Goal: Contribute content: Contribute content

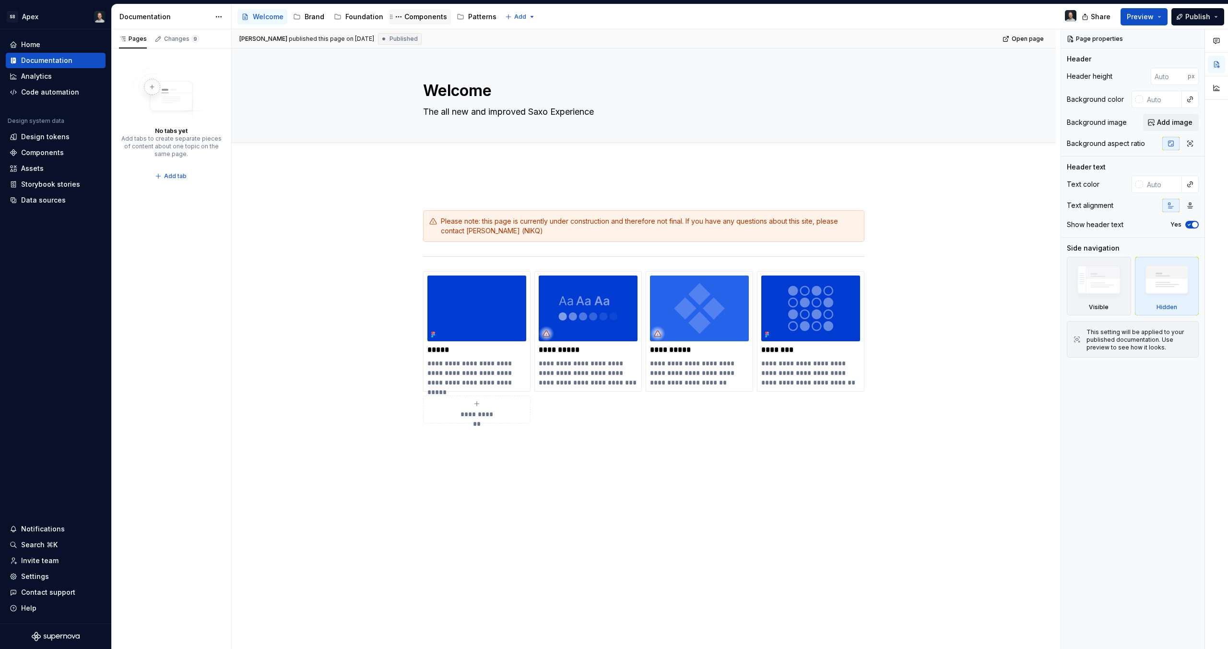
click at [417, 15] on div "Components" at bounding box center [425, 17] width 43 height 10
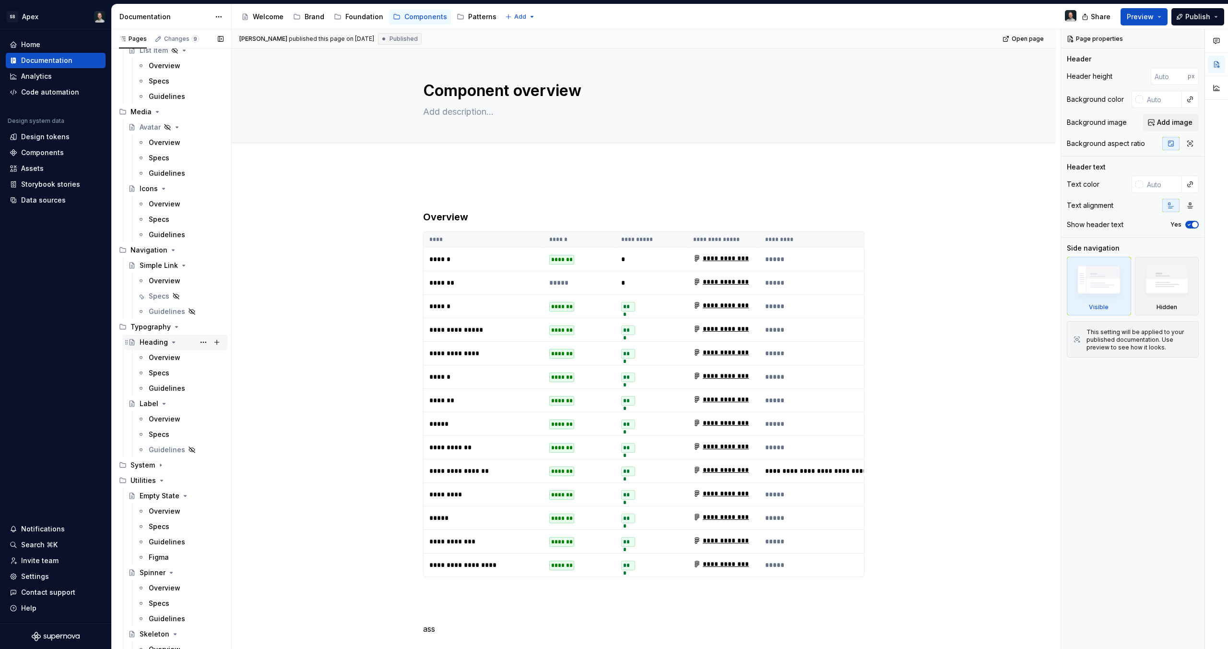
scroll to position [831, 0]
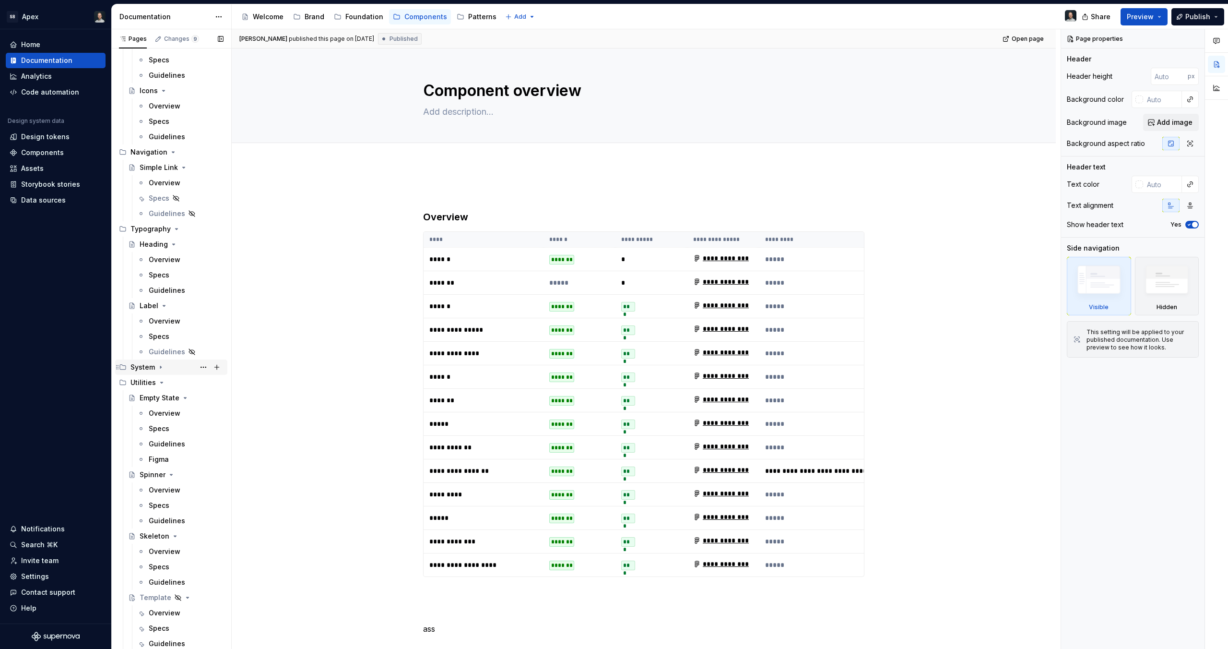
click at [164, 369] on div "System" at bounding box center [177, 366] width 93 height 13
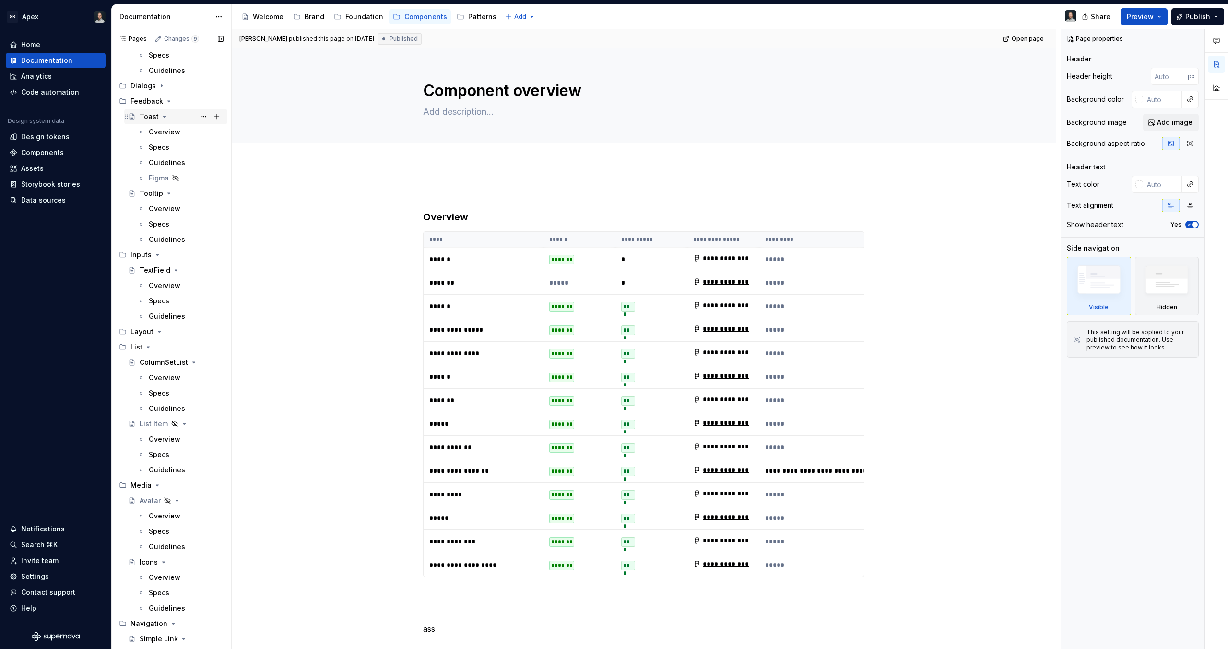
scroll to position [359, 0]
click at [164, 90] on div "Dialogs" at bounding box center [177, 86] width 93 height 13
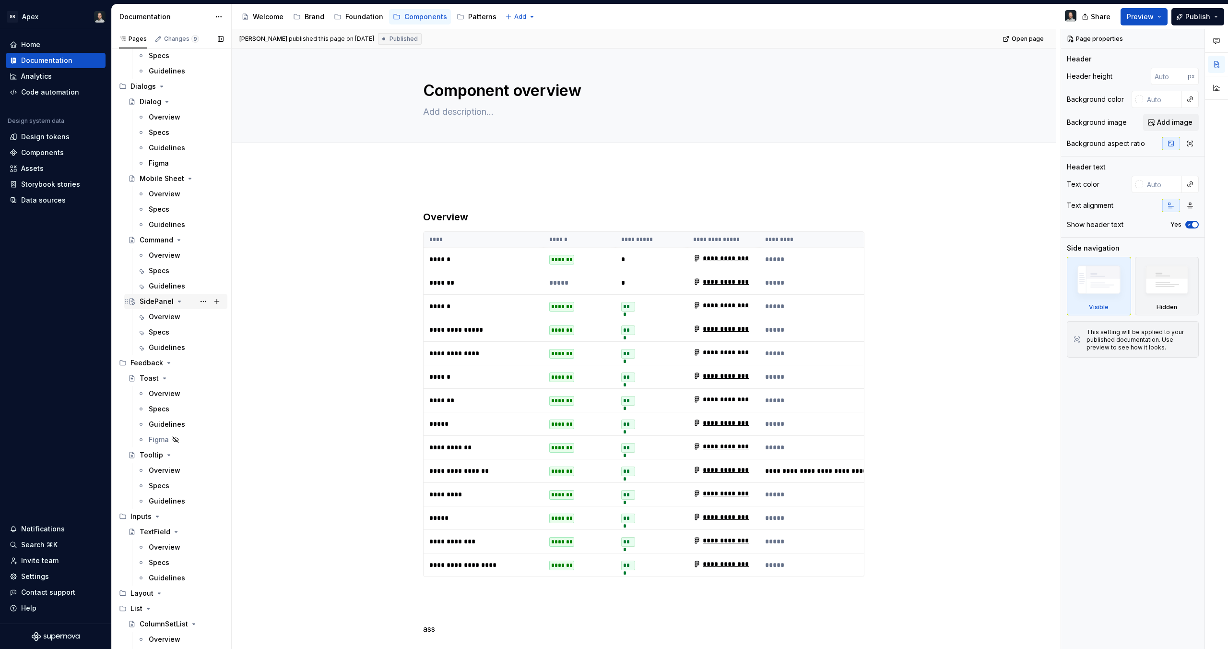
click at [145, 304] on div "SidePanel" at bounding box center [157, 302] width 34 height 10
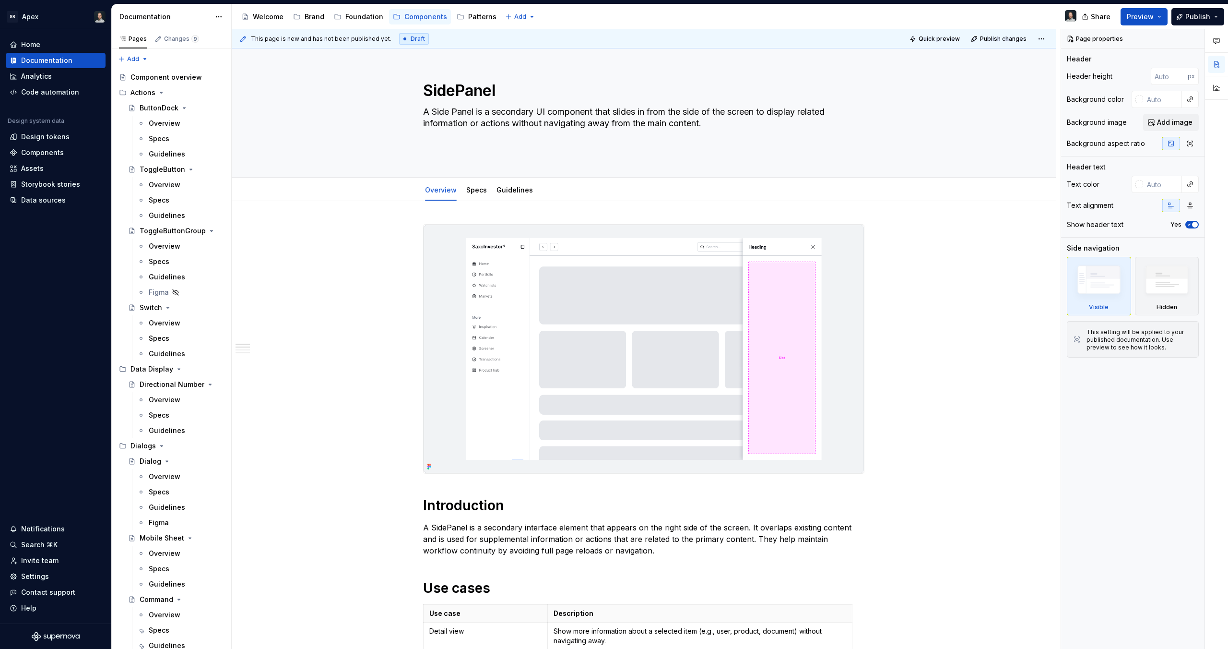
drag, startPoint x: 125, startPoint y: 309, endPoint x: 431, endPoint y: 0, distance: 434.3
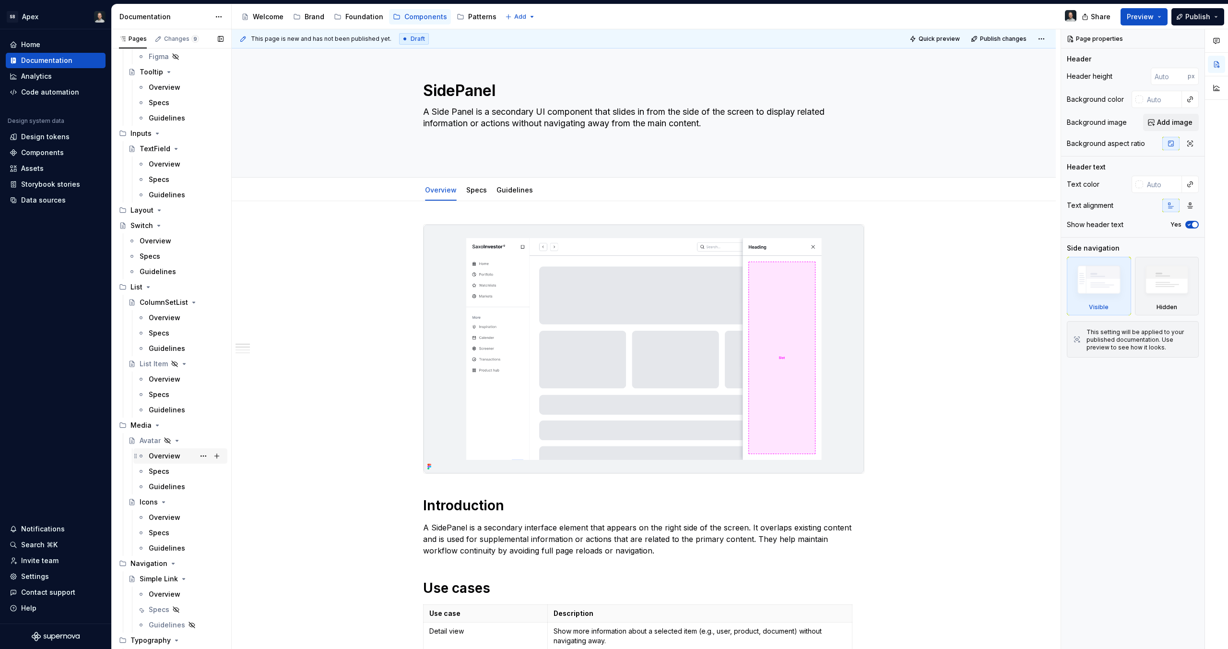
scroll to position [788, 0]
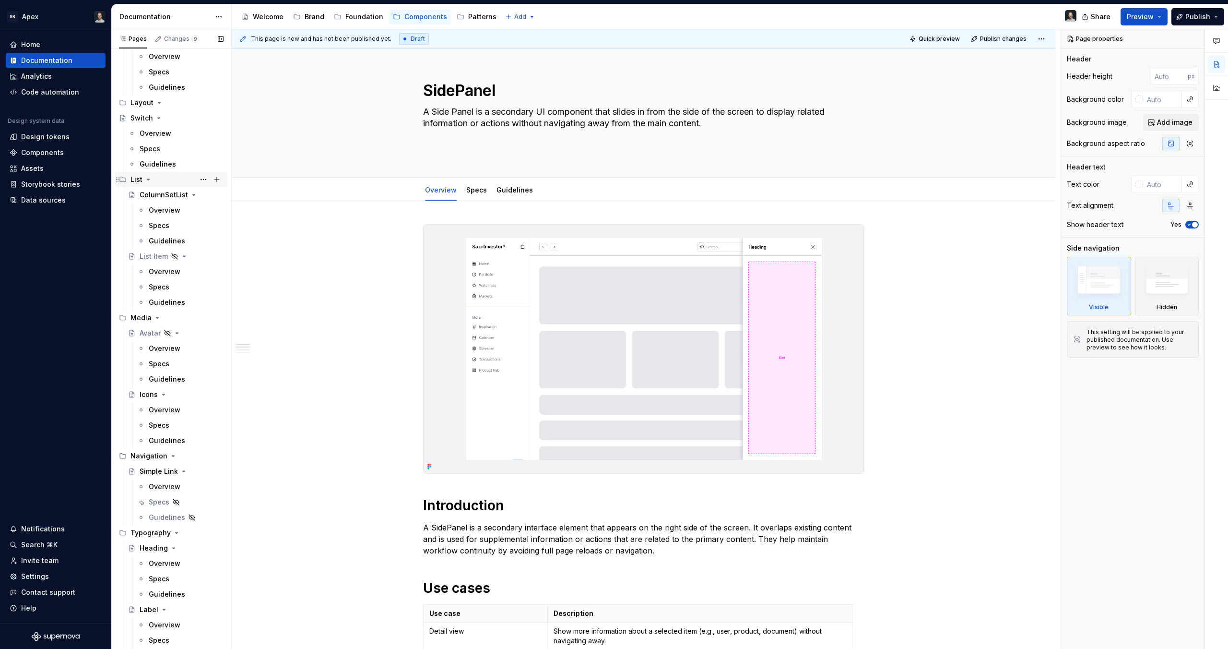
click at [150, 182] on icon "Page tree" at bounding box center [148, 180] width 8 height 8
click at [158, 195] on icon "Page tree" at bounding box center [158, 195] width 8 height 8
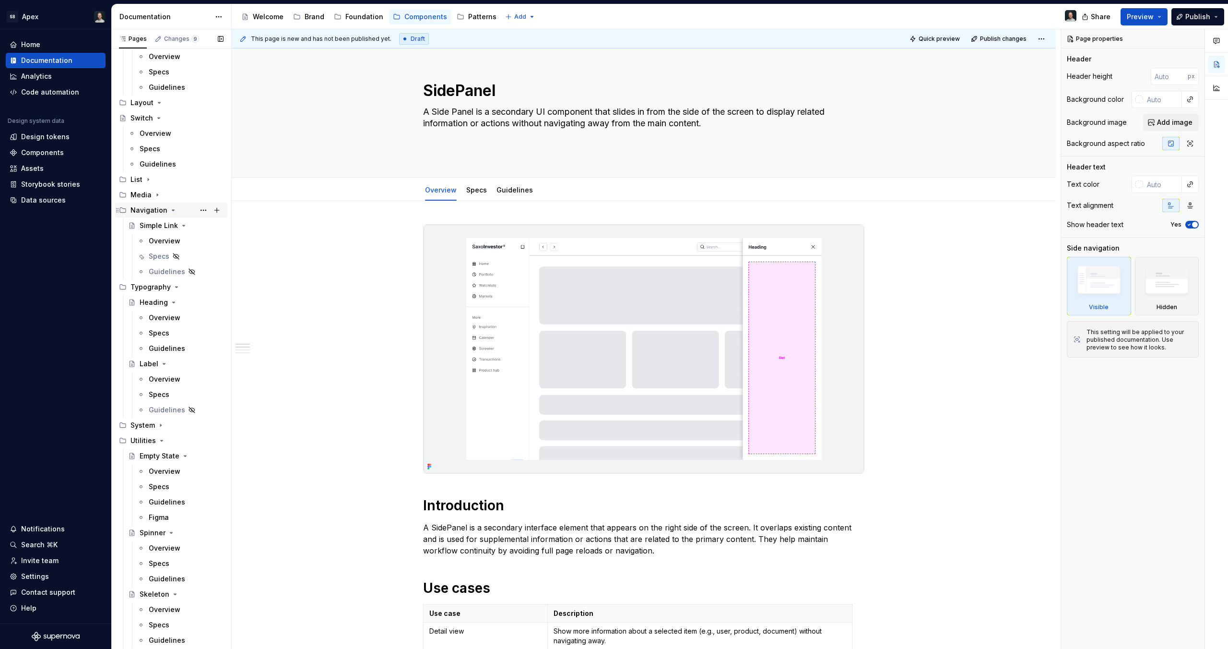
click at [169, 211] on icon "Page tree" at bounding box center [173, 210] width 8 height 8
click at [173, 229] on icon "Page tree" at bounding box center [177, 229] width 8 height 8
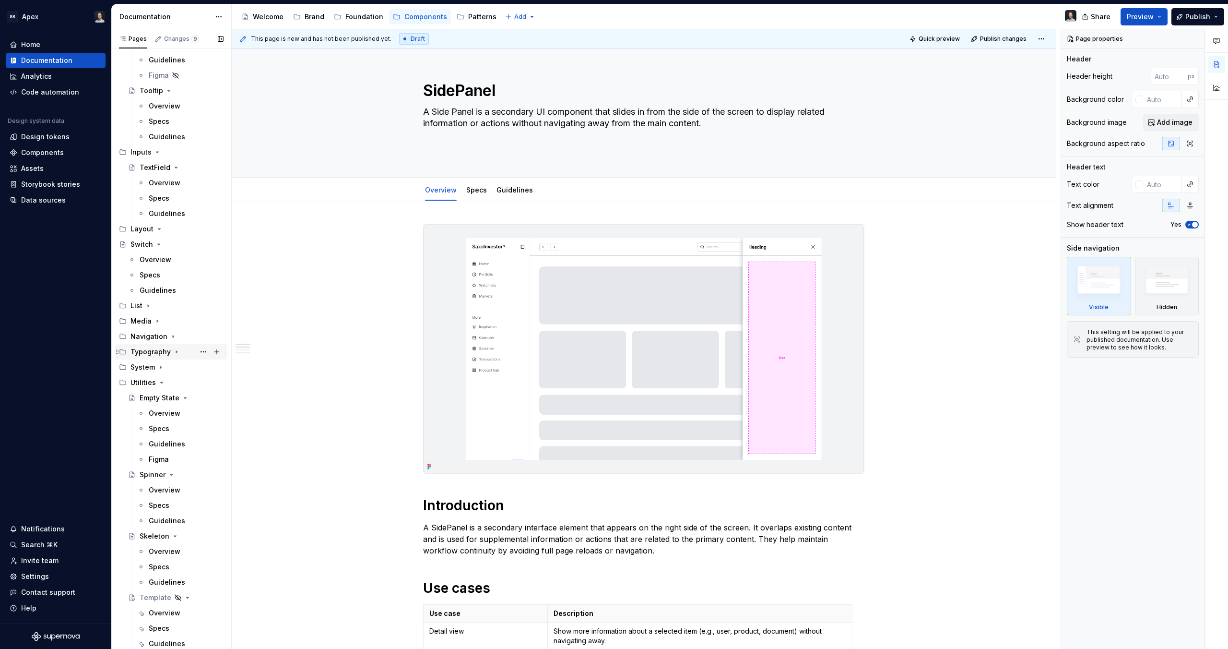
scroll to position [662, 0]
click at [117, 380] on icon "Page tree" at bounding box center [118, 383] width 8 height 8
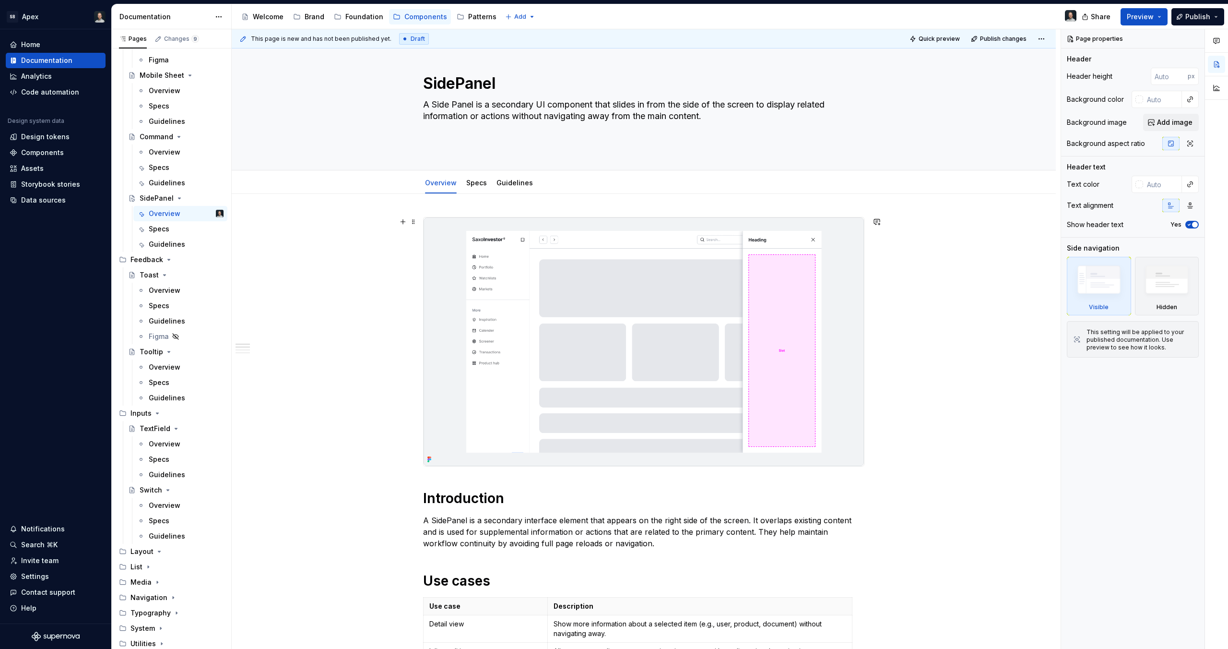
scroll to position [8, 0]
drag, startPoint x: 127, startPoint y: 488, endPoint x: 449, endPoint y: 4, distance: 581.8
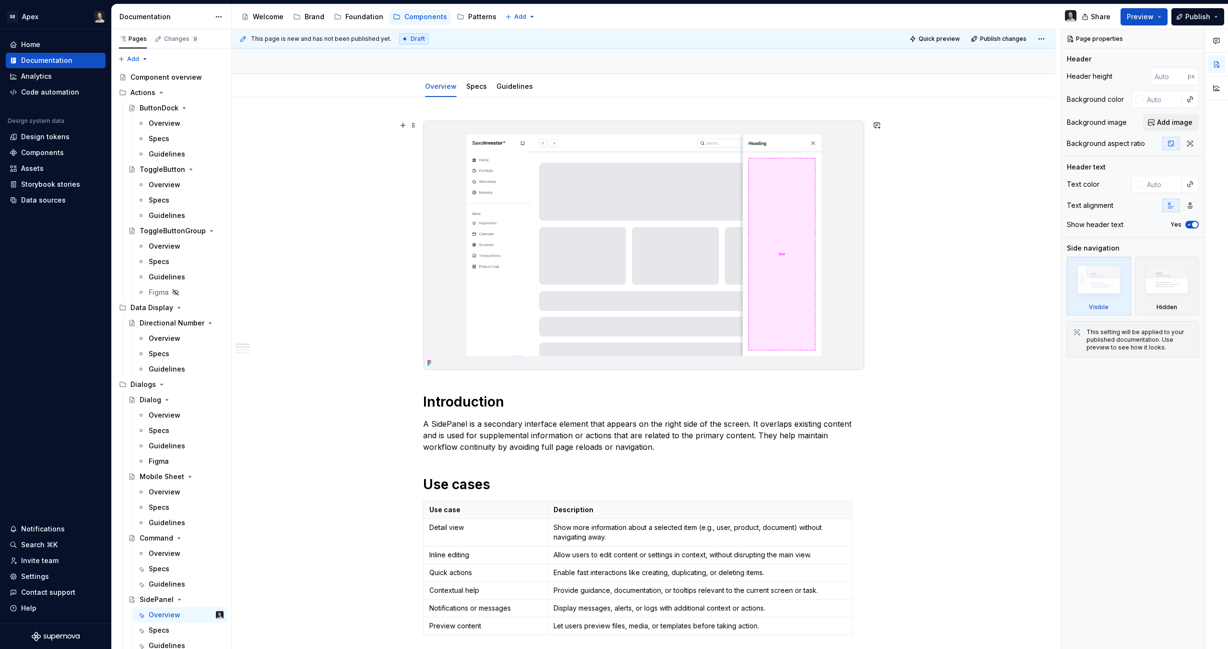
scroll to position [0, 0]
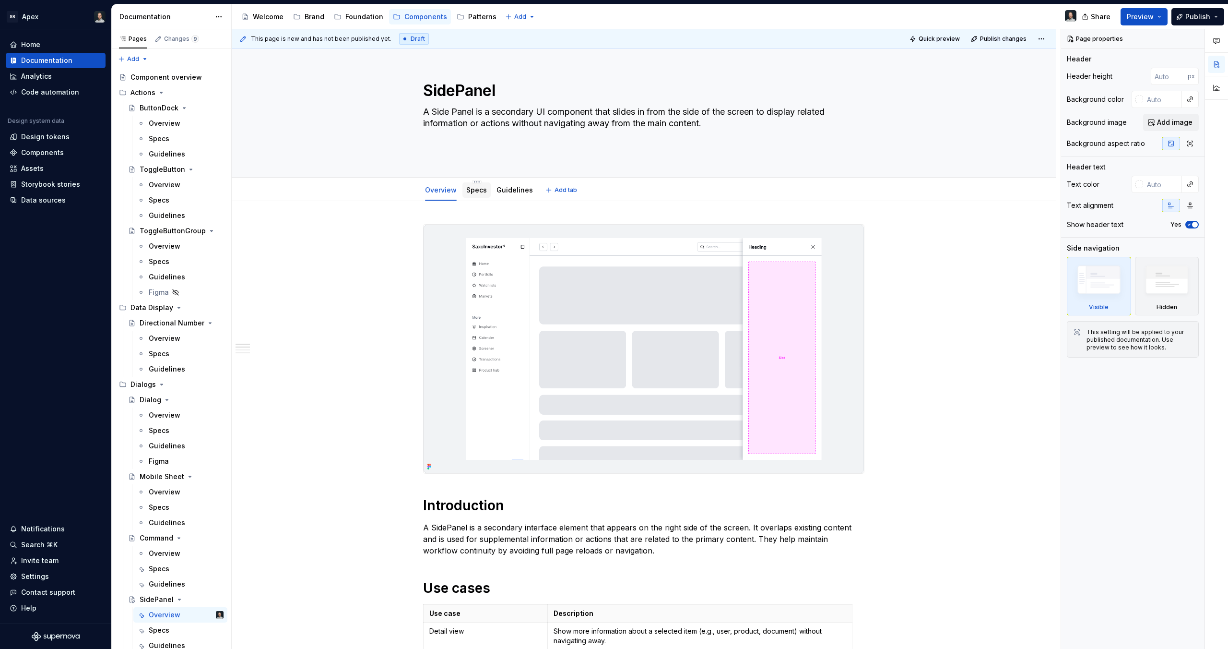
click at [477, 184] on div "Specs" at bounding box center [476, 190] width 21 height 12
click at [480, 191] on link "Specs" at bounding box center [476, 190] width 21 height 8
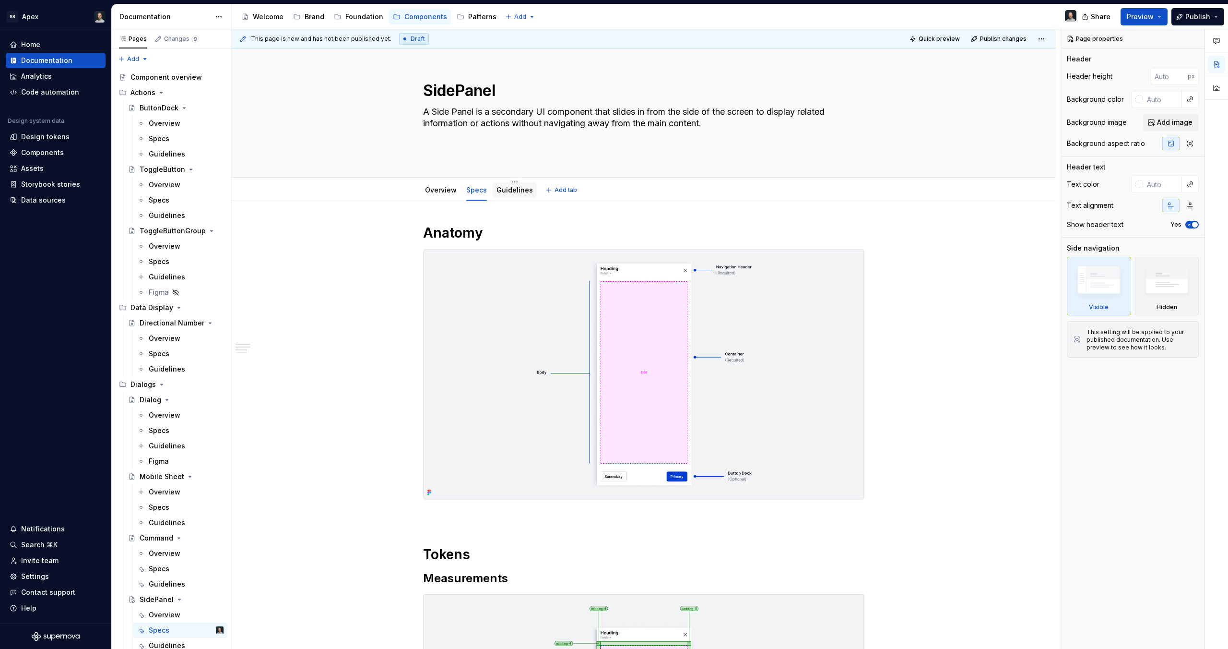
click at [510, 192] on link "Guidelines" at bounding box center [515, 190] width 36 height 8
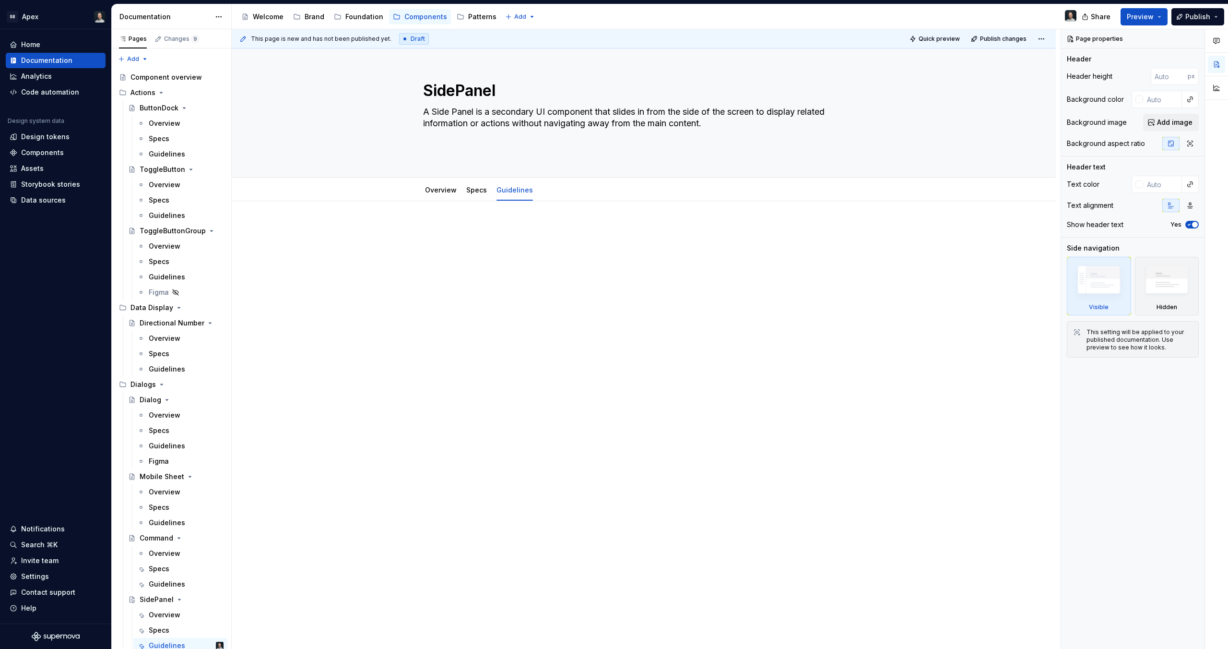
scroll to position [401, 0]
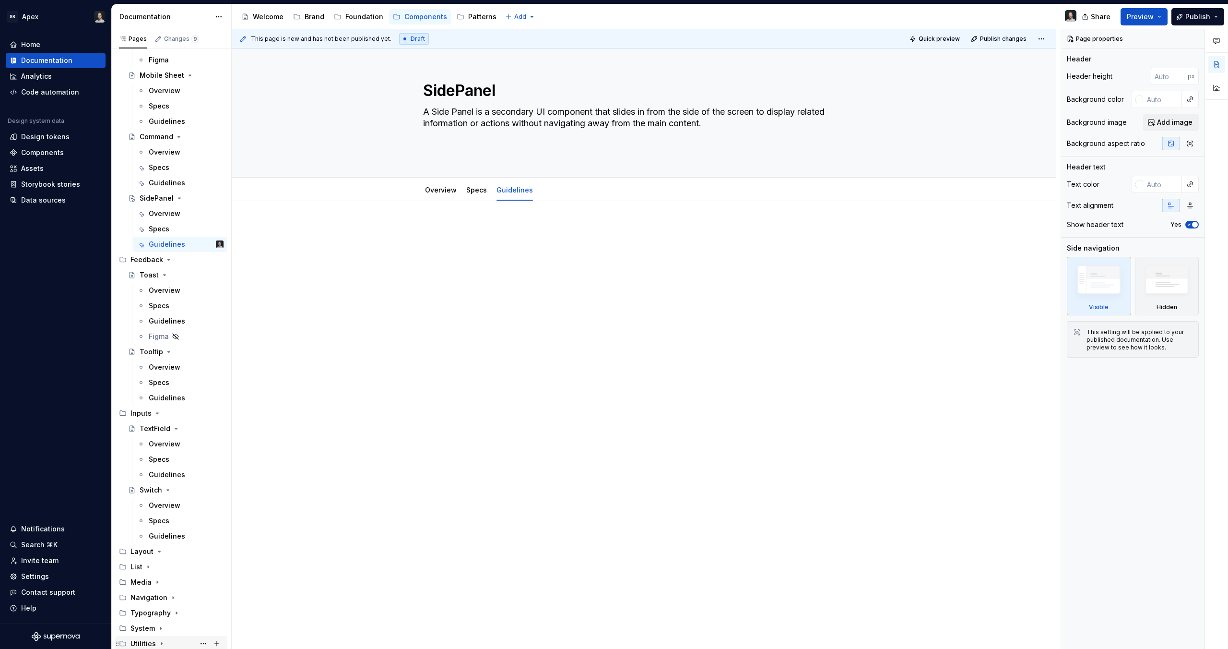
click at [158, 642] on icon "Page tree" at bounding box center [162, 644] width 8 height 8
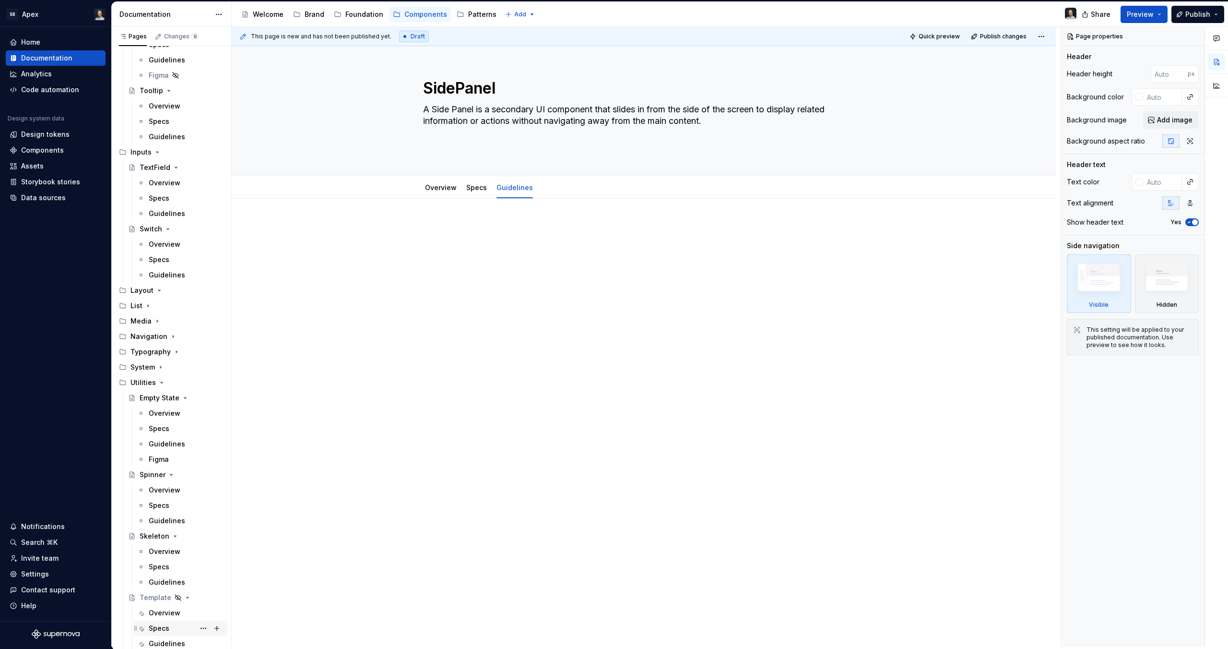
scroll to position [662, 0]
click at [155, 592] on div "Template" at bounding box center [156, 595] width 32 height 10
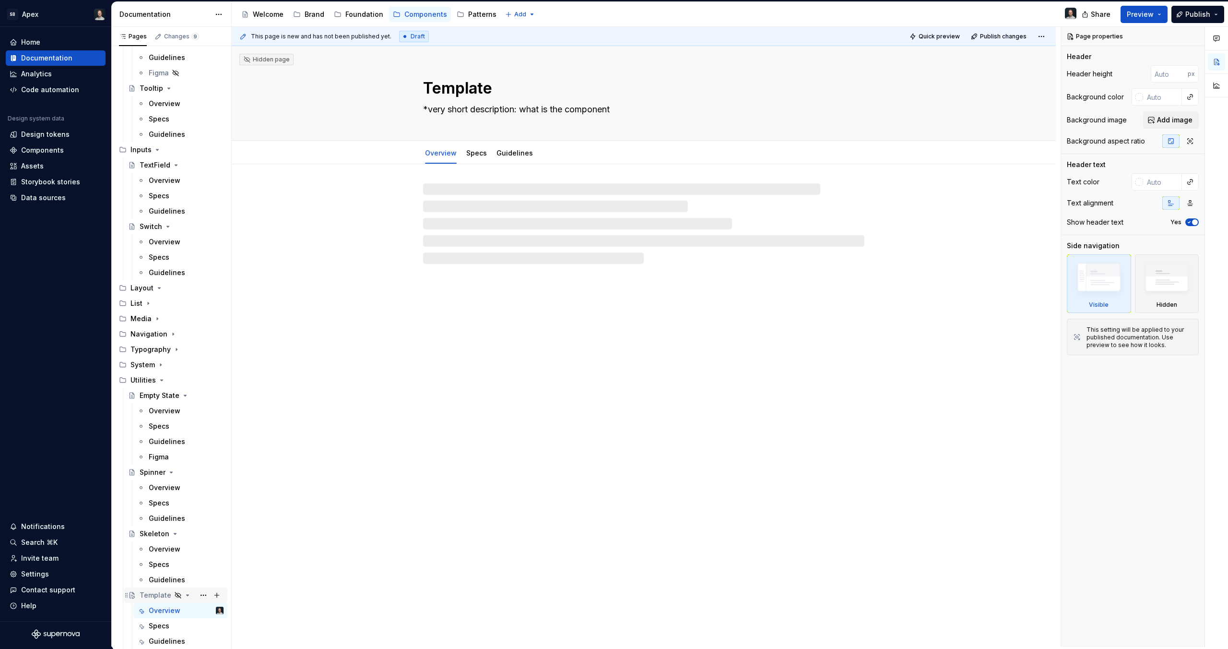
click at [126, 595] on icon "Page tree" at bounding box center [127, 595] width 8 height 8
click at [153, 613] on div "Overview" at bounding box center [165, 611] width 32 height 10
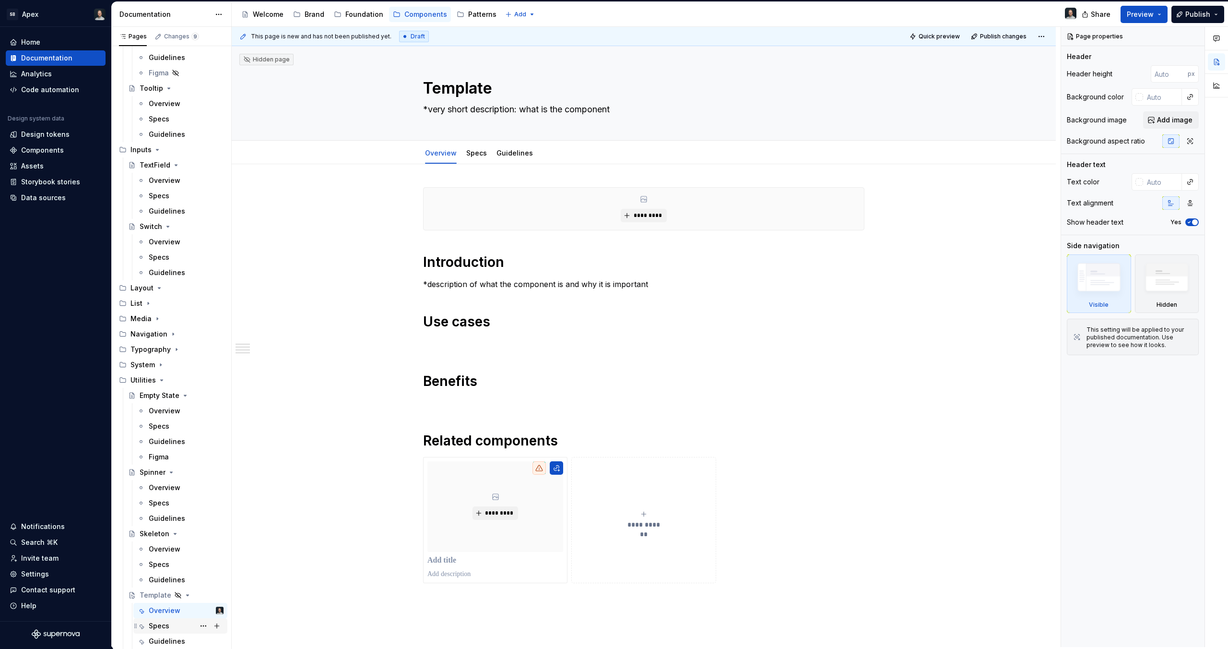
click at [157, 624] on div "Specs" at bounding box center [159, 626] width 21 height 10
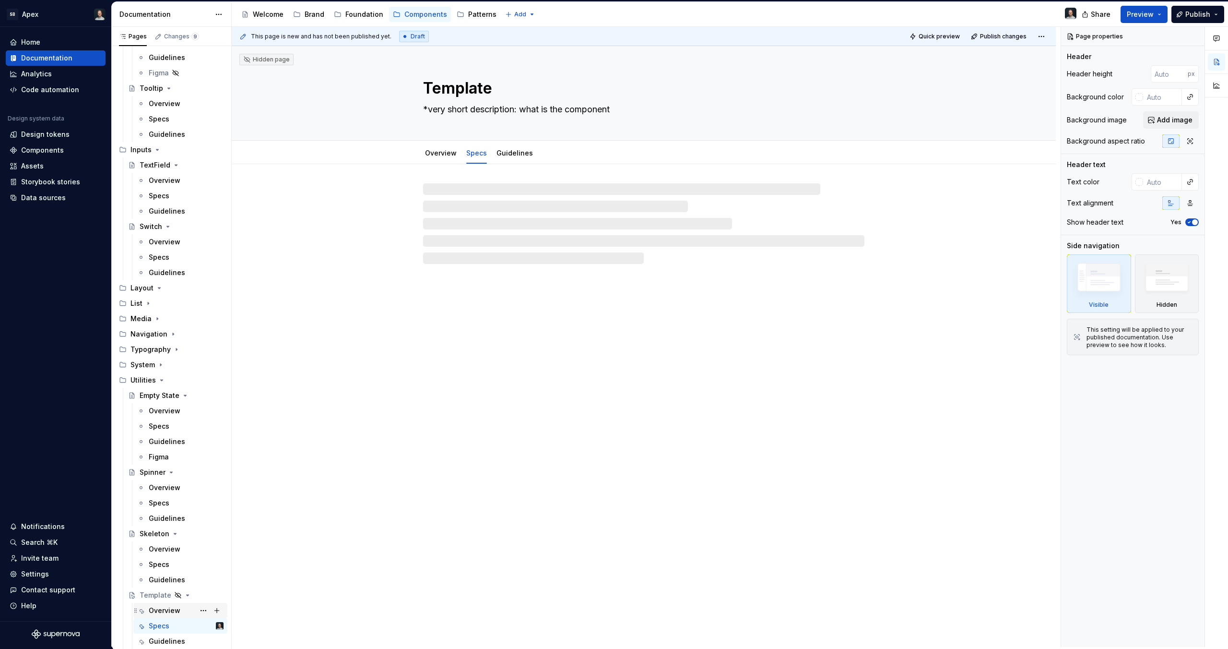
click at [158, 613] on div "Overview" at bounding box center [165, 611] width 32 height 10
click at [161, 598] on div "Template" at bounding box center [156, 595] width 32 height 10
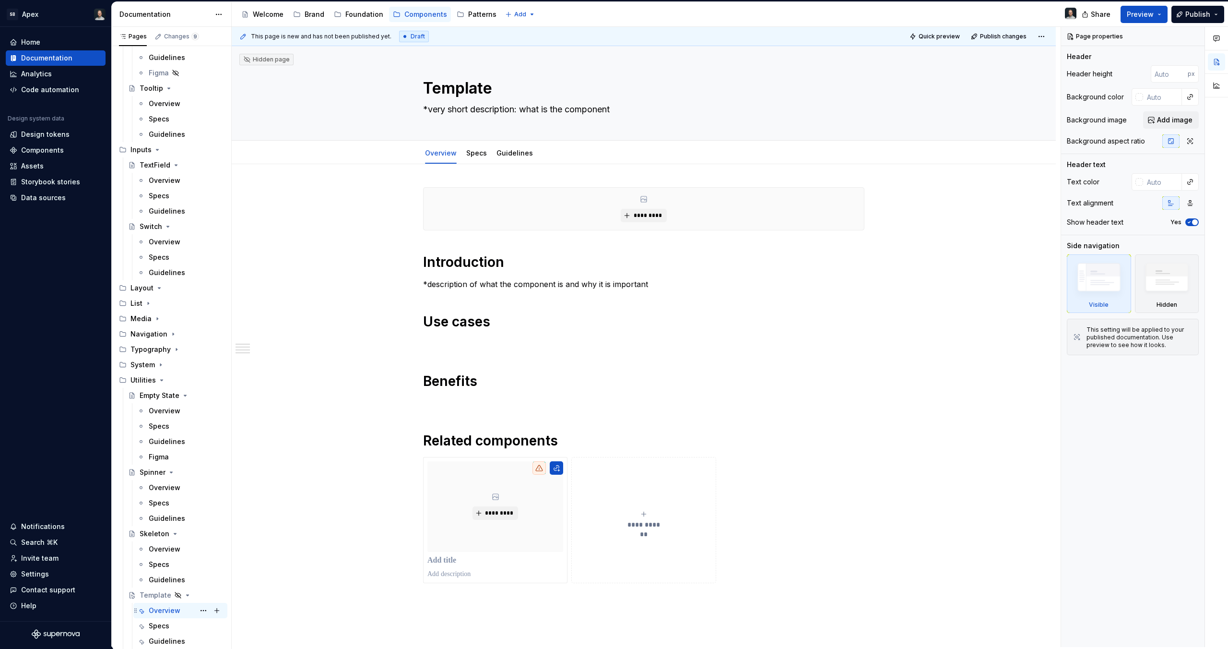
click at [164, 614] on div "Overview" at bounding box center [165, 611] width 32 height 10
click at [163, 627] on div "Specs" at bounding box center [159, 626] width 21 height 10
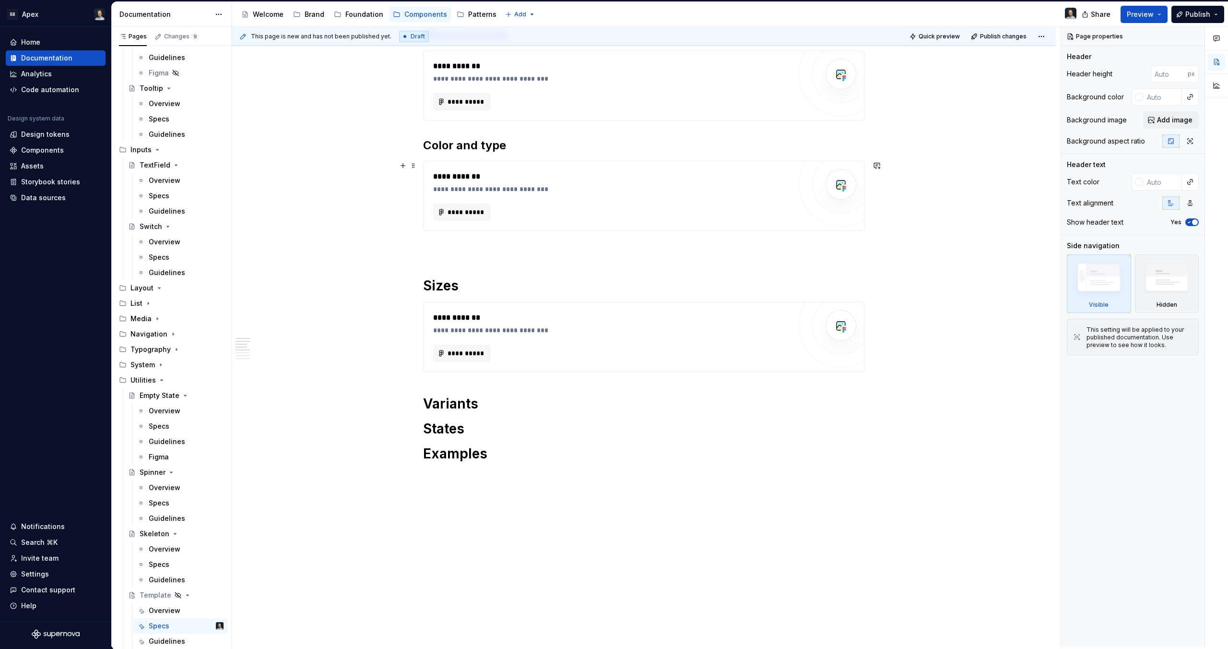
scroll to position [297, 0]
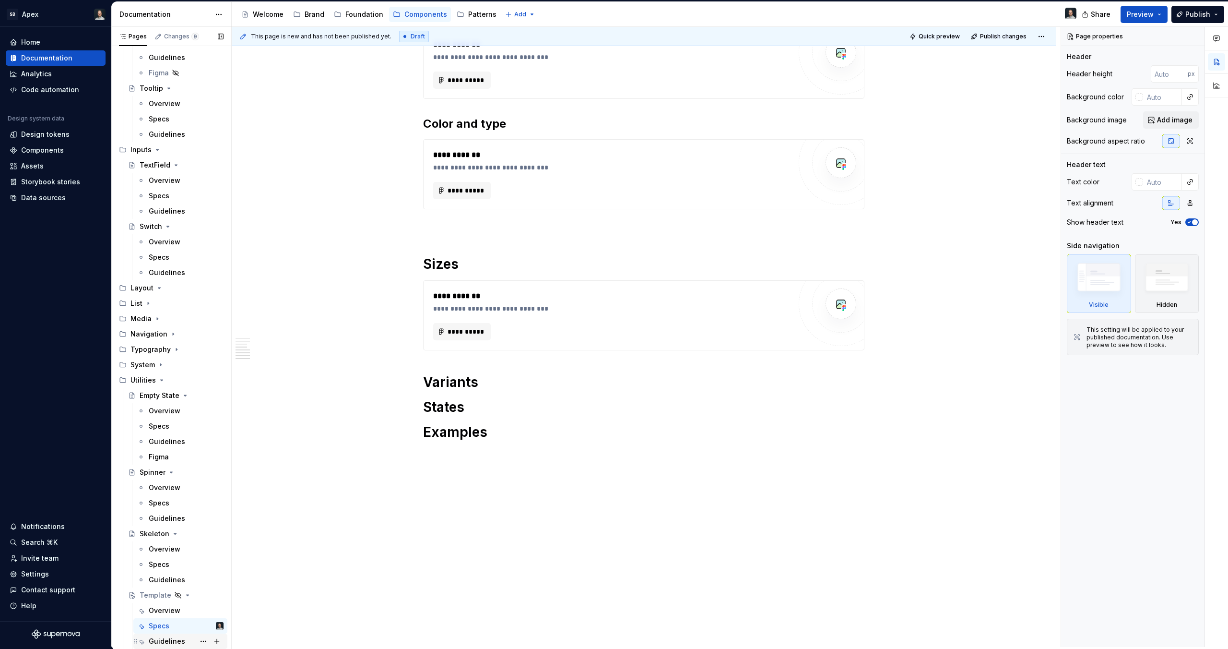
click at [174, 641] on div "Guidelines" at bounding box center [167, 641] width 36 height 10
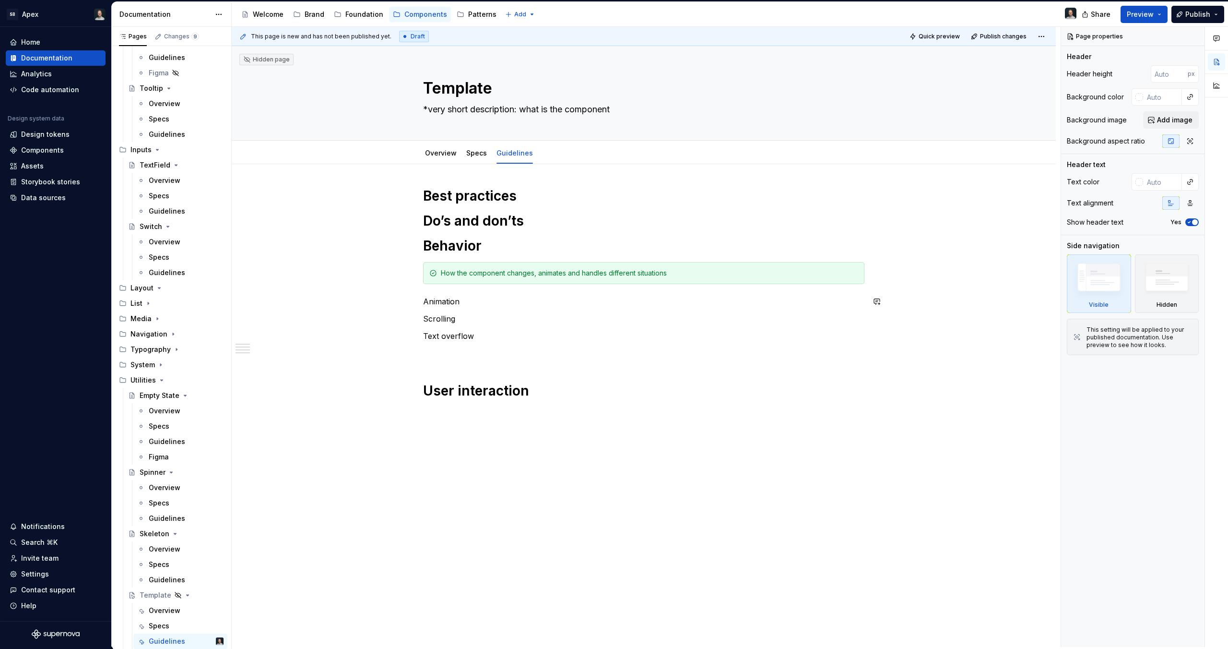
click at [474, 307] on div "Best practices Do’s and don’ts Behavior How the component changes, animates and…" at bounding box center [643, 302] width 441 height 231
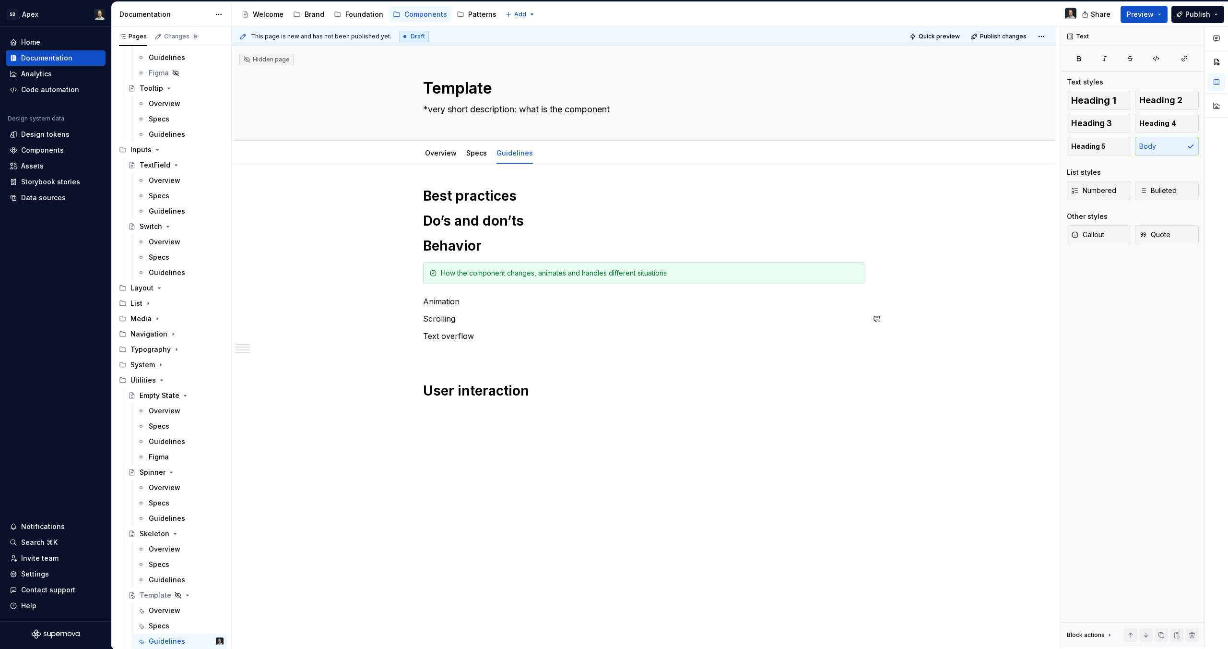
click at [467, 328] on div "Best practices Do’s and don’ts Behavior How the component changes, animates and…" at bounding box center [643, 302] width 441 height 231
click at [470, 345] on div "Best practices Do’s and don’ts Behavior How the component changes, animates and…" at bounding box center [643, 302] width 441 height 231
click at [477, 336] on p "Text overflow" at bounding box center [643, 336] width 441 height 12
click at [475, 373] on div "Best practices Do’s and don’ts Behavior How the component changes, animates and…" at bounding box center [643, 302] width 441 height 231
click at [153, 595] on div "Template" at bounding box center [156, 595] width 32 height 10
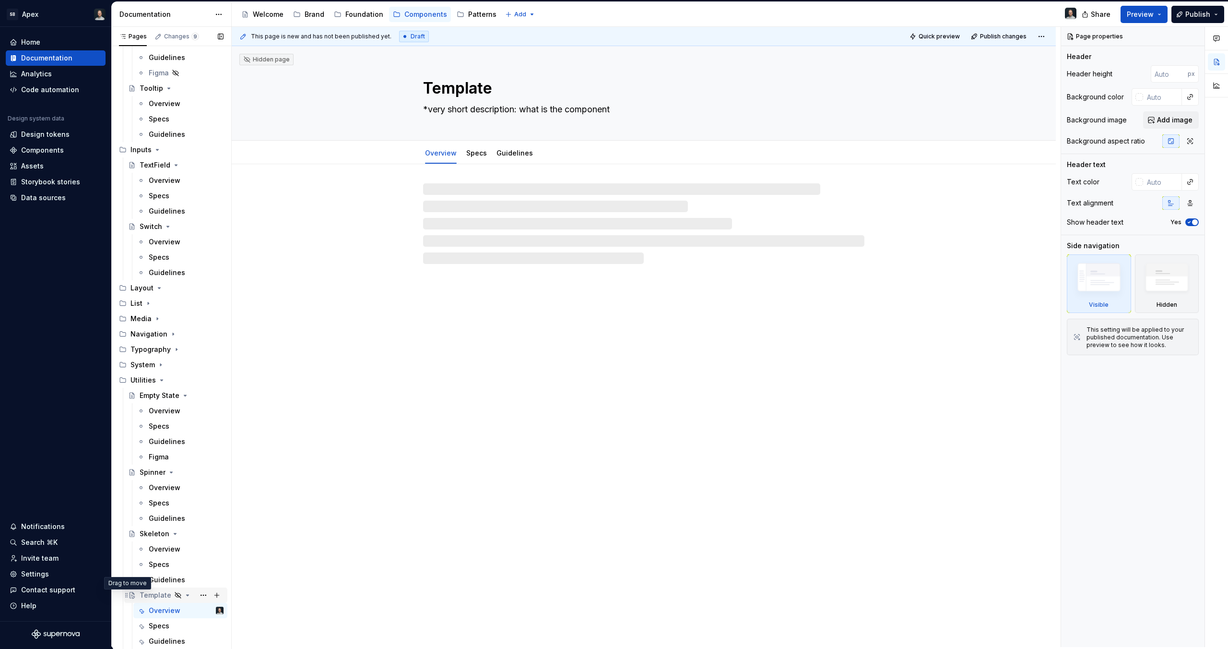
click at [128, 595] on icon "Page tree" at bounding box center [127, 595] width 8 height 8
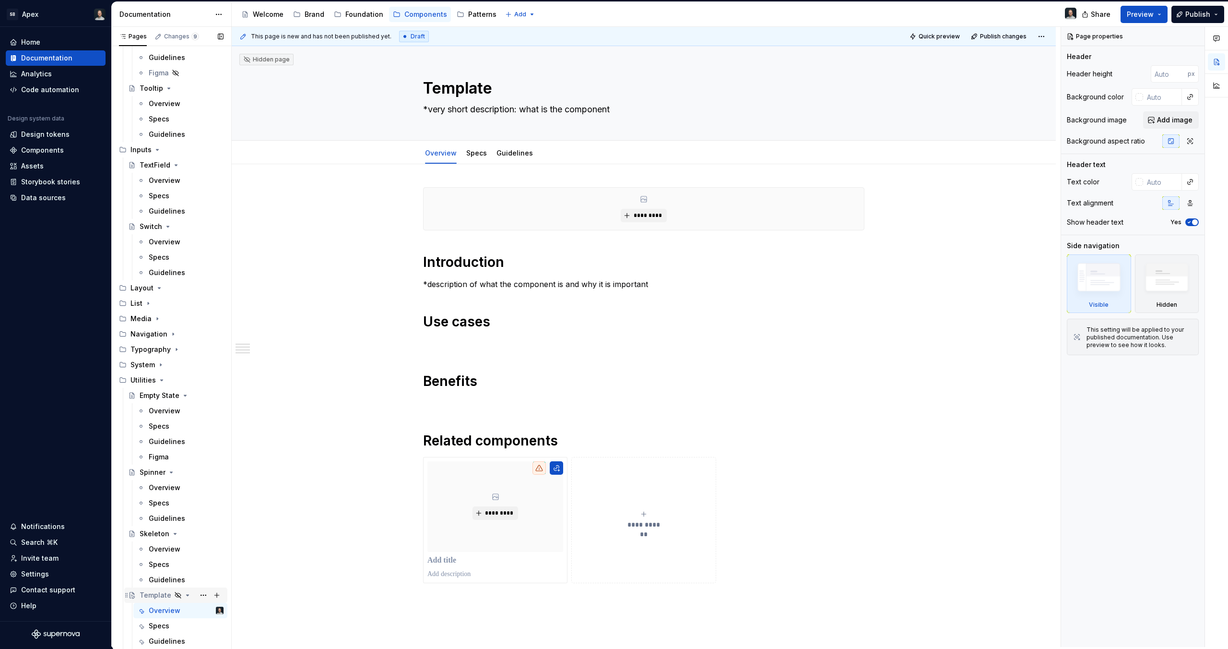
click at [125, 594] on icon "Page tree" at bounding box center [127, 595] width 8 height 8
click at [197, 593] on button "Page tree" at bounding box center [203, 594] width 13 height 13
click at [239, 544] on div "Duplicate page" at bounding box center [256, 544] width 94 height 10
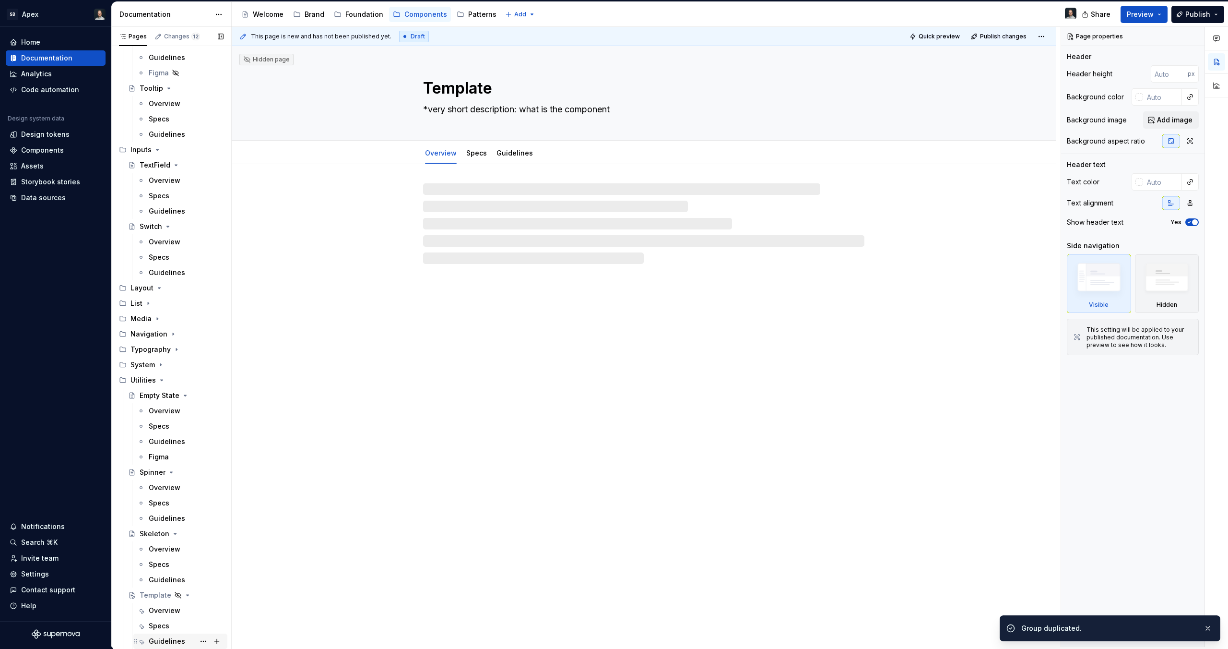
scroll to position [724, 0]
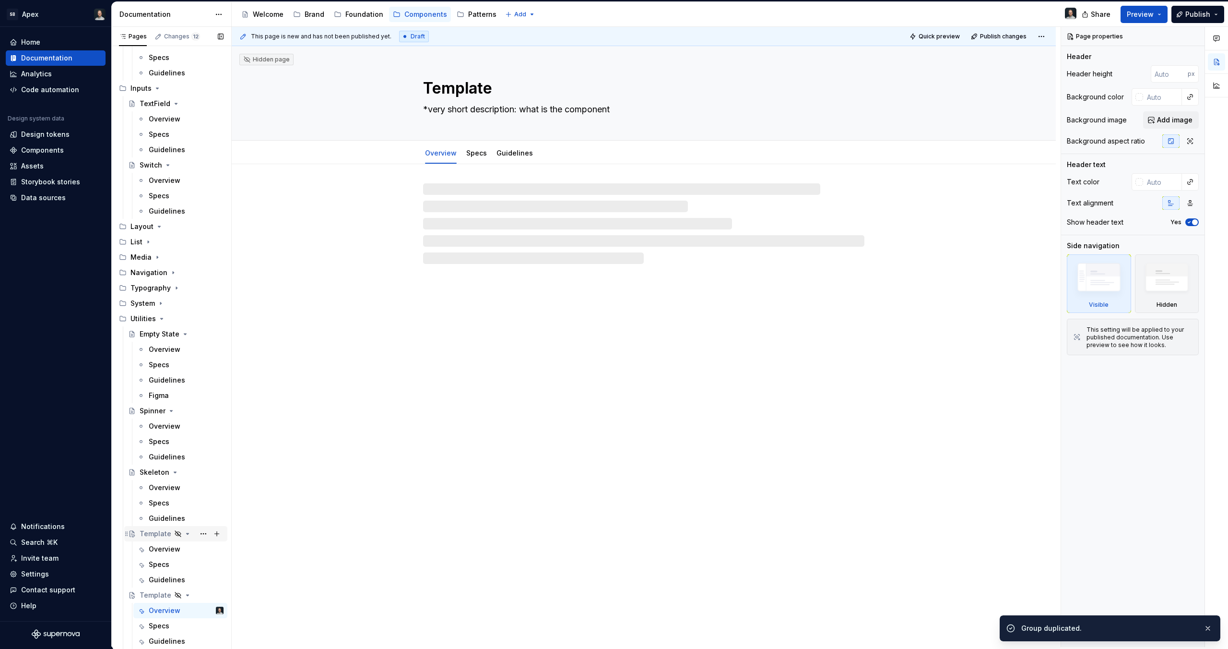
click at [155, 535] on div "Template" at bounding box center [156, 534] width 32 height 10
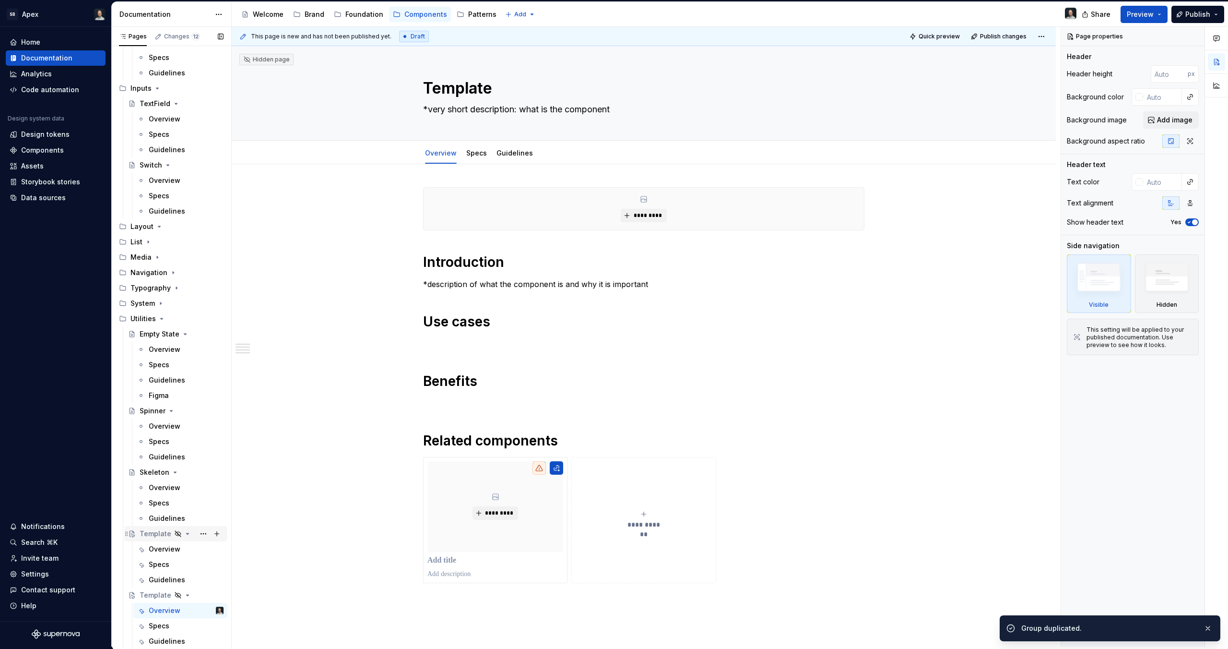
click at [155, 535] on div "Template" at bounding box center [156, 534] width 32 height 10
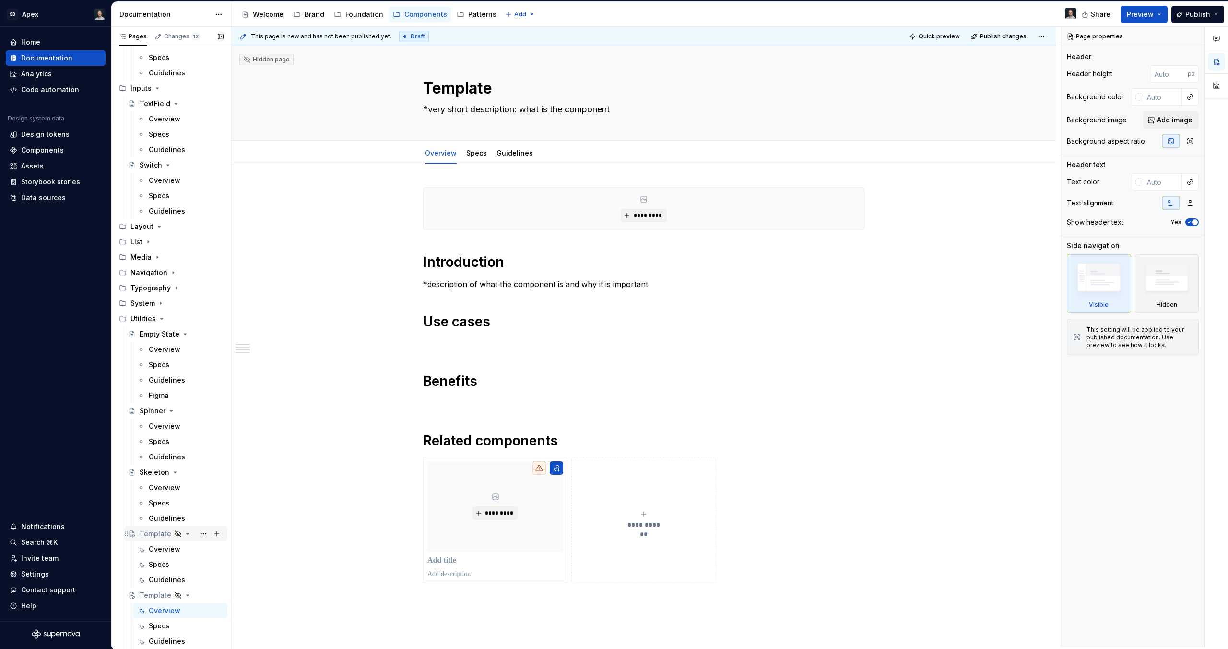
click at [155, 535] on div "Template" at bounding box center [156, 534] width 32 height 10
click at [453, 85] on textarea "Template" at bounding box center [641, 88] width 441 height 23
type textarea "*"
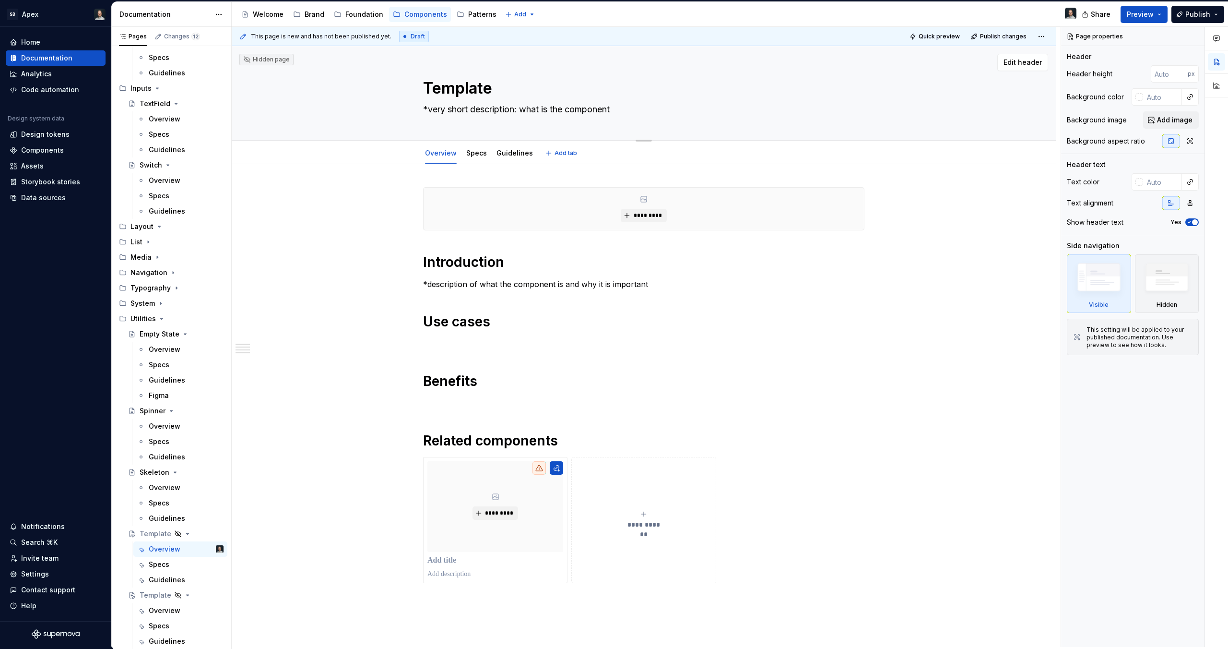
type textarea "A"
type textarea "*"
type textarea "Aæ"
type textarea "*"
type textarea "Aæe"
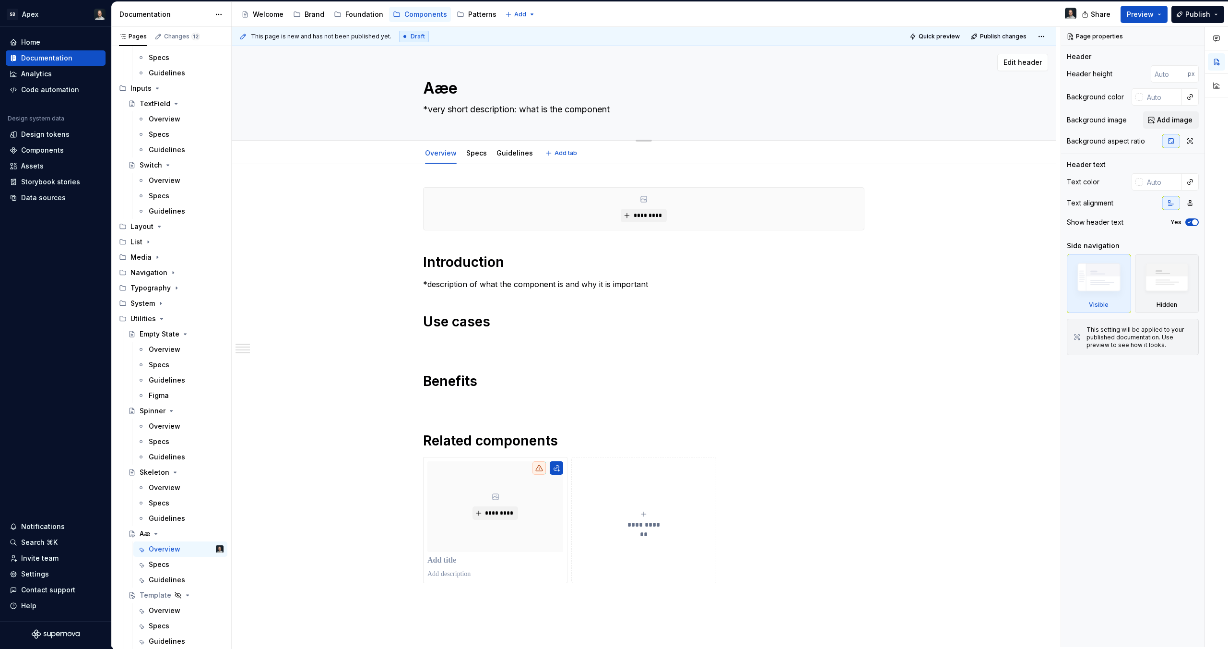
type textarea "*"
type textarea "[PERSON_NAME]"
type textarea "*"
type textarea "Aæe"
type textarea "*"
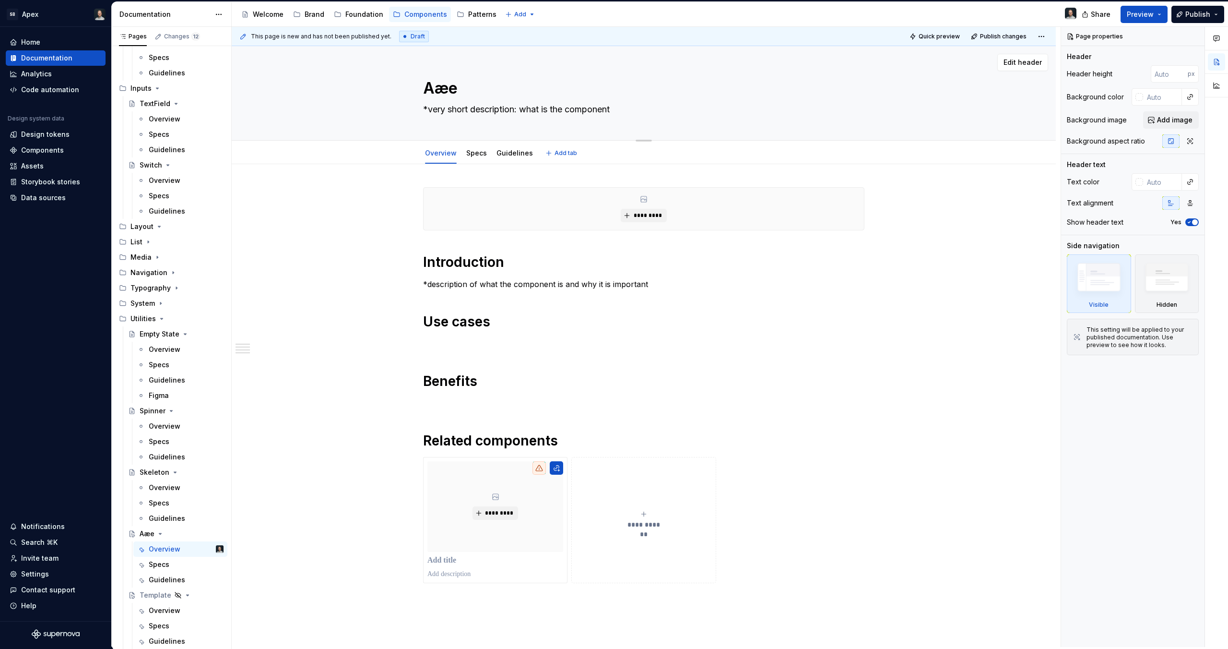
type textarea "Aæ"
type textarea "*"
type textarea "A"
type textarea "*"
type textarea "Al"
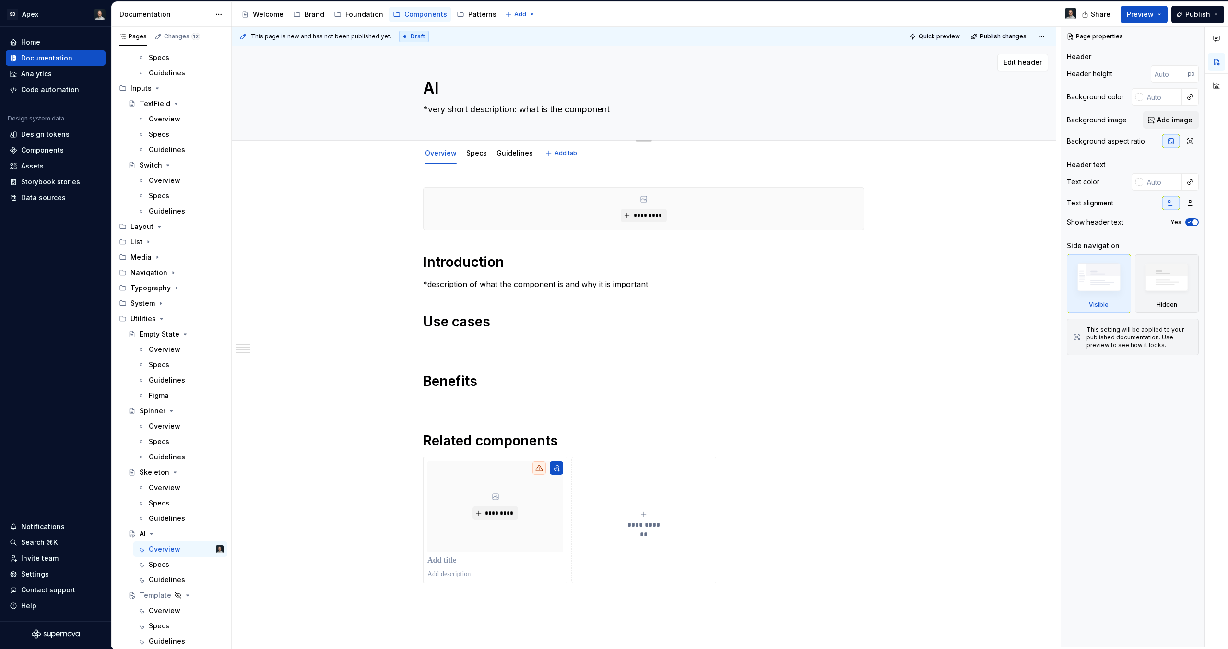
type textarea "*"
type textarea "Ale"
type textarea "*"
type textarea "Aler"
type textarea "*"
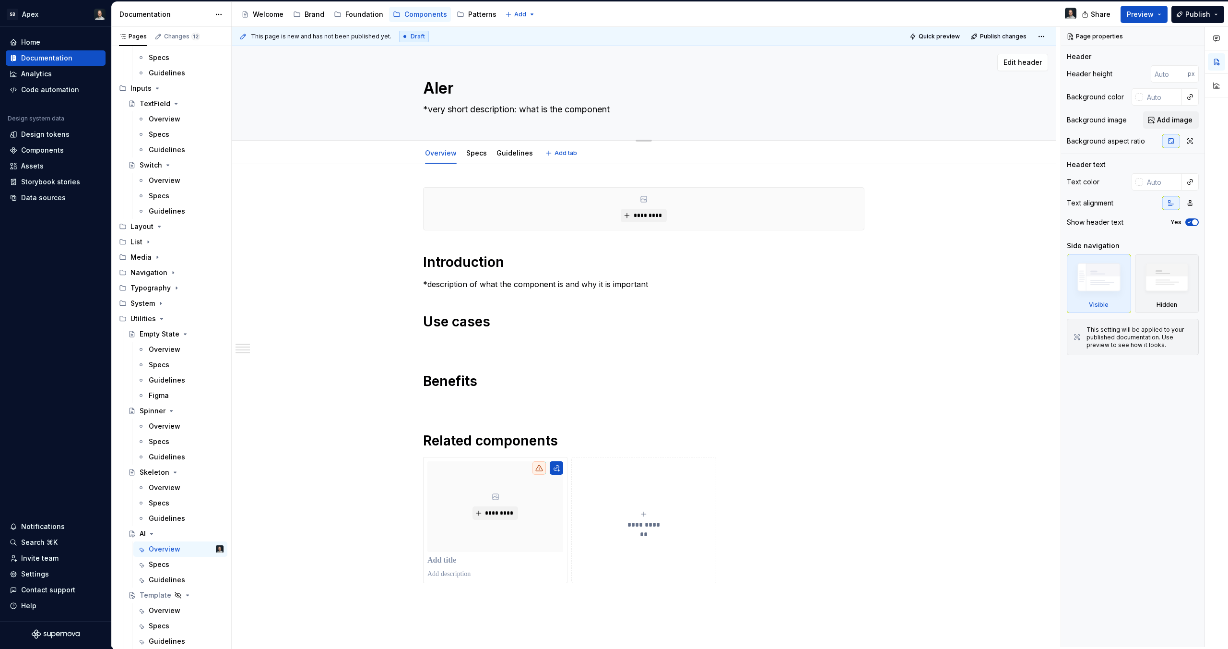
type textarea "Alert"
type textarea "*"
type textarea "AlertD"
type textarea "*"
type textarea "AlertDi"
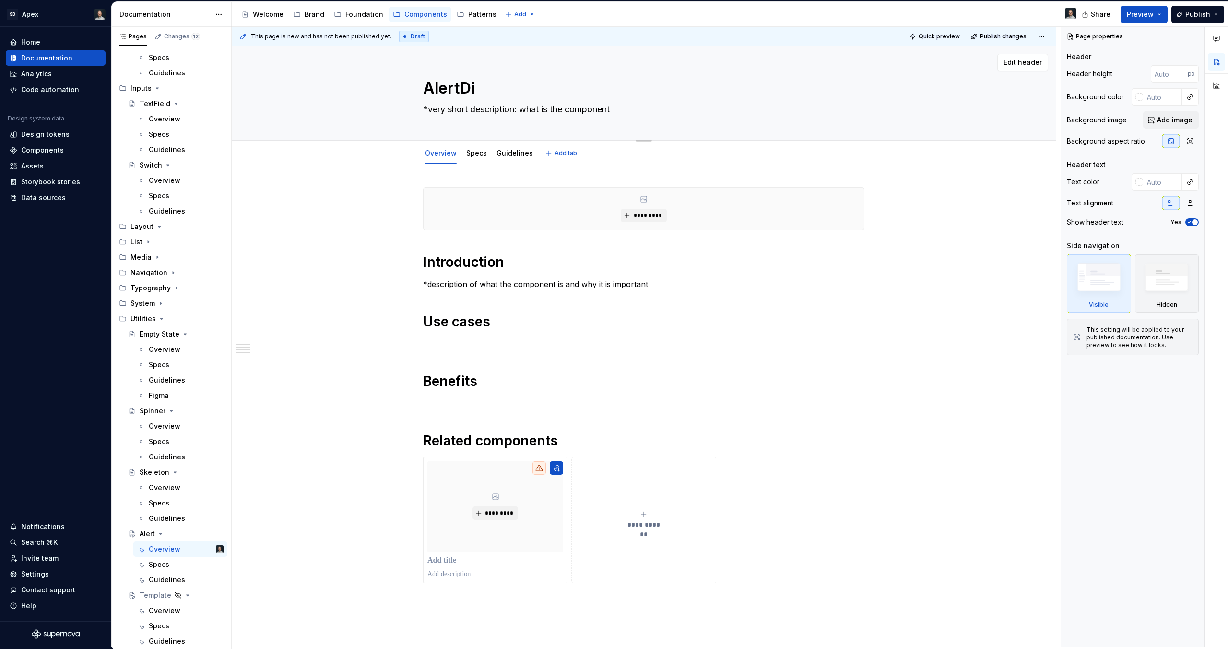
type textarea "*"
type textarea "AlertDia"
type textarea "*"
type textarea "AlertDial"
type textarea "*"
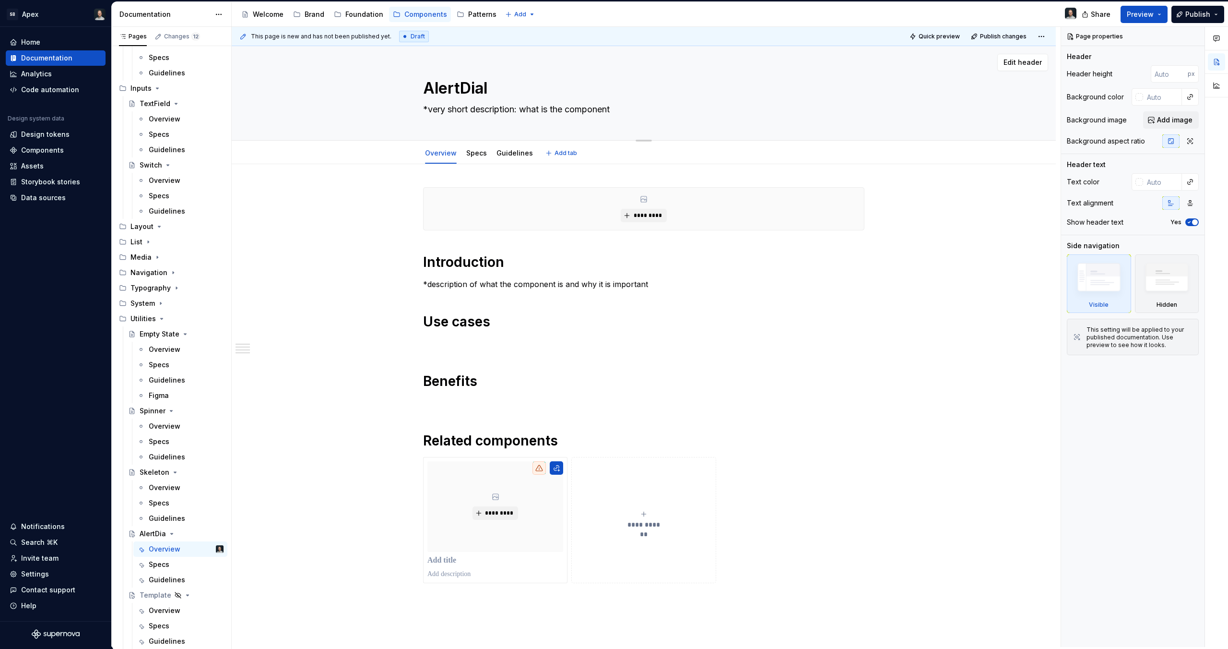
type textarea "AlertDialo"
type textarea "*"
type textarea "AlertDialog"
type textarea "*"
type textarea "AlertDialog"
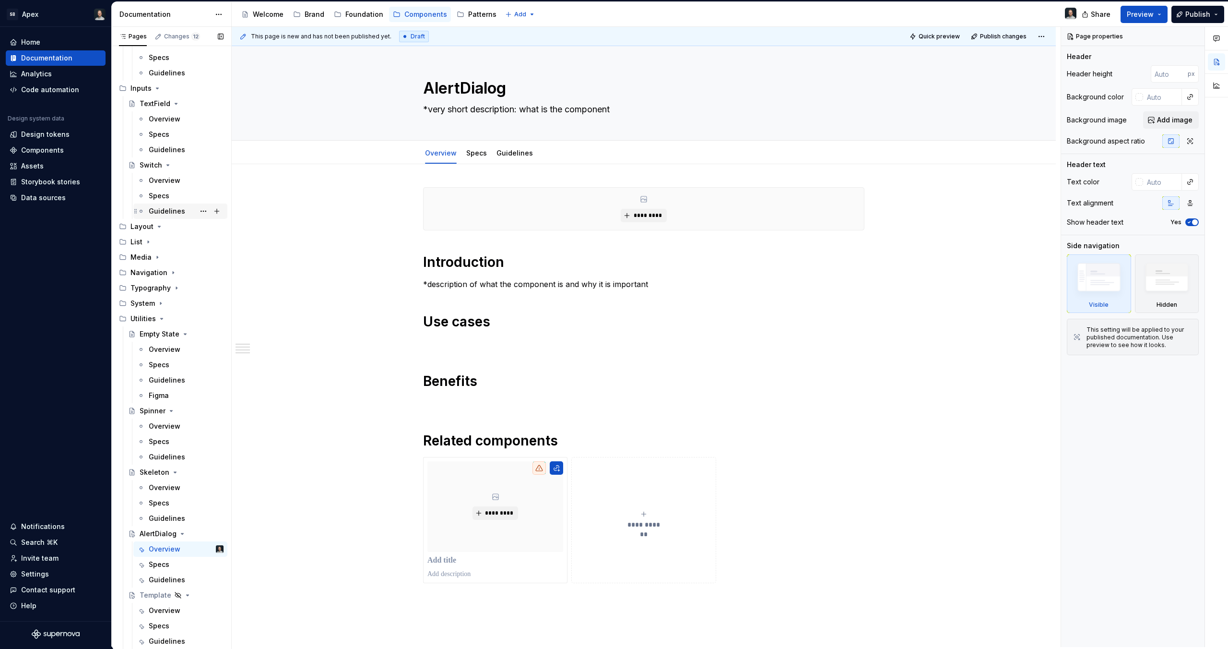
scroll to position [560, 0]
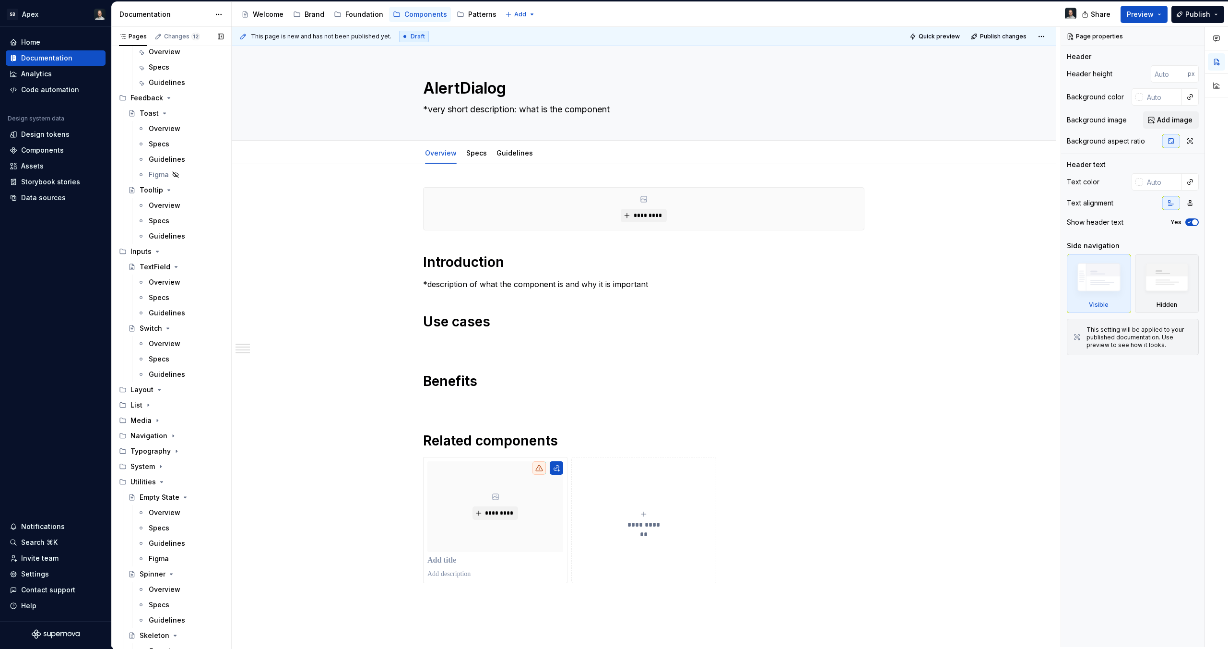
type textarea "*"
type textarea "AlertDialog"
click at [169, 98] on icon "Page tree" at bounding box center [169, 98] width 8 height 8
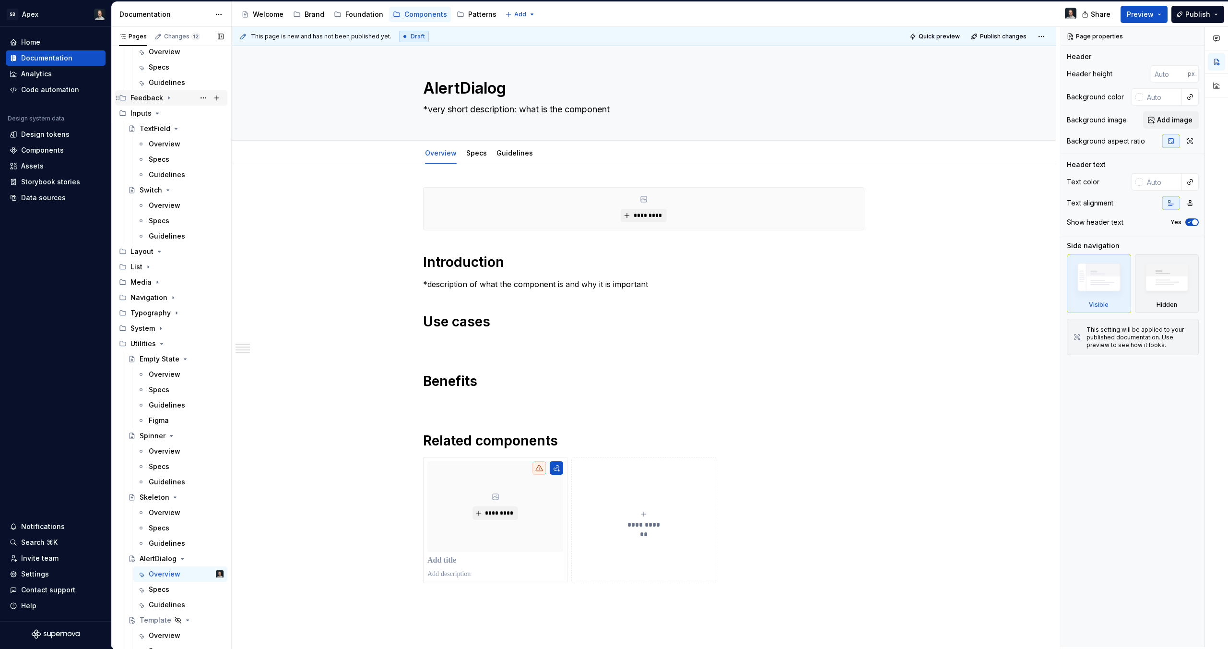
click at [169, 98] on icon "Page tree" at bounding box center [169, 98] width 8 height 8
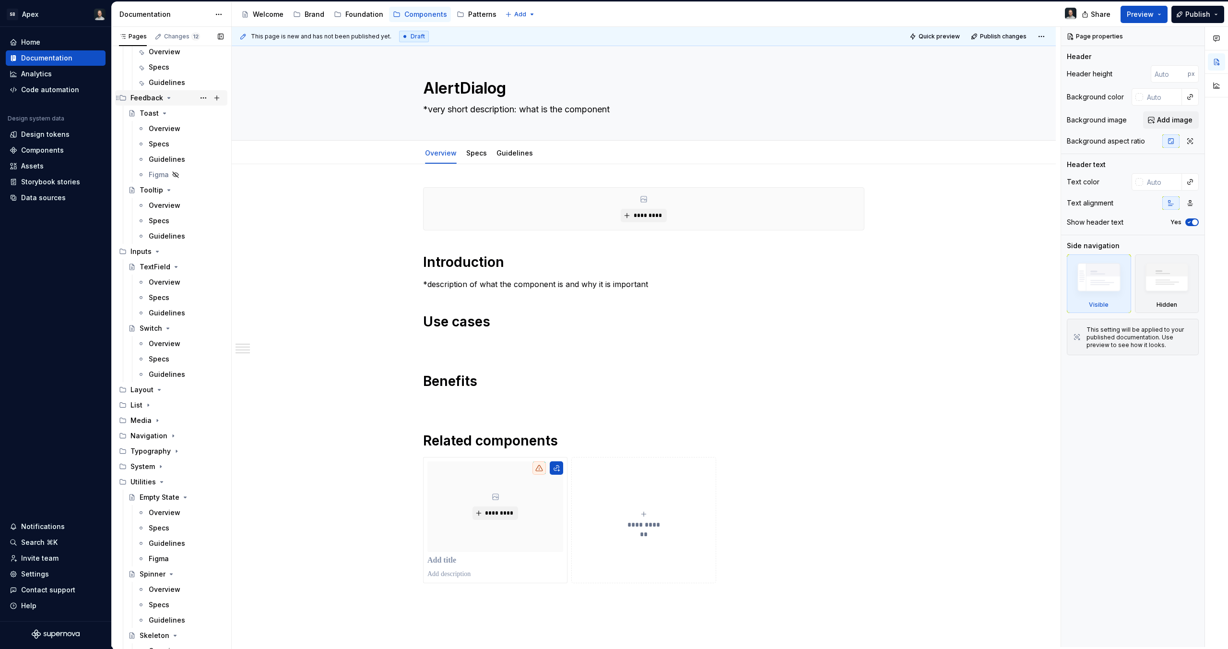
click at [169, 98] on icon "Page tree" at bounding box center [169, 98] width 8 height 8
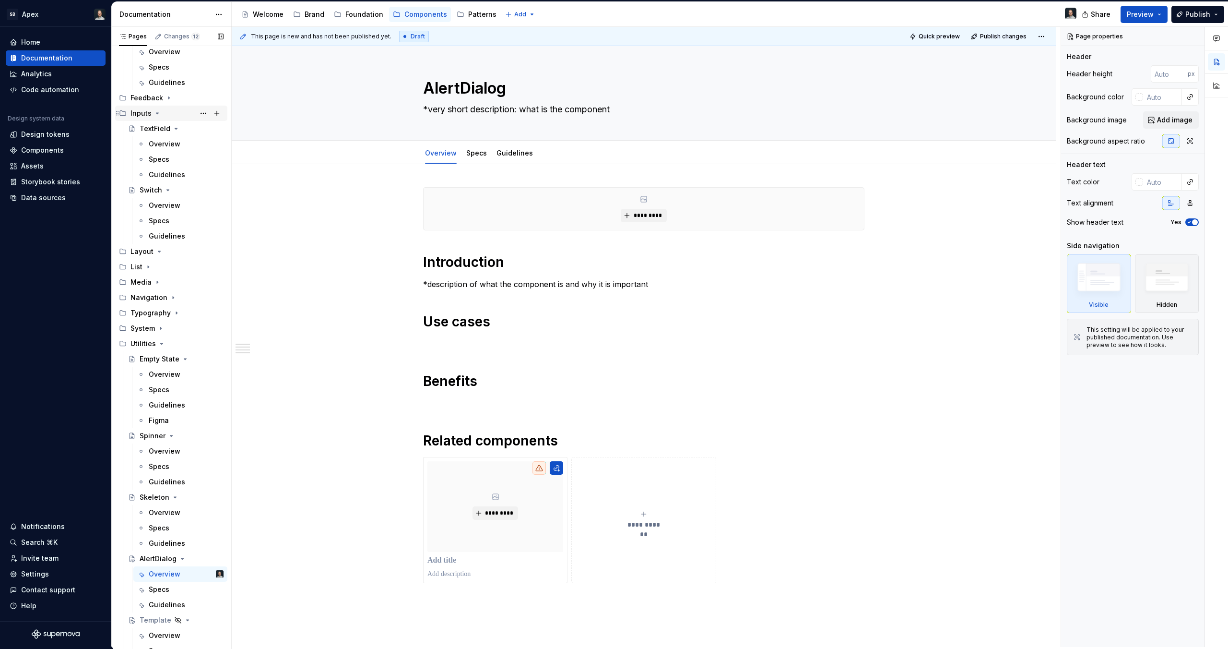
click at [158, 115] on icon "Page tree" at bounding box center [158, 113] width 8 height 8
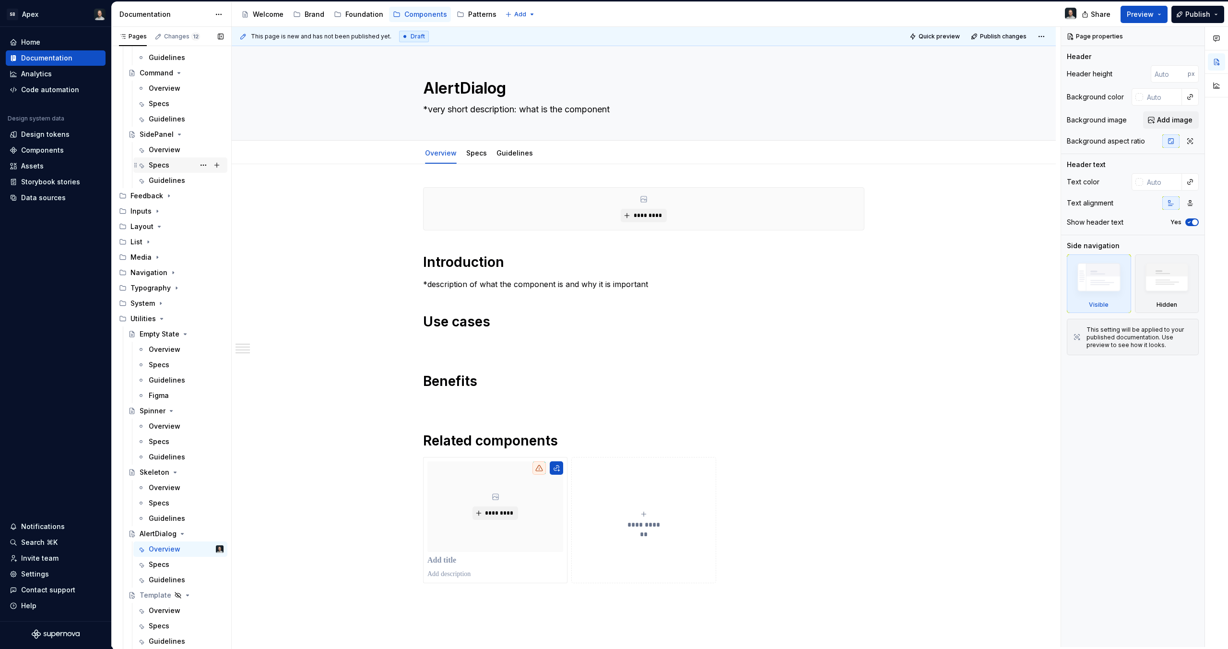
scroll to position [278, 0]
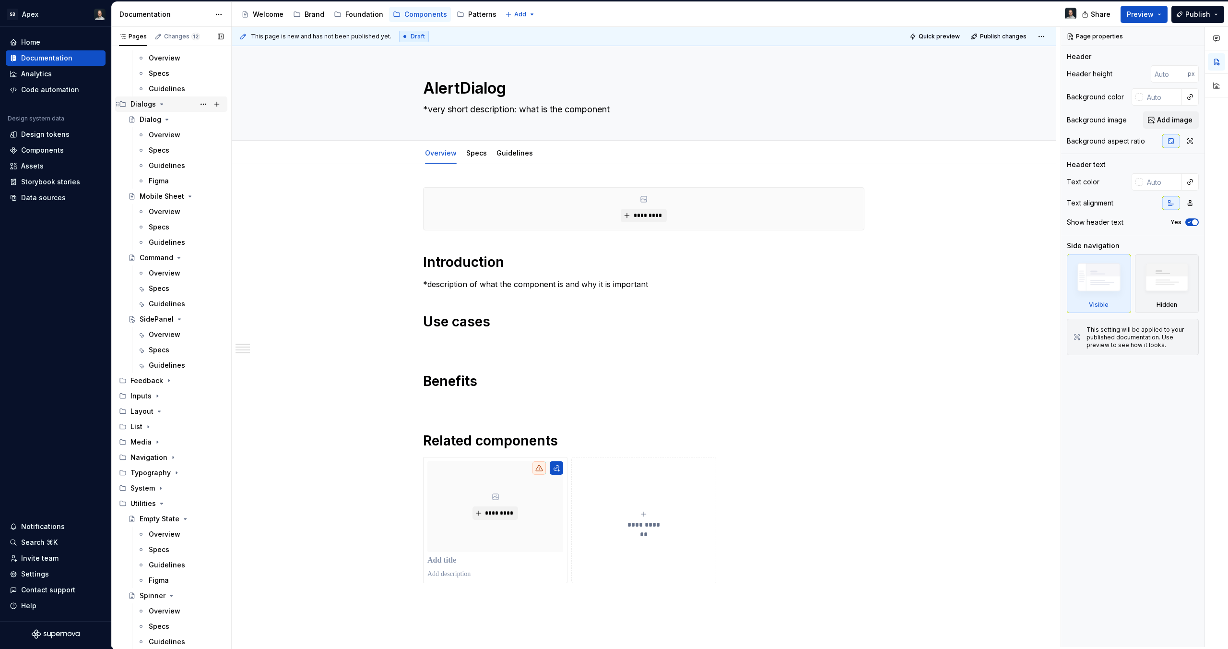
click at [161, 104] on icon "Page tree" at bounding box center [162, 104] width 2 height 1
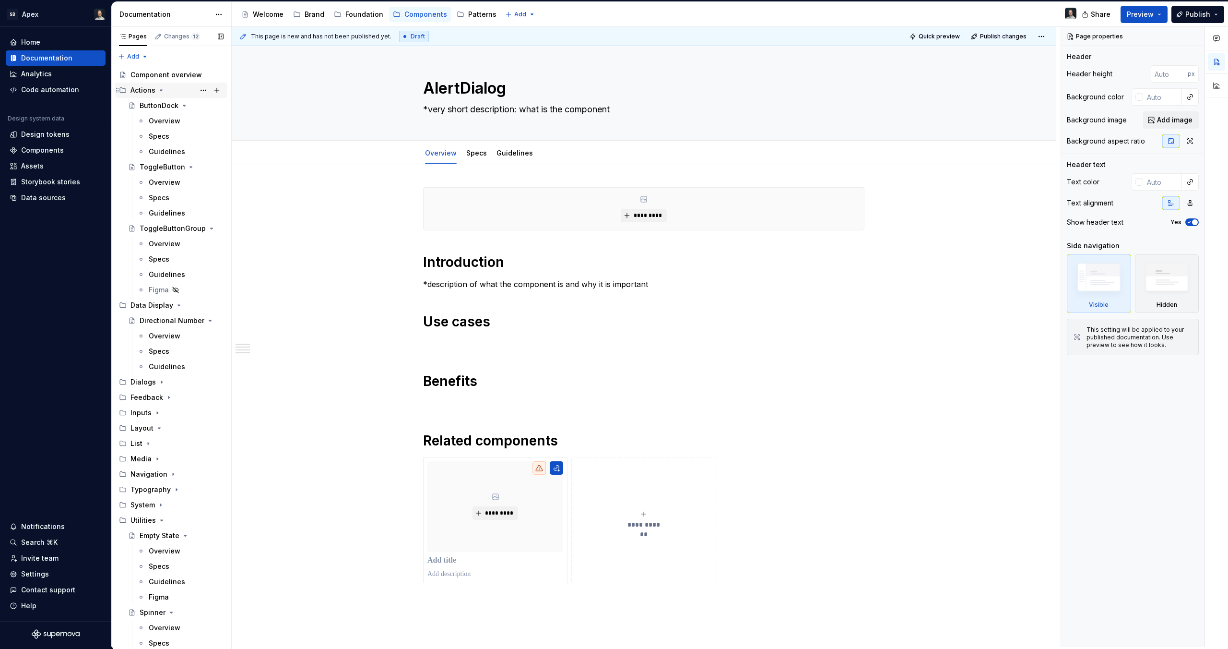
click at [160, 92] on icon "Page tree" at bounding box center [161, 90] width 8 height 8
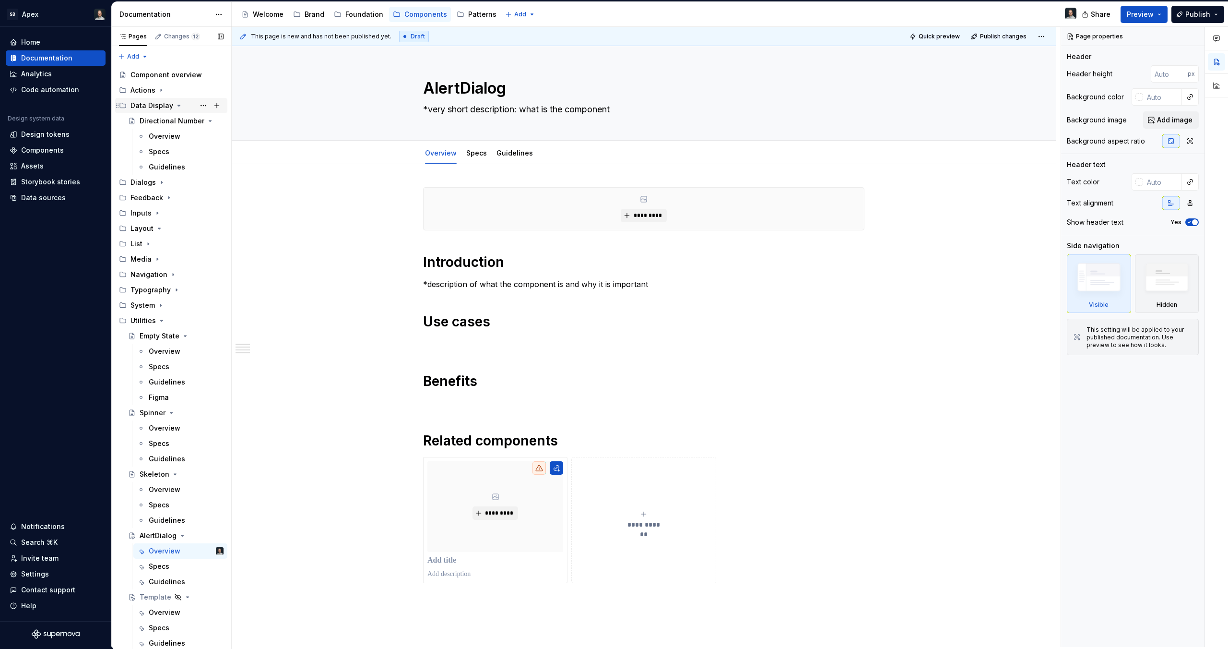
click at [175, 105] on icon "Page tree" at bounding box center [179, 106] width 8 height 8
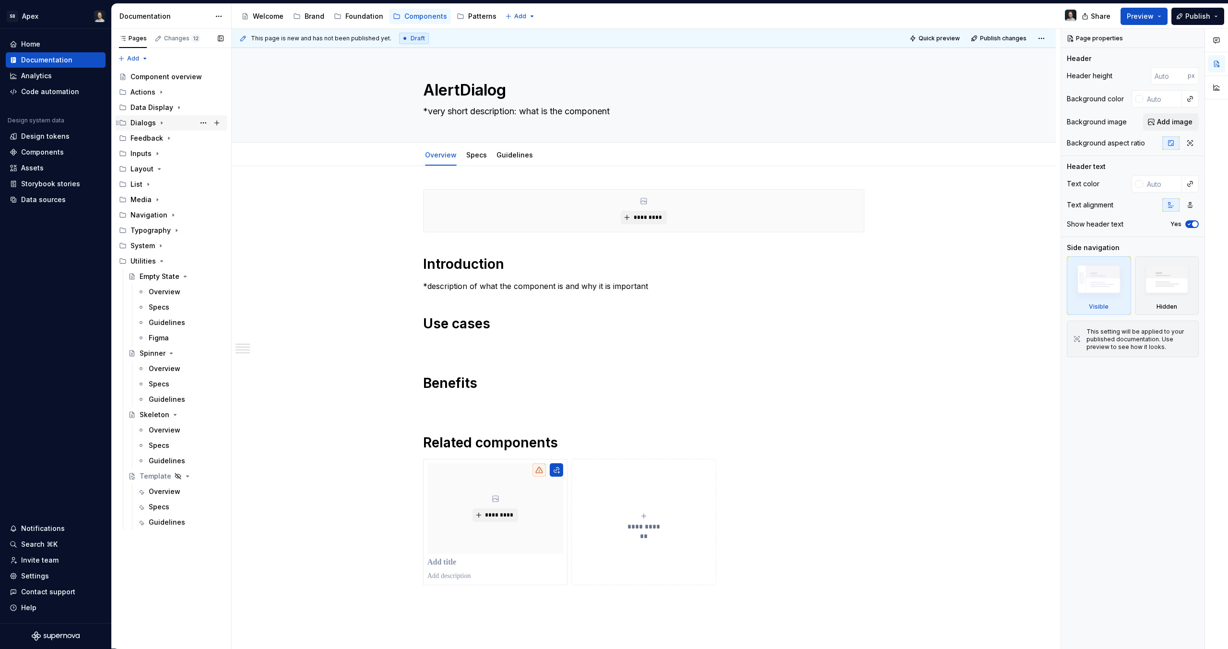
click at [151, 122] on div "Dialogs" at bounding box center [143, 123] width 25 height 10
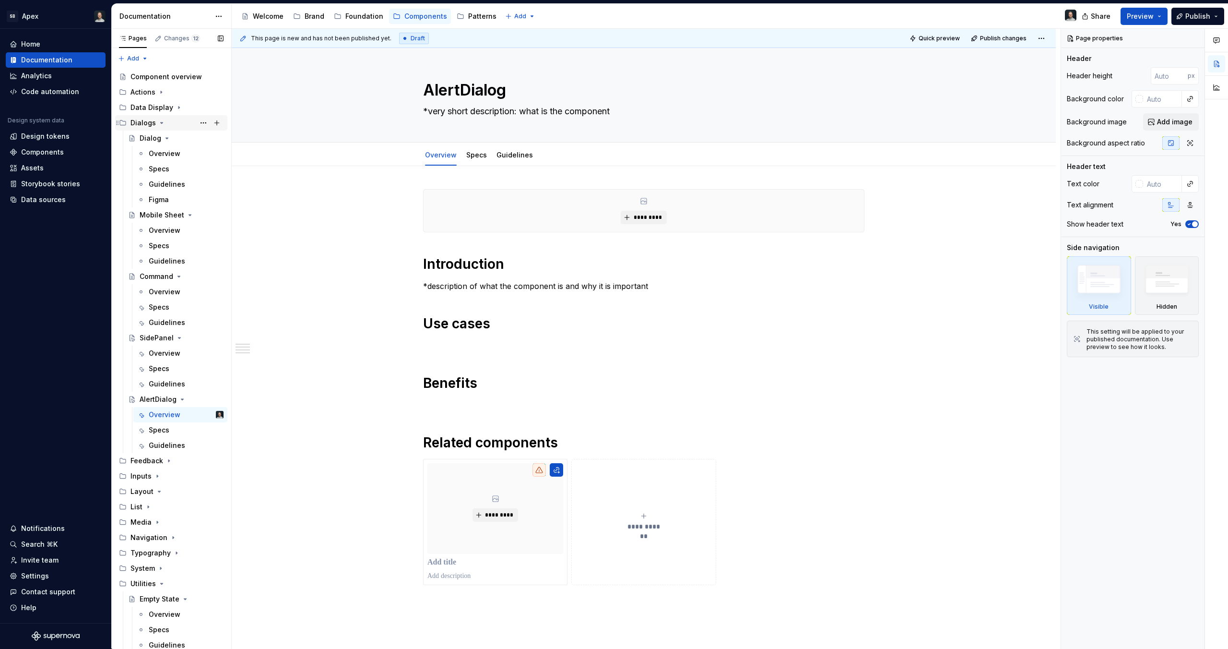
click at [158, 122] on icon "Page tree" at bounding box center [162, 123] width 8 height 8
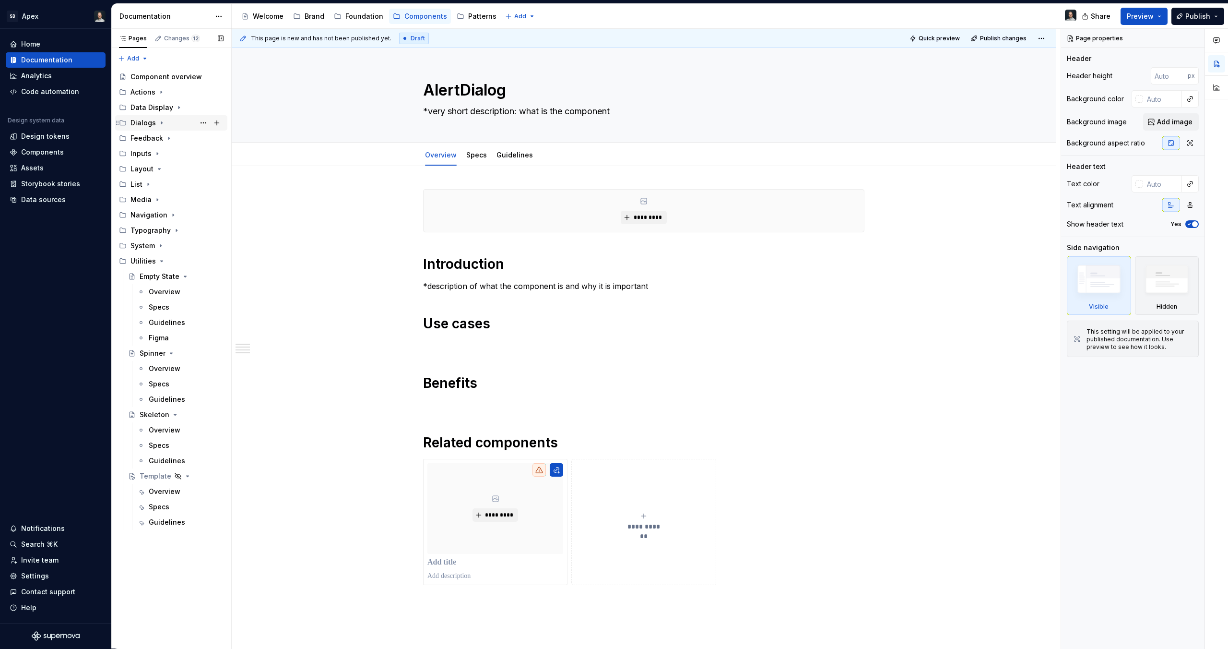
click at [158, 122] on icon "Page tree" at bounding box center [162, 123] width 8 height 8
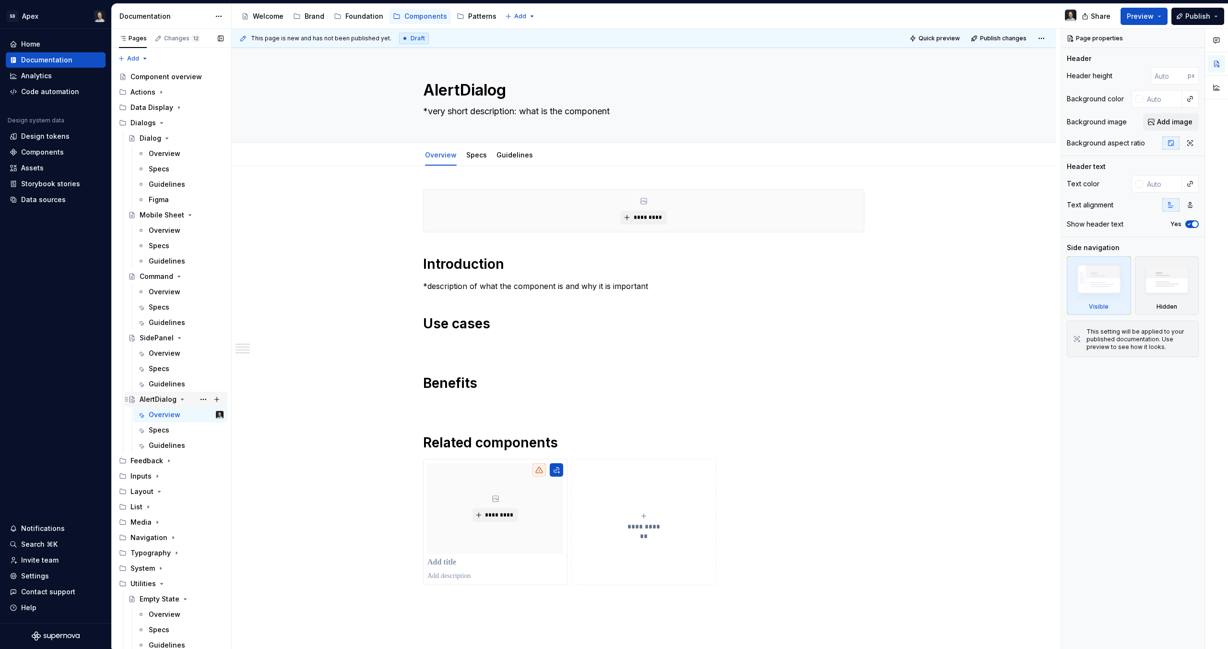
click at [159, 395] on div "AlertDialog" at bounding box center [158, 399] width 37 height 10
click at [518, 293] on div "**********" at bounding box center [643, 387] width 441 height 396
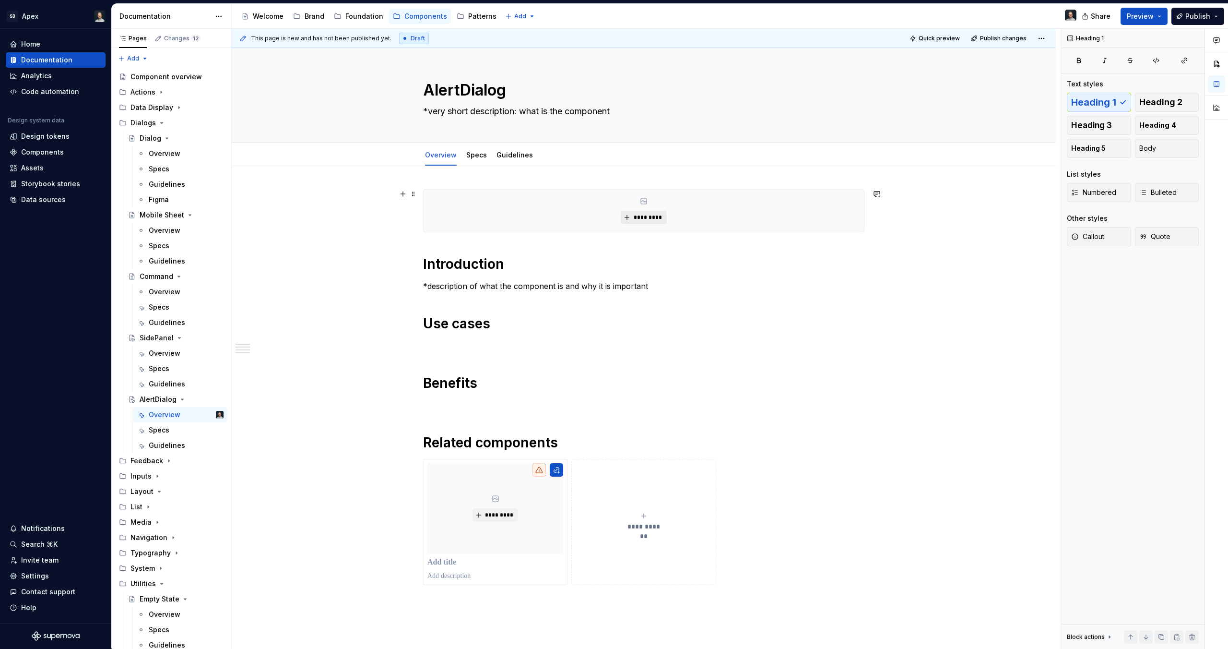
click at [656, 219] on span "*********" at bounding box center [647, 218] width 29 height 8
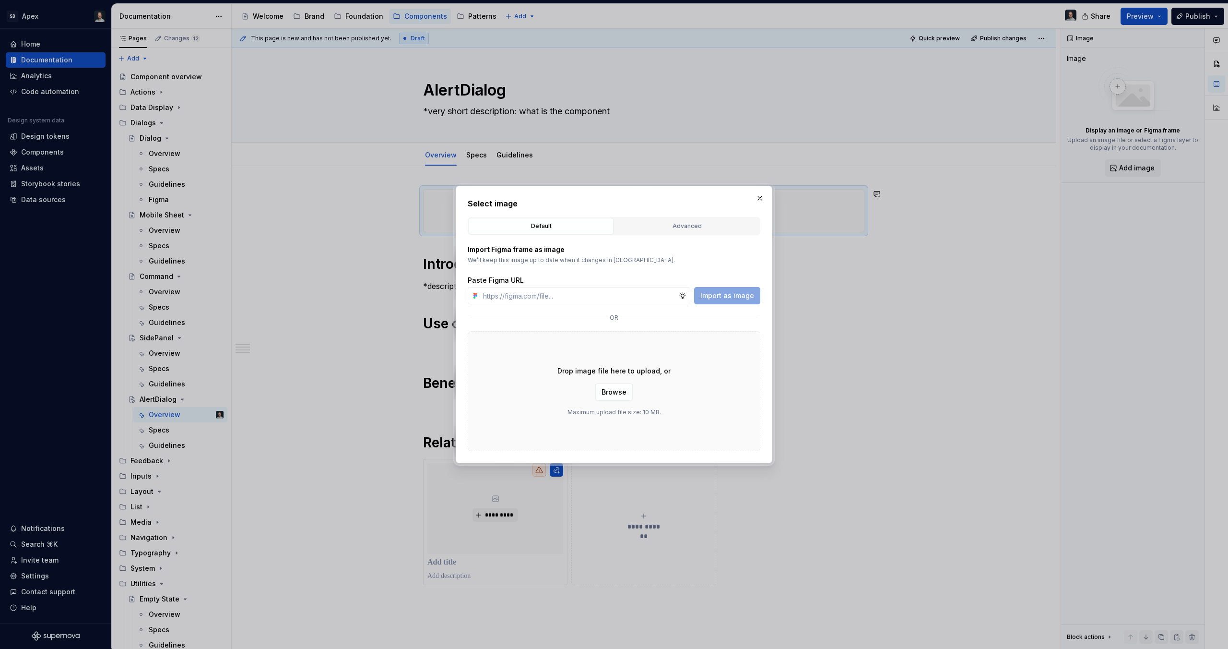
type textarea "*"
type input "[URL][DOMAIN_NAME]"
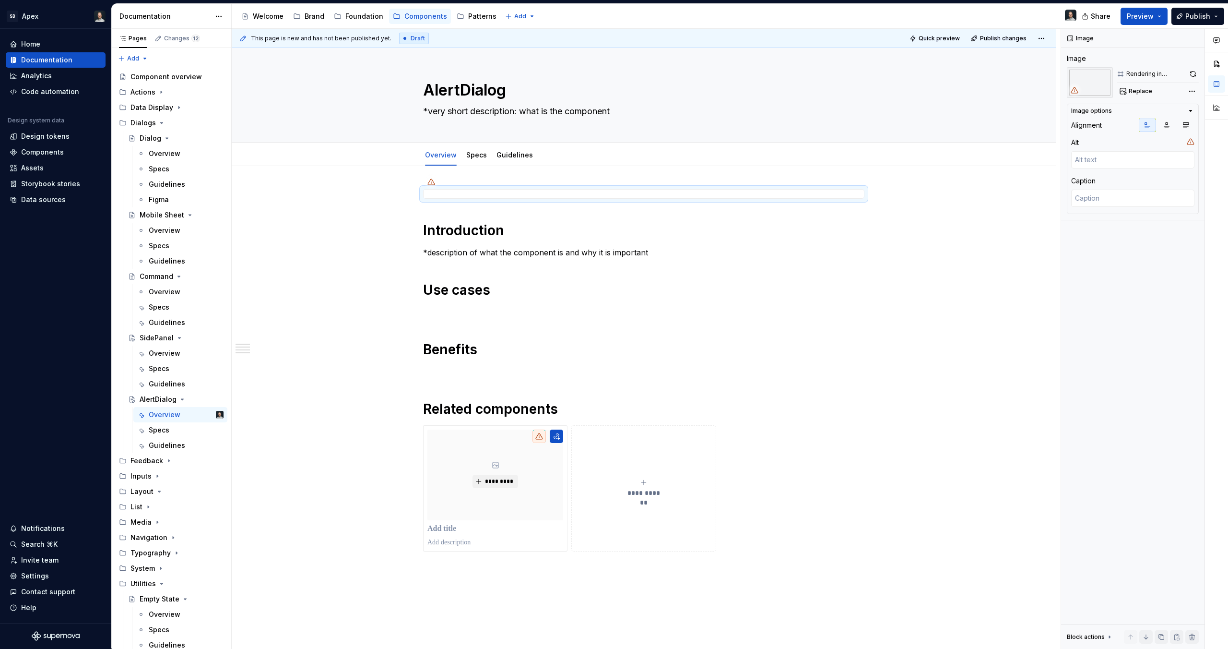
click at [573, 252] on p "*description of what the component is and why it is important" at bounding box center [643, 253] width 441 height 12
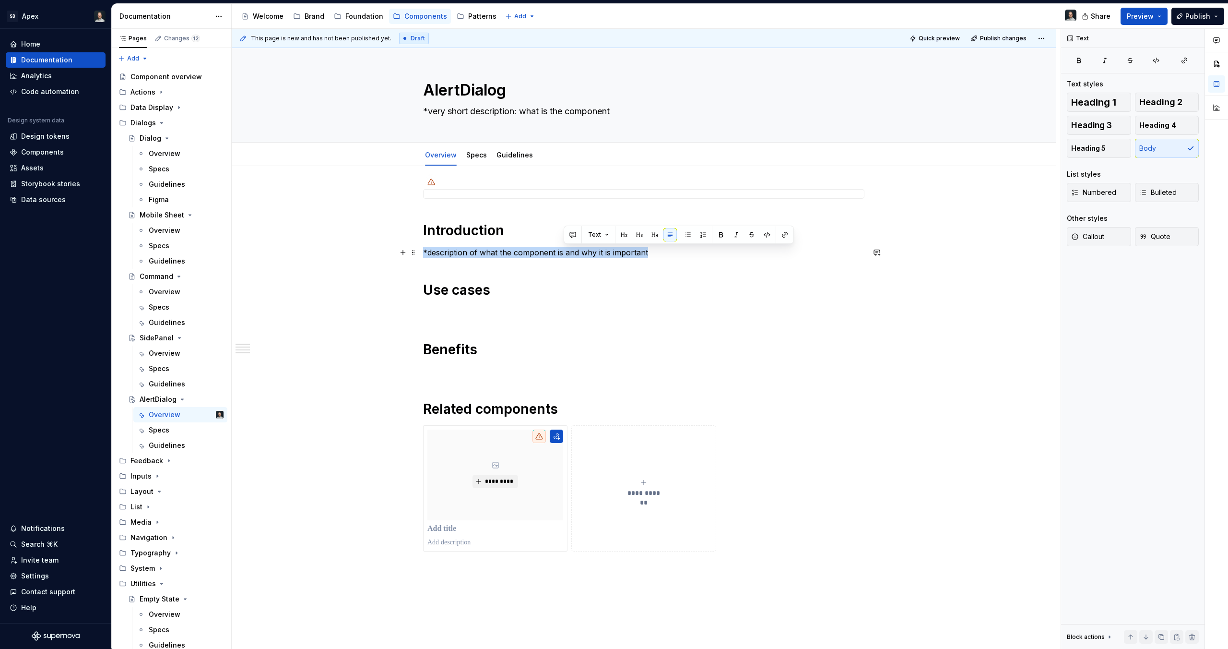
click at [573, 252] on p "*description of what the component is and why it is important" at bounding box center [643, 253] width 441 height 12
click at [572, 252] on p "*description of what the component is and why it is important" at bounding box center [643, 253] width 441 height 12
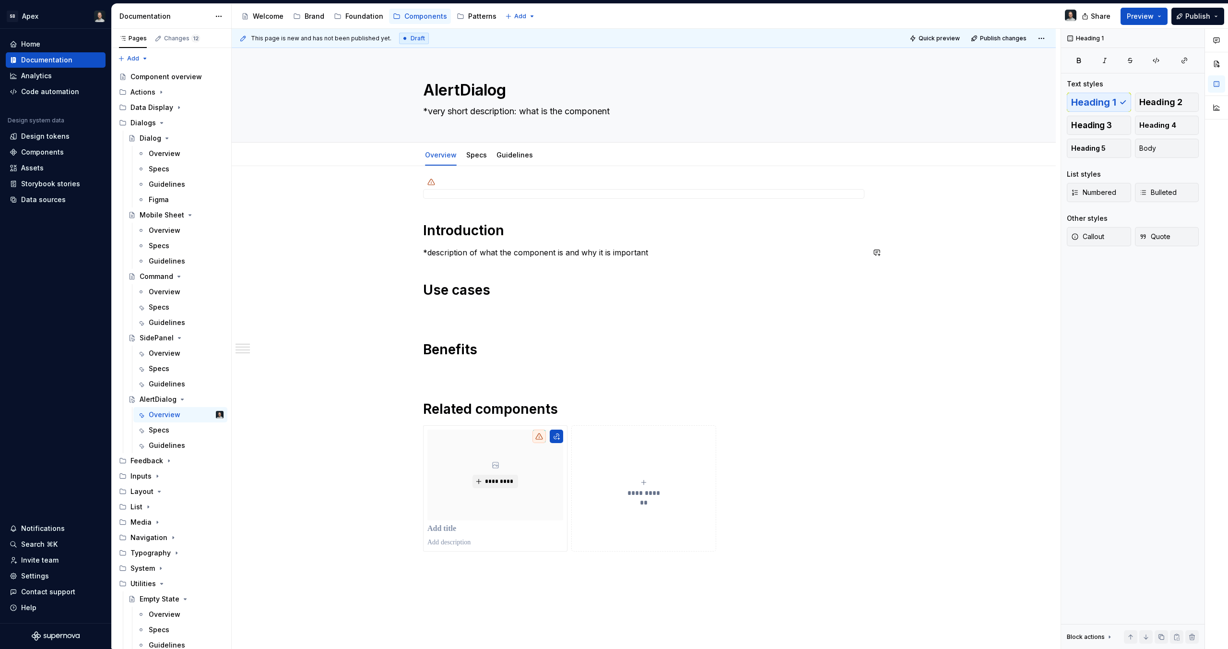
click at [572, 252] on p "*description of what the component is and why it is important" at bounding box center [643, 253] width 441 height 12
click at [474, 249] on p "*description of what the component is and why it is important" at bounding box center [643, 253] width 441 height 12
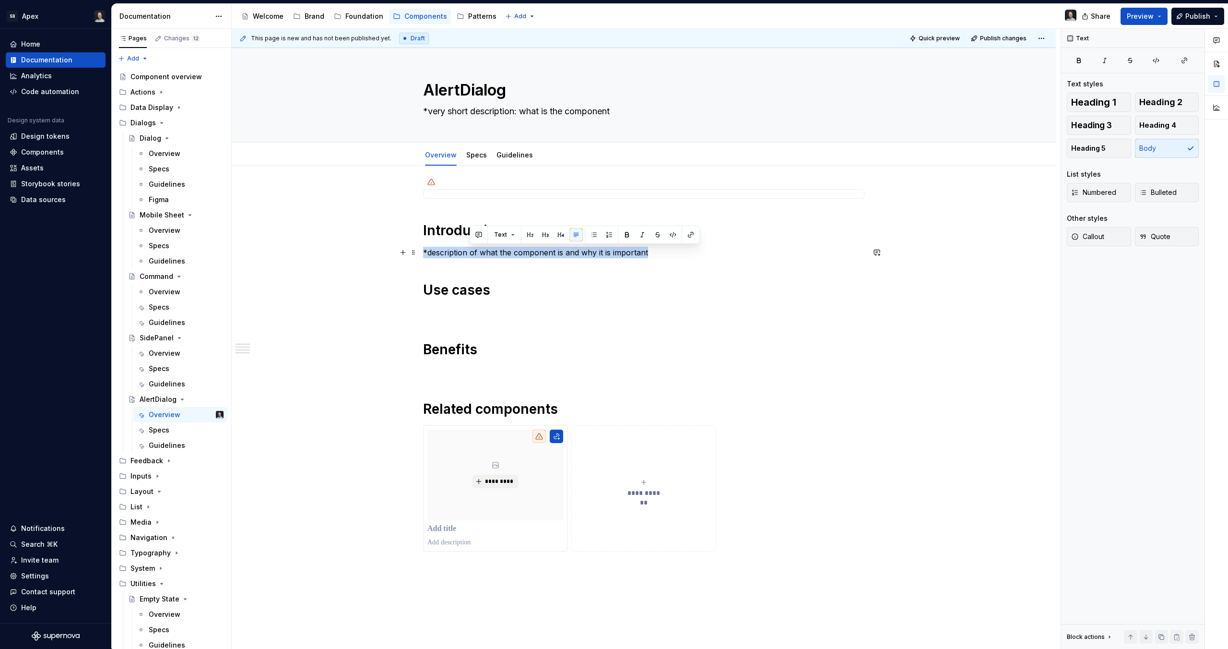
click at [475, 250] on p "*description of what the component is and why it is important" at bounding box center [643, 253] width 441 height 12
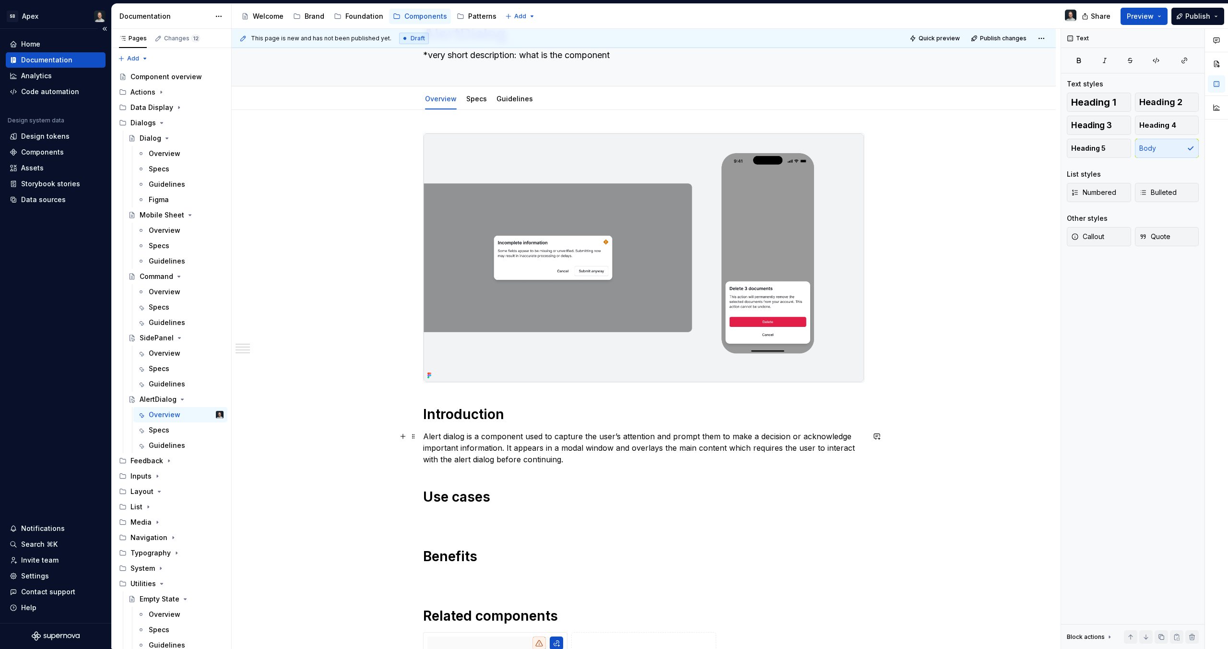
scroll to position [59, 0]
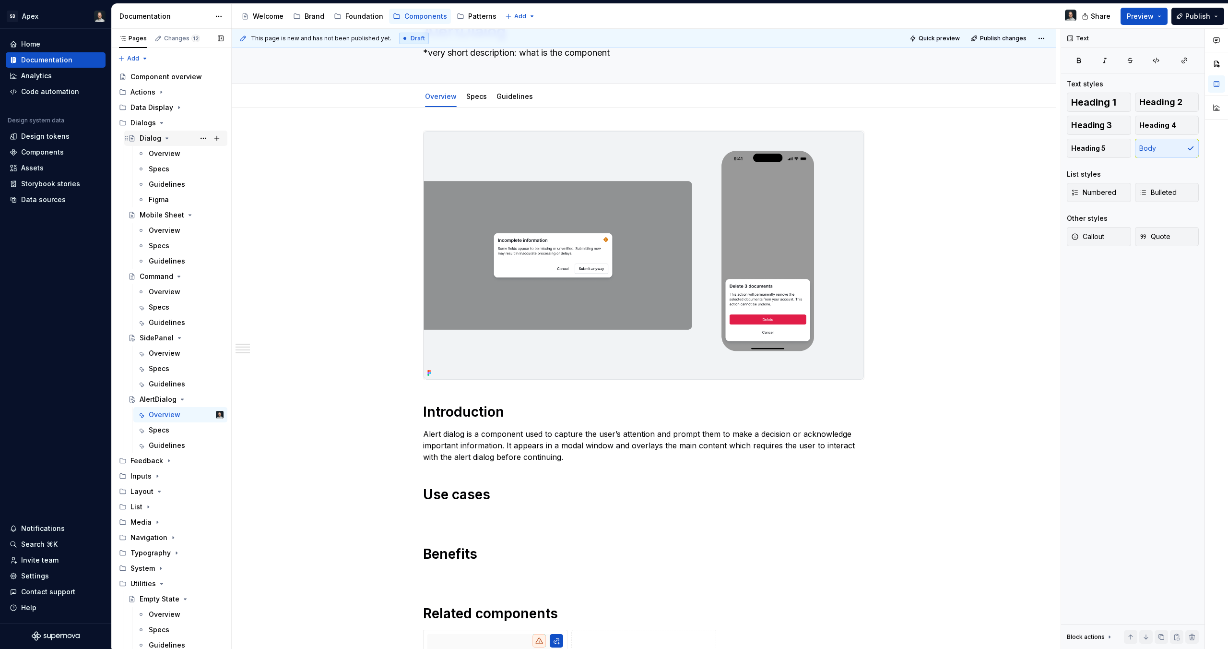
click at [150, 137] on div "Dialog" at bounding box center [151, 138] width 22 height 10
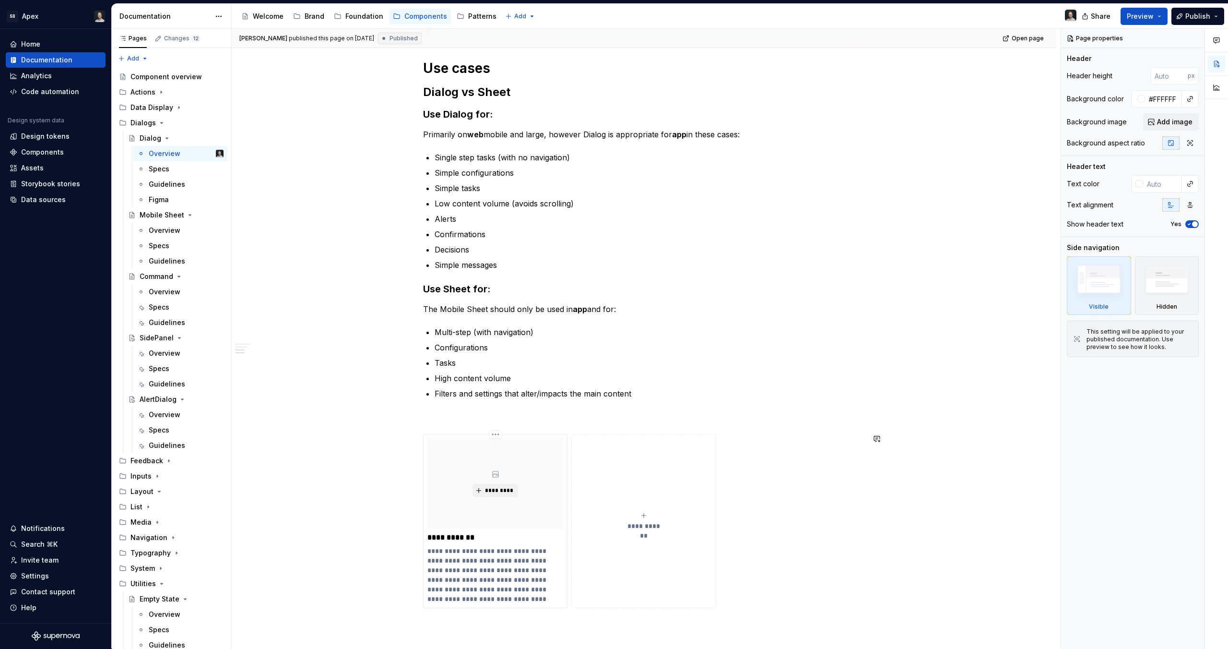
scroll to position [277, 0]
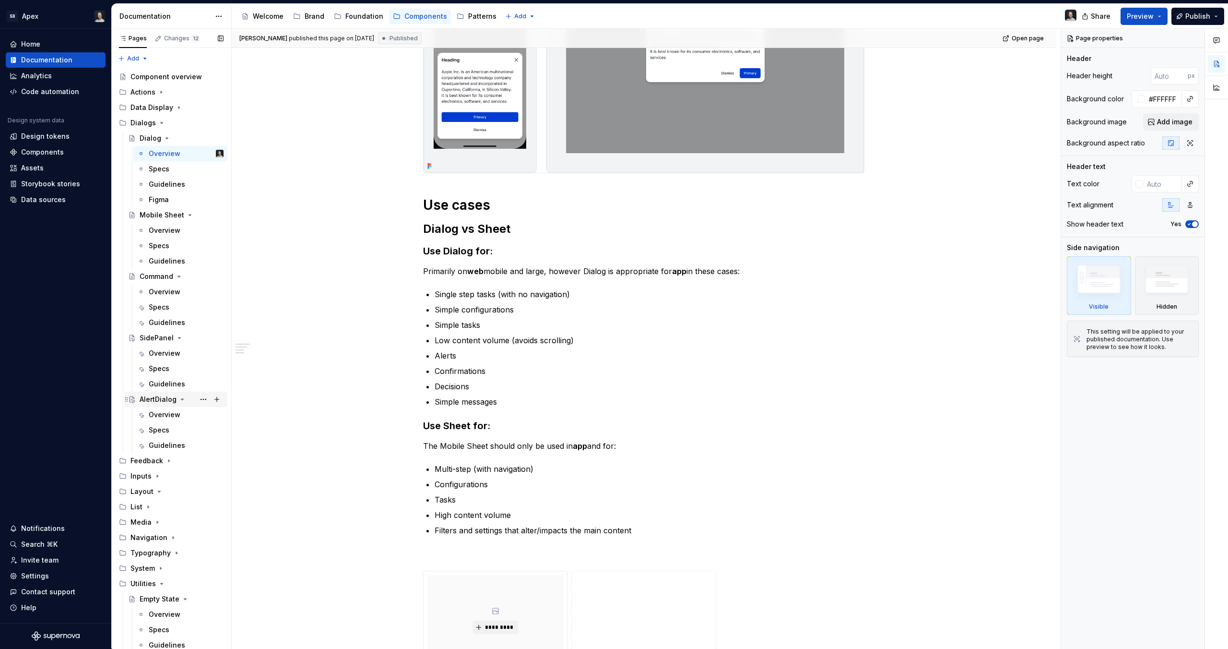
click at [154, 403] on div "AlertDialog" at bounding box center [158, 399] width 37 height 10
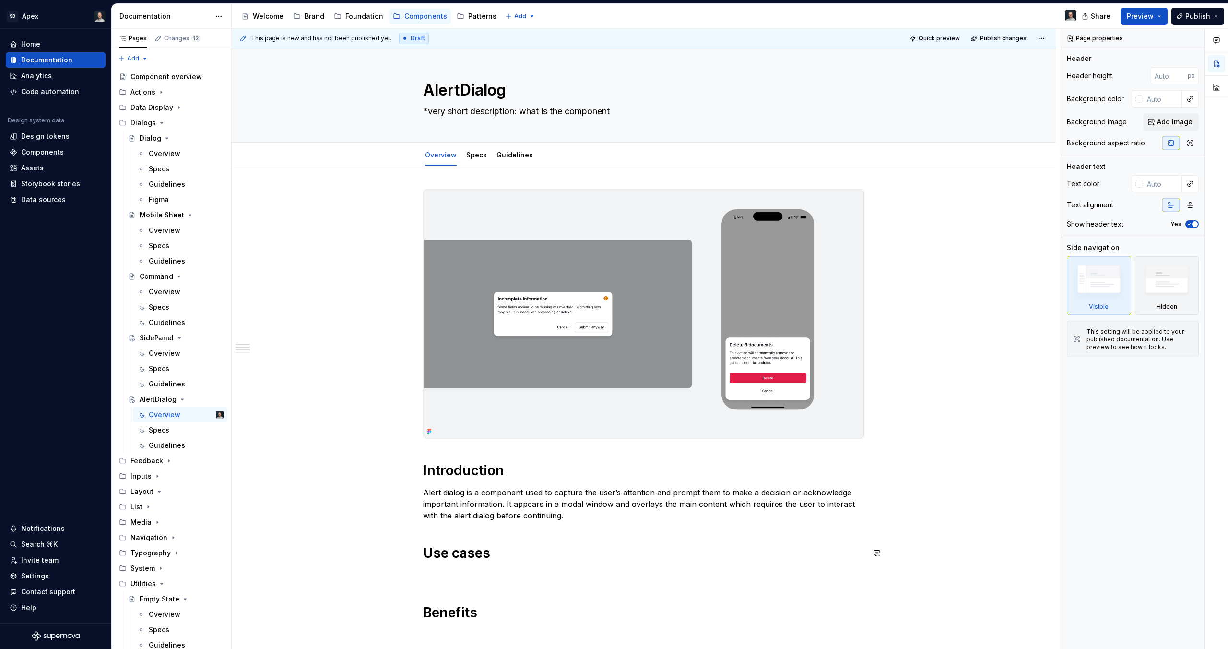
click at [449, 566] on div "**********" at bounding box center [643, 501] width 441 height 625
type textarea "*"
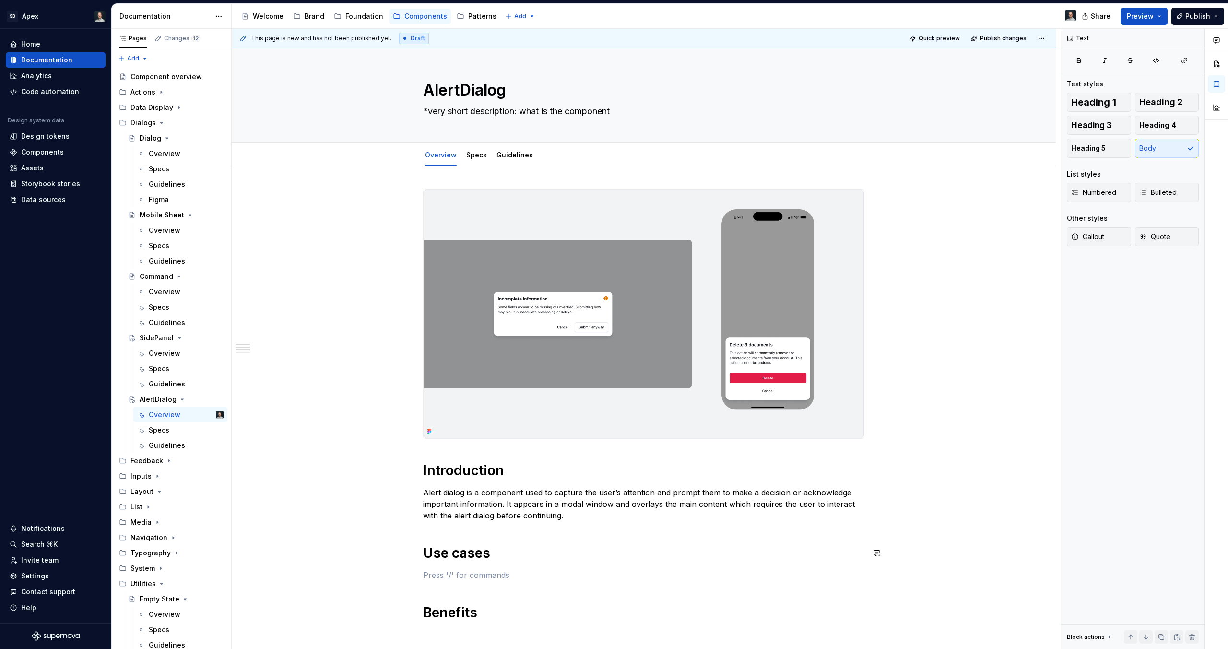
paste div
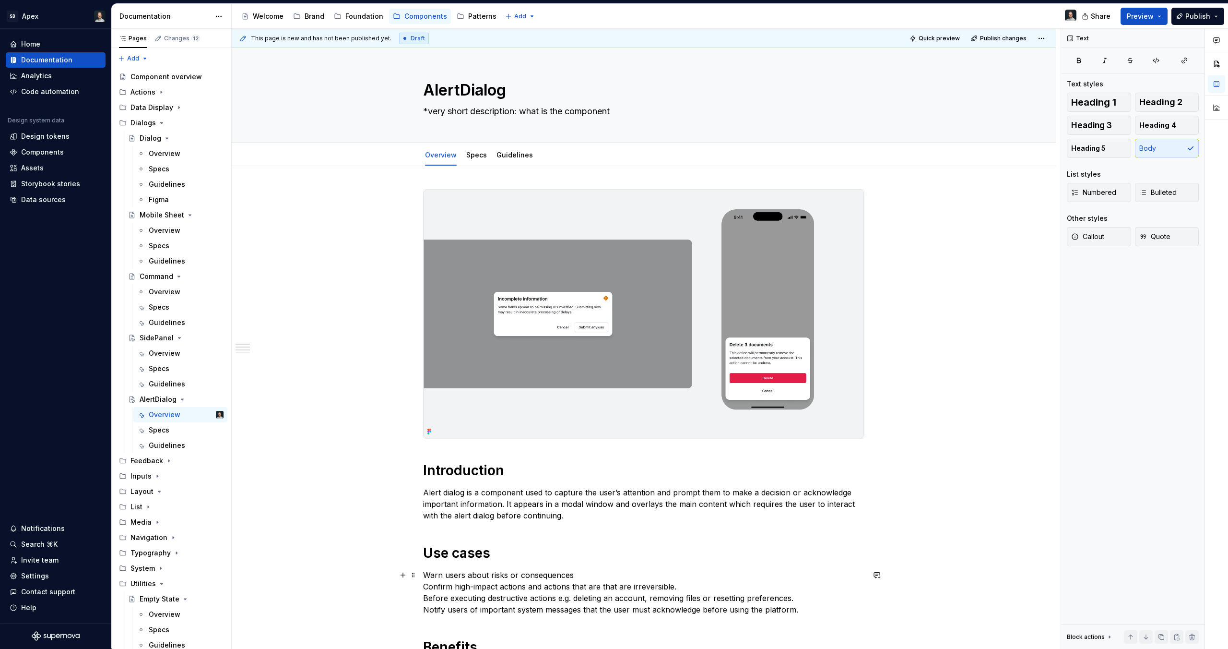
click at [432, 576] on p "Warn users about risks or consequences Confirm high-impact actions and actions …" at bounding box center [643, 592] width 441 height 46
click at [426, 575] on p "Warn users about risks or consequences Confirm high-impact actions and actions …" at bounding box center [643, 592] width 441 height 46
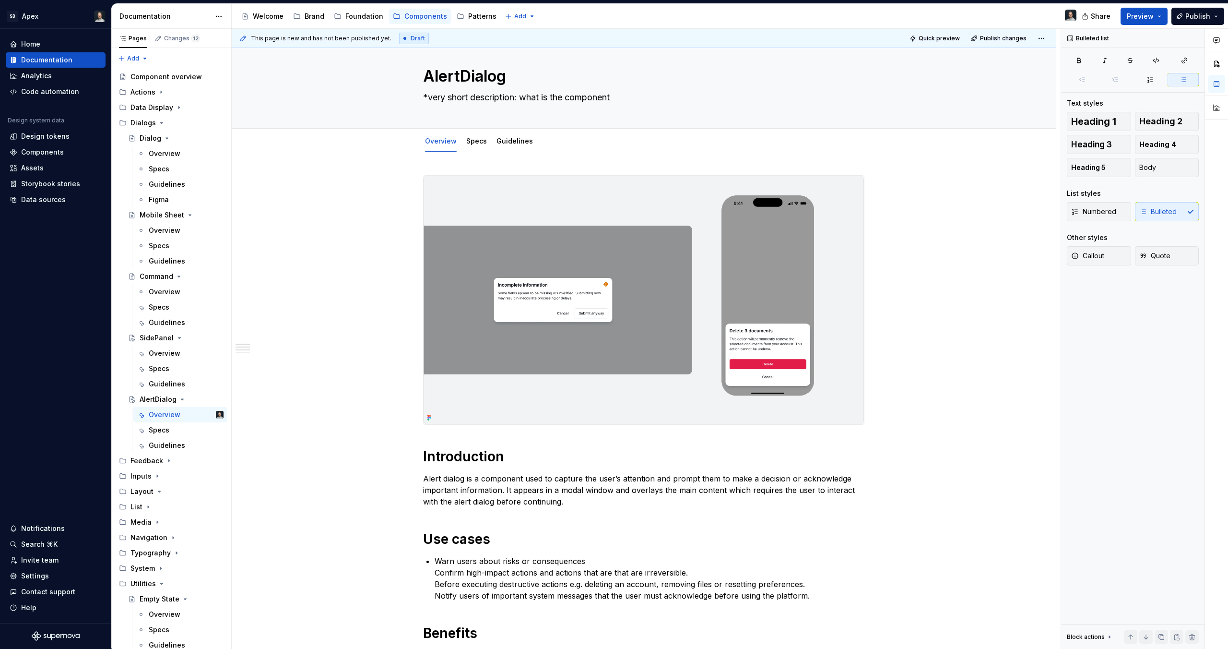
scroll to position [309, 0]
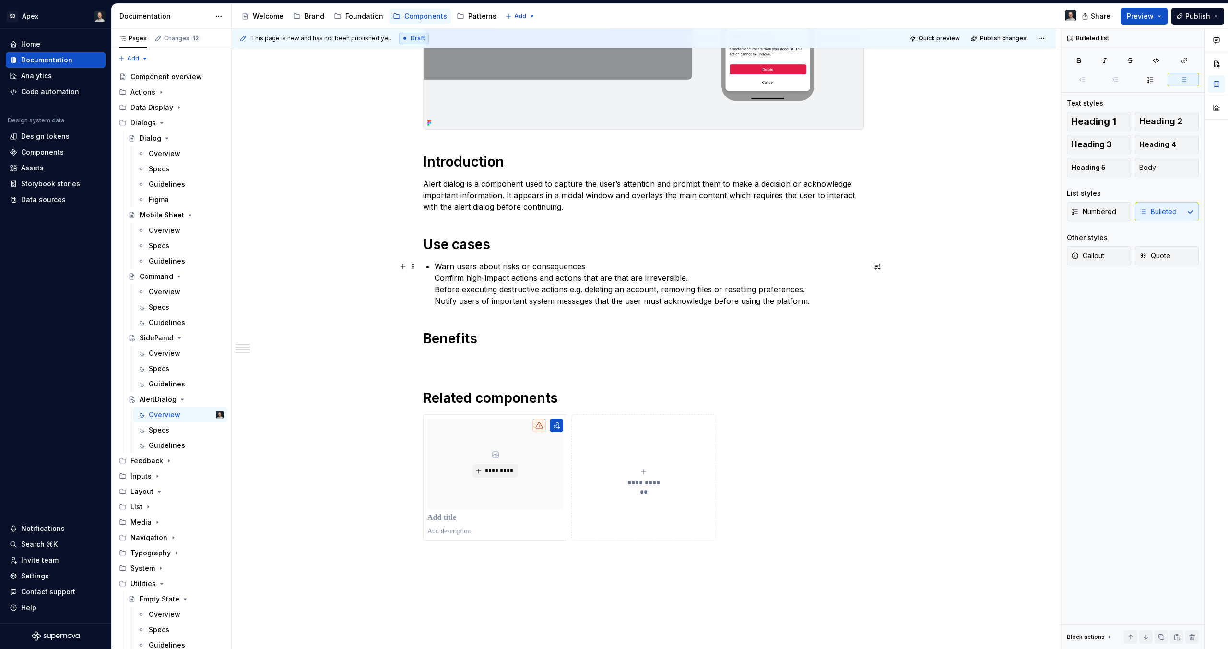
click at [437, 277] on p "Warn users about risks or consequences Confirm high-impact actions and actions …" at bounding box center [650, 284] width 430 height 46
click at [435, 279] on p "Warn users about risks or consequences Confirm high-impact actions and actions …" at bounding box center [650, 284] width 430 height 46
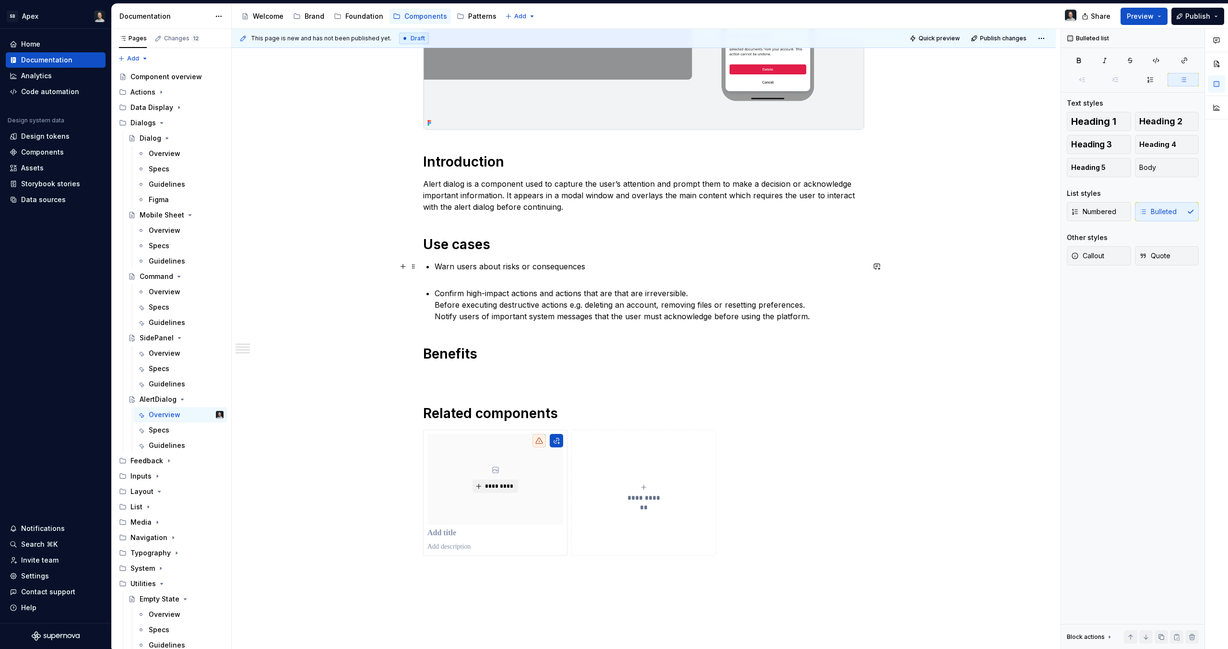
click at [452, 284] on p "Warn users about risks or consequences" at bounding box center [650, 272] width 430 height 23
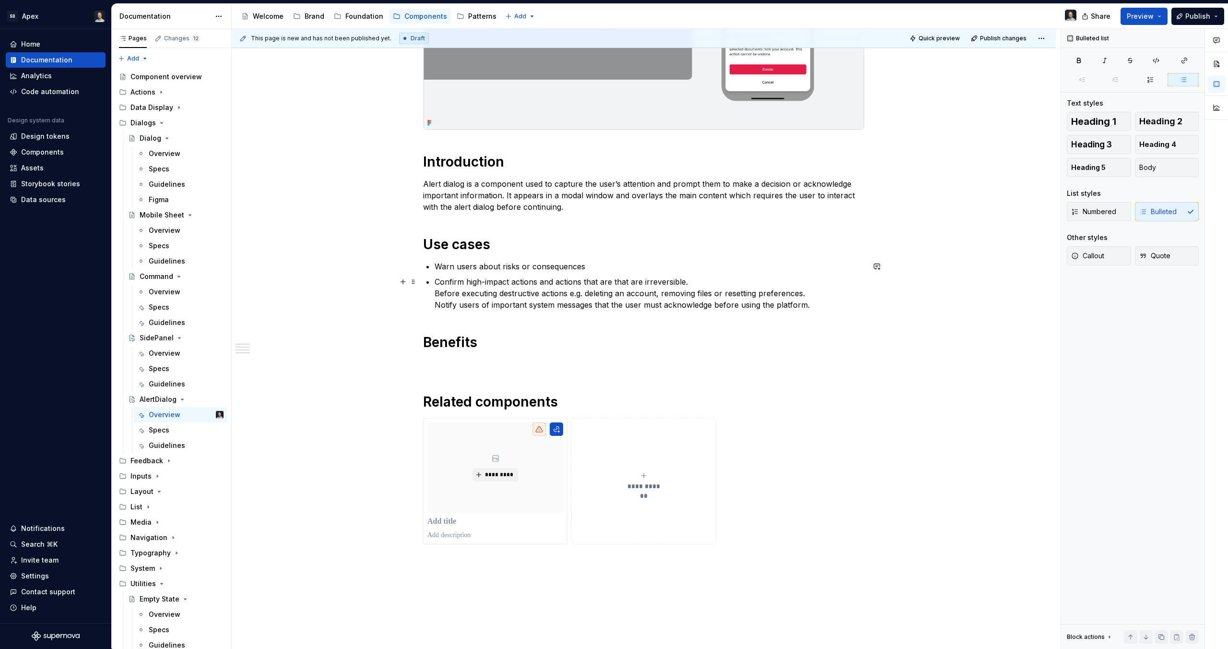
click at [435, 291] on p "Confirm high-impact actions and actions that are that are irreversible. Before …" at bounding box center [650, 293] width 430 height 35
click at [436, 310] on p "Before executing destructive actions e.g. deleting an account, removing files o…" at bounding box center [650, 302] width 430 height 23
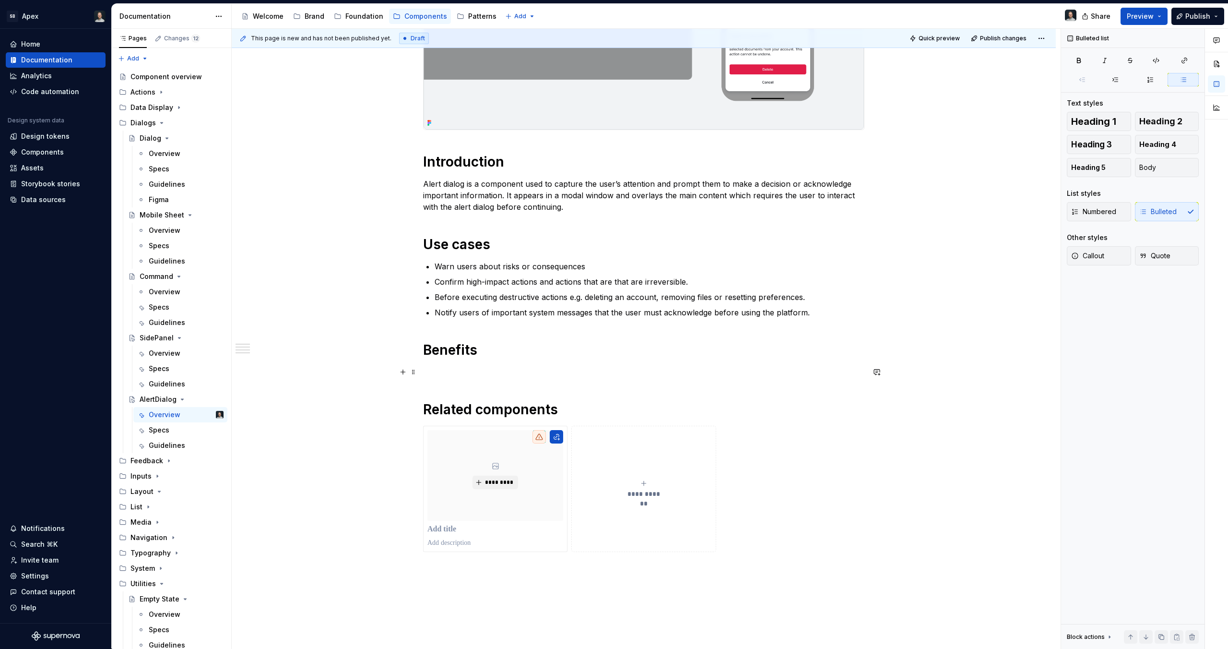
click at [485, 369] on p at bounding box center [643, 372] width 441 height 12
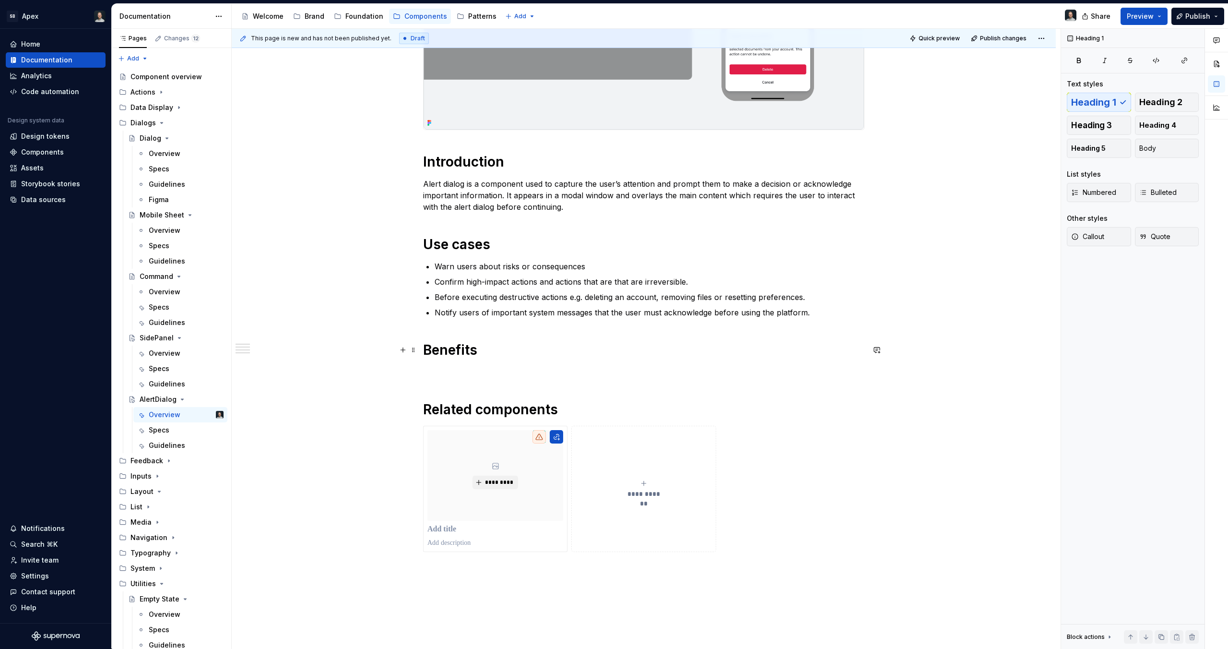
click at [488, 349] on h1 "Benefits" at bounding box center [643, 349] width 441 height 17
click at [483, 363] on div "**********" at bounding box center [643, 216] width 441 height 671
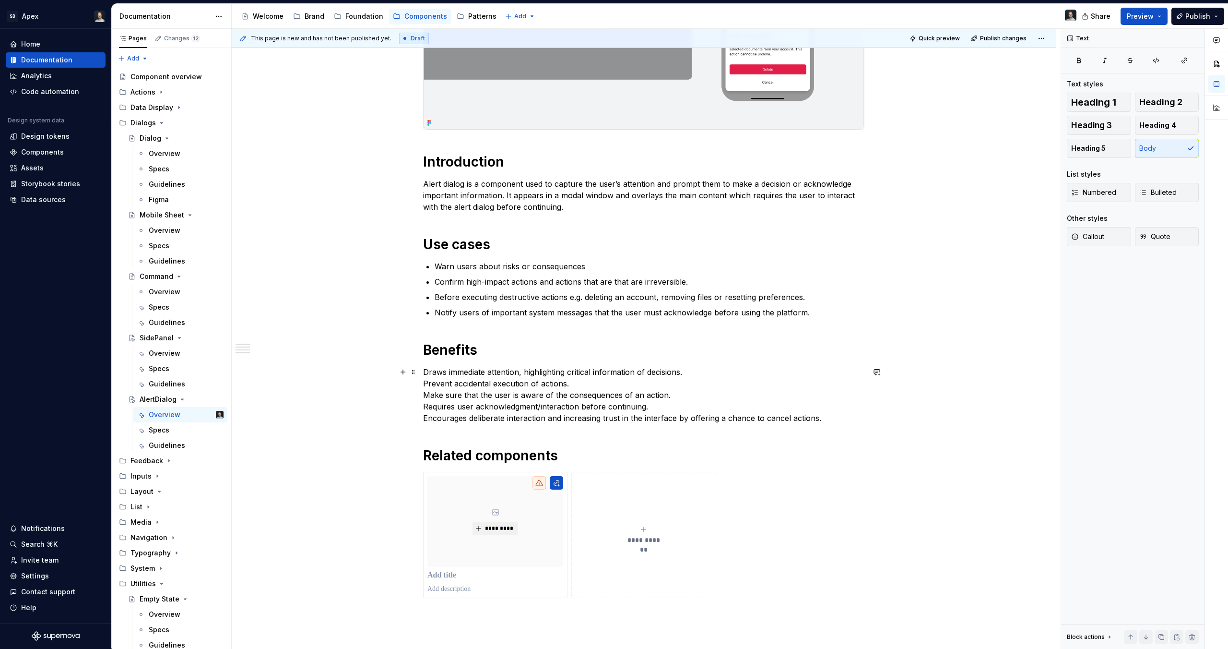
click at [420, 372] on div "**********" at bounding box center [644, 330] width 824 height 947
click at [421, 371] on div "**********" at bounding box center [644, 330] width 824 height 947
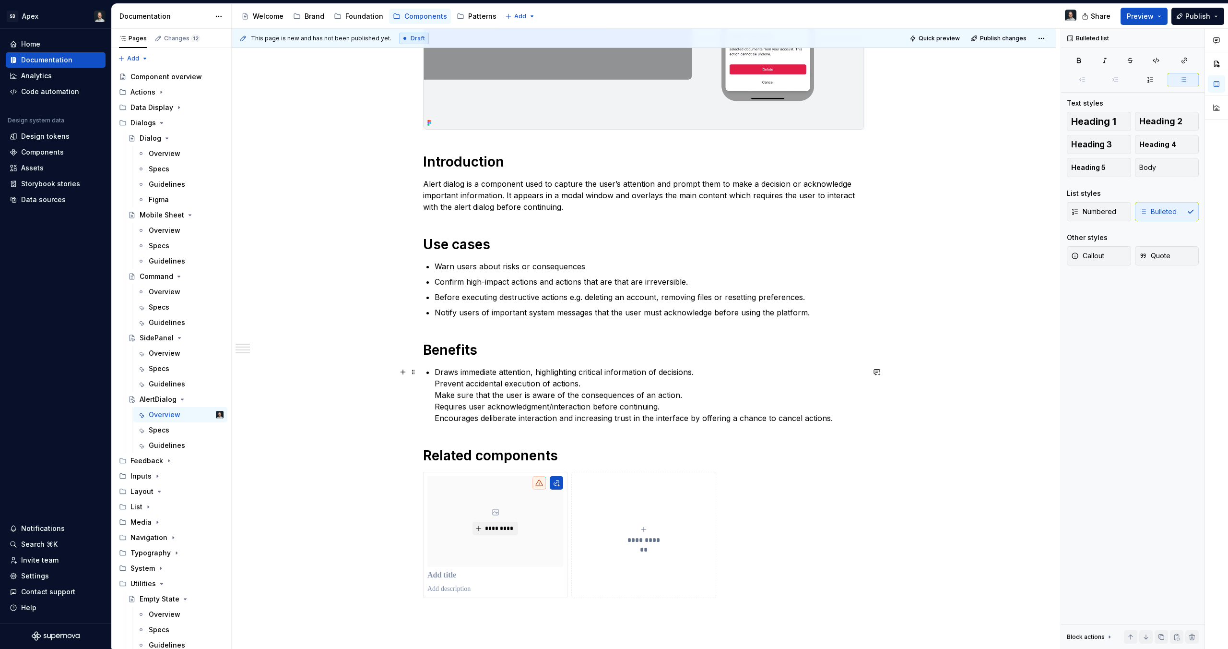
click at [434, 386] on div "**********" at bounding box center [643, 239] width 441 height 717
click at [434, 397] on div "**********" at bounding box center [643, 241] width 441 height 721
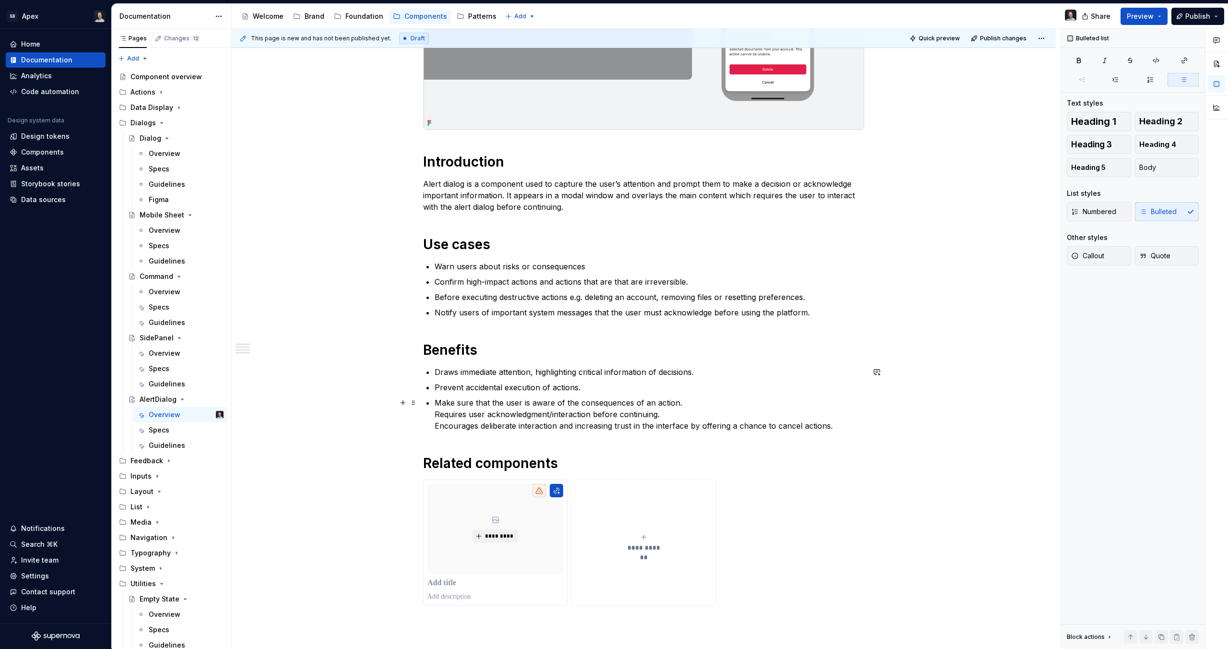
click at [433, 417] on div "**********" at bounding box center [643, 243] width 441 height 725
click at [433, 429] on div "**********" at bounding box center [643, 245] width 441 height 729
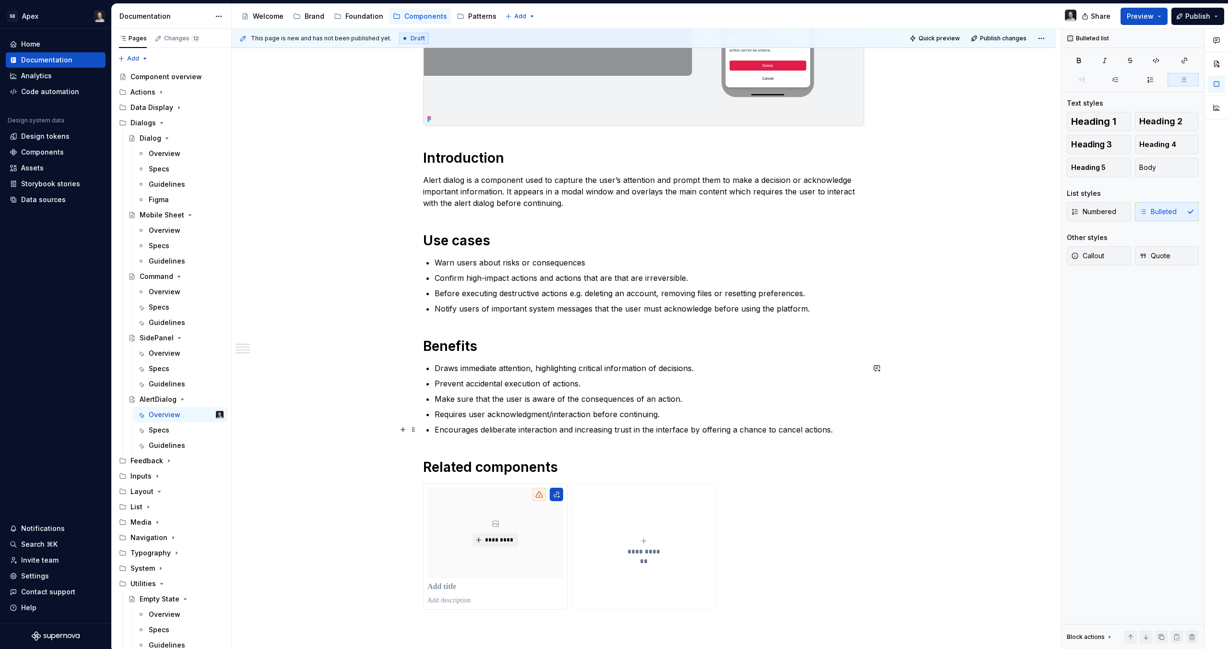
scroll to position [314, 0]
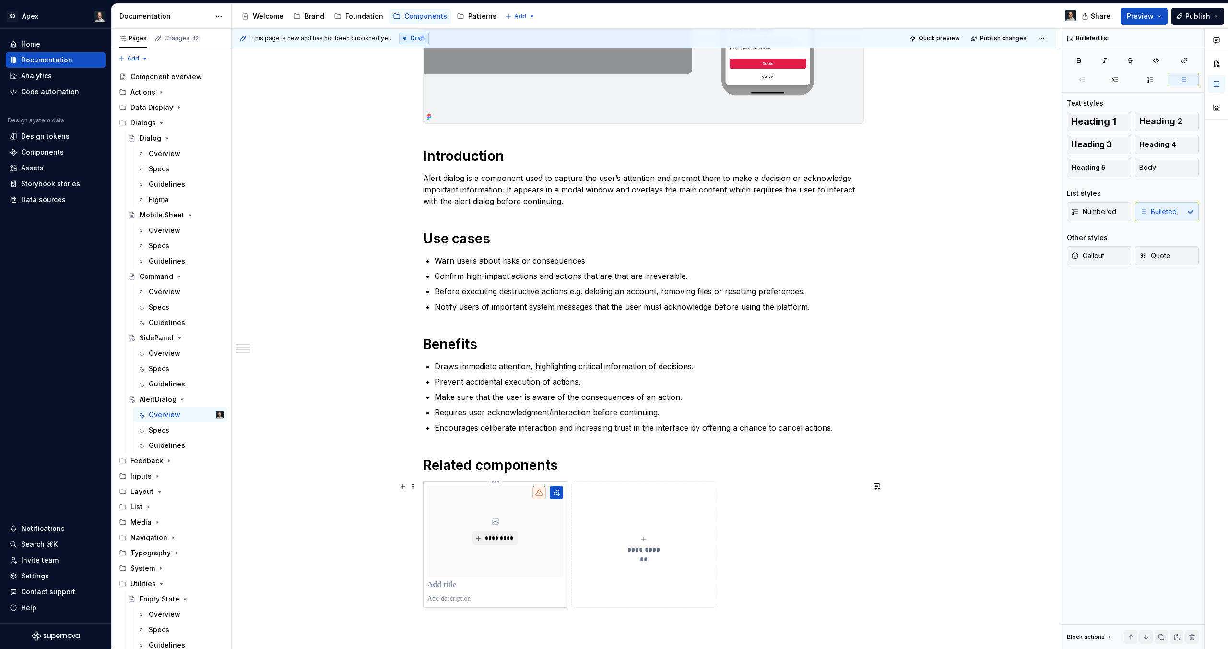
click at [459, 582] on p at bounding box center [496, 585] width 136 height 10
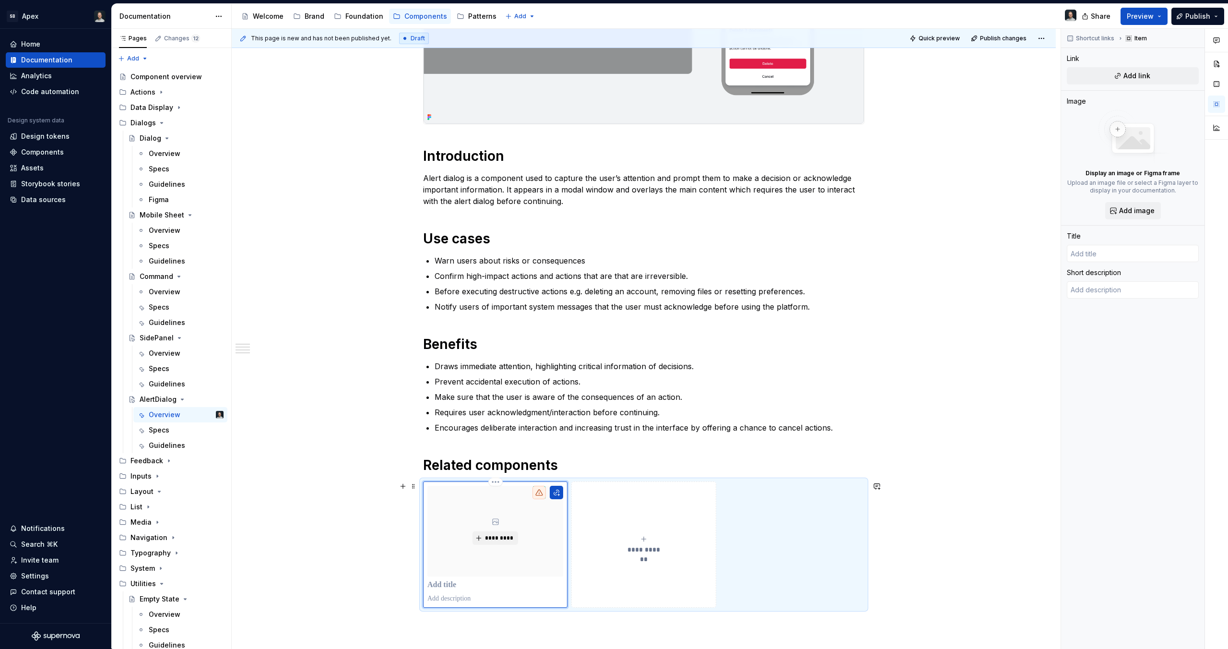
type textarea "*"
type input "D"
type textarea "*"
type input "Di"
type textarea "*"
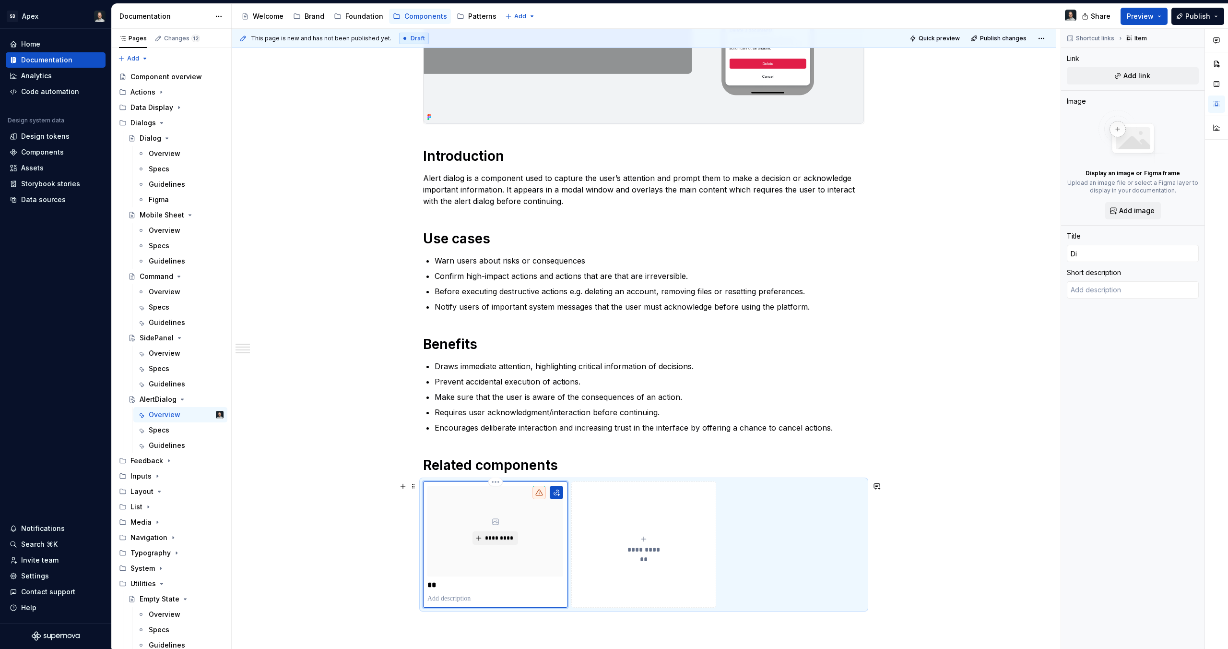
type input "Dia"
type textarea "*"
type input "Dial"
type textarea "*"
type input "Dialo"
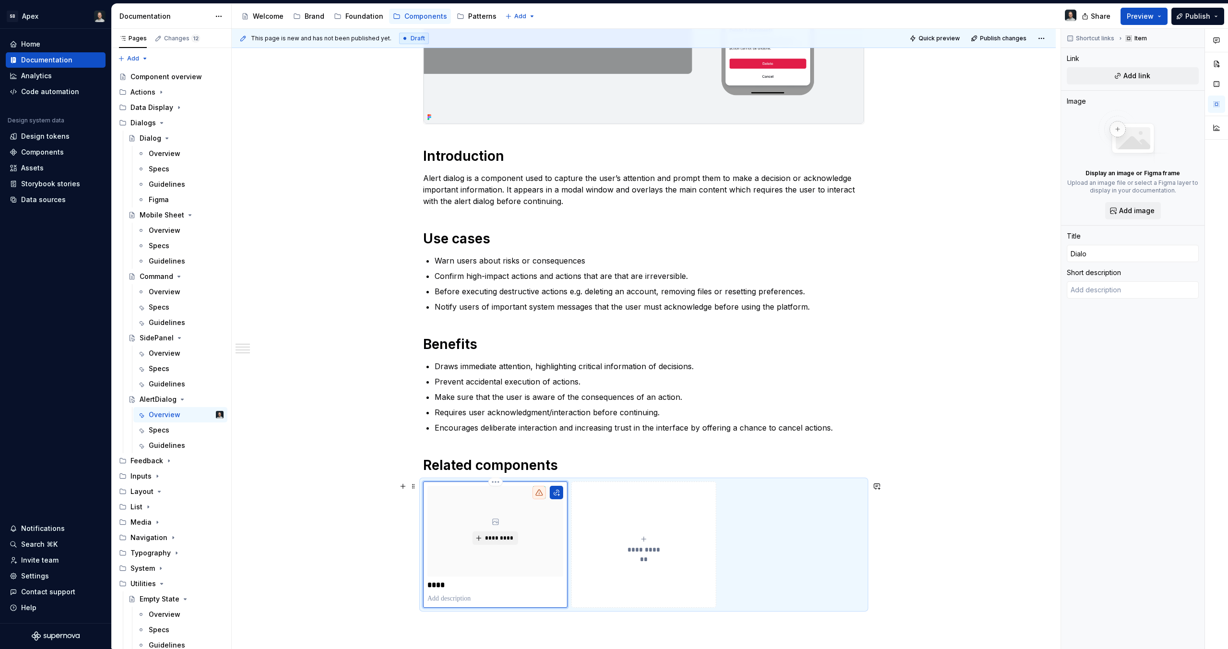
type textarea "*"
type input "Dialog"
click at [656, 543] on div "**********" at bounding box center [644, 544] width 136 height 19
type textarea "*"
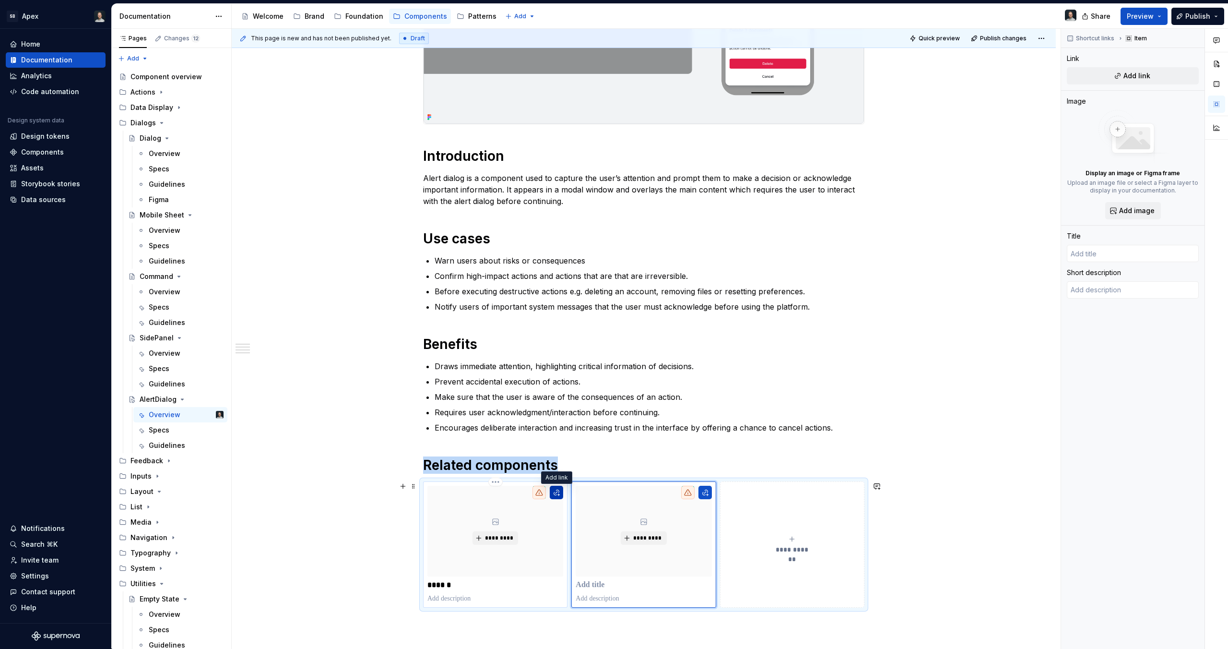
type textarea "*"
type input "Dialog"
click at [556, 492] on button "button" at bounding box center [556, 492] width 13 height 13
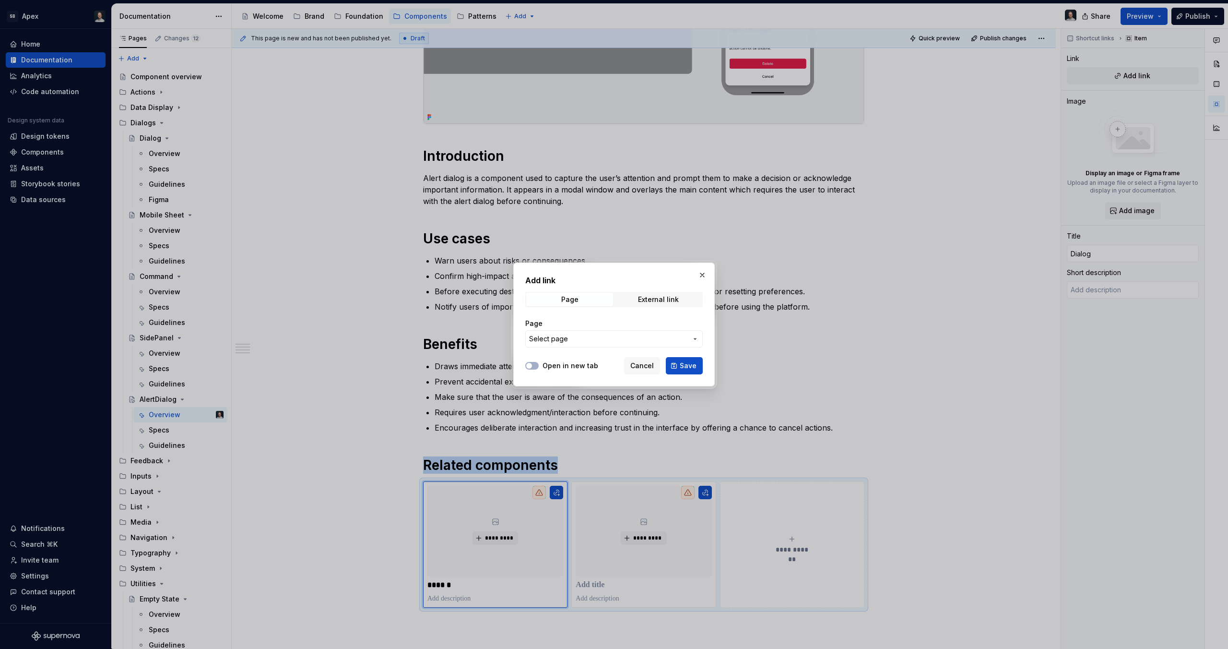
click at [606, 338] on span "Select page" at bounding box center [608, 339] width 158 height 10
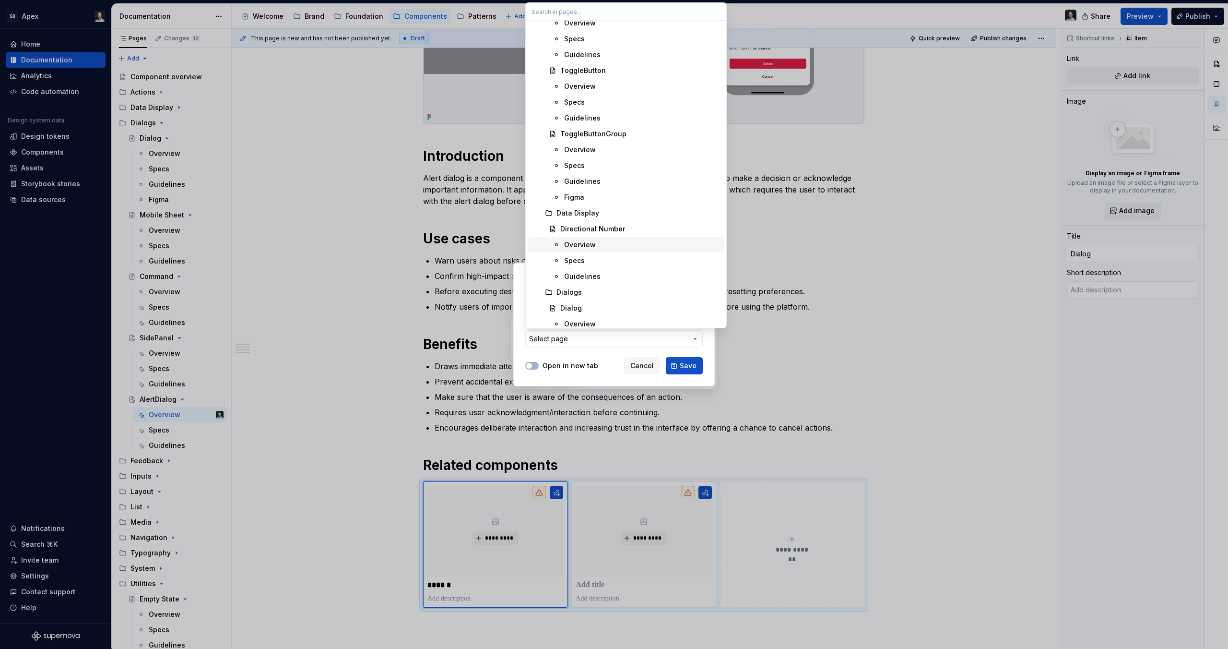
scroll to position [198, 0]
click at [584, 311] on div "Dialog" at bounding box center [640, 308] width 160 height 10
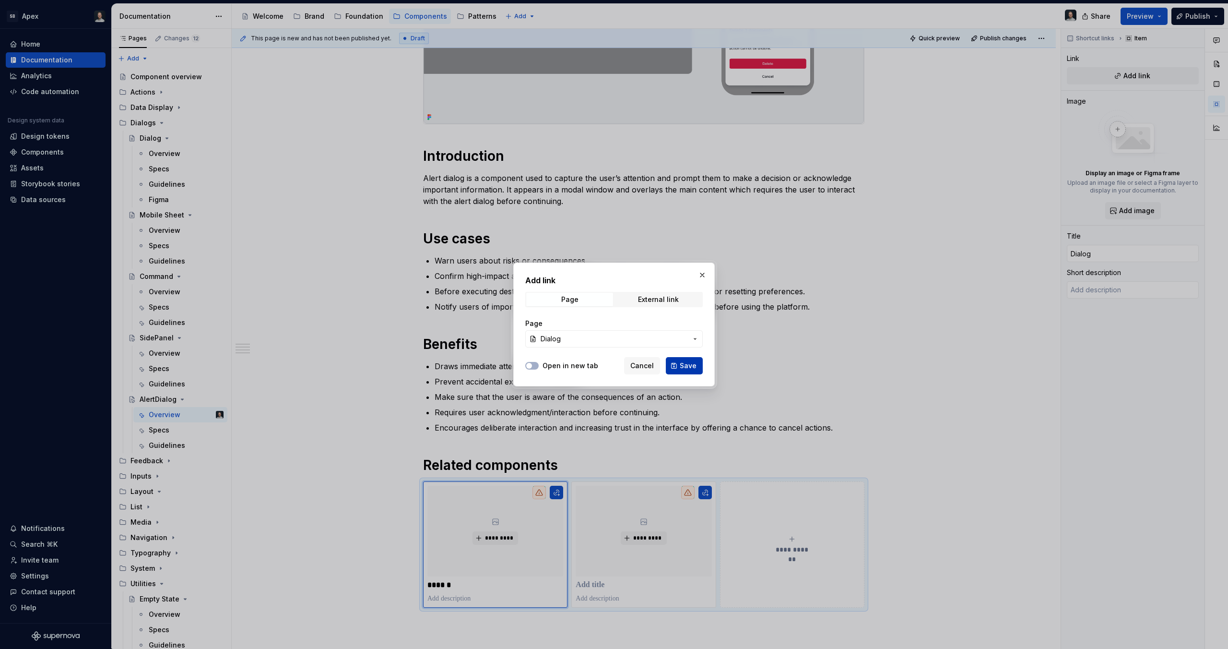
click at [681, 366] on span "Save" at bounding box center [688, 366] width 17 height 10
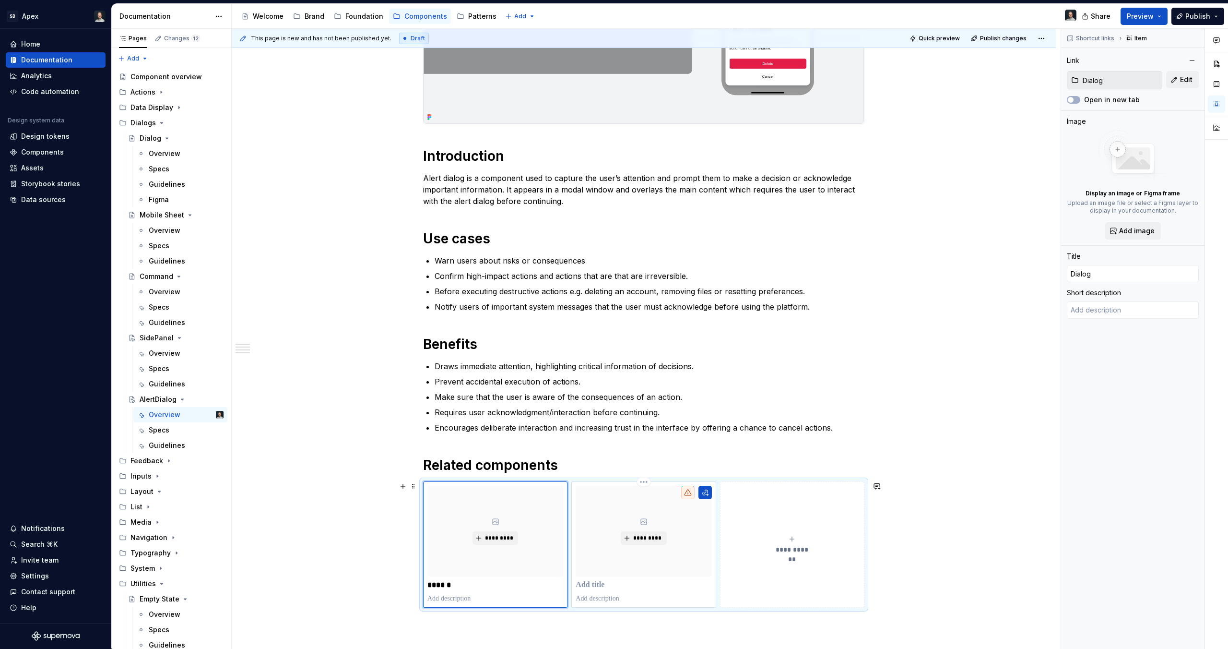
click at [630, 589] on p at bounding box center [644, 585] width 136 height 10
type textarea "*"
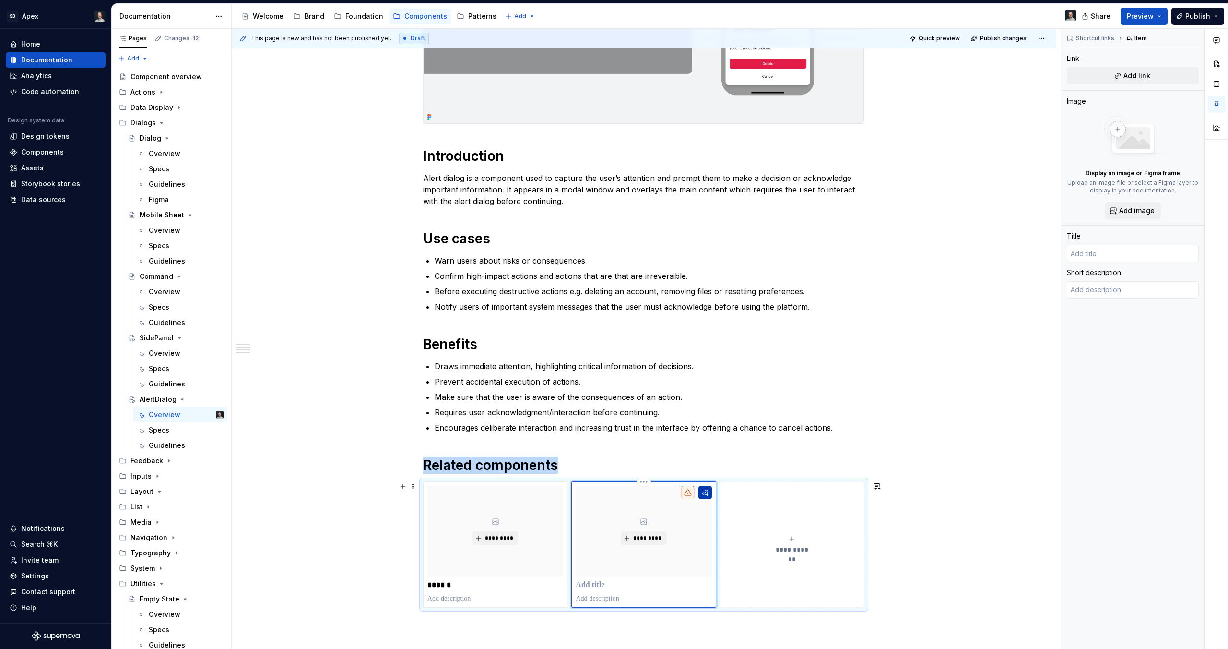
click at [707, 491] on button "button" at bounding box center [705, 492] width 13 height 13
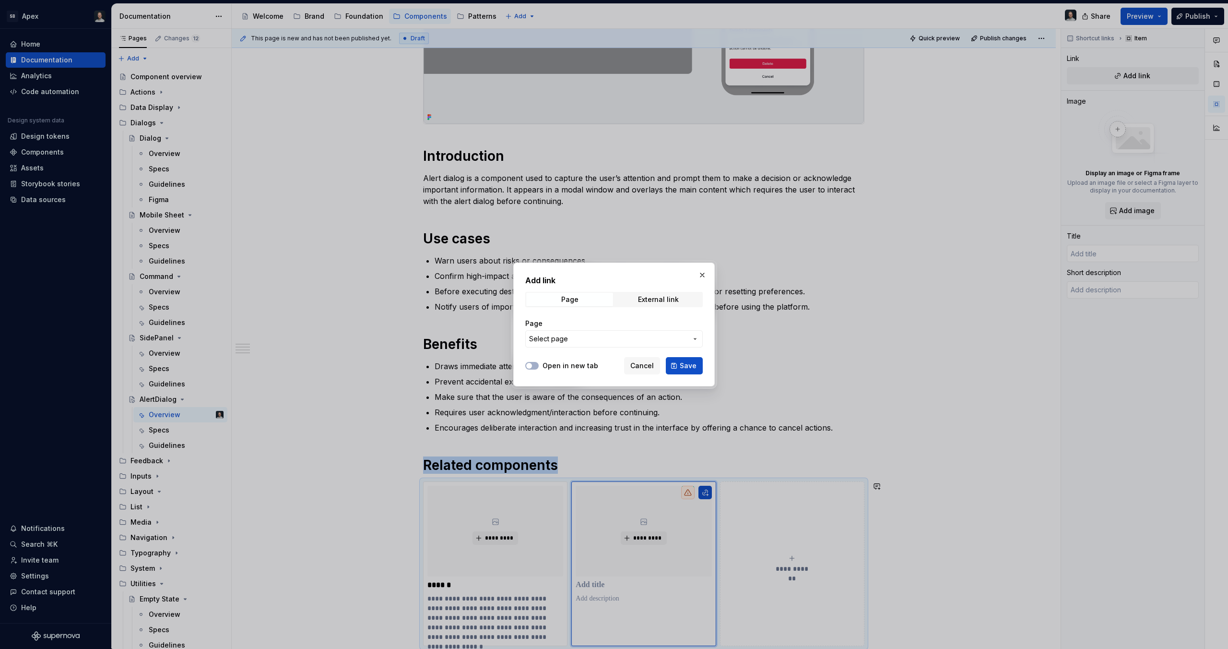
click at [631, 339] on span "Select page" at bounding box center [608, 339] width 158 height 10
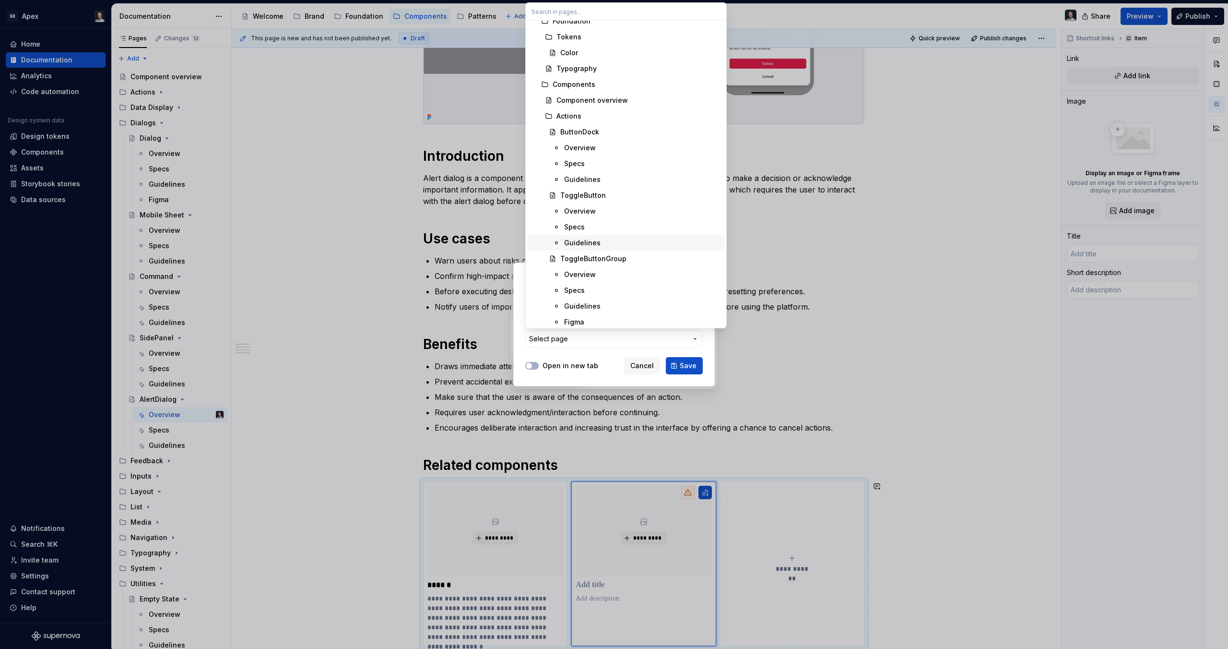
scroll to position [0, 0]
click at [603, 202] on div "ButtonDock" at bounding box center [640, 205] width 160 height 10
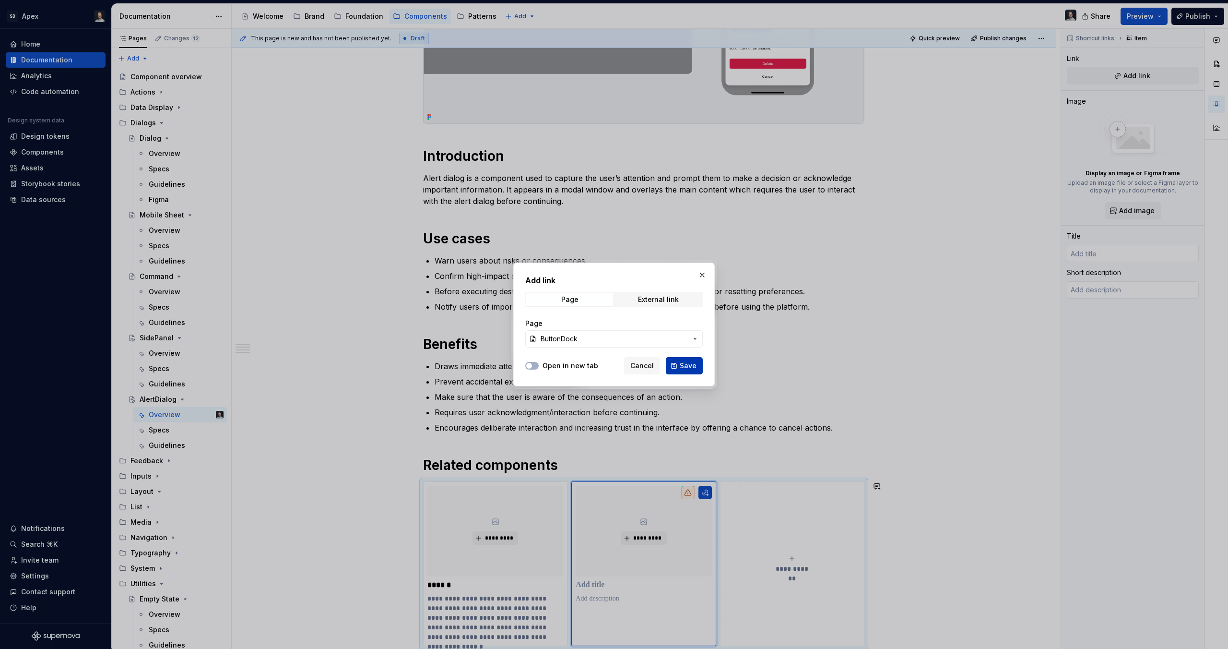
click at [679, 367] on button "Save" at bounding box center [684, 365] width 37 height 17
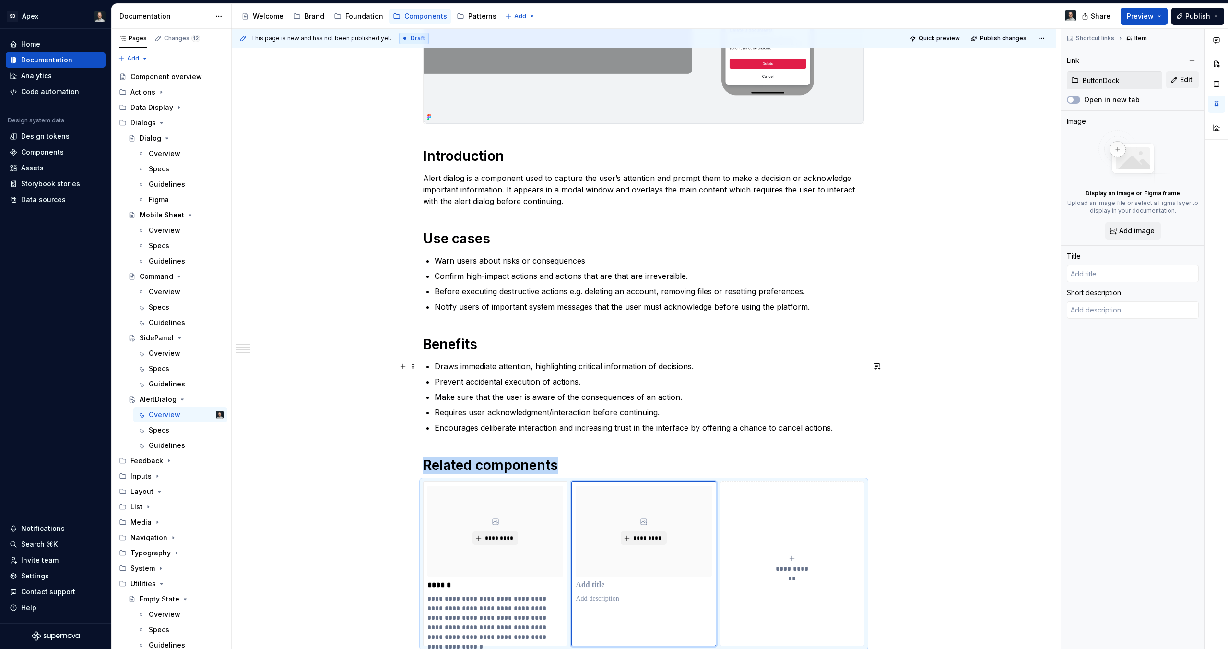
type textarea "*"
type input "ButtonDock"
type textarea "Button docks are buttons inside a container that stay on the screen when a user…"
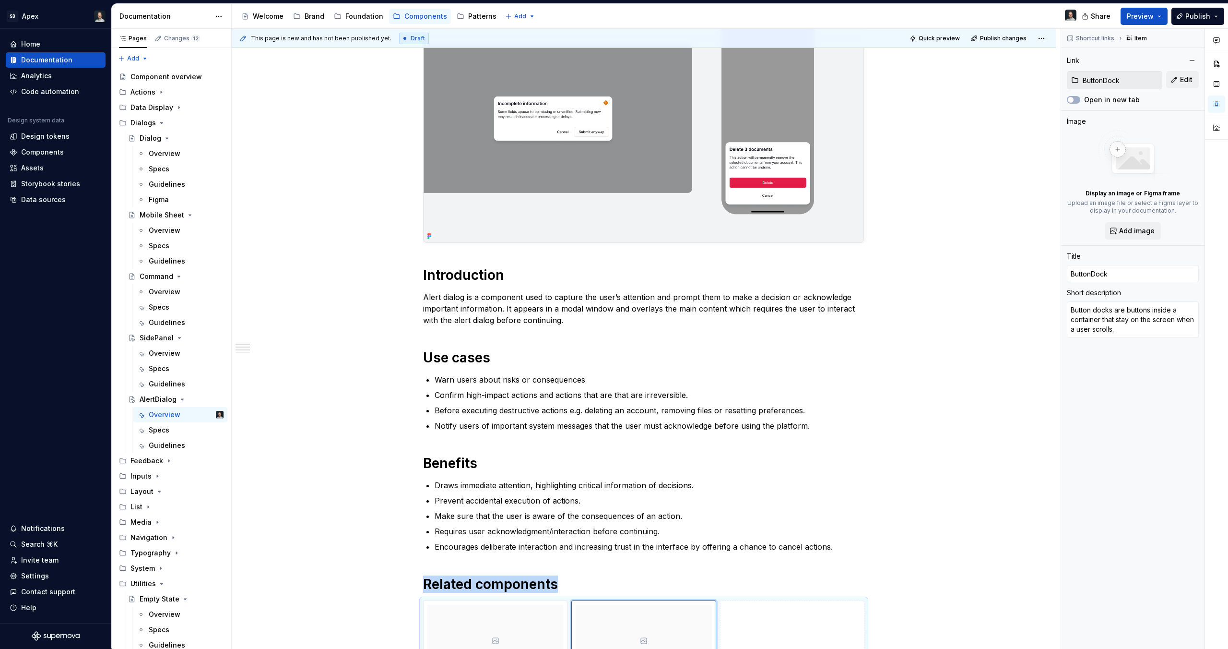
scroll to position [74, 0]
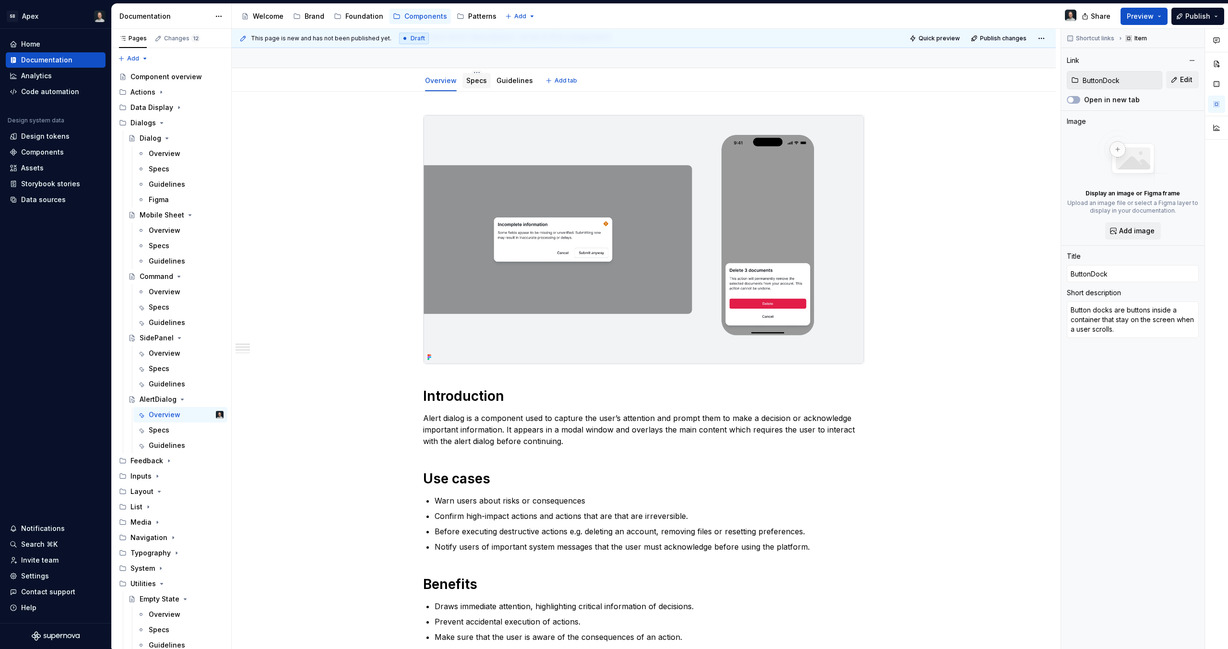
click at [472, 80] on link "Specs" at bounding box center [476, 80] width 21 height 8
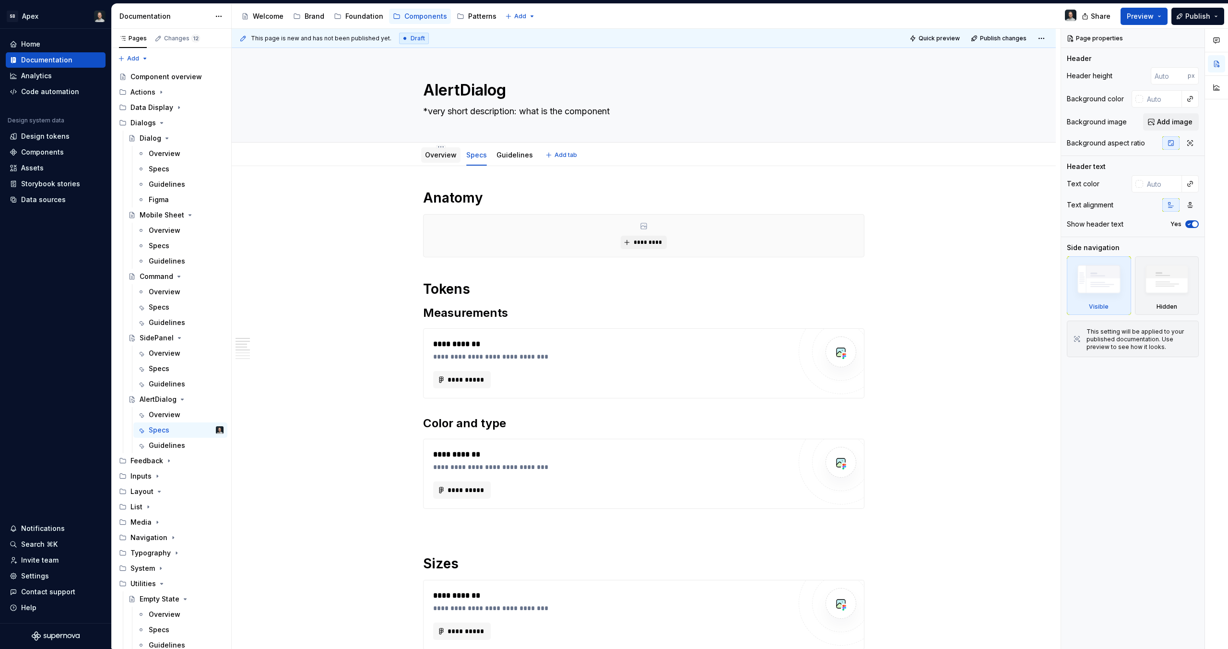
click at [440, 160] on div "Overview" at bounding box center [441, 155] width 32 height 12
click at [431, 159] on div "Overview" at bounding box center [441, 155] width 32 height 10
click at [440, 159] on div "Overview" at bounding box center [441, 155] width 32 height 10
click at [441, 154] on link "Overview" at bounding box center [441, 155] width 32 height 8
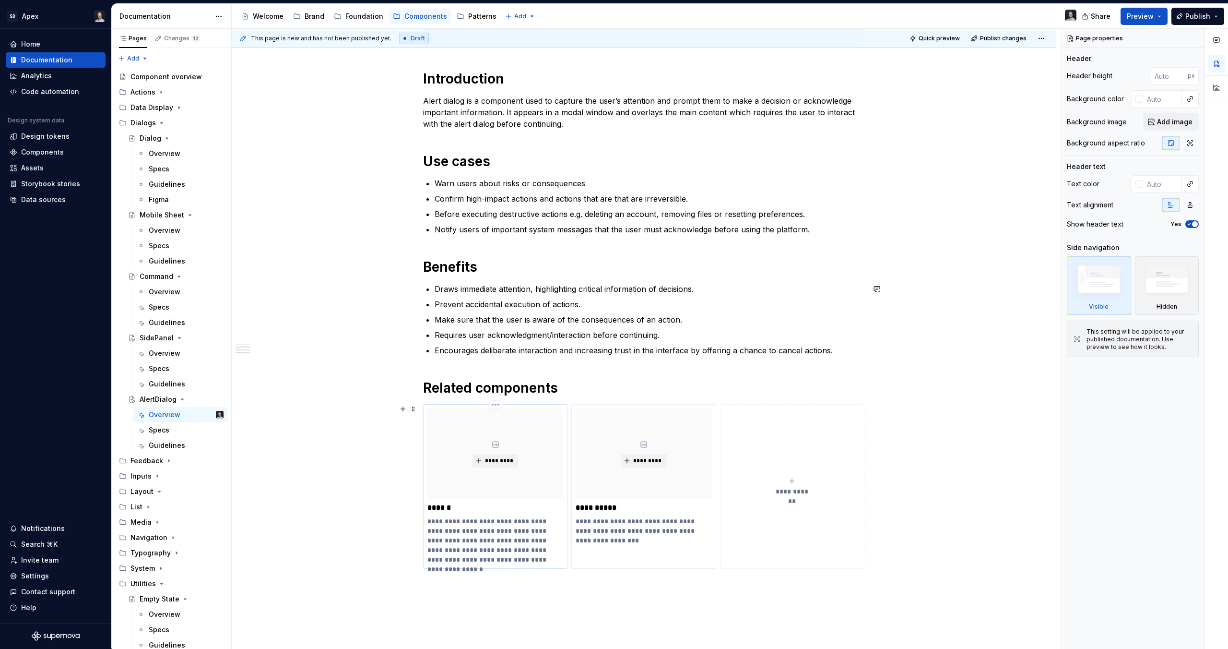
scroll to position [518, 0]
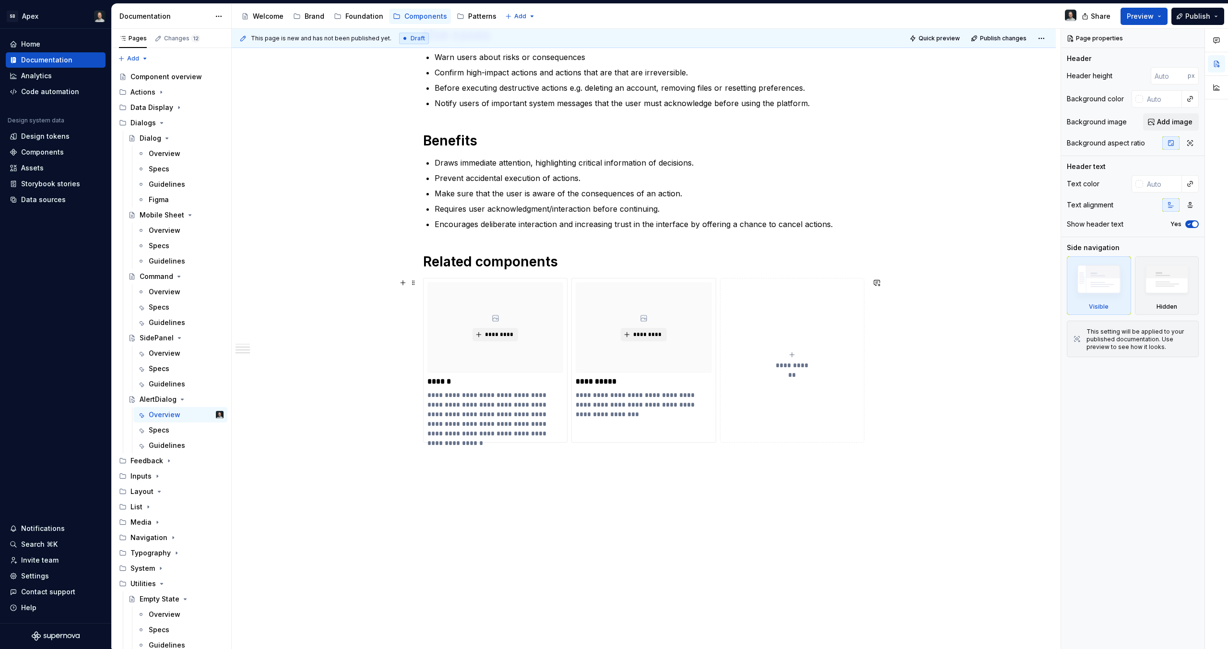
click at [787, 364] on span "**********" at bounding box center [793, 365] width 42 height 10
type textarea "*"
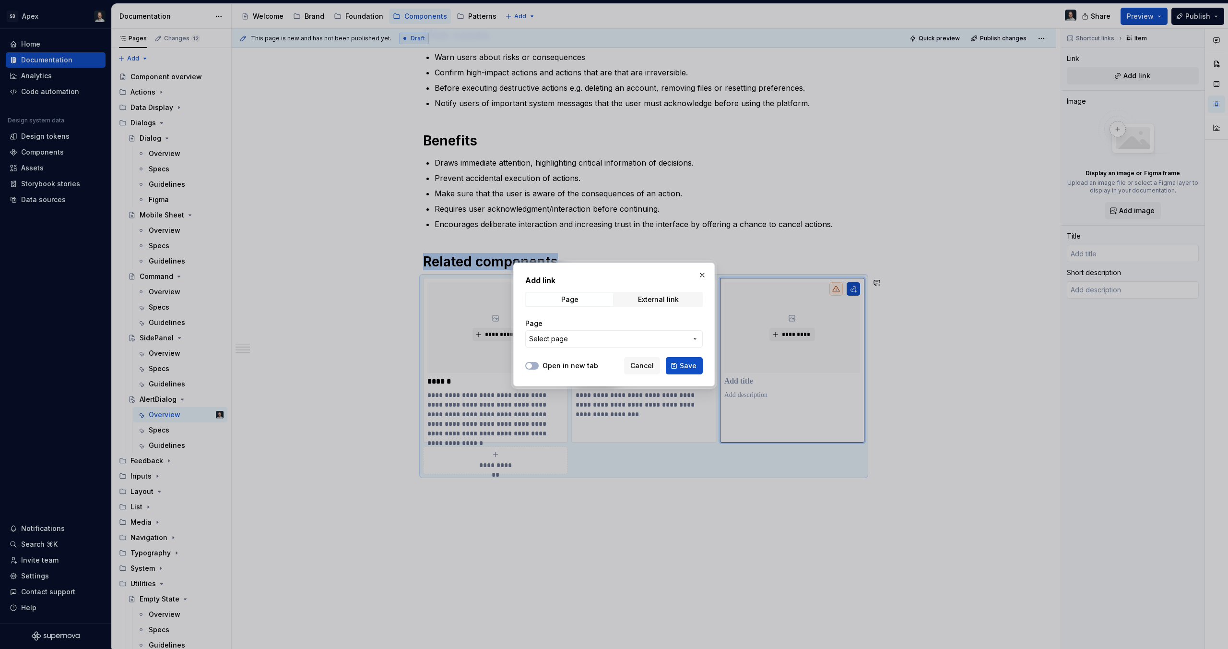
click at [619, 342] on span "Select page" at bounding box center [608, 339] width 158 height 10
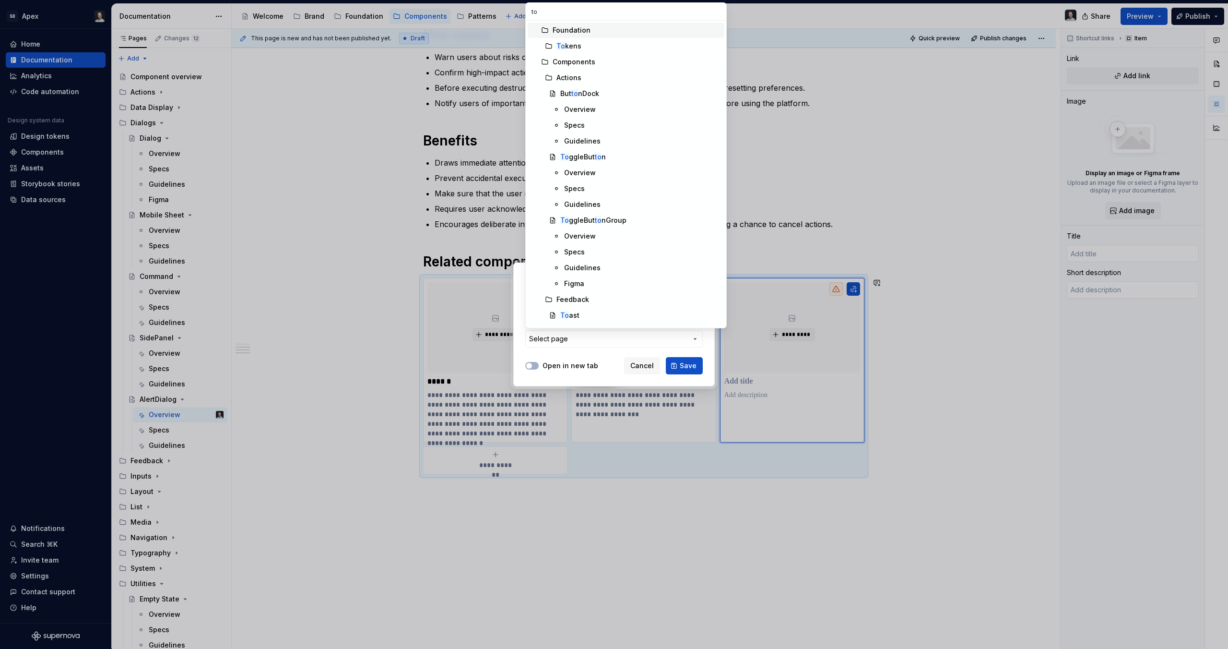
type input "toa"
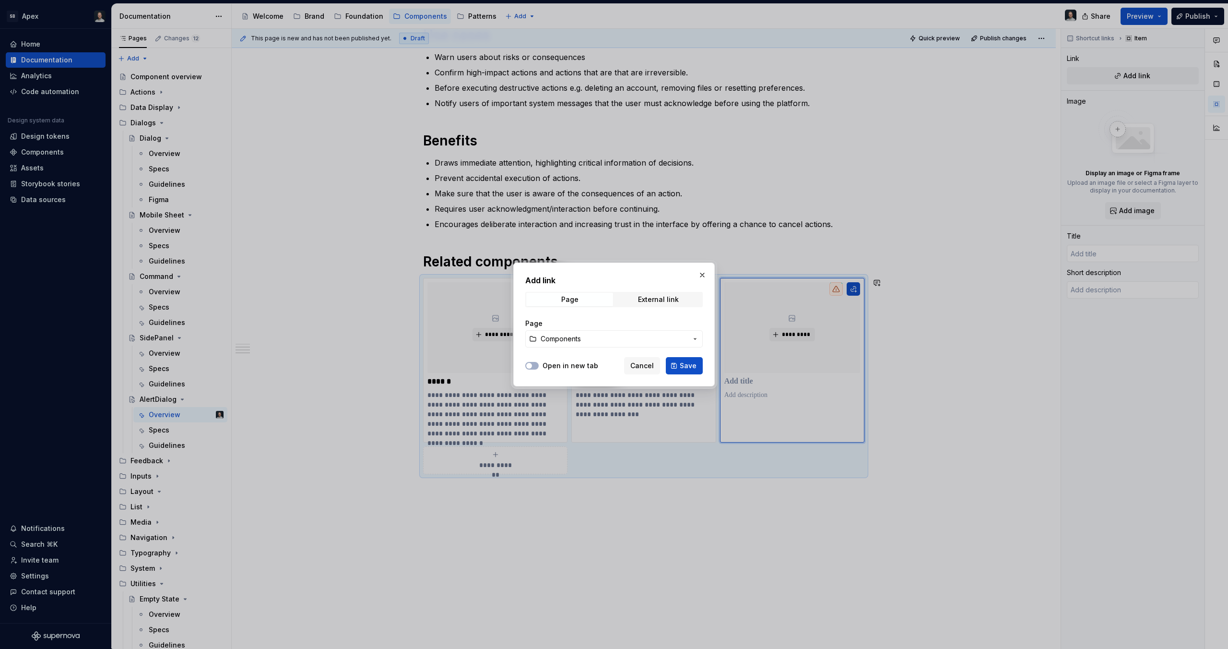
click at [621, 337] on span "Components" at bounding box center [614, 339] width 147 height 10
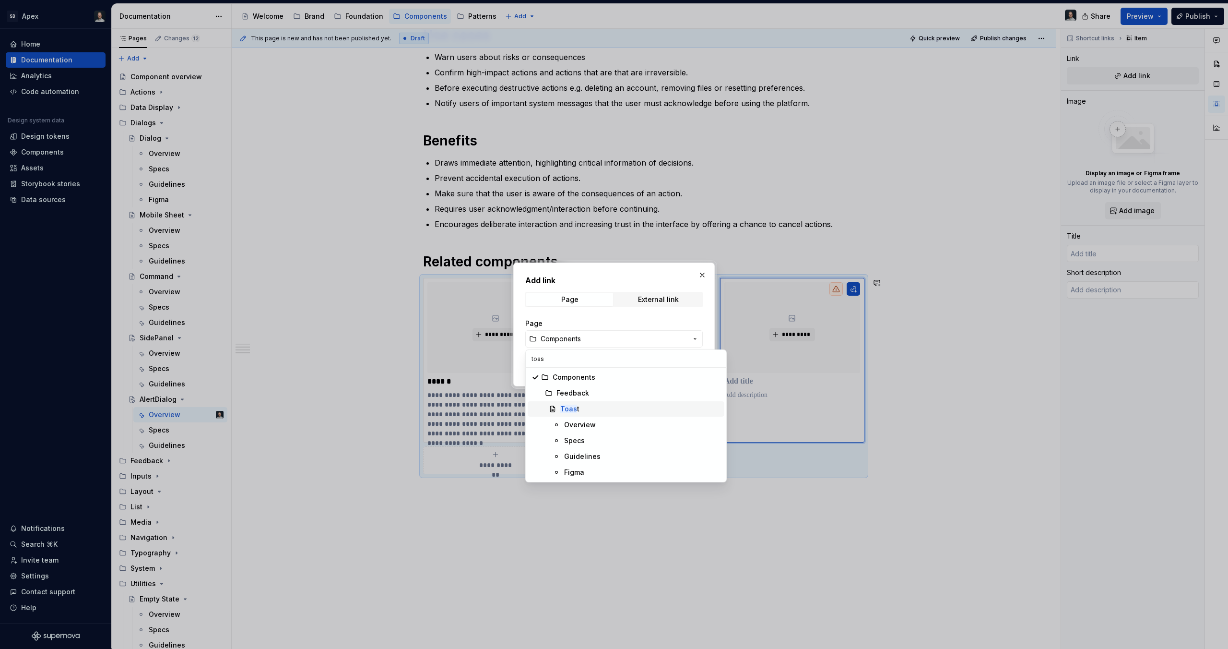
type input "toas"
click at [595, 407] on div "Toas t" at bounding box center [640, 409] width 160 height 10
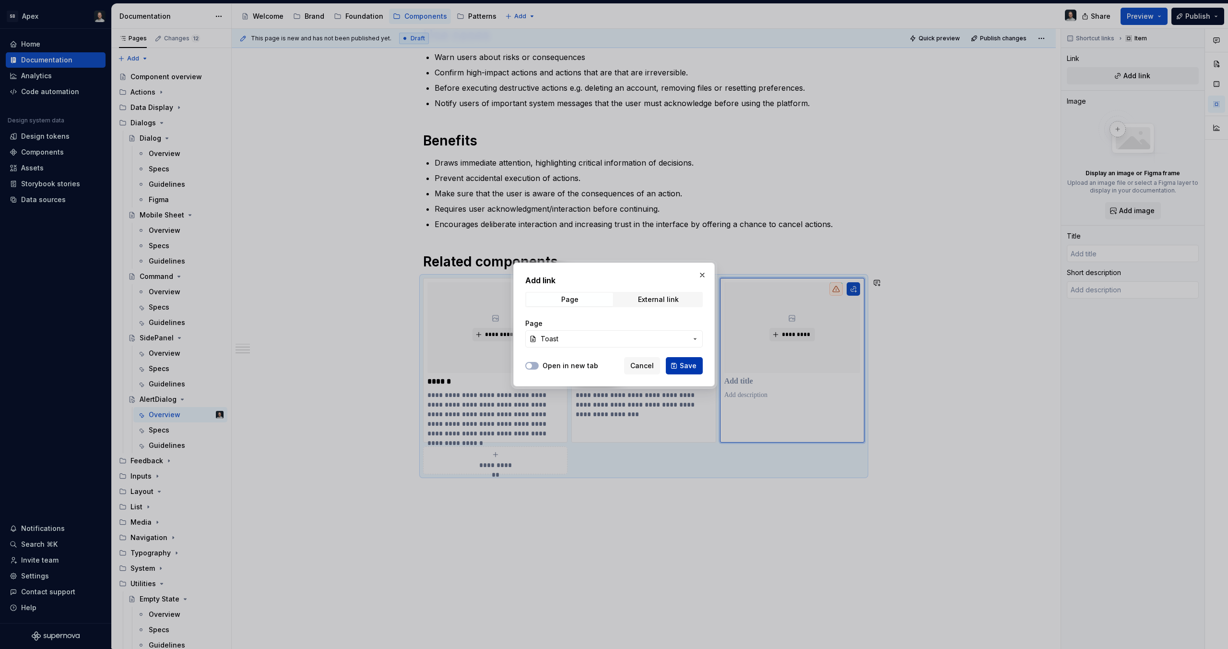
click at [684, 367] on span "Save" at bounding box center [688, 366] width 17 height 10
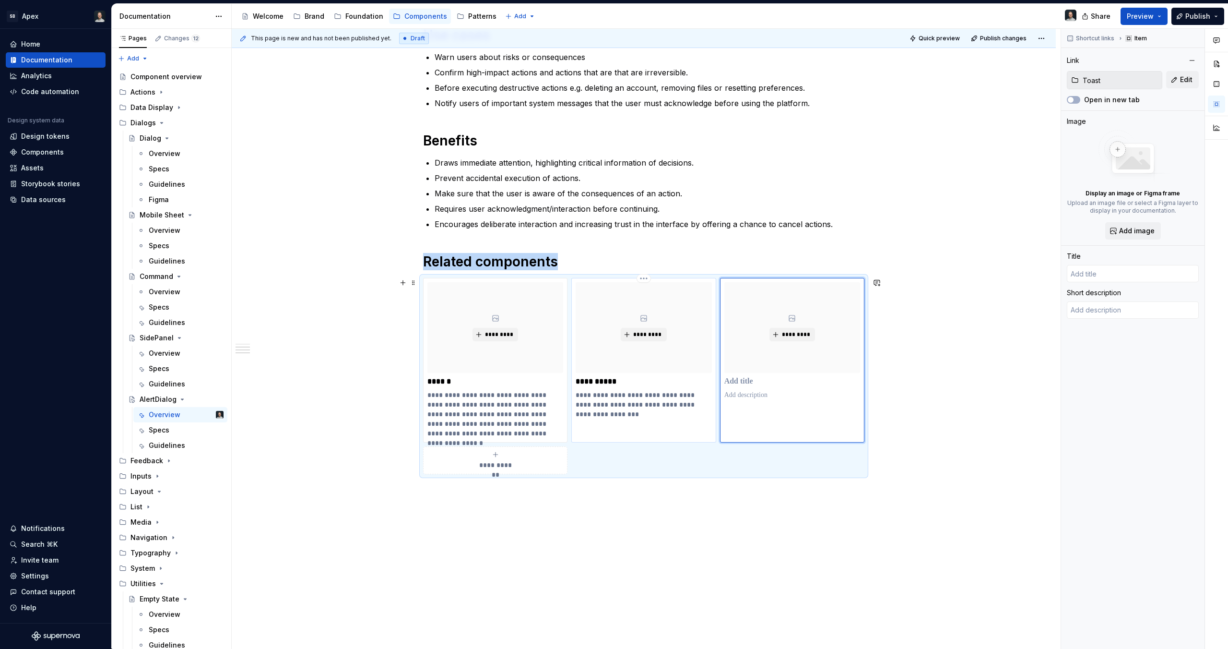
type textarea "*"
type input "Toast"
type textarea "A Toast is a lightweight, short feedback mechanism that provides brief messages…"
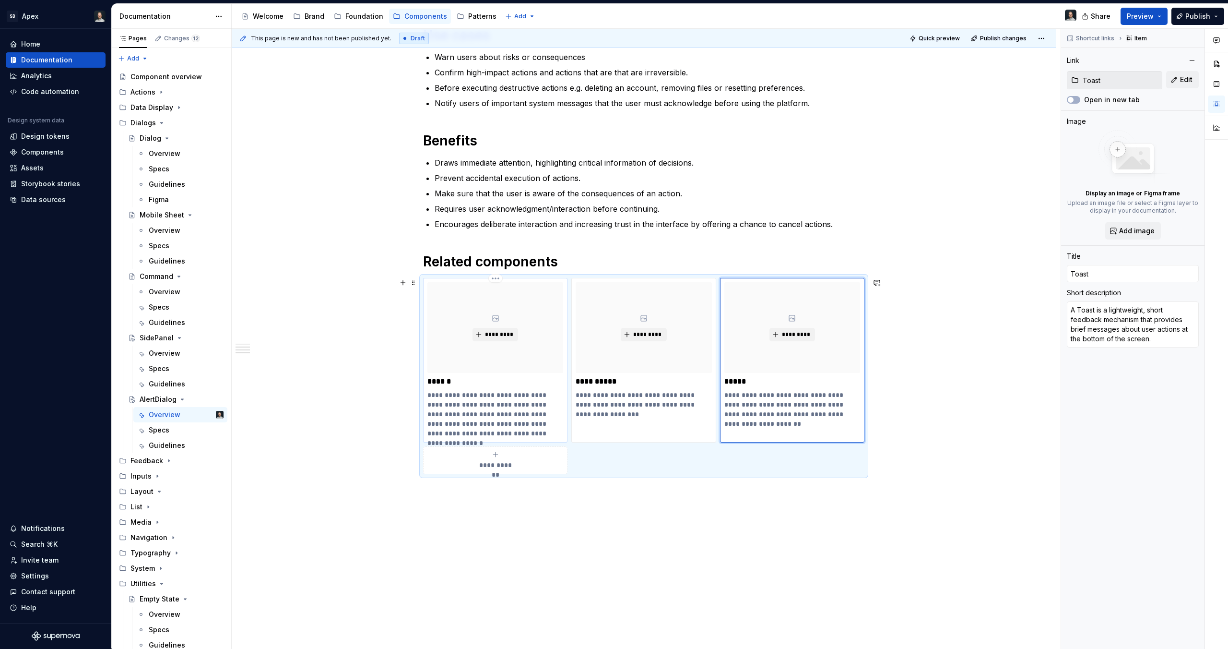
click at [508, 424] on p "**********" at bounding box center [496, 414] width 136 height 48
type textarea "*"
type input "Dialog"
type textarea "Dialogs are modal components that focus the user's attention on a specific task…"
type input "Dialog"
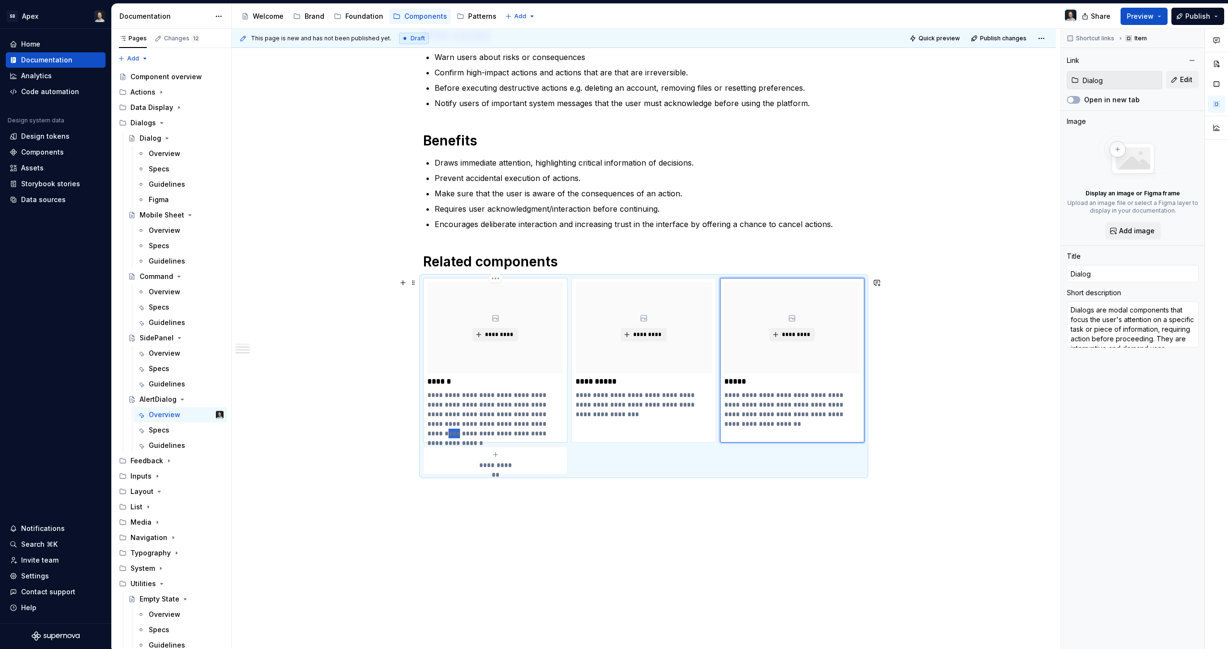
click at [508, 424] on p "**********" at bounding box center [496, 414] width 136 height 48
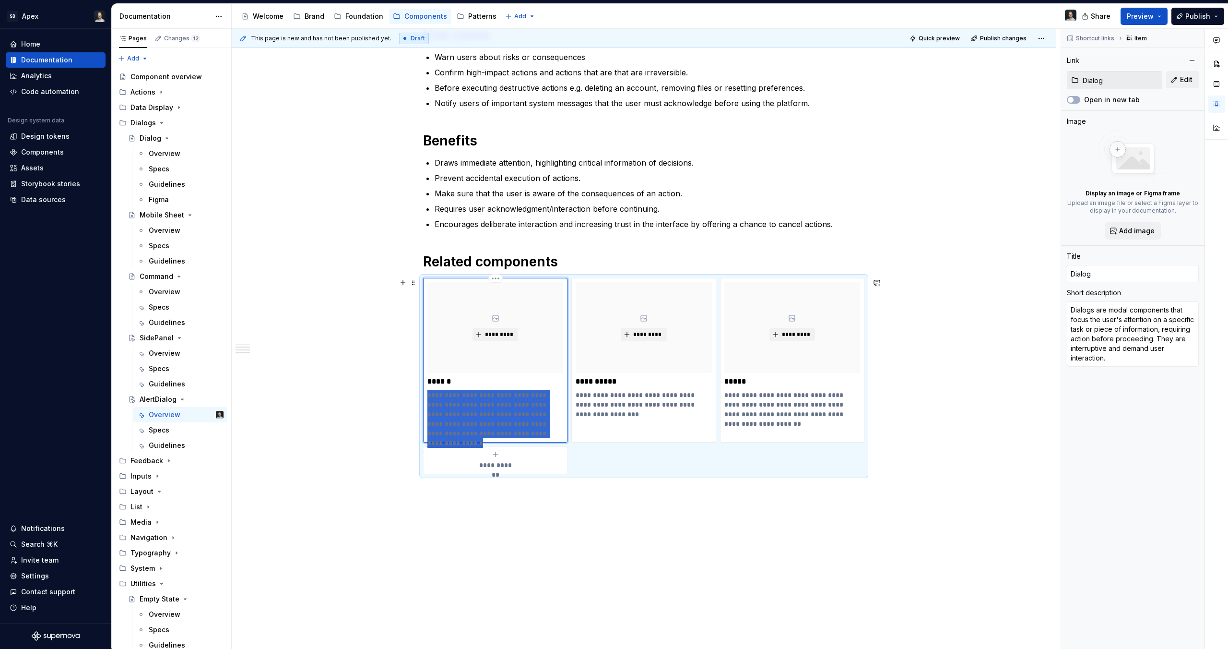
click at [508, 424] on p "**********" at bounding box center [496, 414] width 136 height 48
click at [493, 425] on p "**********" at bounding box center [496, 414] width 136 height 48
drag, startPoint x: 488, startPoint y: 423, endPoint x: 531, endPoint y: 435, distance: 45.3
click at [531, 435] on p "**********" at bounding box center [496, 414] width 136 height 48
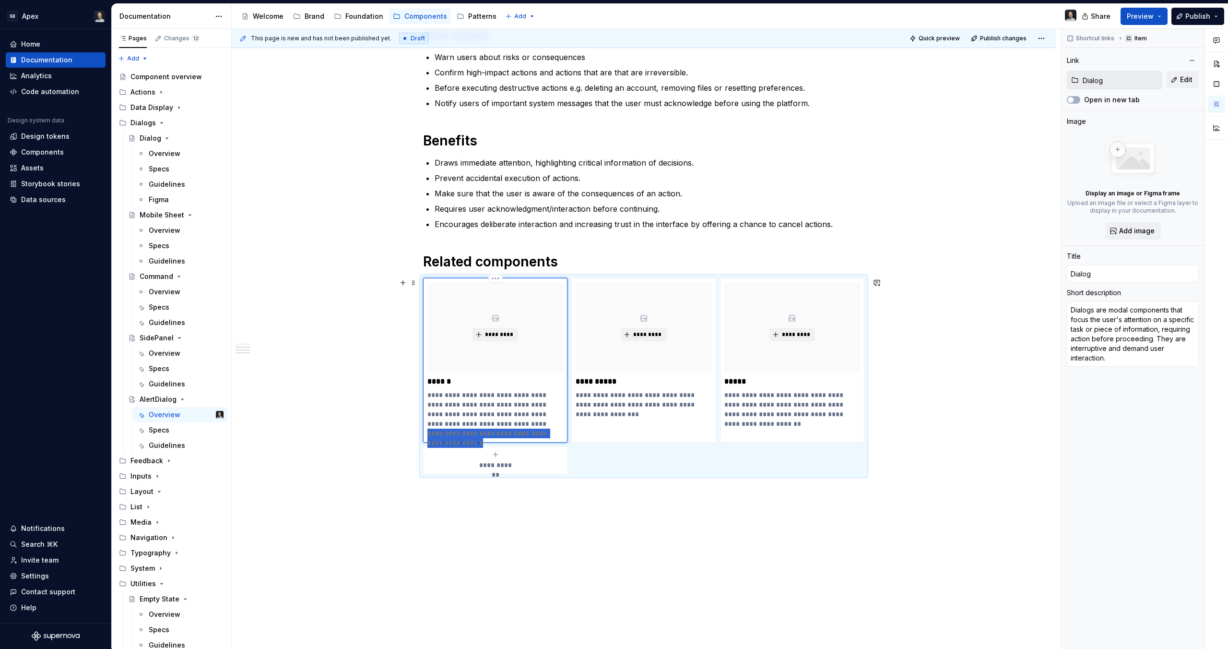
type textarea "*"
type textarea "Dialogs are modal components that focus the user's attention on a specific task…"
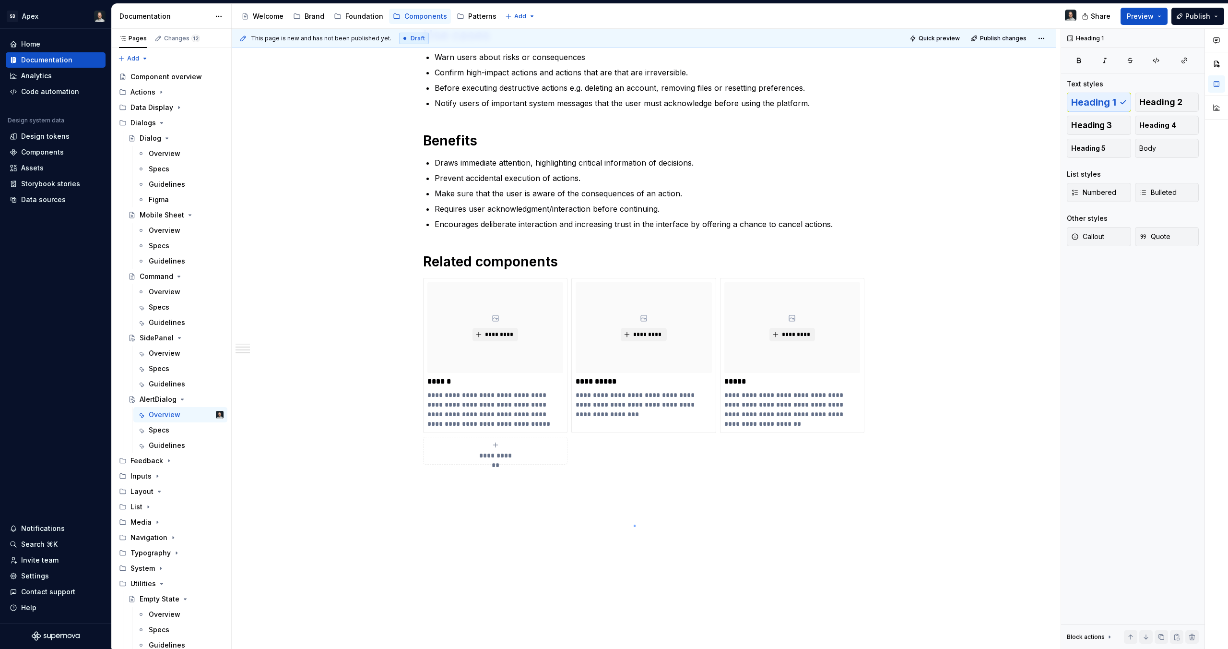
click at [634, 527] on div "This page is new and has not been published yet. Draft Quick preview Publish ch…" at bounding box center [646, 339] width 829 height 620
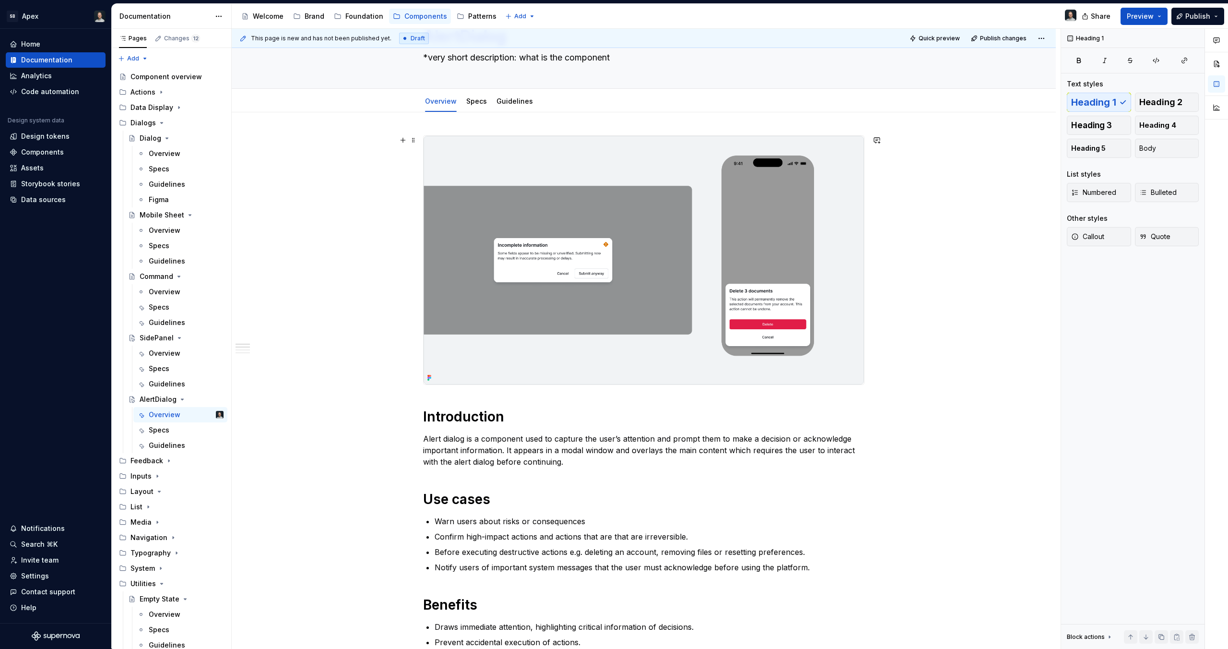
scroll to position [0, 0]
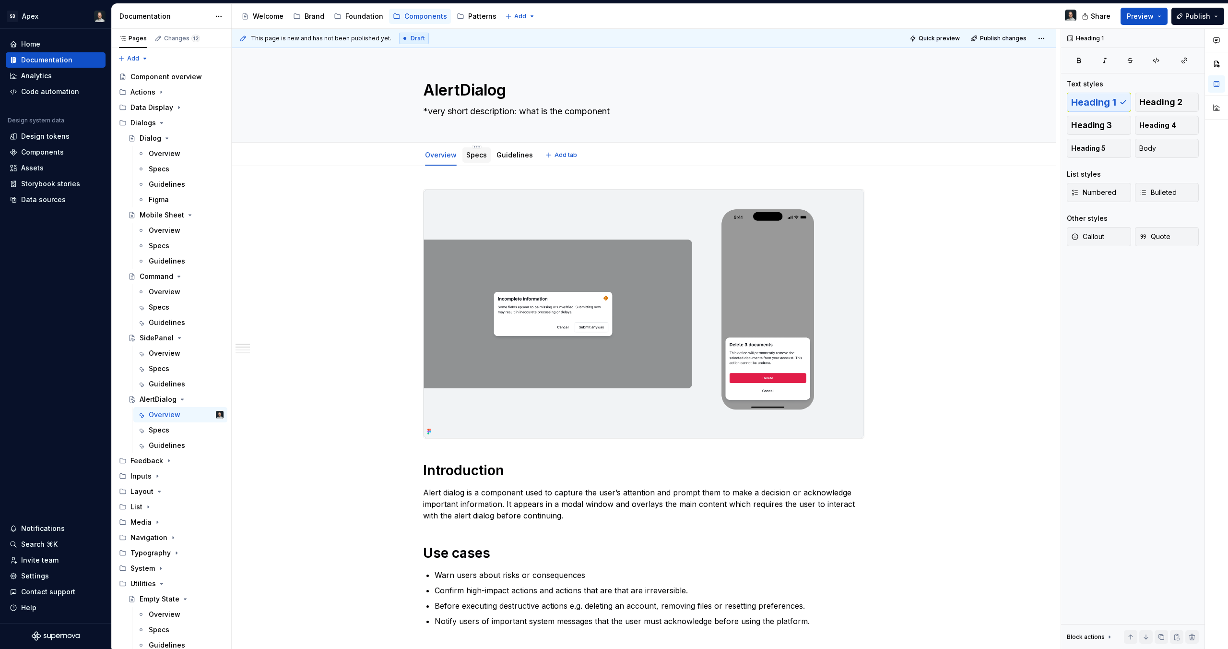
click at [485, 156] on div "Specs" at bounding box center [477, 154] width 28 height 15
click at [490, 110] on textarea "*very short description: what is the component" at bounding box center [641, 111] width 441 height 15
paste textarea "Alert dialog is a component used to capture the user’s attention and prompt the…"
type textarea "*"
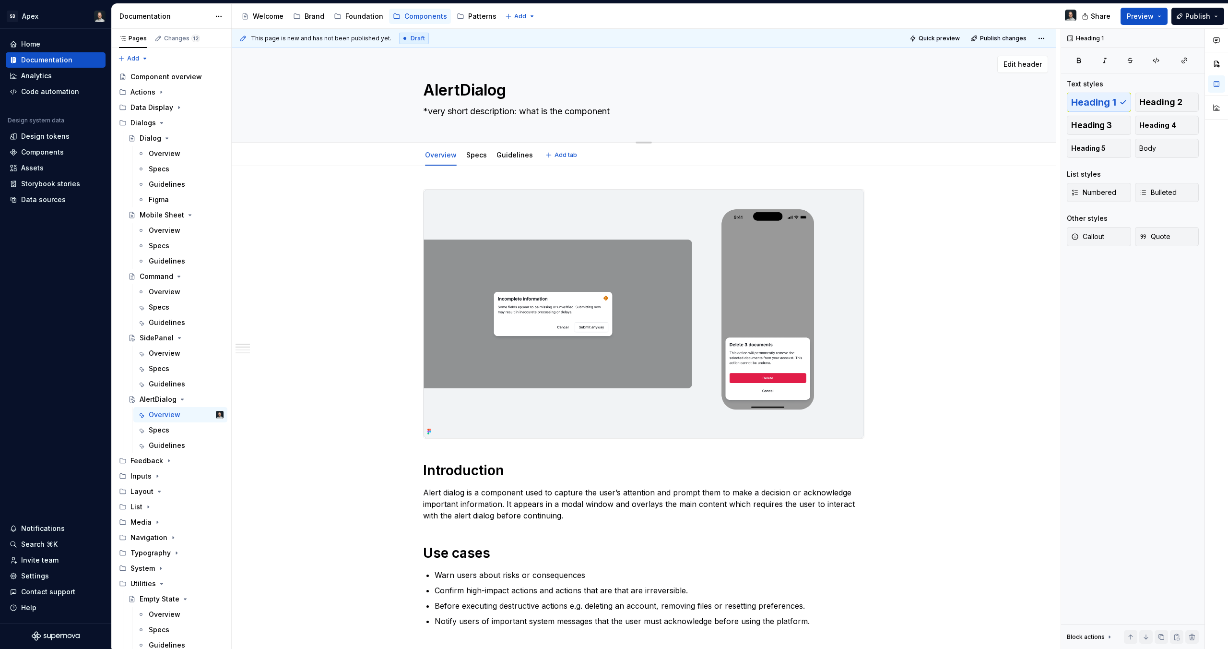
type textarea "Alert dialog is a component used to capture the user’s attention and prompt the…"
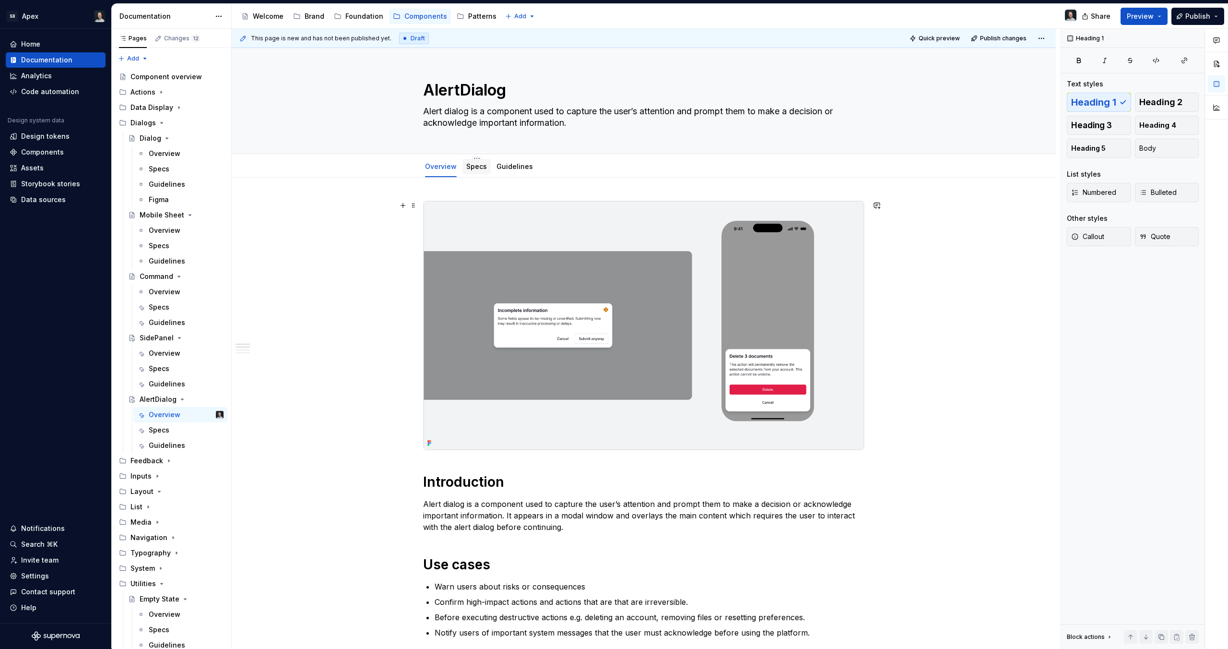
type textarea "*"
type textarea "Alert dialog is a component used to capture the user’s attention and prompt the…"
click at [476, 168] on link "Specs" at bounding box center [476, 166] width 21 height 8
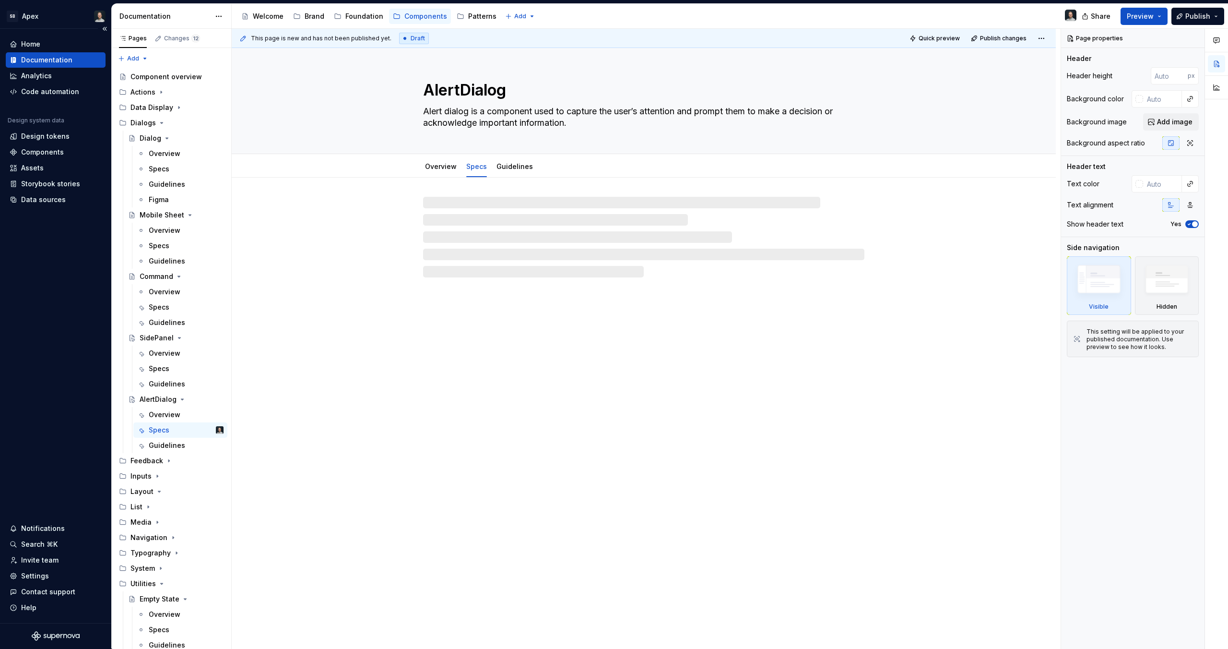
type textarea "*"
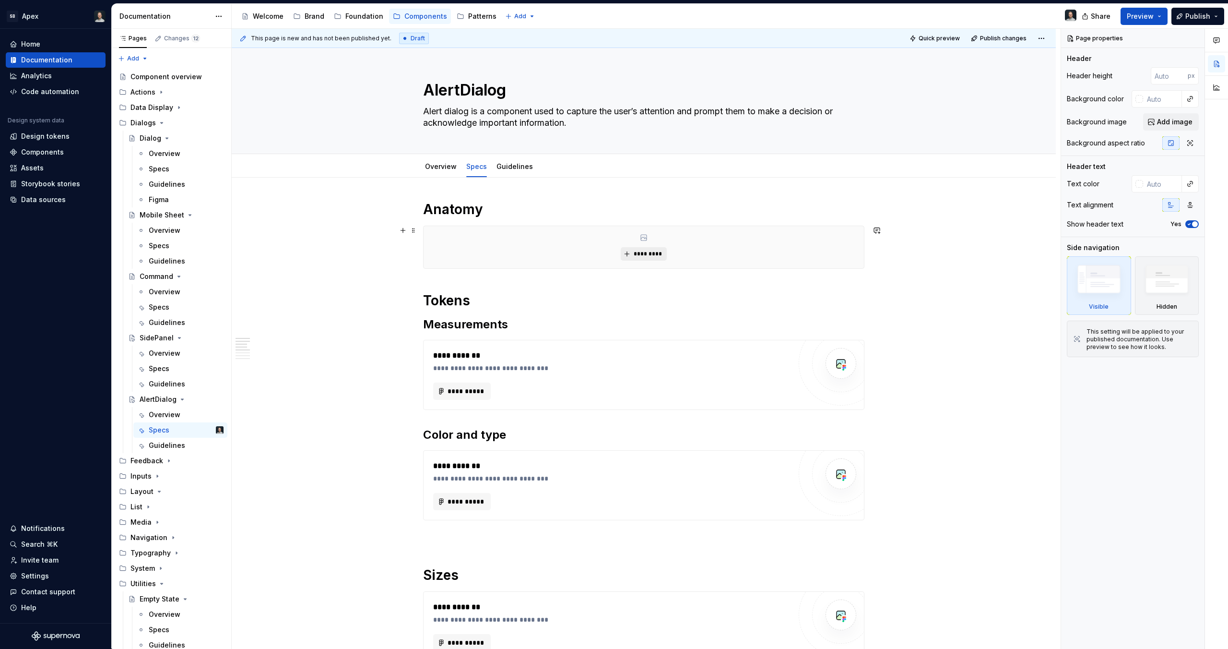
click at [640, 257] on span "*********" at bounding box center [647, 254] width 29 height 8
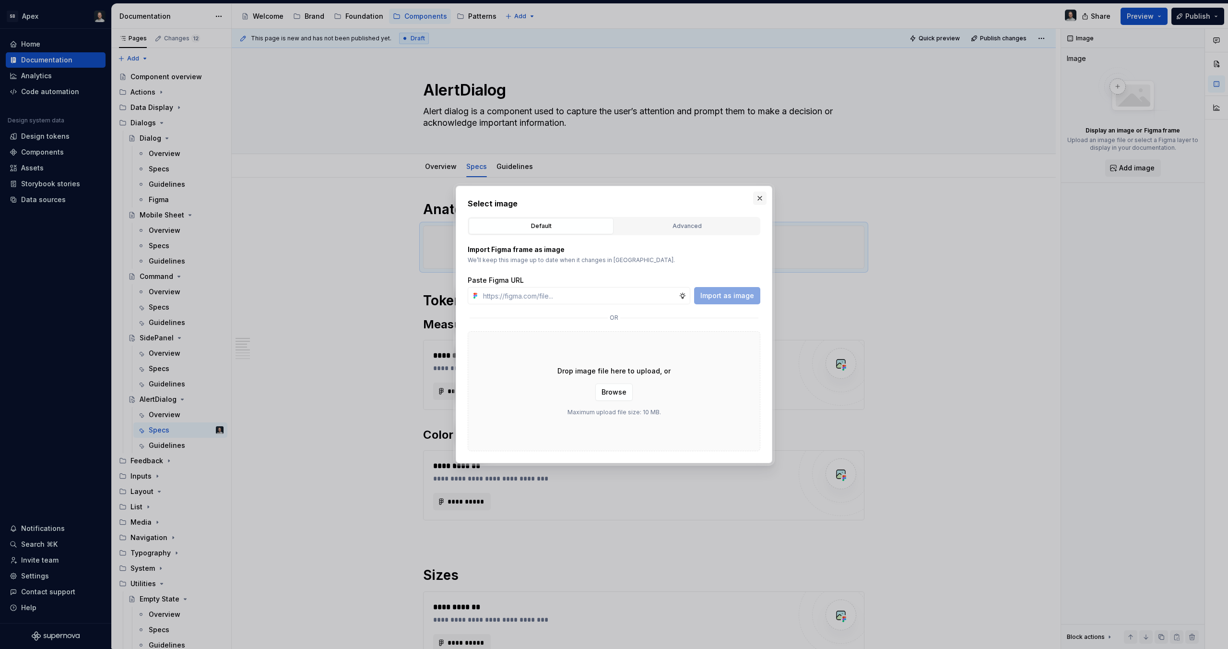
click at [763, 194] on button "button" at bounding box center [759, 197] width 13 height 13
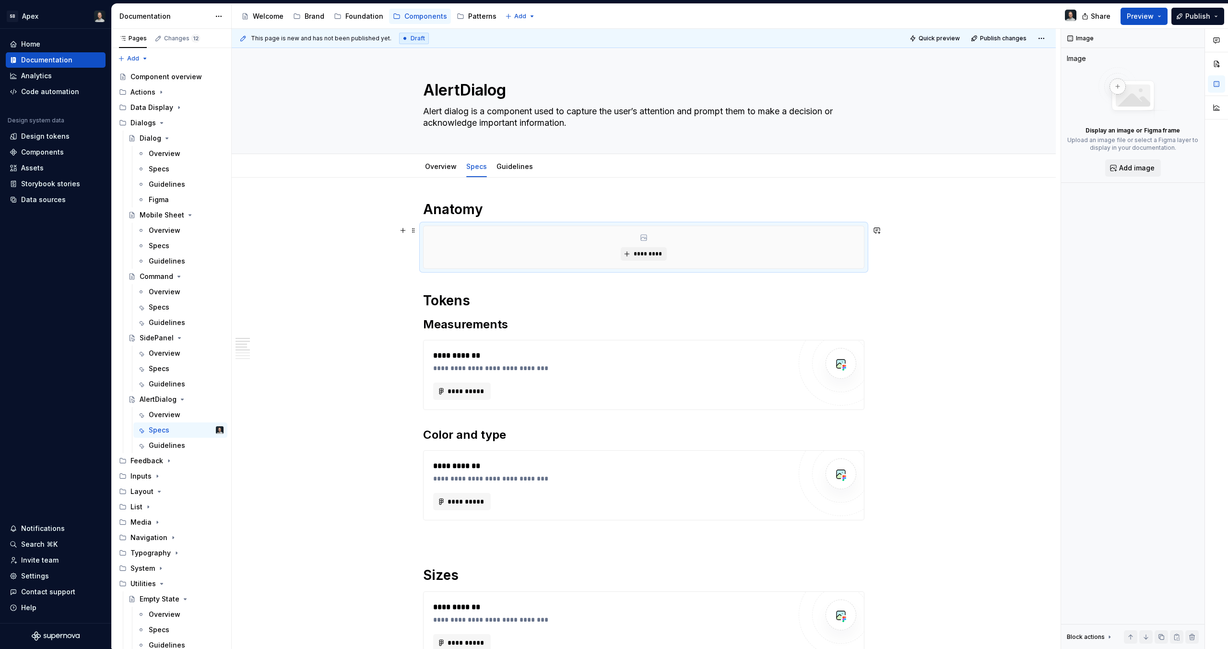
click at [500, 247] on div "*********" at bounding box center [644, 247] width 440 height 42
click at [548, 383] on div "**********" at bounding box center [612, 390] width 358 height 17
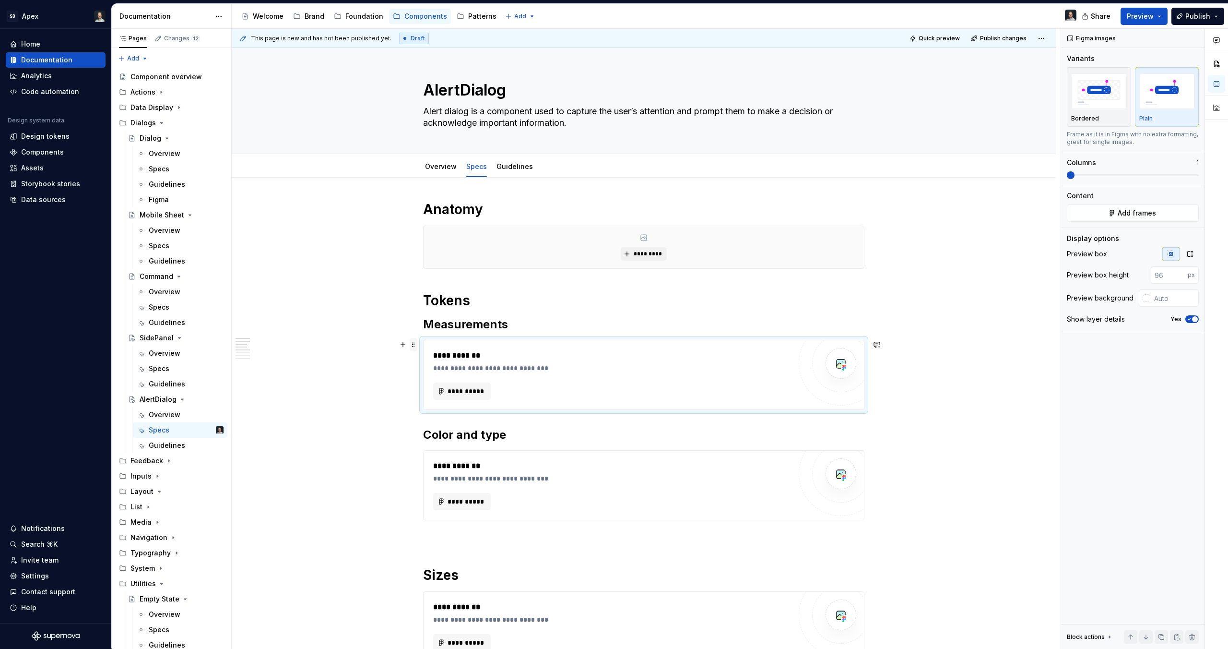
click at [413, 342] on span at bounding box center [414, 344] width 8 height 13
click at [428, 359] on div "Duplicate" at bounding box center [459, 360] width 62 height 10
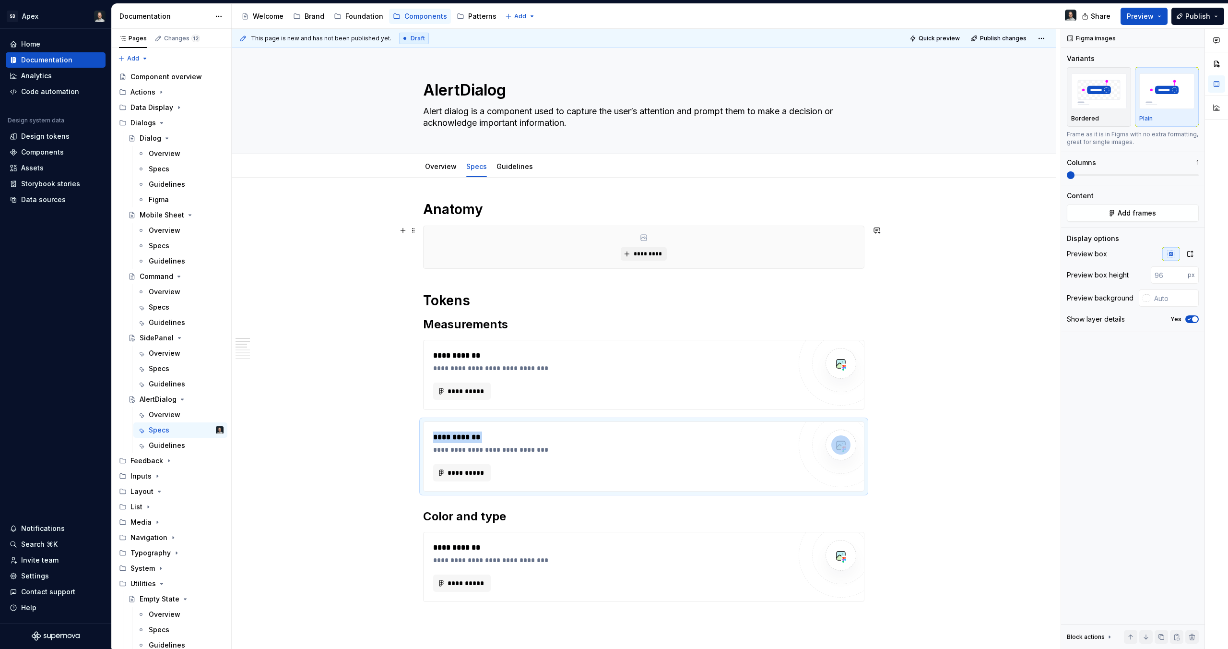
drag, startPoint x: 540, startPoint y: 444, endPoint x: 533, endPoint y: 239, distance: 205.5
click at [533, 238] on div "**********" at bounding box center [643, 517] width 441 height 632
drag, startPoint x: 555, startPoint y: 474, endPoint x: 506, endPoint y: 429, distance: 65.6
click at [553, 431] on div "**********" at bounding box center [612, 456] width 358 height 50
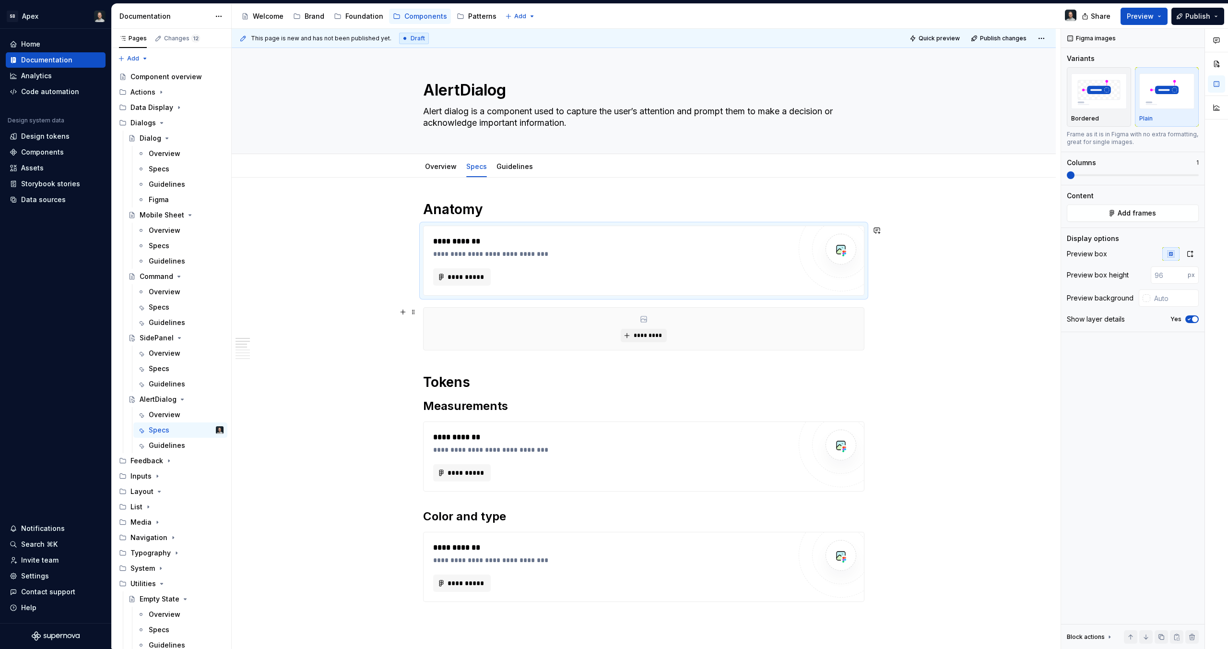
click at [544, 334] on div "*********" at bounding box center [644, 329] width 440 height 42
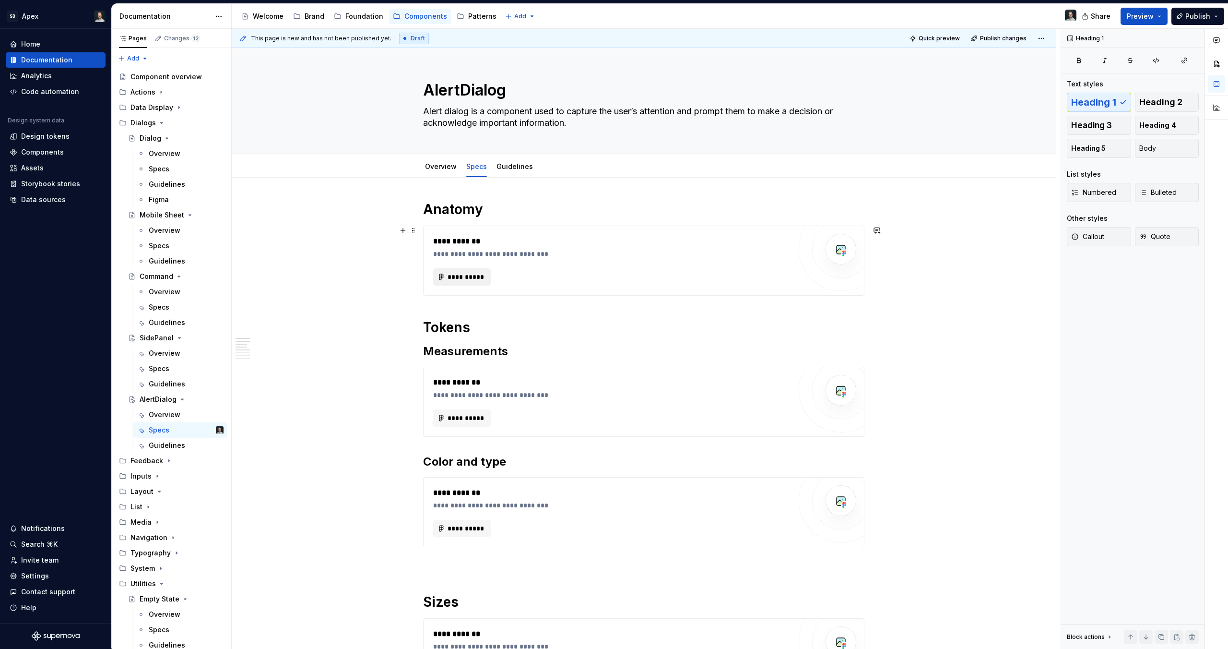
click at [473, 281] on span "**********" at bounding box center [465, 277] width 37 height 10
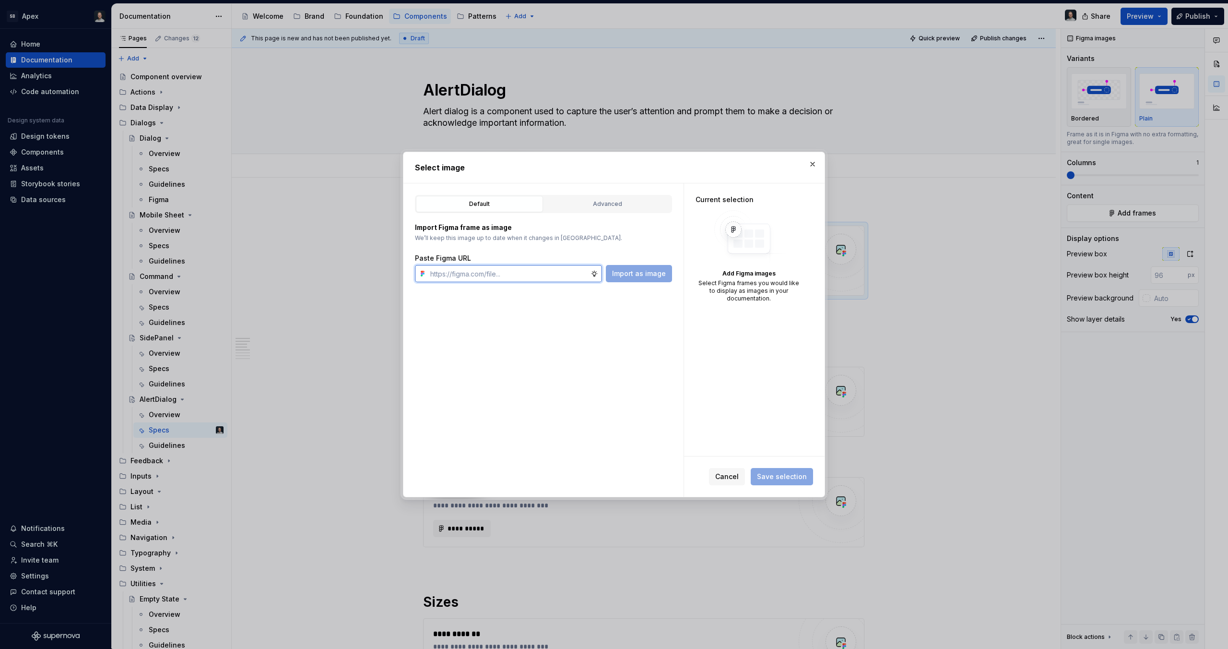
paste input "[URL][DOMAIN_NAME]"
type input "[URL][DOMAIN_NAME]"
click at [647, 277] on span "Import as image" at bounding box center [639, 274] width 54 height 10
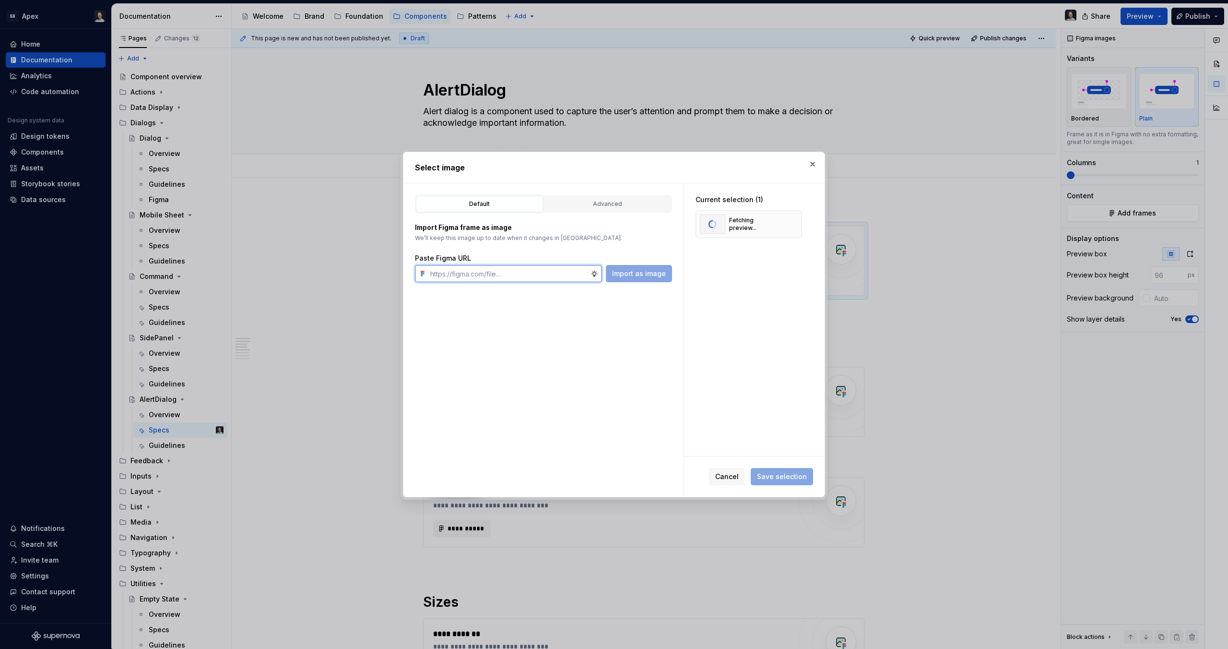
click at [485, 274] on input "text" at bounding box center [509, 273] width 164 height 17
paste input "[URL][DOMAIN_NAME]"
type input "[URL][DOMAIN_NAME]"
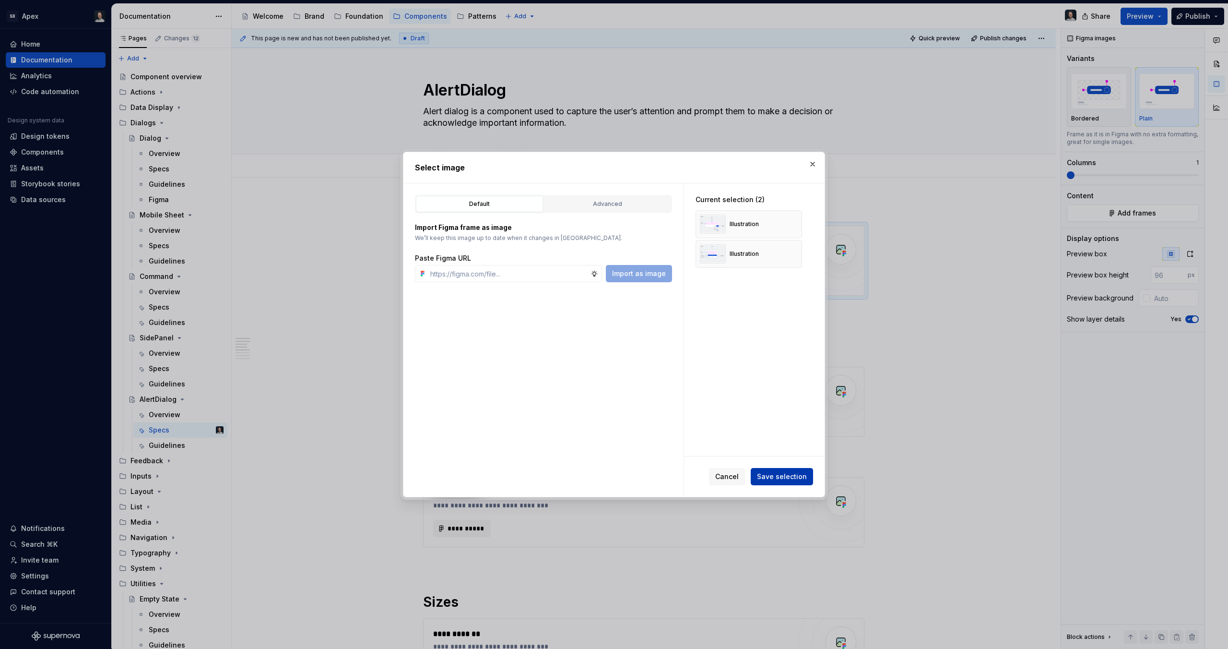
click at [782, 478] on span "Save selection" at bounding box center [782, 477] width 50 height 10
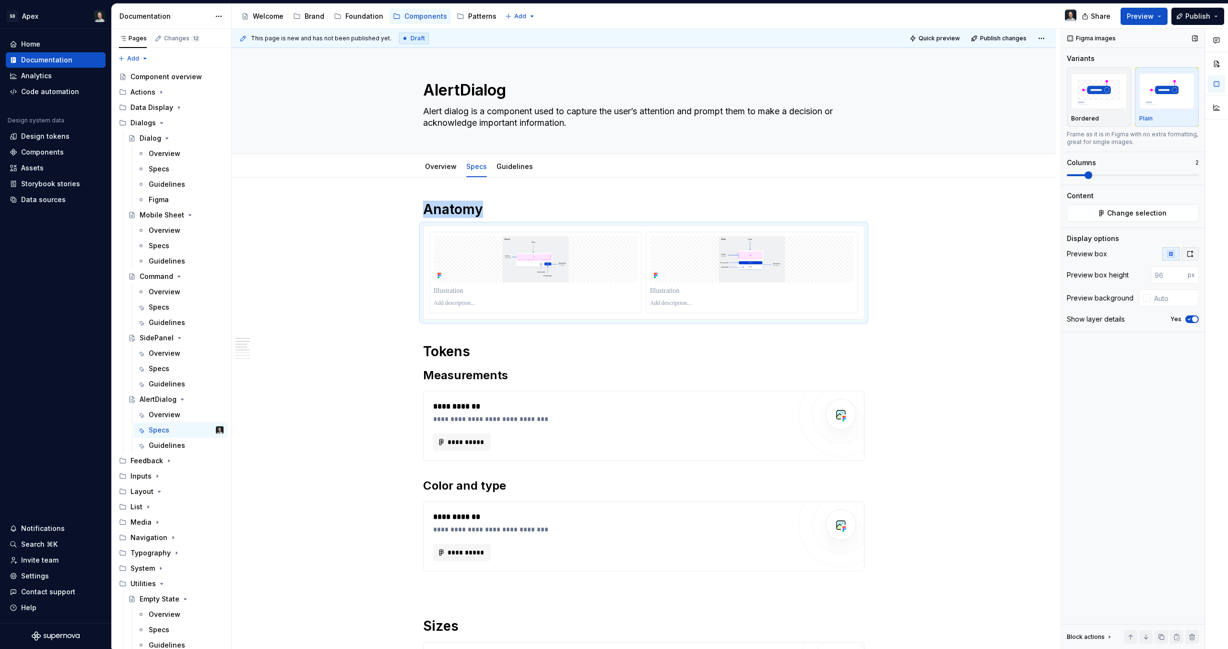
click at [1190, 252] on icon "button" at bounding box center [1191, 254] width 8 height 8
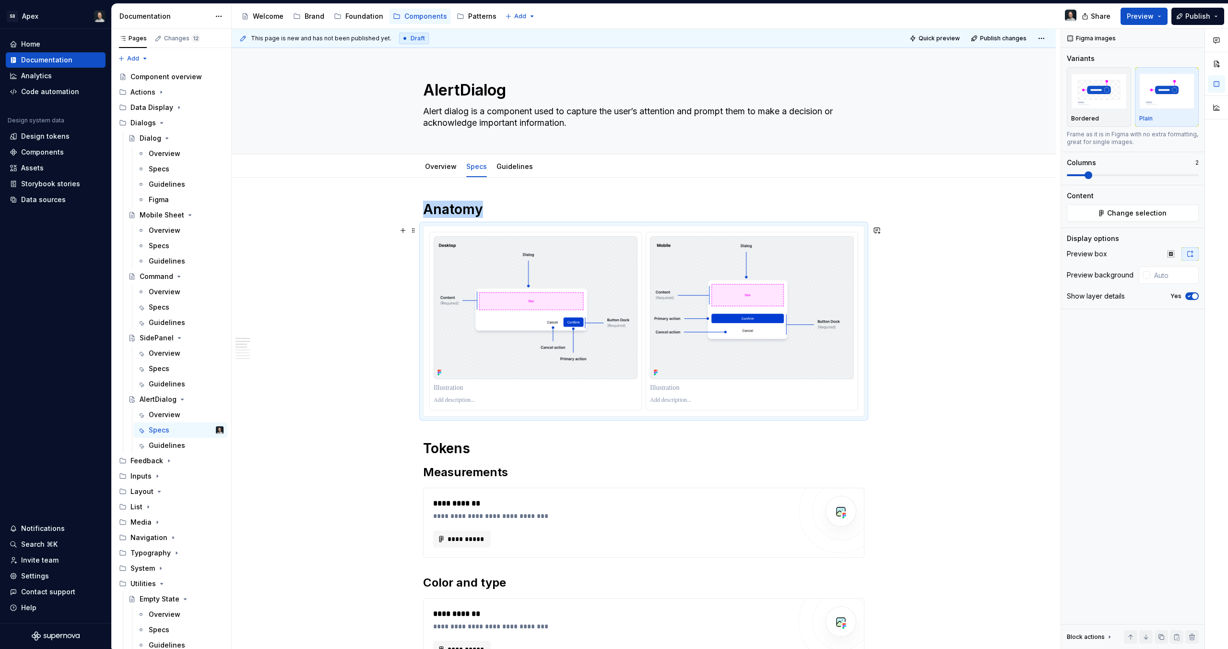
click at [495, 226] on div at bounding box center [643, 321] width 441 height 191
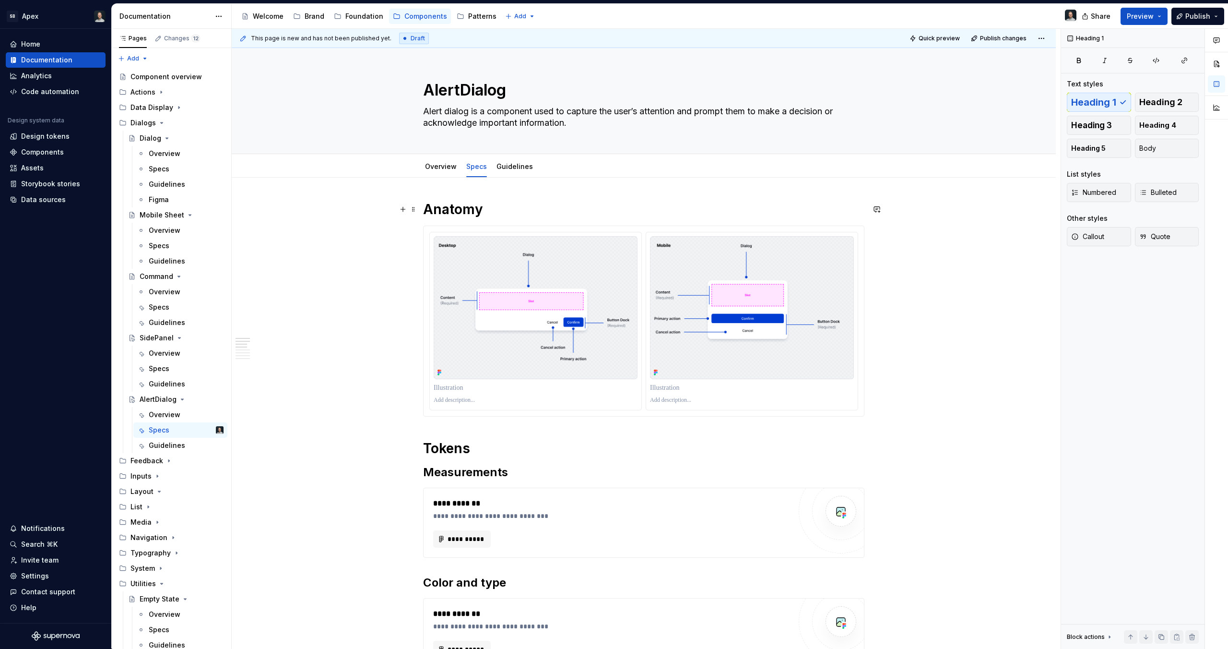
click at [503, 210] on h1 "Anatomy" at bounding box center [643, 209] width 441 height 17
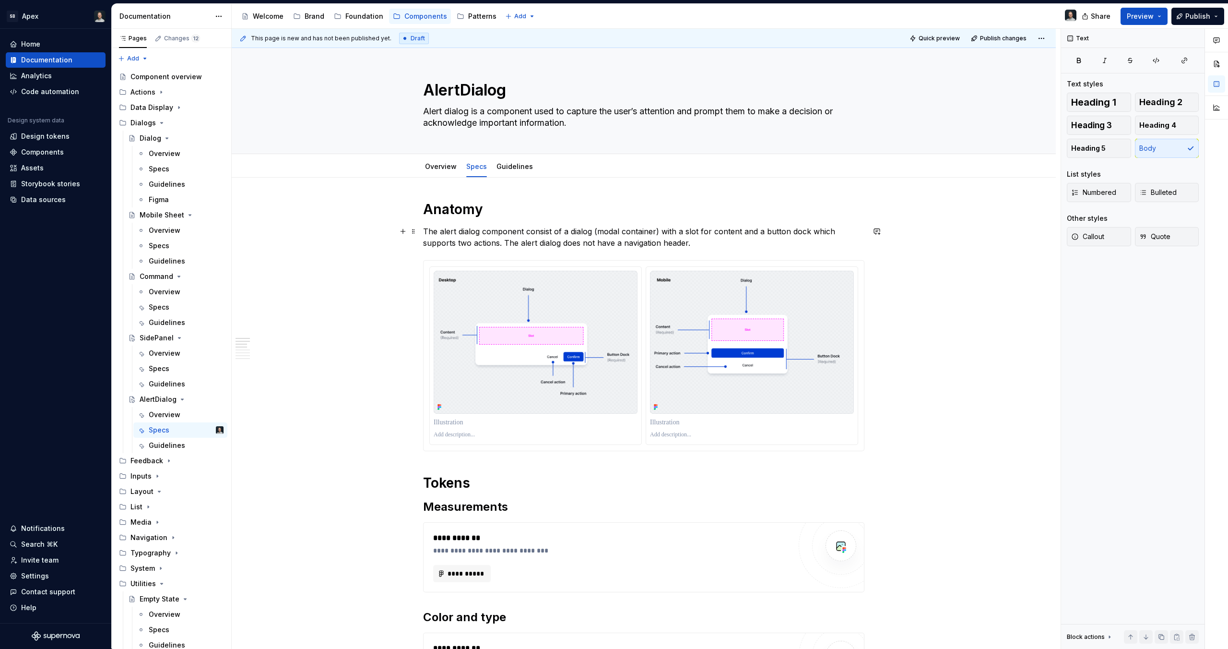
click at [424, 228] on p "The alert dialog component consist of a dialog (modal container) with a slot fo…" at bounding box center [643, 237] width 441 height 23
click at [454, 424] on p at bounding box center [536, 422] width 204 height 10
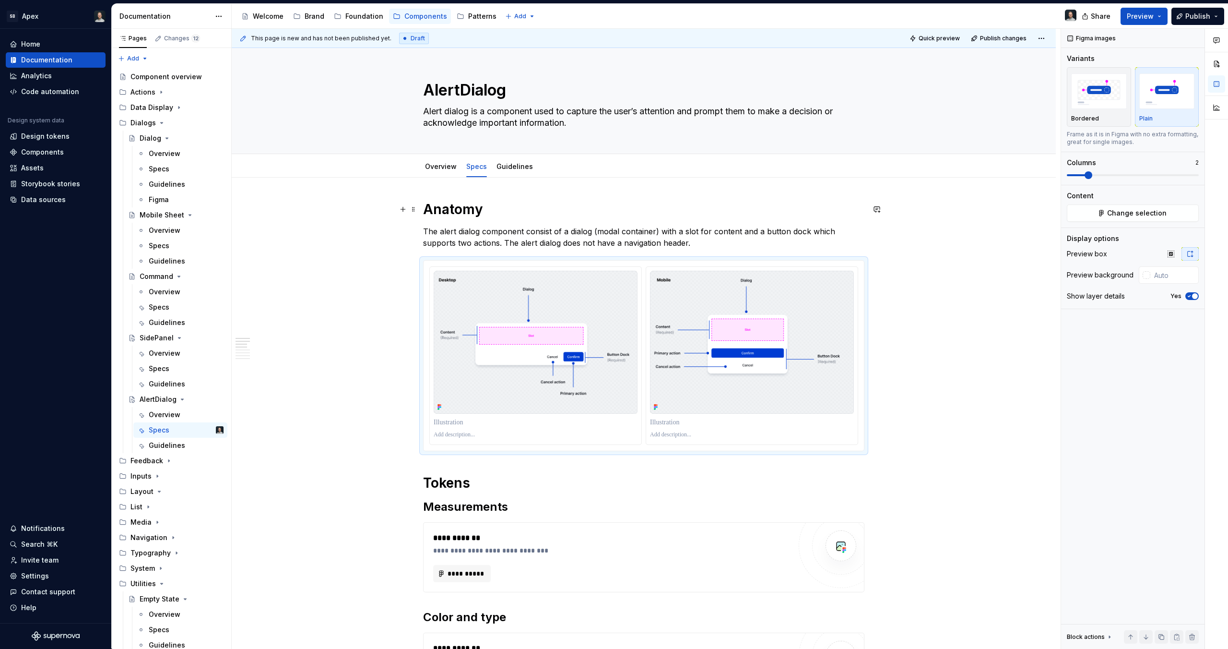
click at [490, 210] on h1 "Anatomy" at bounding box center [643, 209] width 441 height 17
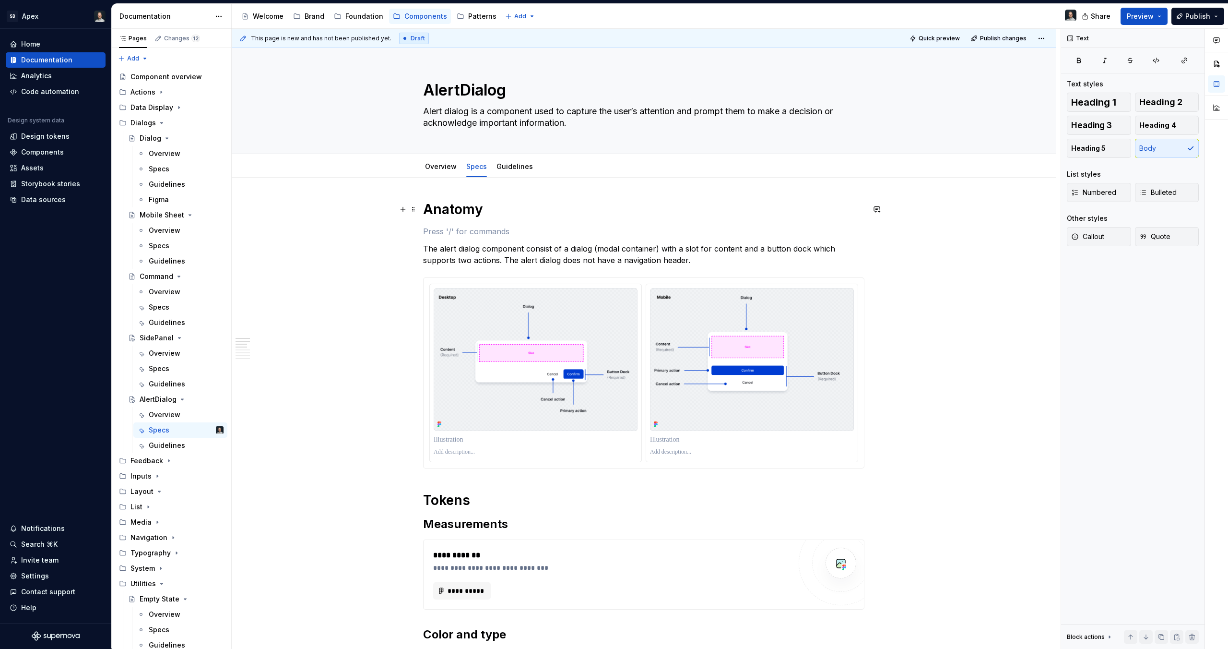
click at [483, 214] on h1 "Anatomy" at bounding box center [643, 209] width 441 height 17
click at [485, 227] on p at bounding box center [643, 232] width 441 height 12
click at [1152, 104] on span "Heading 2" at bounding box center [1161, 102] width 43 height 10
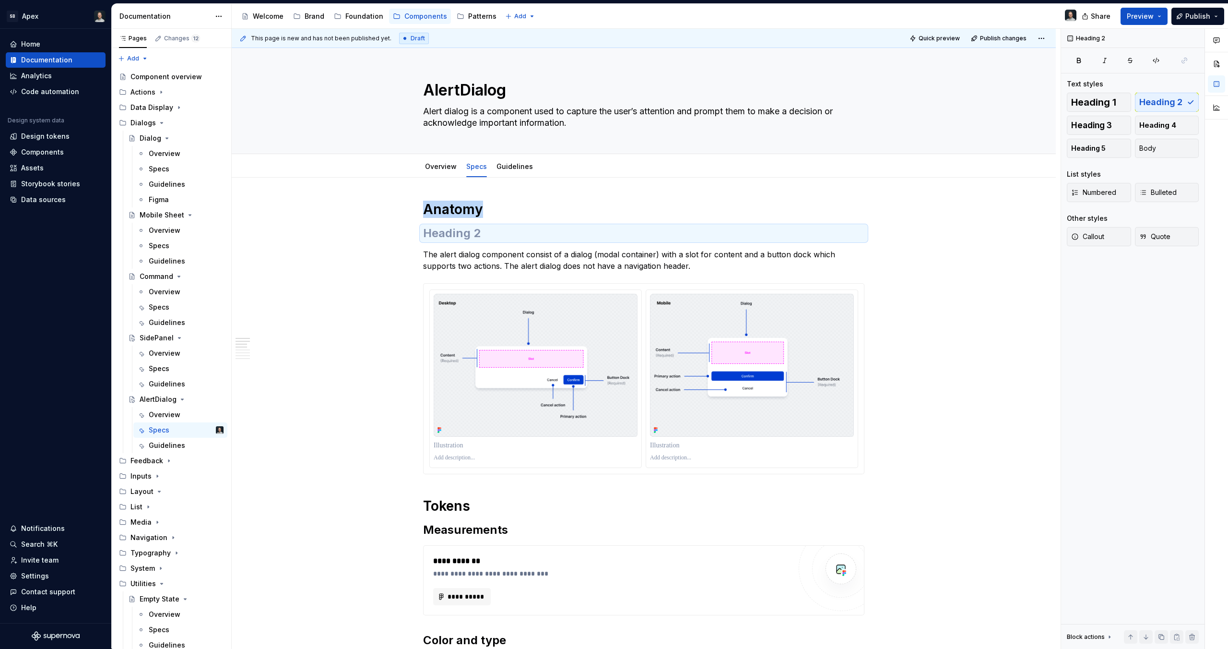
type textarea "*"
click at [512, 238] on h2 at bounding box center [643, 233] width 441 height 15
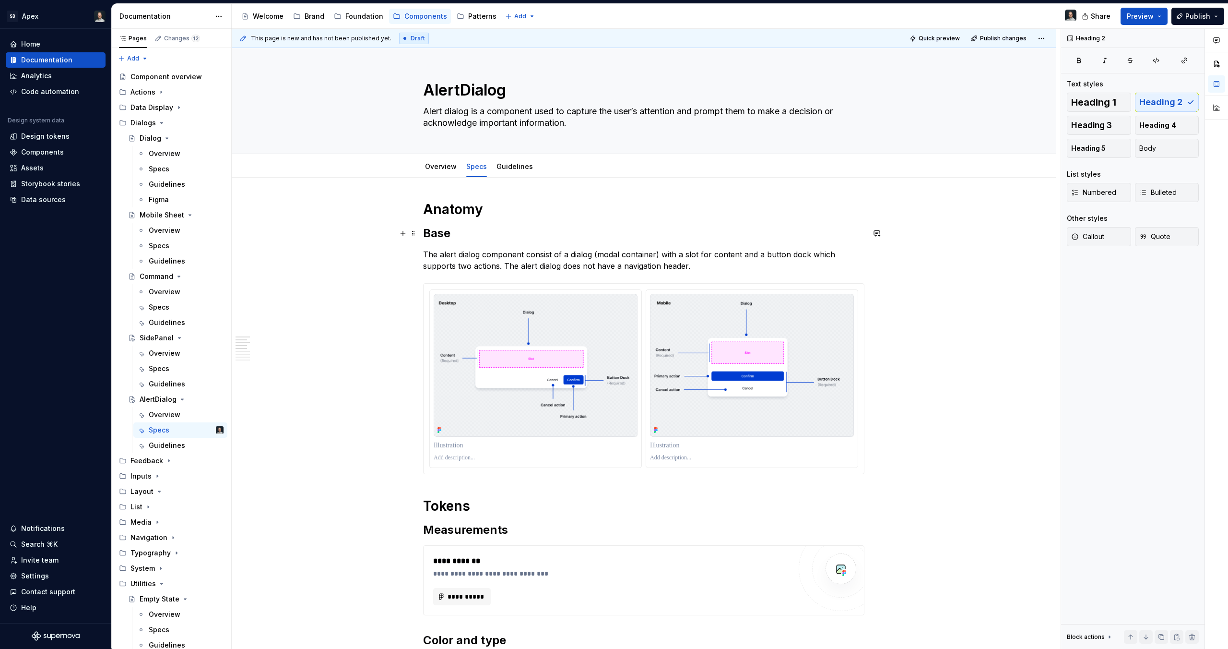
click at [442, 235] on h2 "Base" at bounding box center [643, 233] width 441 height 15
copy h2 "Base"
click at [488, 485] on div "**********" at bounding box center [643, 579] width 441 height 756
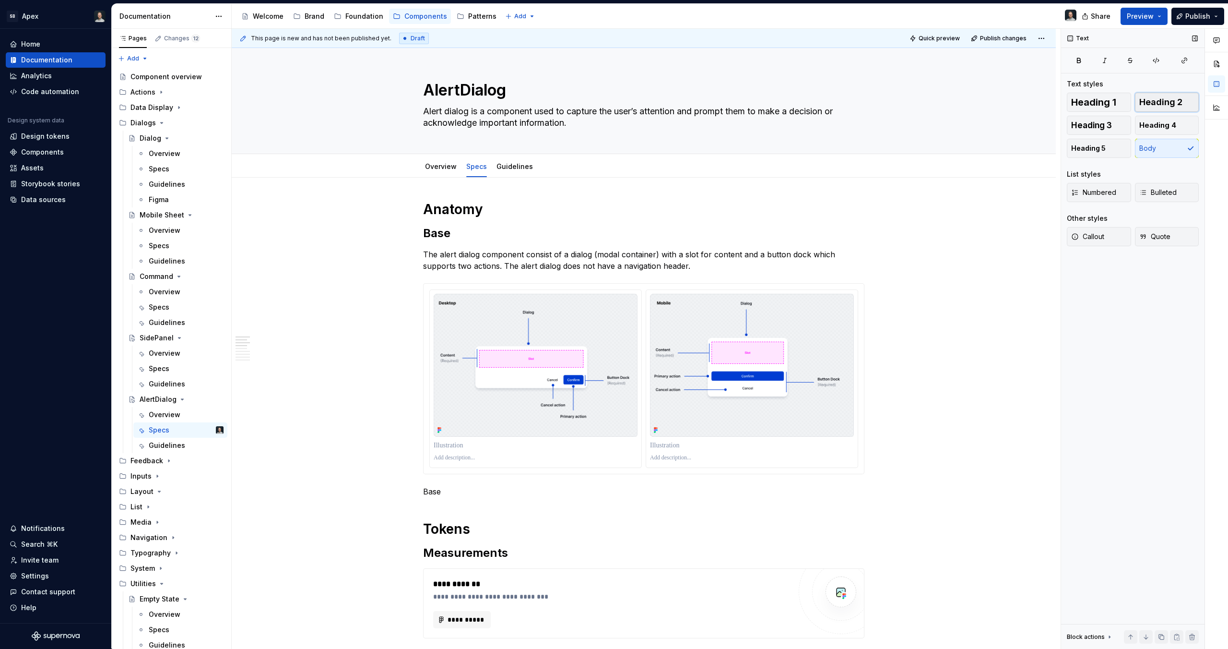
click at [1168, 107] on span "Heading 2" at bounding box center [1161, 102] width 43 height 10
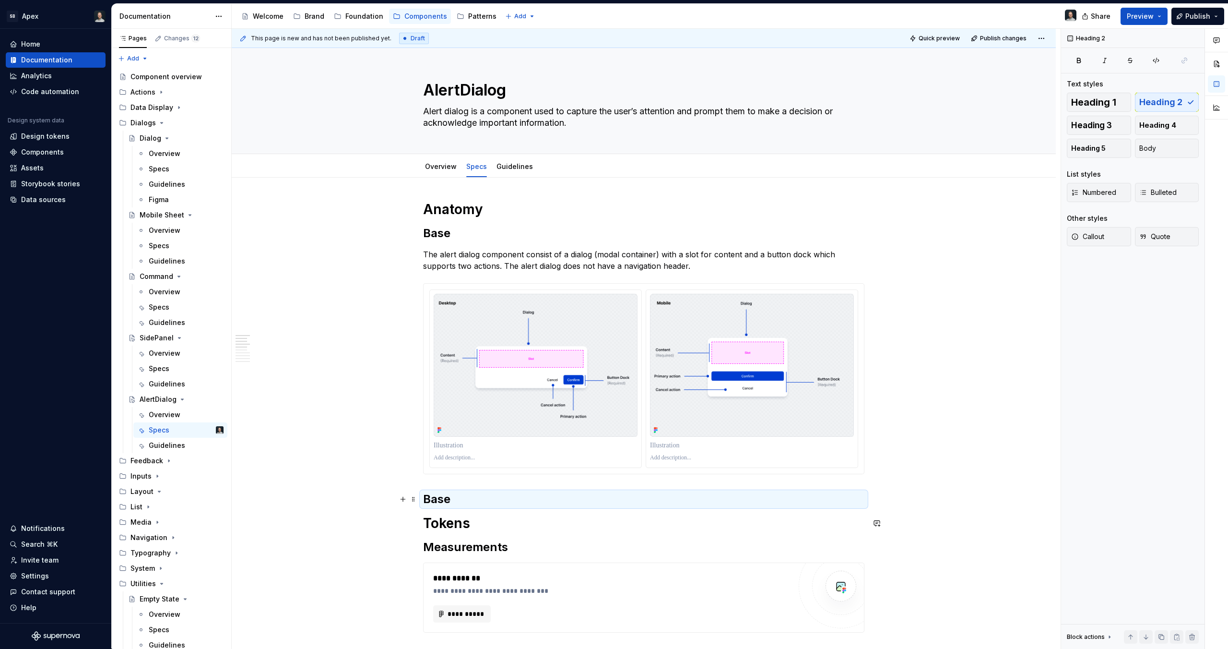
click at [495, 504] on h2 "Base" at bounding box center [643, 498] width 441 height 15
click at [485, 500] on h2 "Base" at bounding box center [643, 498] width 441 height 15
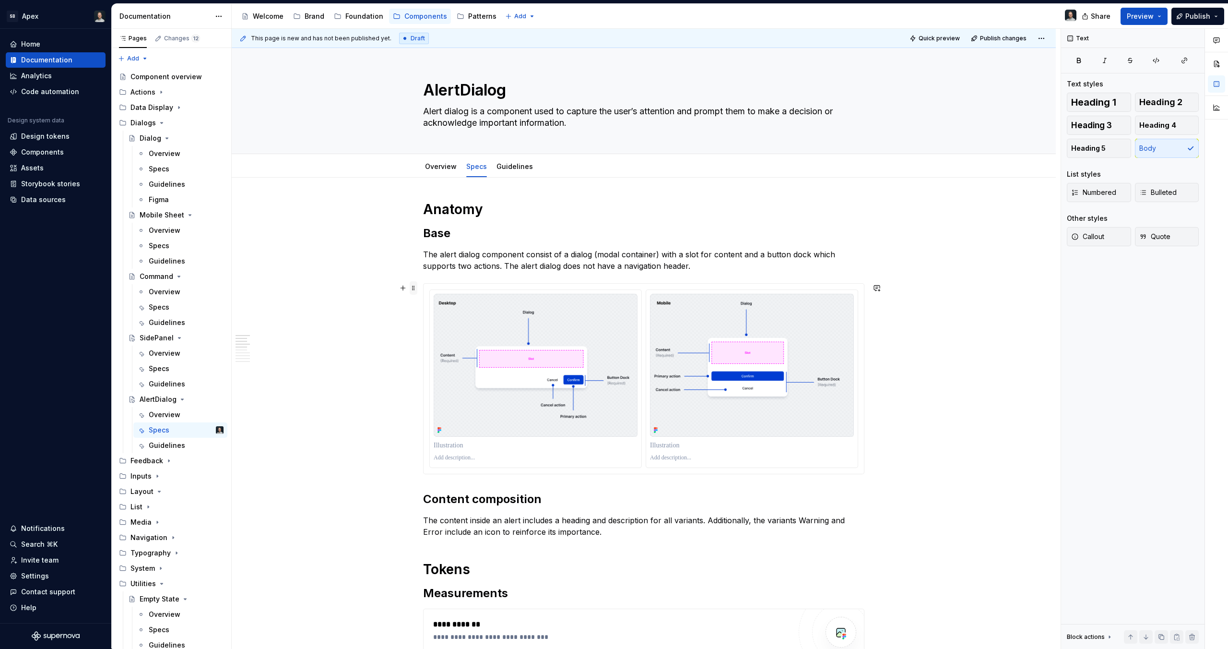
click at [416, 288] on span at bounding box center [414, 287] width 8 height 13
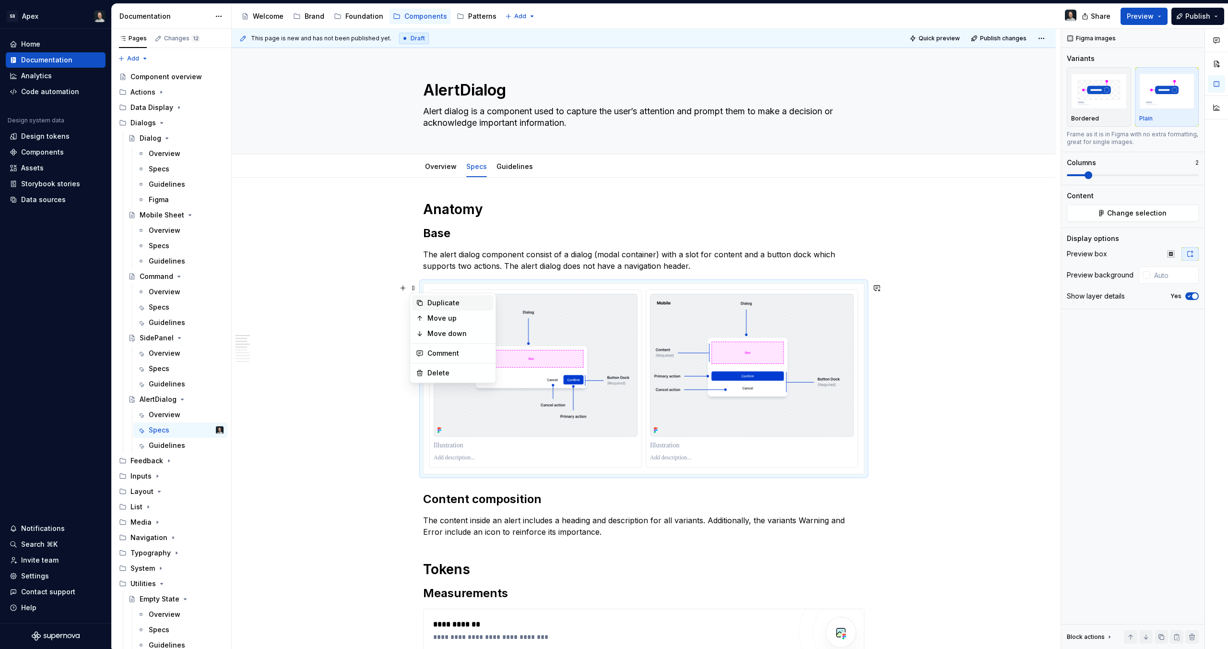
click at [438, 298] on div "Duplicate" at bounding box center [459, 303] width 62 height 10
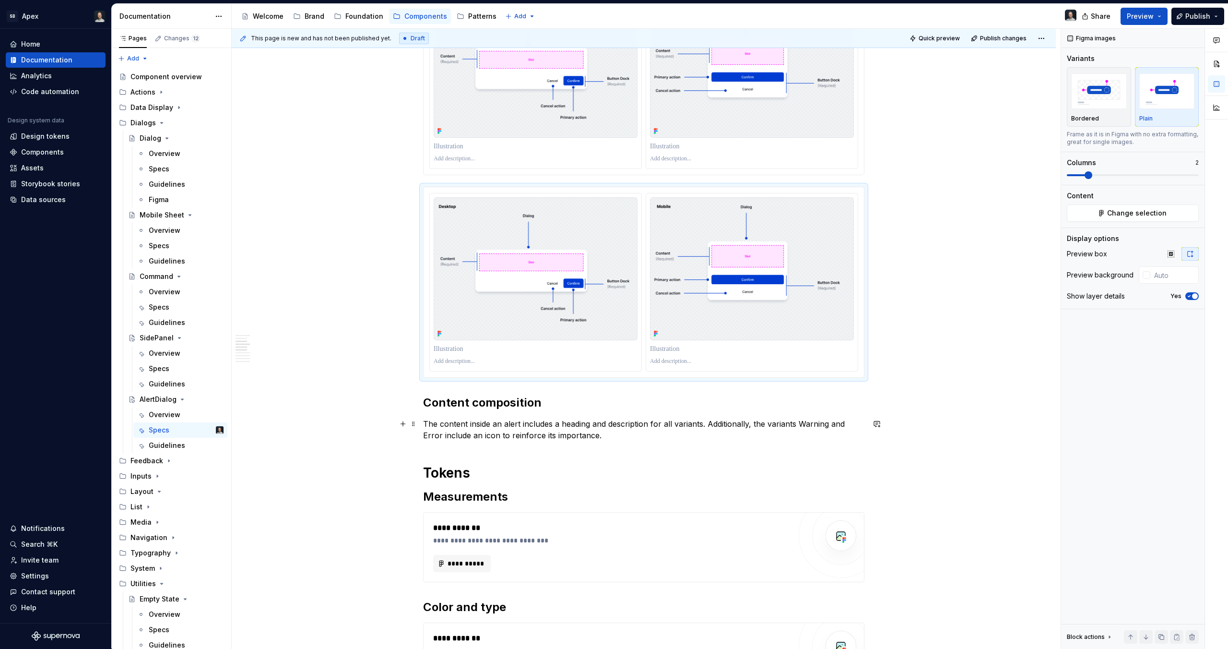
scroll to position [316, 0]
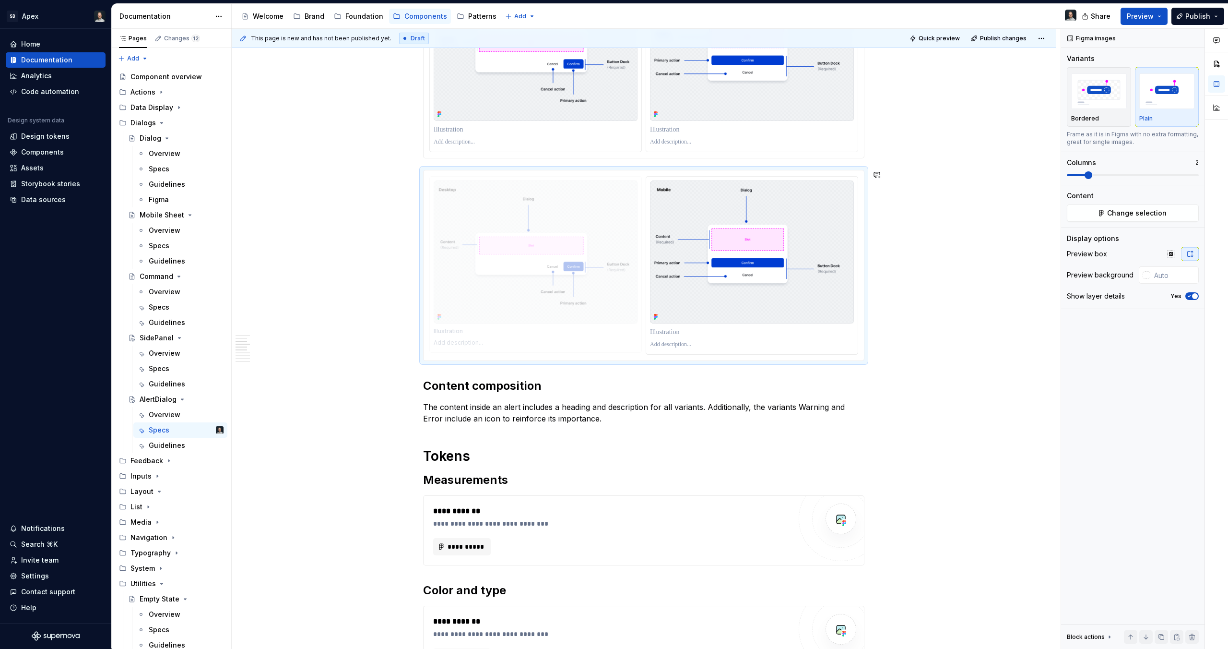
drag, startPoint x: 572, startPoint y: 290, endPoint x: 590, endPoint y: 263, distance: 32.3
click at [593, 268] on body "SB Apex Home Documentation Analytics Code automation Design system data Design …" at bounding box center [614, 324] width 1228 height 649
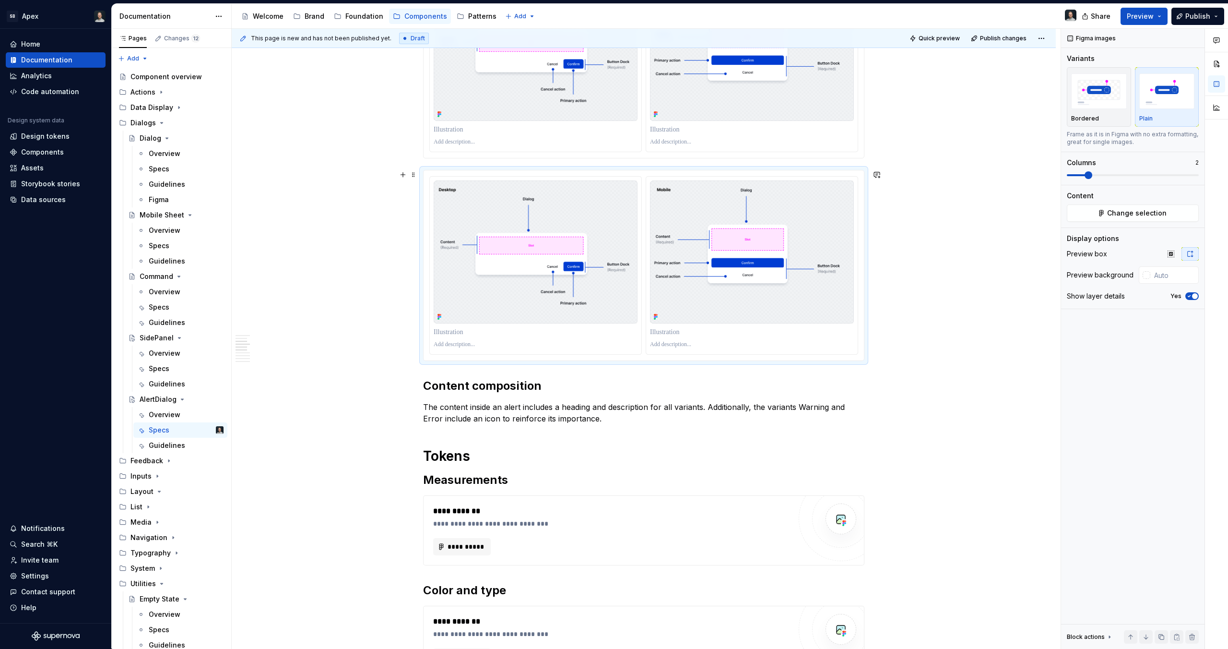
click at [634, 170] on div at bounding box center [643, 265] width 441 height 191
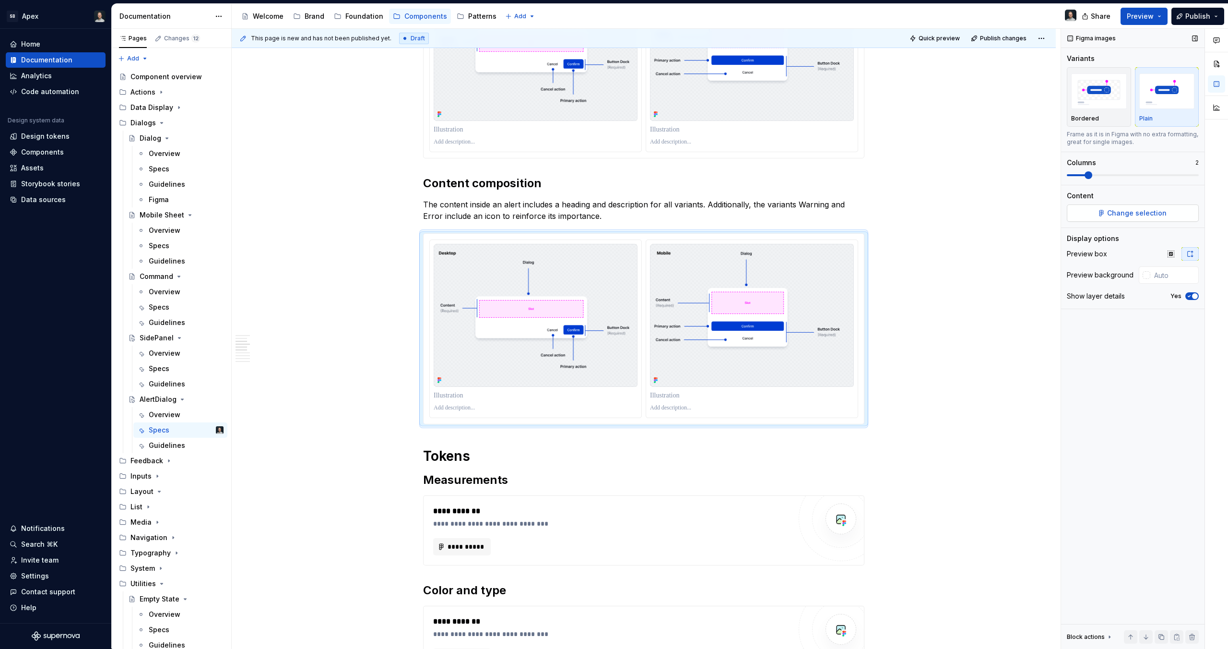
click at [1122, 212] on span "Change selection" at bounding box center [1136, 213] width 59 height 10
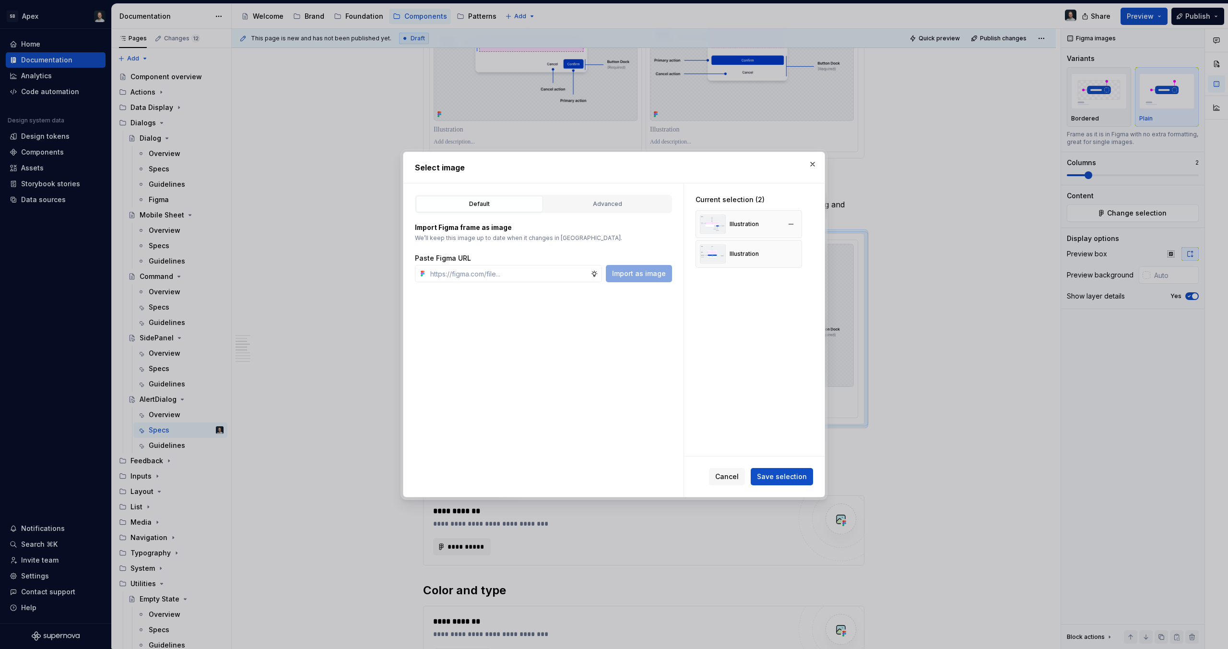
type textarea "*"
click at [790, 226] on button "button" at bounding box center [791, 223] width 13 height 13
click at [789, 224] on button "button" at bounding box center [791, 223] width 13 height 13
click at [499, 274] on input "text" at bounding box center [509, 273] width 164 height 17
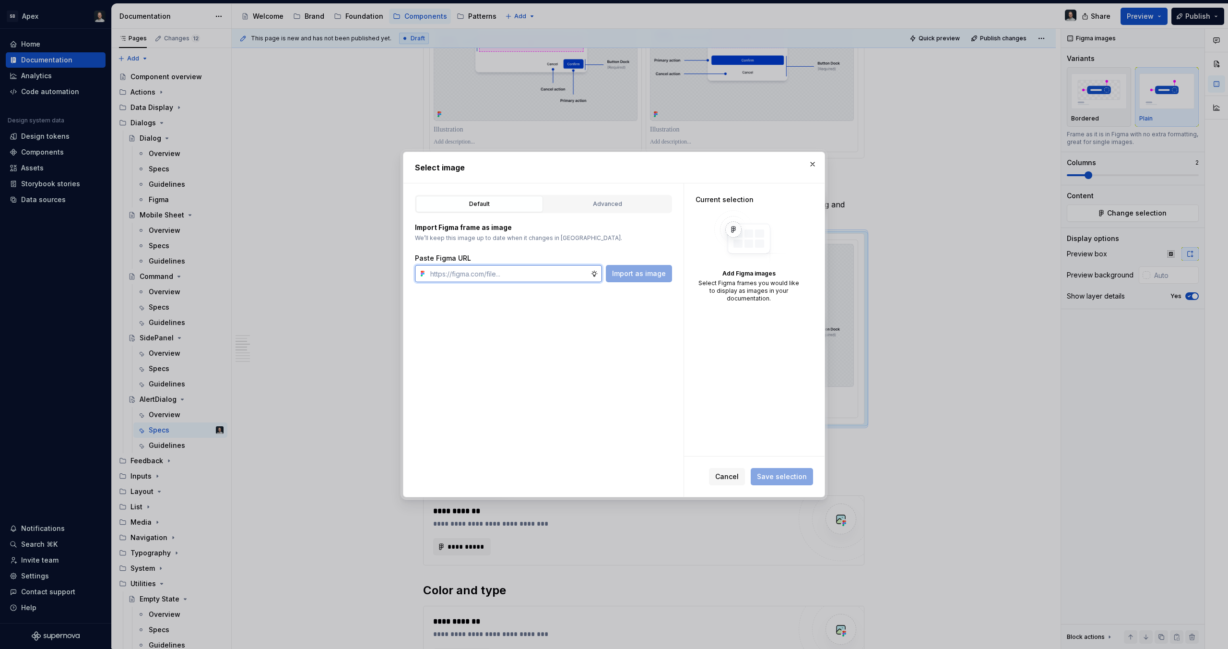
paste input "[URL][DOMAIN_NAME]"
type input "[URL][DOMAIN_NAME]"
paste input "[URL][DOMAIN_NAME]"
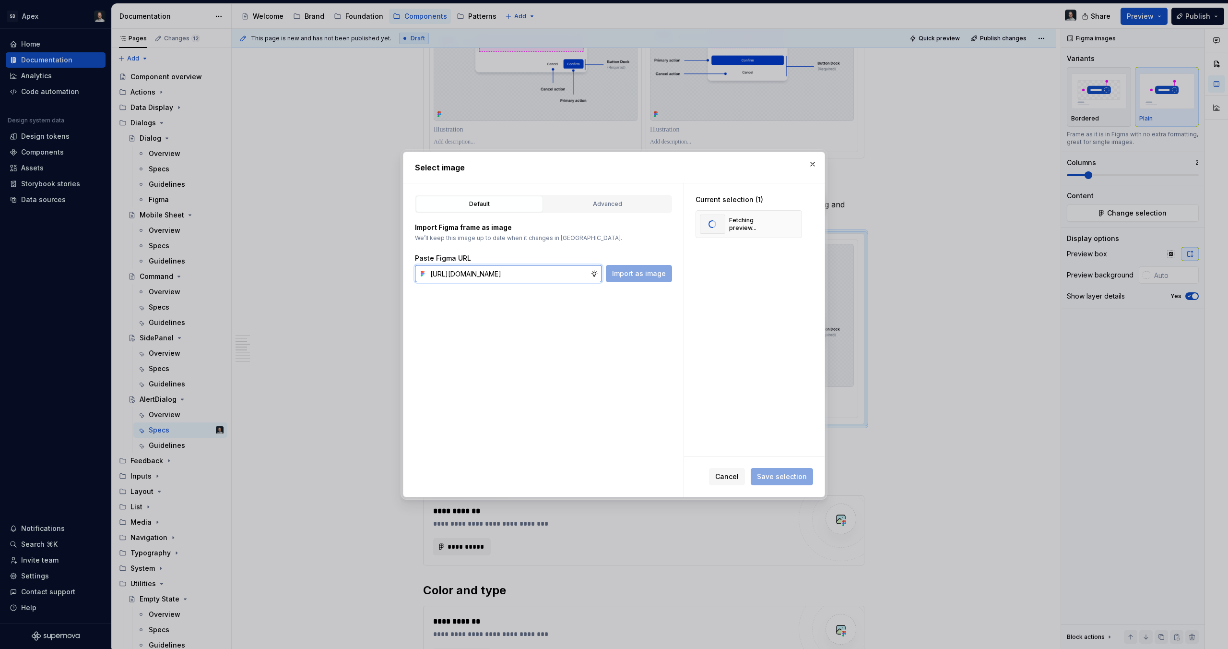
scroll to position [0, 279]
type input "[URL][DOMAIN_NAME]"
click at [780, 479] on span "Save selection" at bounding box center [782, 477] width 50 height 10
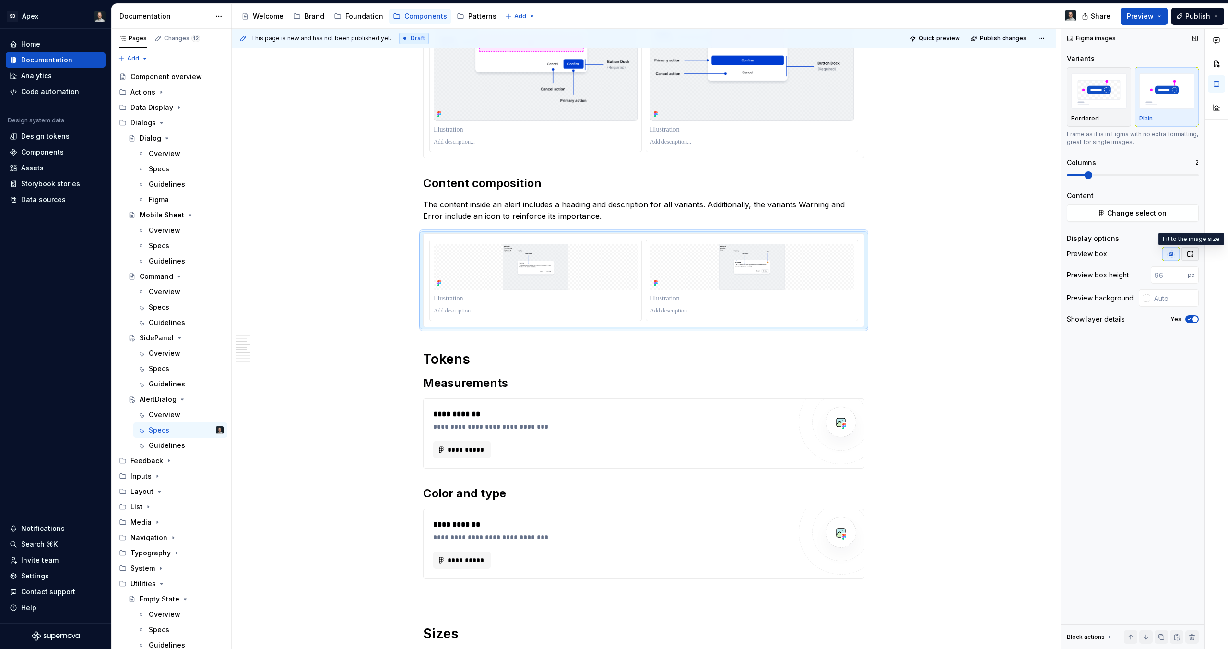
click at [1190, 254] on icon "button" at bounding box center [1191, 254] width 8 height 8
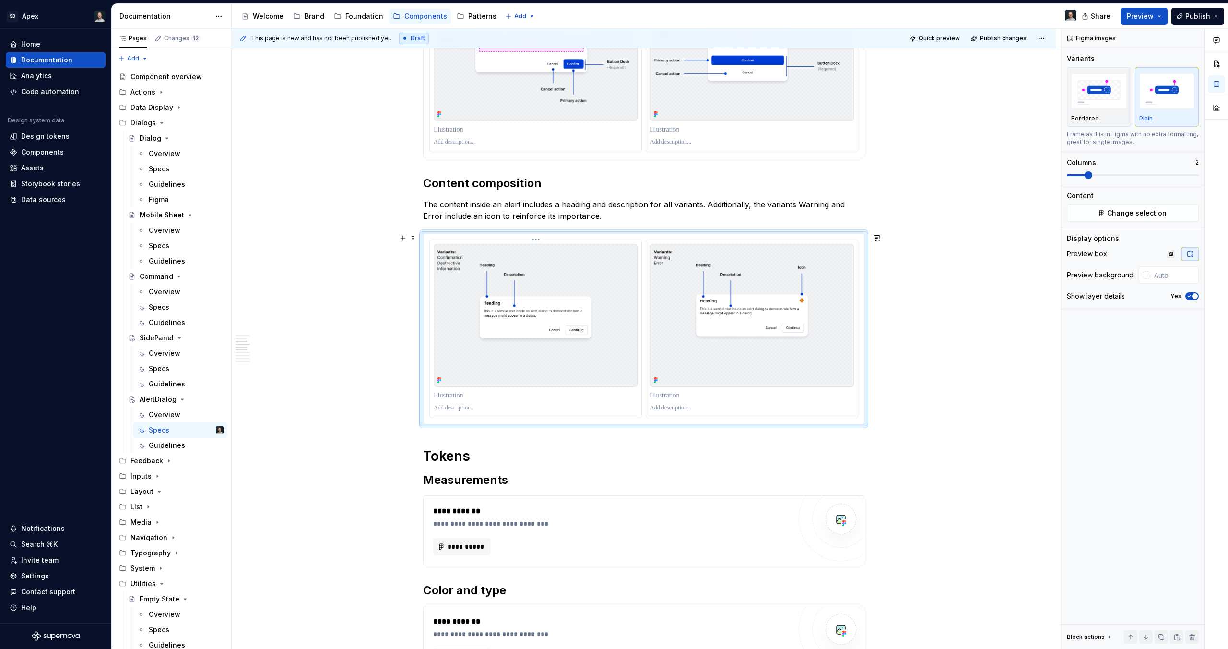
click at [455, 406] on p at bounding box center [536, 408] width 204 height 8
click at [459, 398] on p at bounding box center [536, 396] width 204 height 10
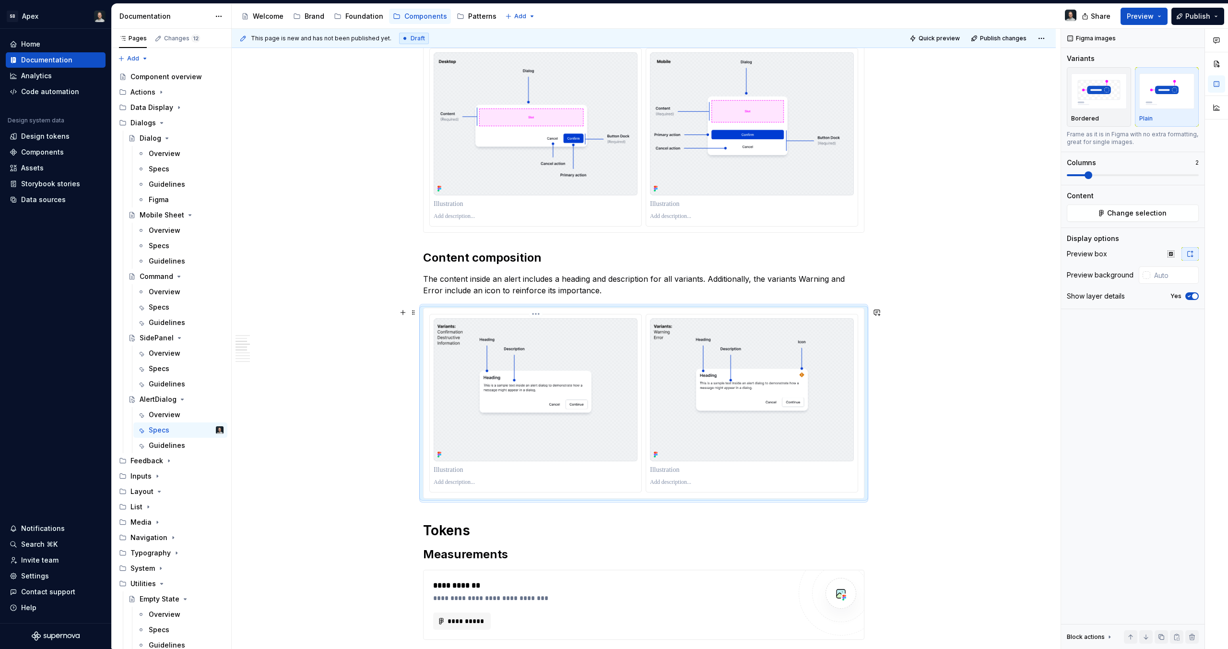
scroll to position [372, 0]
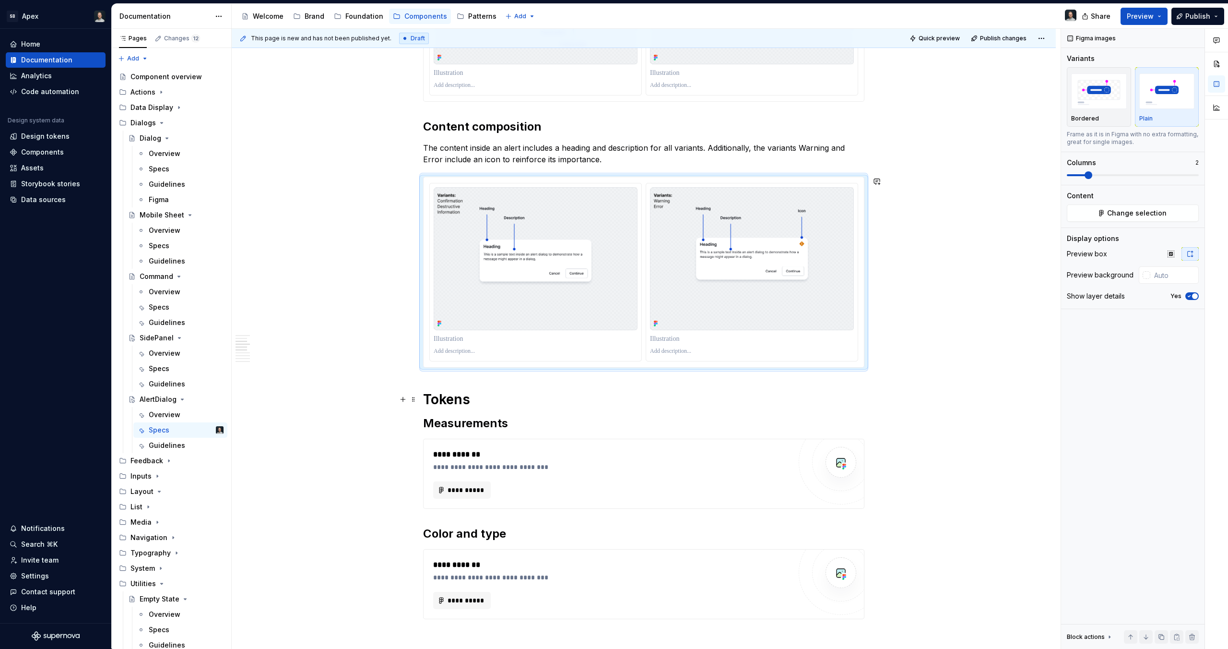
click at [651, 429] on h2 "Measurements" at bounding box center [643, 423] width 441 height 15
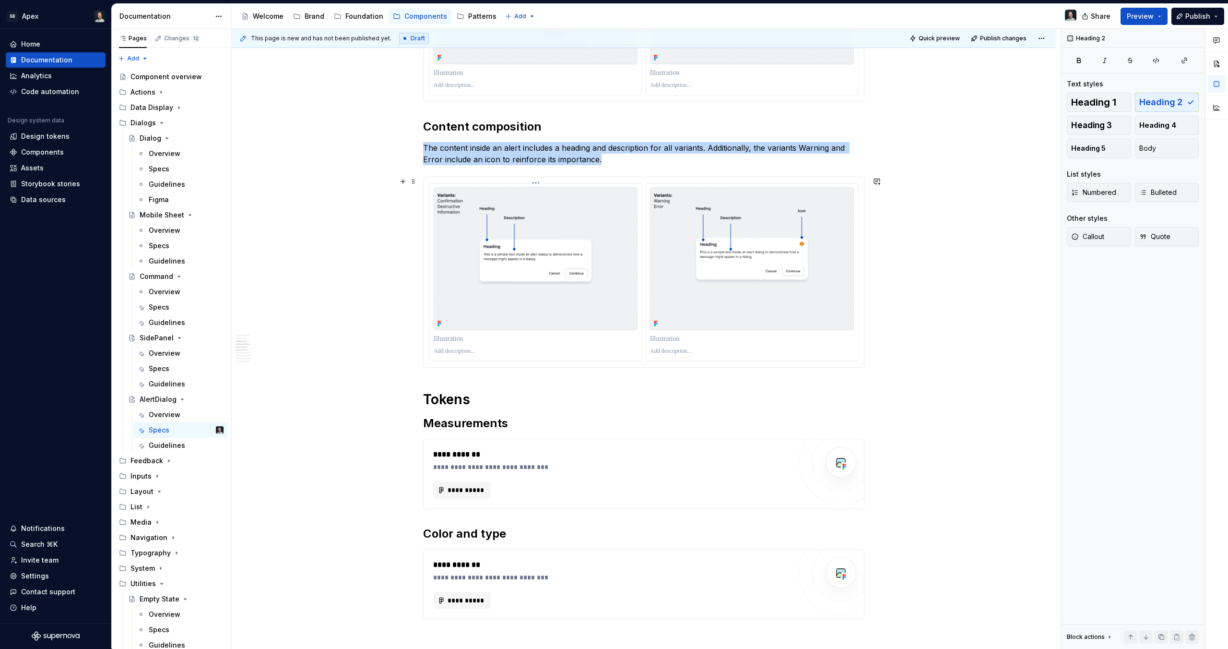
click at [628, 303] on img at bounding box center [536, 258] width 204 height 143
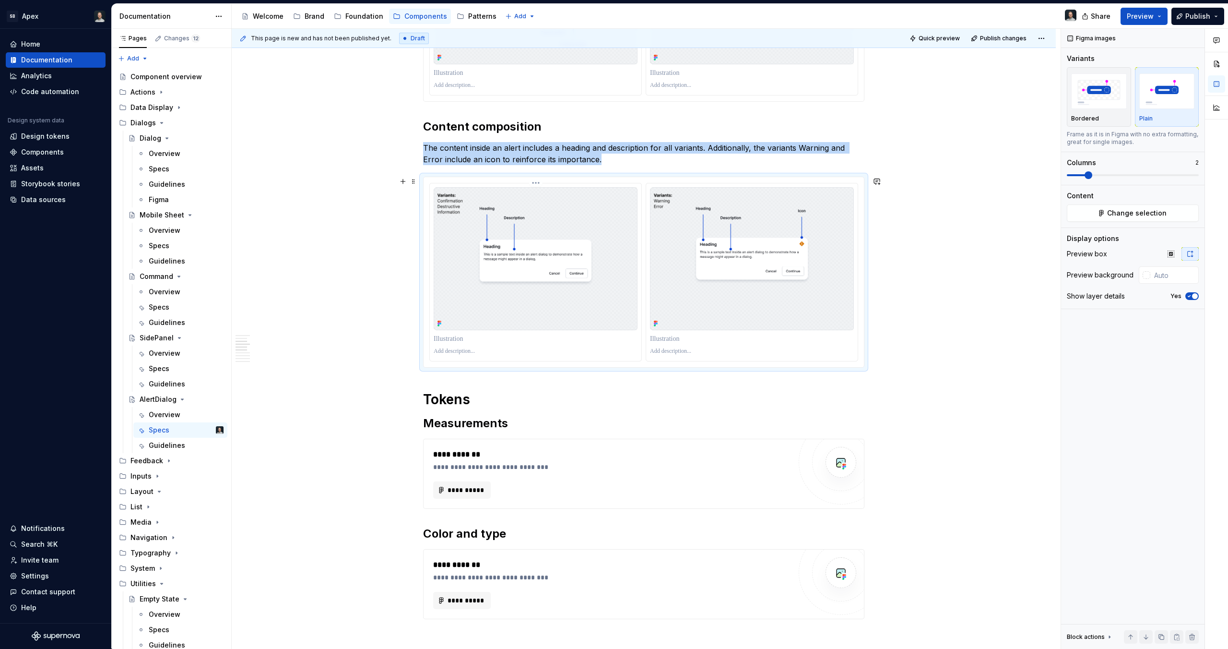
type textarea "*"
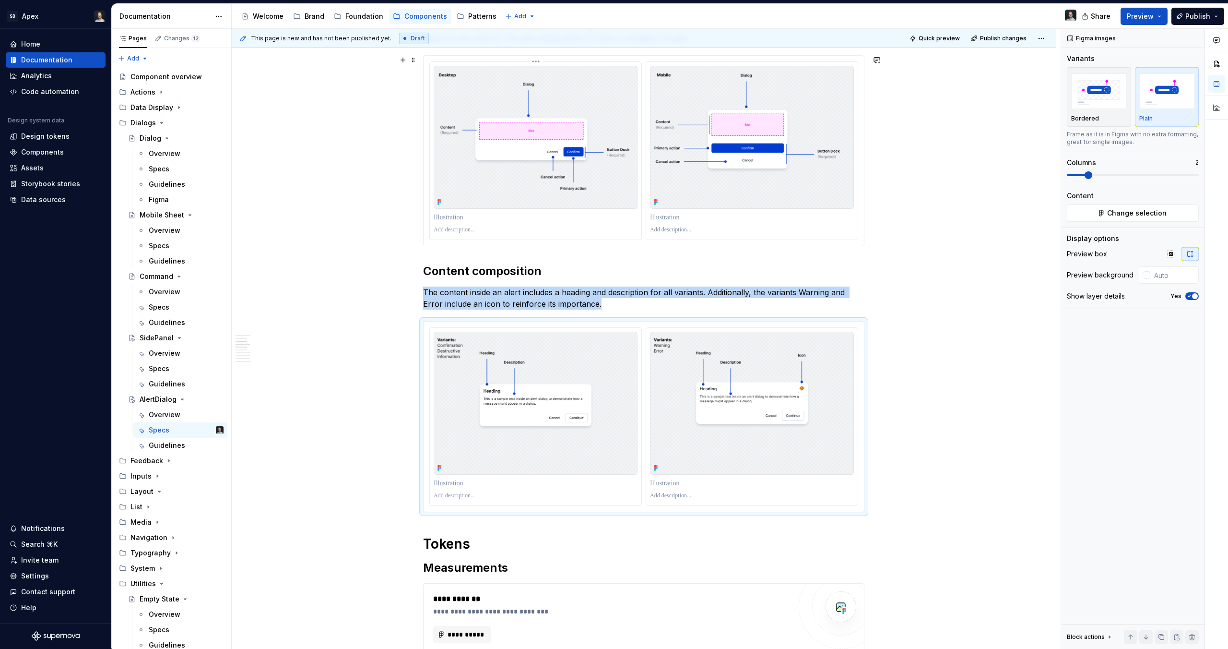
scroll to position [226, 0]
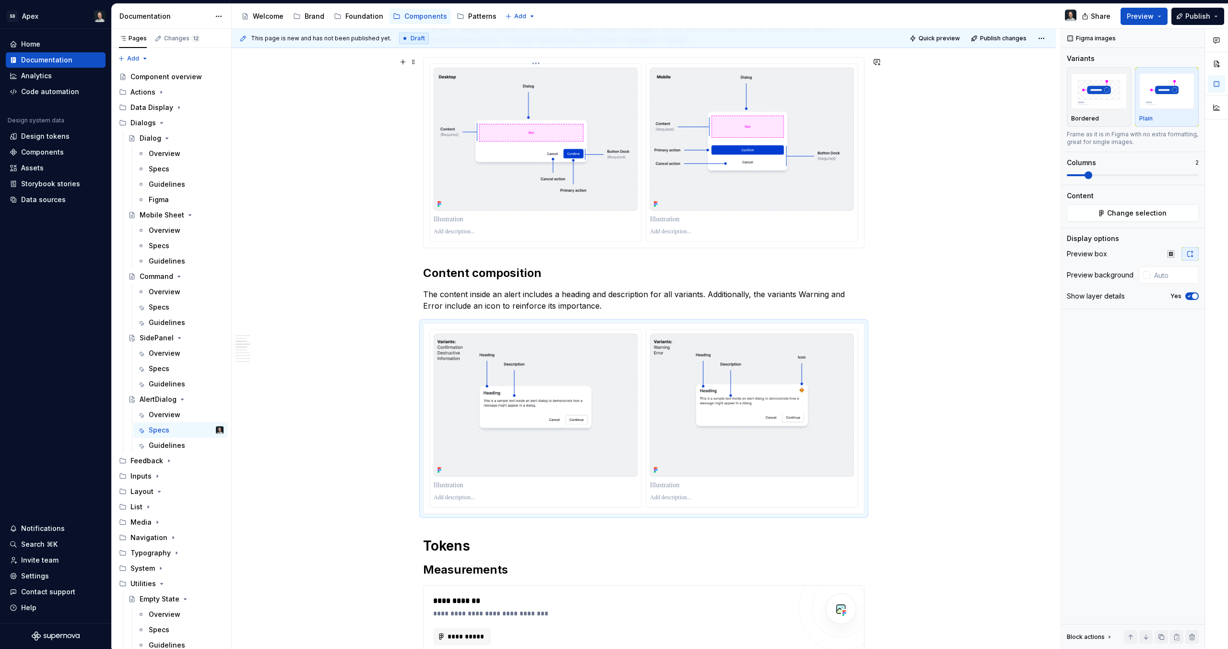
click at [473, 221] on p at bounding box center [536, 219] width 204 height 10
click at [694, 221] on p at bounding box center [752, 219] width 204 height 10
click at [475, 487] on p at bounding box center [536, 485] width 204 height 10
click at [659, 487] on p at bounding box center [752, 485] width 204 height 10
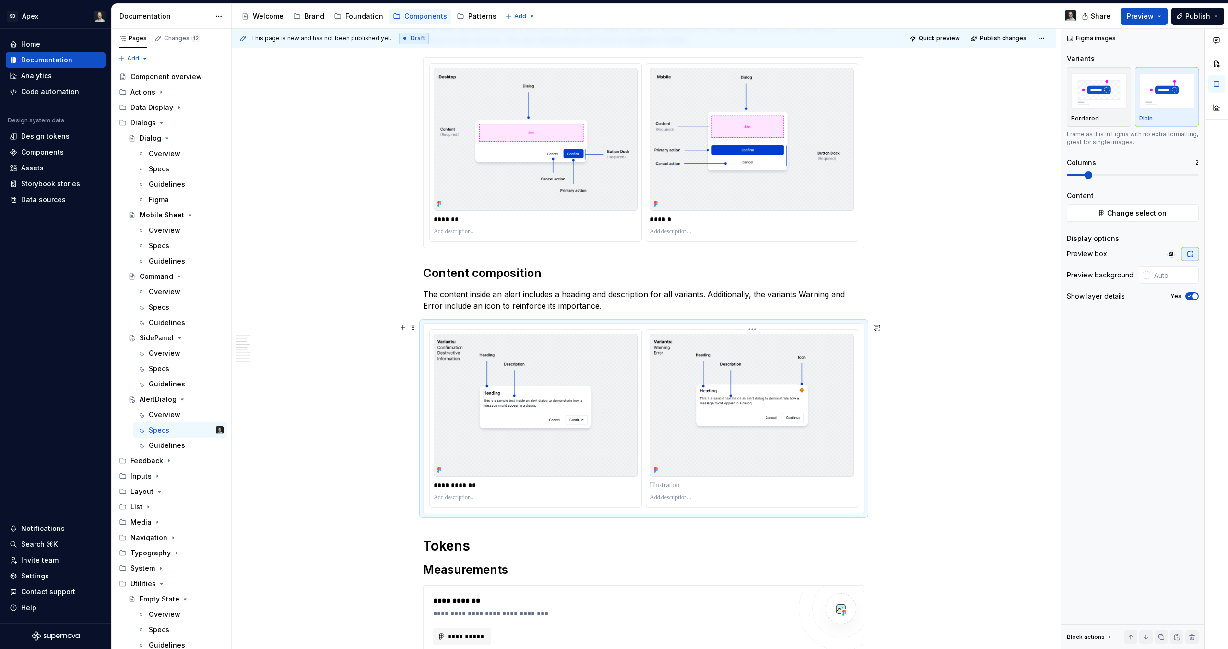
click at [659, 487] on p at bounding box center [752, 485] width 204 height 10
click at [458, 480] on p "**********" at bounding box center [536, 485] width 204 height 10
click at [459, 482] on p "**********" at bounding box center [536, 485] width 204 height 10
click at [669, 489] on p at bounding box center [752, 485] width 204 height 10
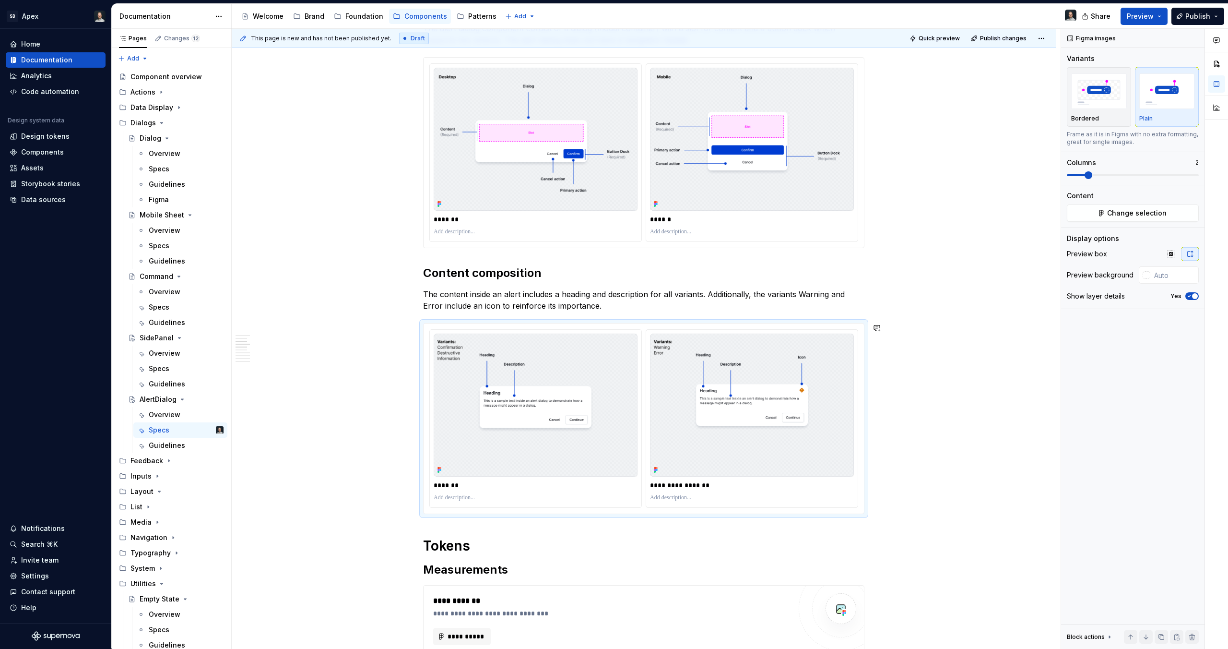
click at [700, 534] on div "**********" at bounding box center [643, 486] width 441 height 1022
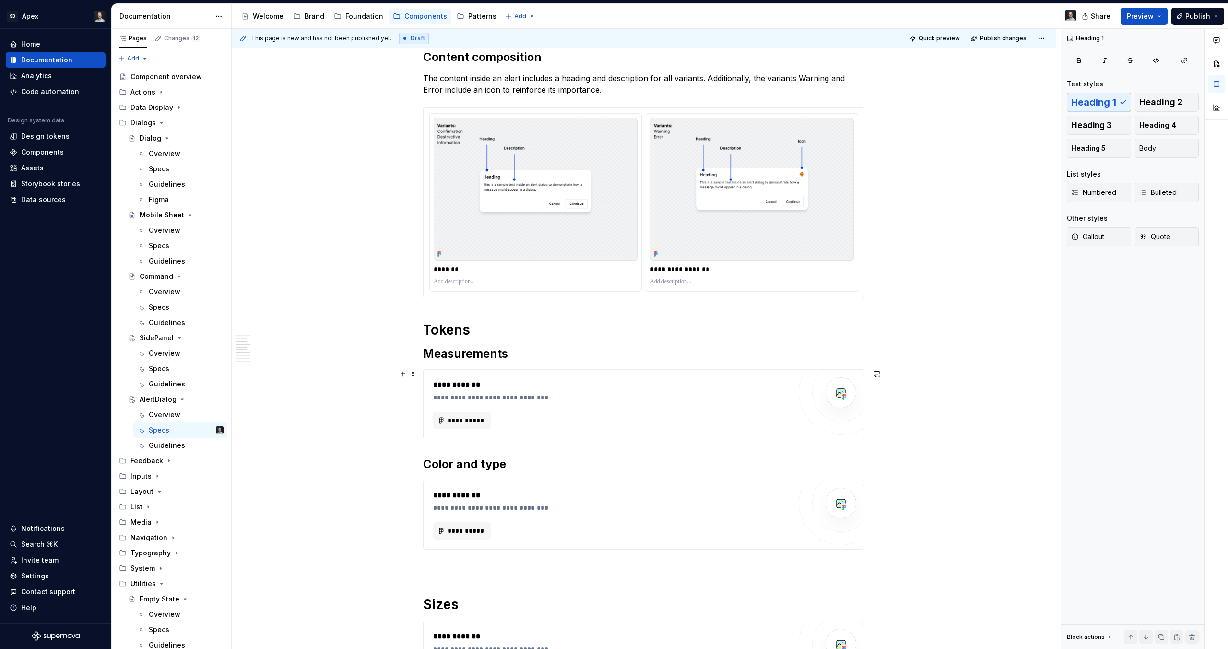
scroll to position [447, 0]
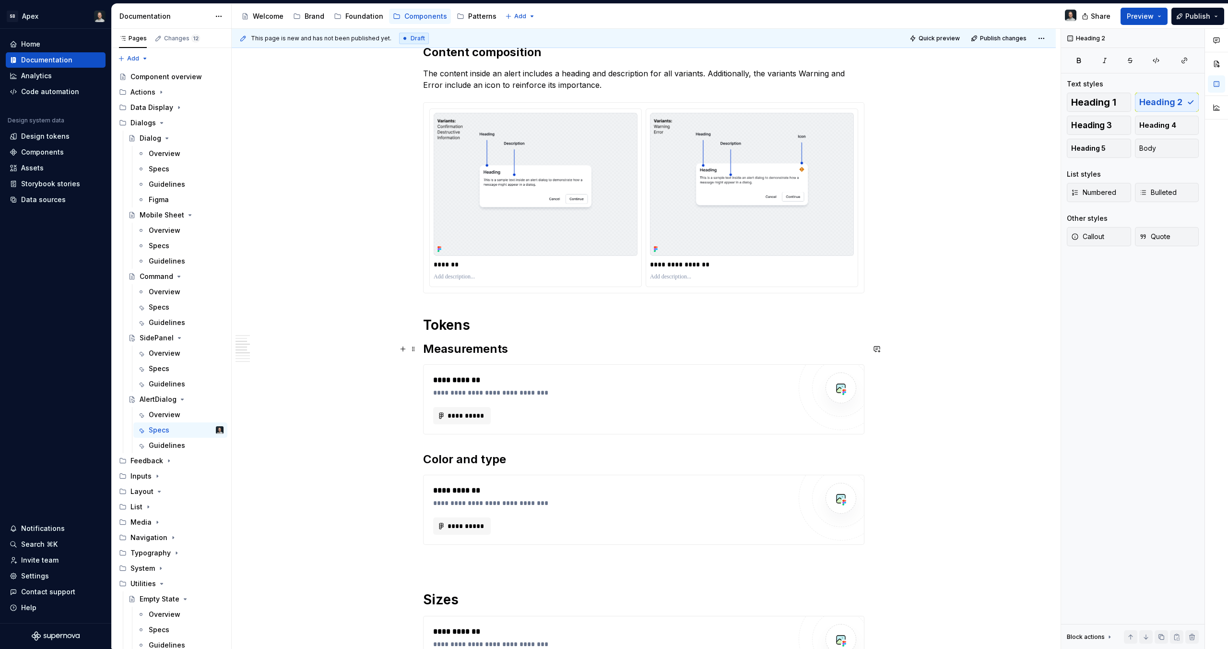
click at [519, 349] on h2 "Measurements" at bounding box center [643, 348] width 441 height 15
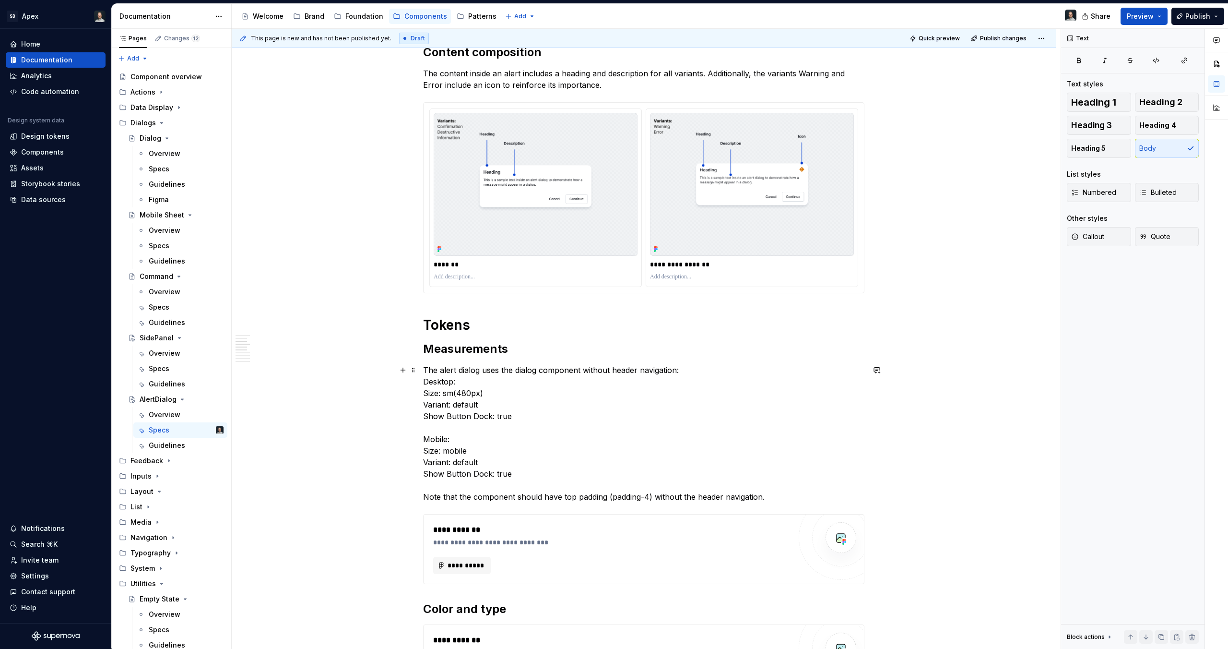
click at [437, 381] on p "The alert dialog uses the dialog component without header navigation: Desktop: …" at bounding box center [643, 433] width 441 height 138
click at [444, 392] on p "The alert dialog uses the dialog component without header navigation: Desktop: …" at bounding box center [643, 433] width 441 height 138
click at [441, 385] on p "The alert dialog uses the dialog component without header navigation: Desktop: …" at bounding box center [643, 433] width 441 height 138
click at [442, 440] on p "The alert dialog uses the dialog component without header navigation: Desktop :…" at bounding box center [643, 433] width 441 height 138
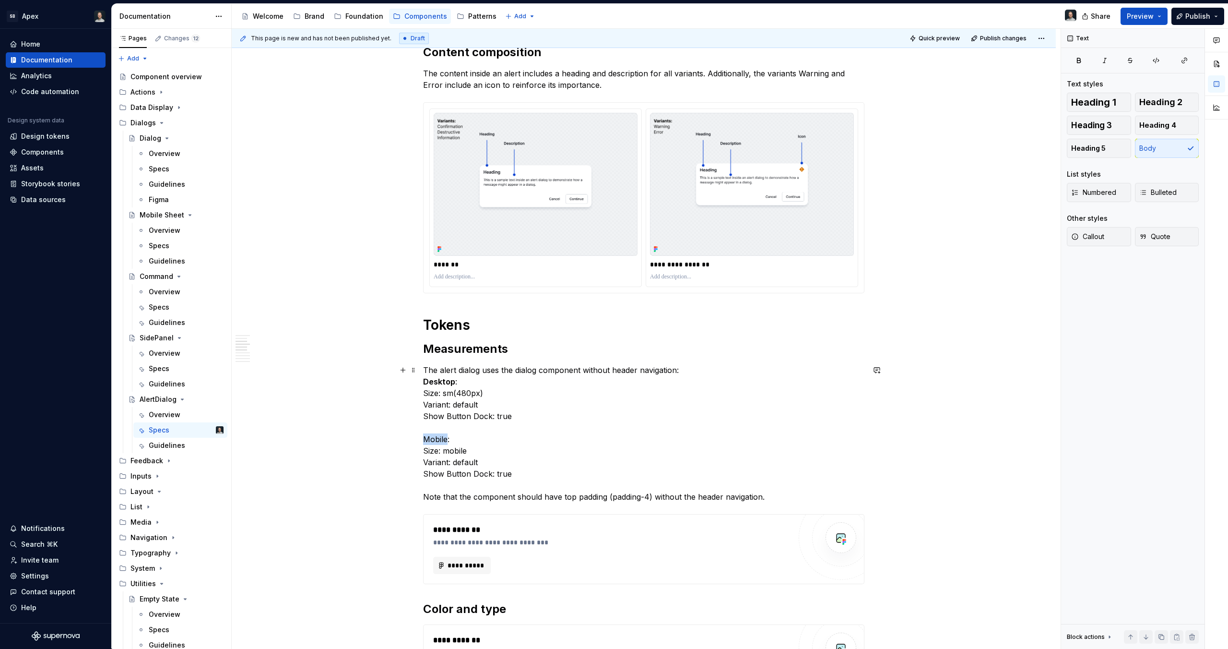
click at [442, 440] on p "The alert dialog uses the dialog component without header navigation: Desktop :…" at bounding box center [643, 433] width 441 height 138
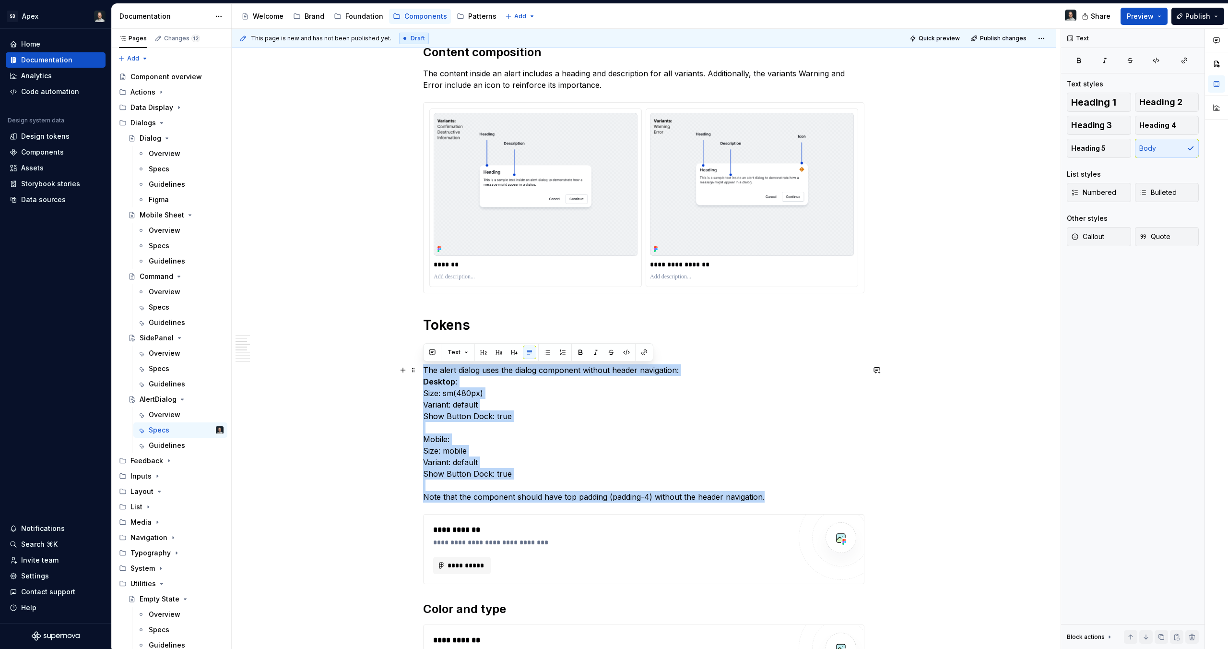
click at [442, 440] on p "The alert dialog uses the dialog component without header navigation: Desktop :…" at bounding box center [643, 433] width 441 height 138
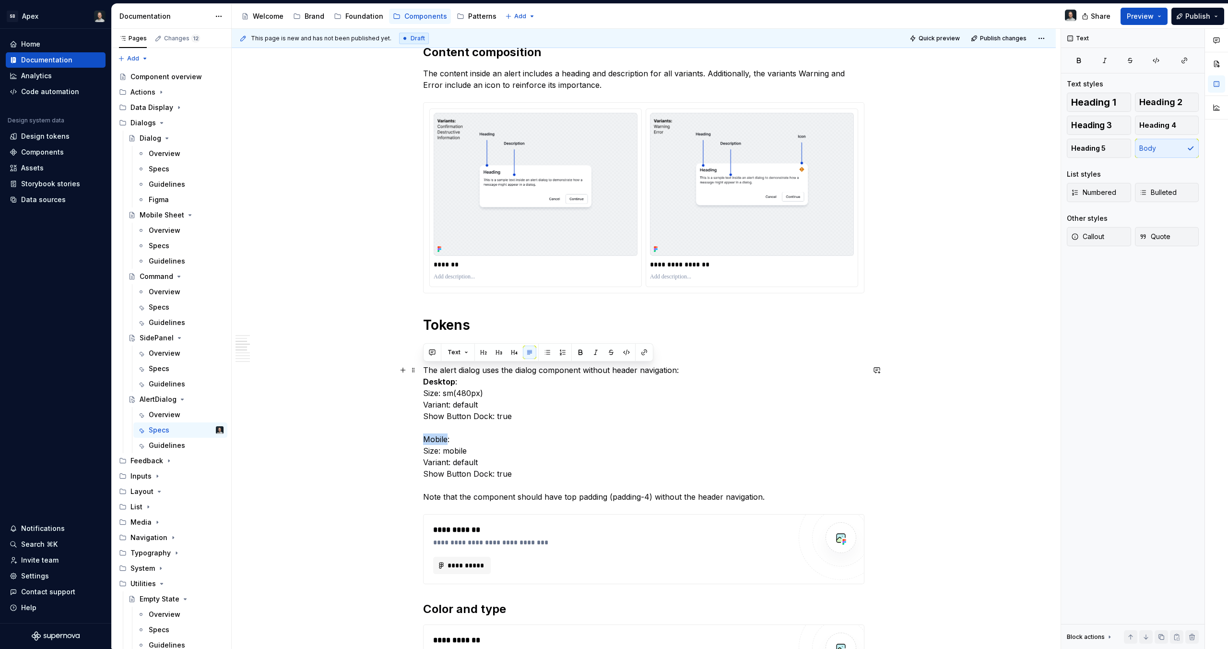
click at [442, 440] on p "The alert dialog uses the dialog component without header navigation: Desktop :…" at bounding box center [643, 433] width 441 height 138
click at [456, 442] on p "The alert dialog uses the dialog component without header navigation: Desktop :…" at bounding box center [643, 433] width 441 height 138
drag, startPoint x: 454, startPoint y: 441, endPoint x: 402, endPoint y: 441, distance: 52.8
click at [402, 441] on div "**********" at bounding box center [644, 431] width 824 height 1401
click at [437, 405] on p "The alert dialog uses the dialog component without header navigation: Desktop :…" at bounding box center [643, 433] width 441 height 138
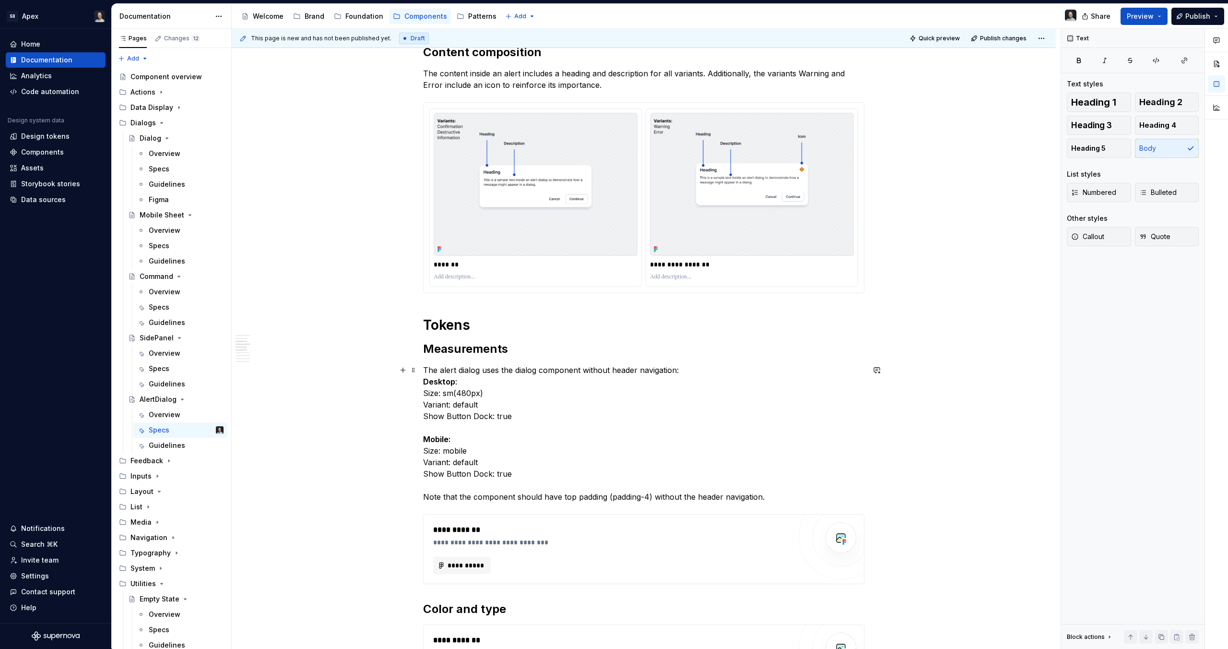
click at [421, 392] on div "**********" at bounding box center [644, 431] width 824 height 1401
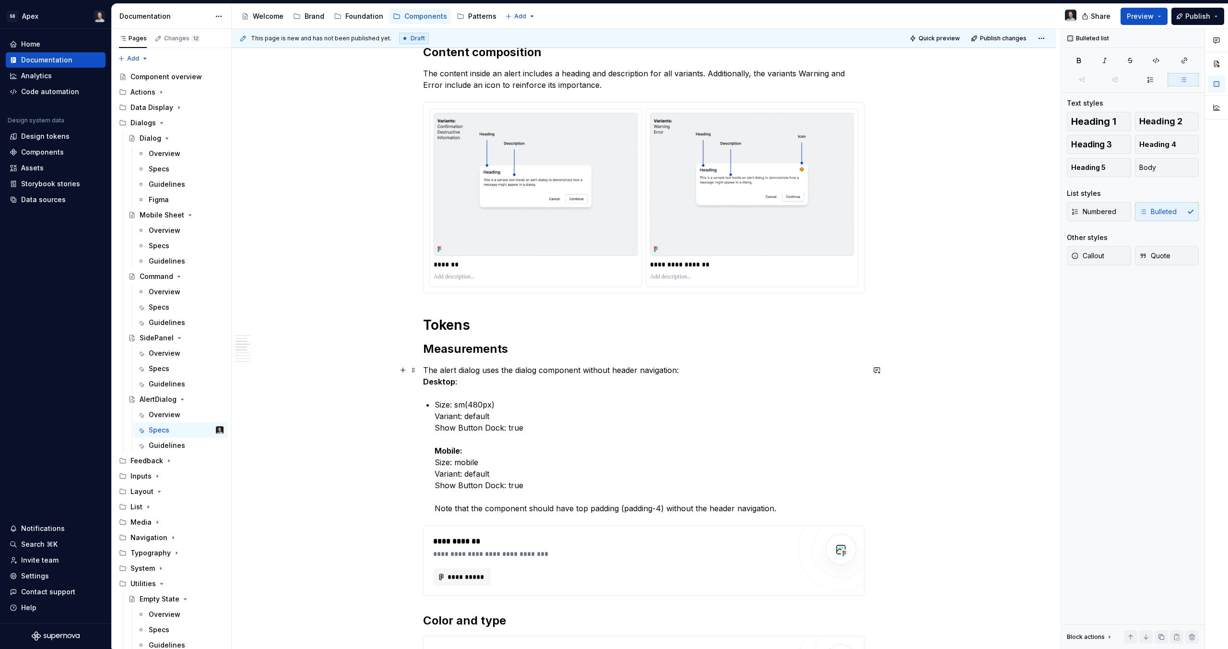
click at [452, 388] on div "**********" at bounding box center [643, 345] width 441 height 1183
click at [444, 391] on div "**********" at bounding box center [643, 345] width 441 height 1183
click at [419, 381] on div "**********" at bounding box center [644, 437] width 824 height 1413
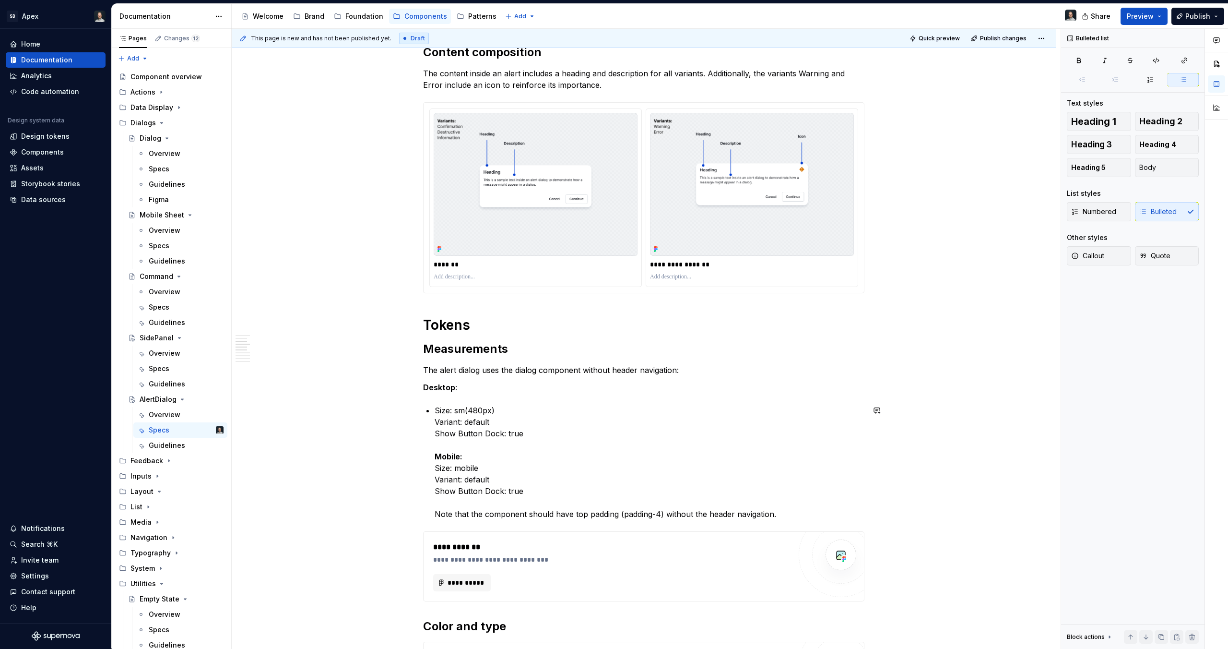
click at [449, 397] on div "**********" at bounding box center [643, 348] width 441 height 1189
click at [440, 394] on div "**********" at bounding box center [643, 348] width 441 height 1189
click at [416, 399] on div "**********" at bounding box center [644, 440] width 824 height 1418
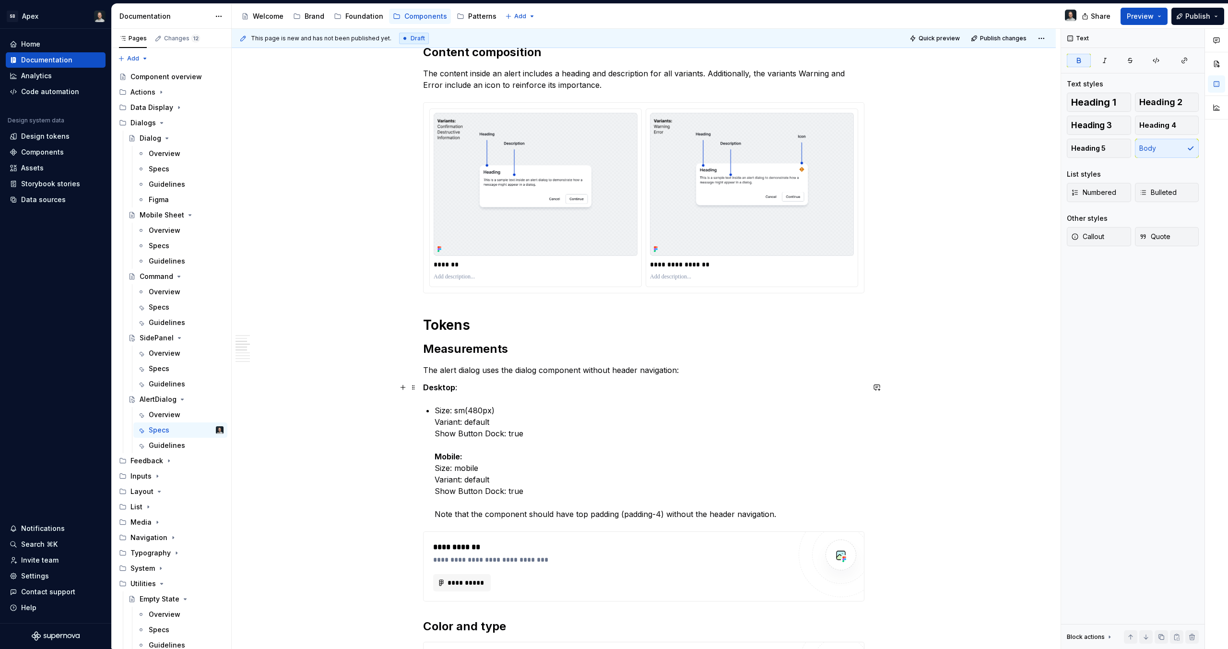
click at [423, 391] on strong "Desktop" at bounding box center [439, 387] width 32 height 10
click at [478, 395] on div "**********" at bounding box center [643, 348] width 441 height 1189
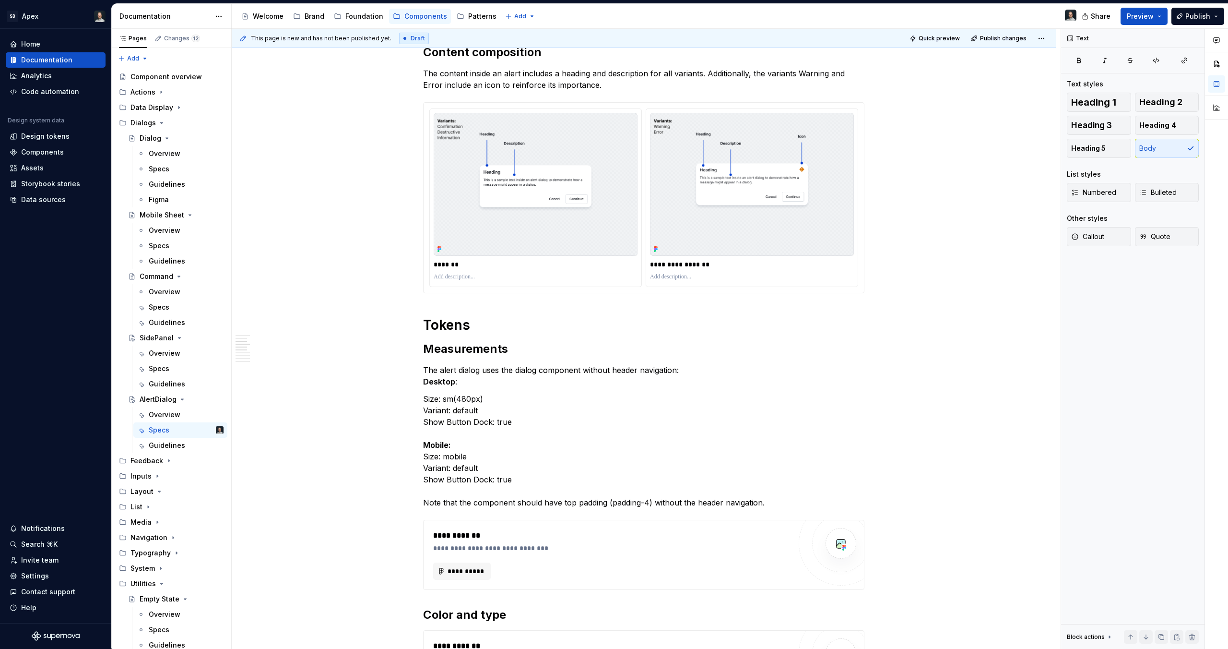
click at [458, 409] on p "Size: sm(480px) Variant: default Show Button Dock: true Mobile: Size: mobile Va…" at bounding box center [643, 450] width 441 height 115
click at [428, 391] on div "**********" at bounding box center [643, 342] width 441 height 1177
click at [429, 389] on div "**********" at bounding box center [643, 342] width 441 height 1177
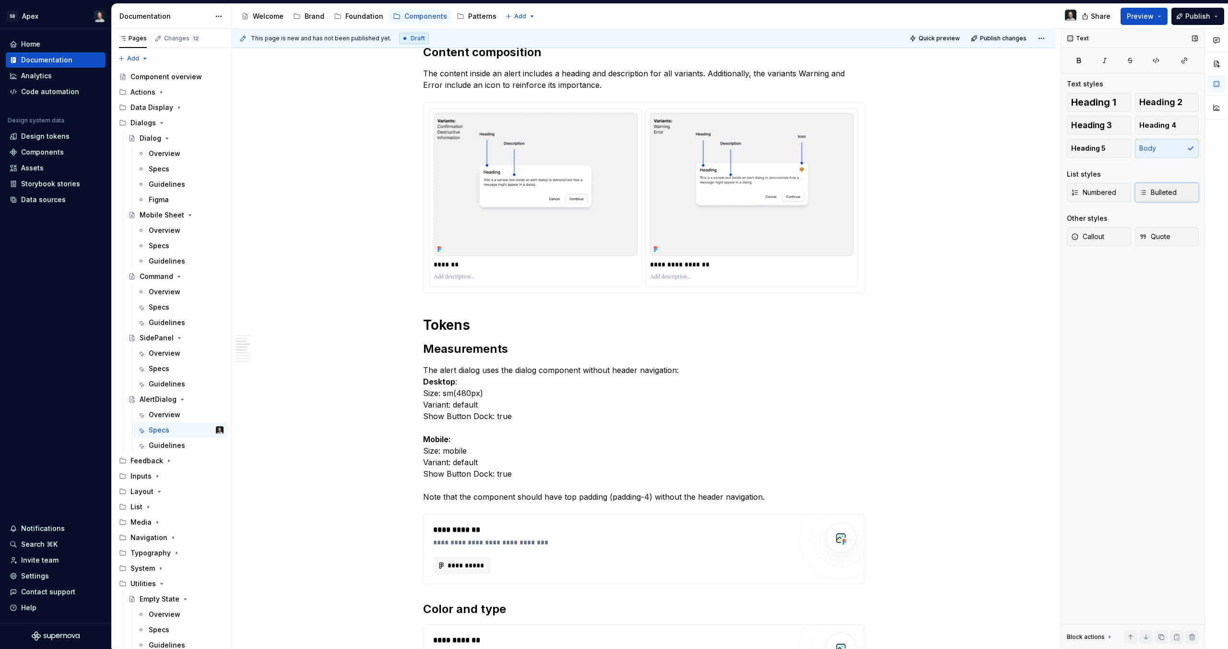
click at [1166, 188] on span "Bulleted" at bounding box center [1158, 193] width 37 height 10
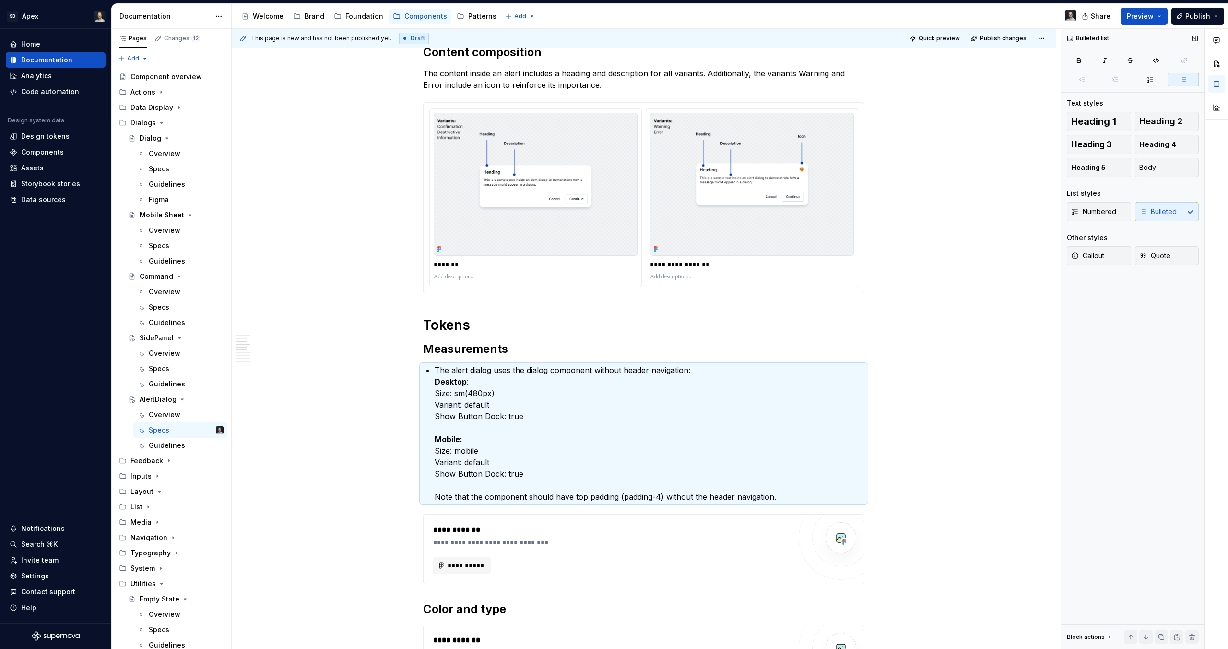
click at [1166, 188] on div "Heading 1 Heading 2 Heading 3 Heading 4 Heading 5 Body List styles Numbered Bul…" at bounding box center [1133, 194] width 132 height 165
click at [1164, 209] on div "Numbered Bulleted" at bounding box center [1133, 211] width 132 height 19
click at [548, 395] on p "The alert dialog uses the dialog component without header navigation: Desktop :…" at bounding box center [650, 433] width 430 height 138
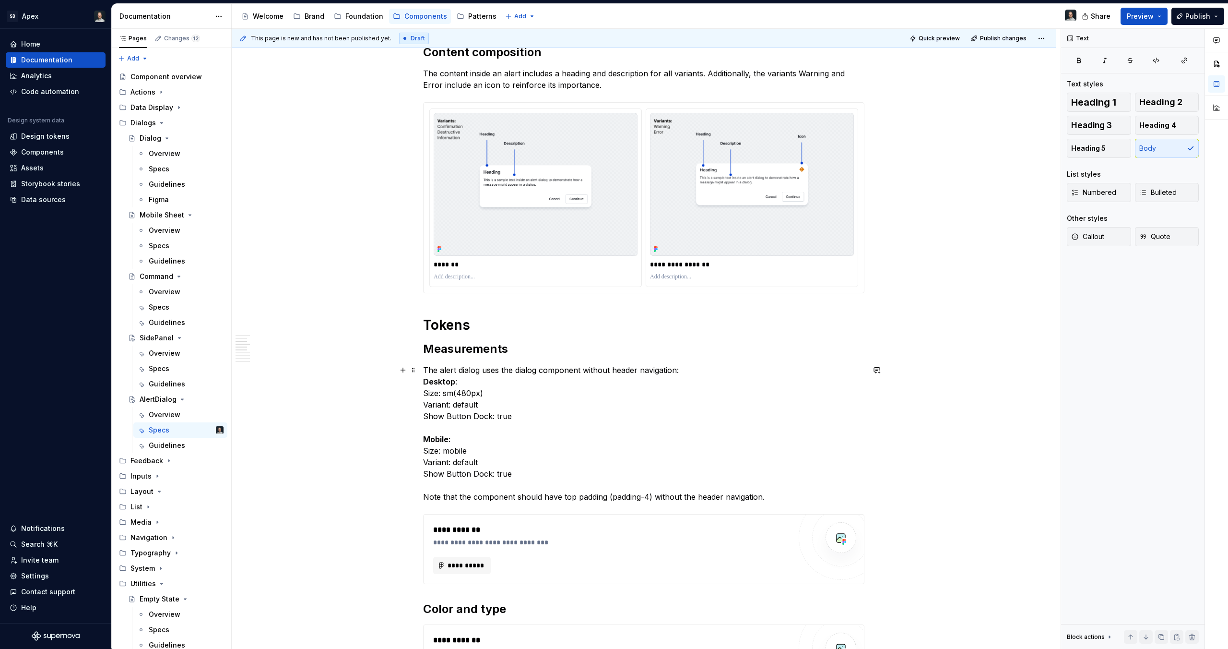
click at [531, 396] on p "The alert dialog uses the dialog component without header navigation: Desktop :…" at bounding box center [643, 433] width 441 height 138
click at [422, 385] on div "**********" at bounding box center [644, 431] width 824 height 1401
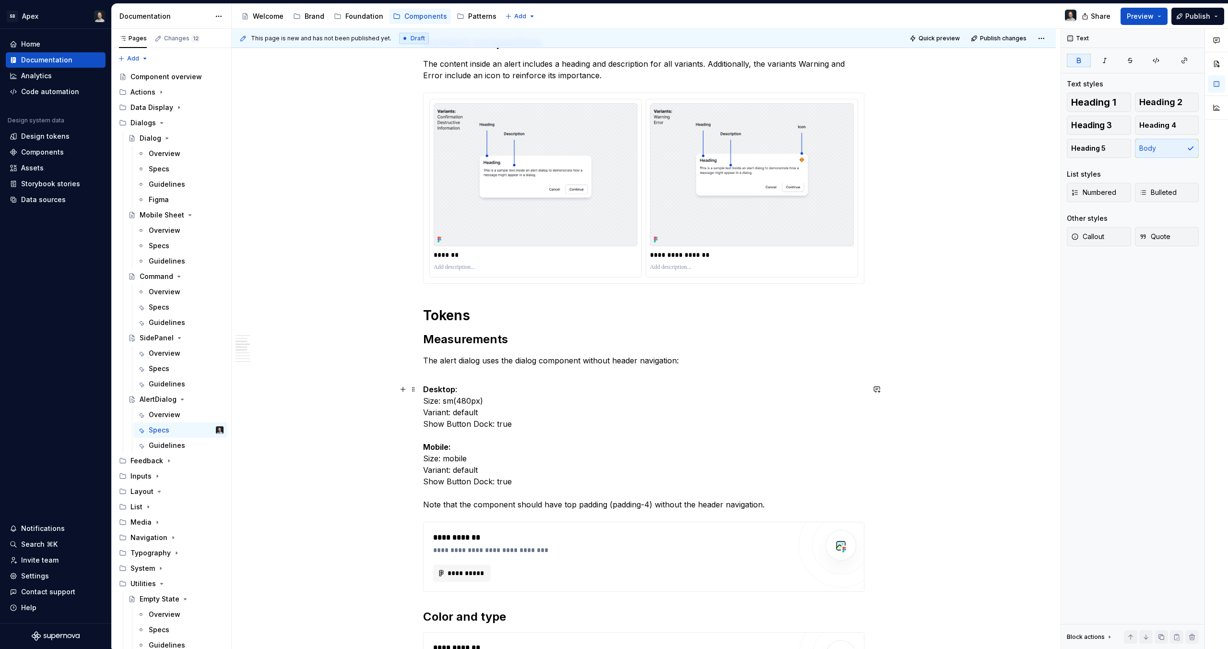
scroll to position [461, 0]
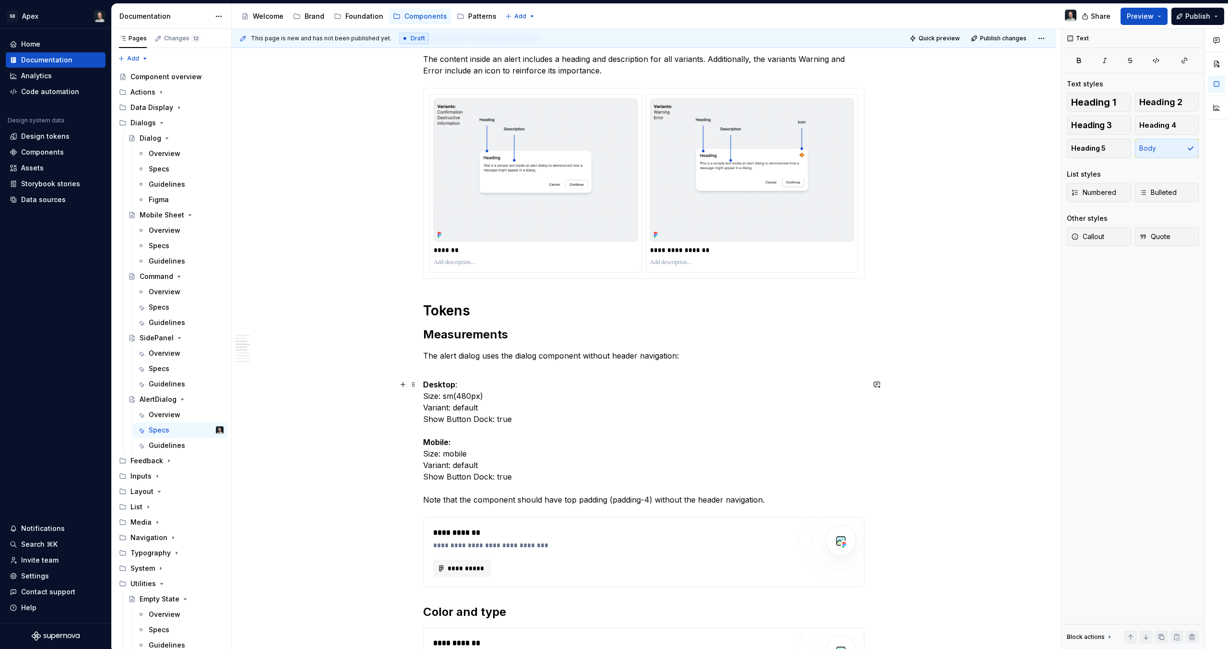
click at [442, 499] on p "Desktop : Size: sm(480px) Variant: default Show Button Dock: true Mobile: Size:…" at bounding box center [643, 442] width 441 height 127
click at [443, 498] on p "Desktop : Size: sm(480px) Variant: default Show Button Dock: true Mobile: Size:…" at bounding box center [643, 442] width 441 height 127
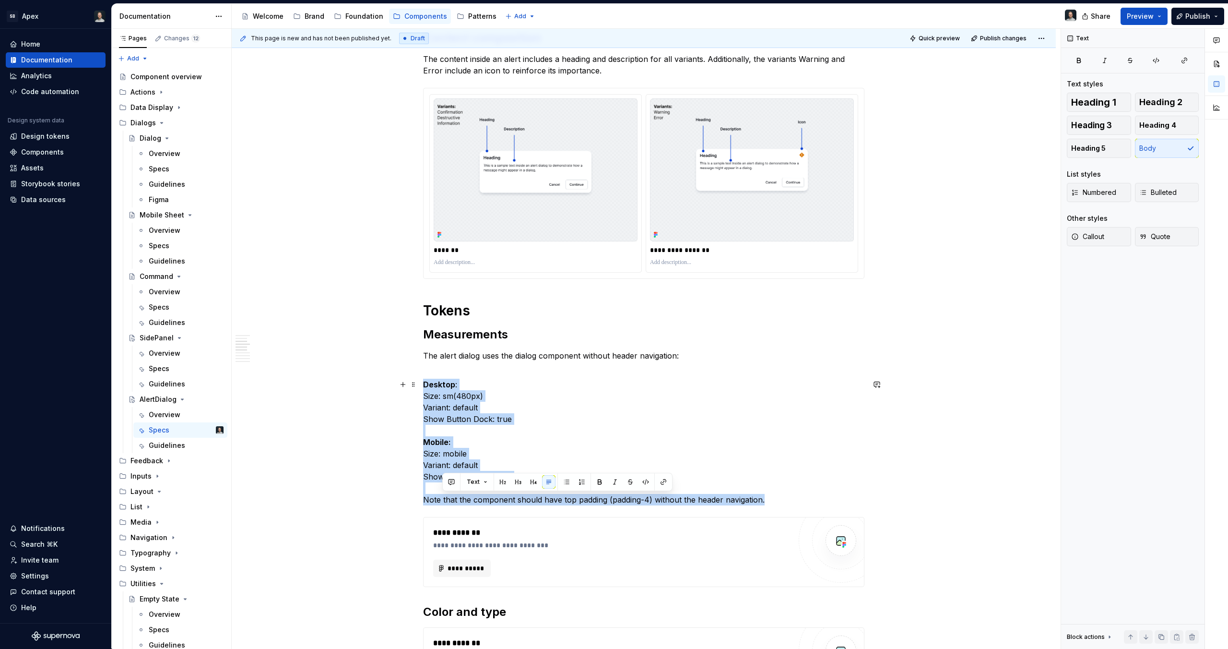
click at [443, 498] on p "Desktop : Size: sm(480px) Variant: default Show Button Dock: true Mobile: Size:…" at bounding box center [643, 442] width 441 height 127
click at [545, 484] on p "Desktop : Size: sm(480px) Variant: default Show Button Dock: true Mobile: Size:…" at bounding box center [643, 442] width 441 height 127
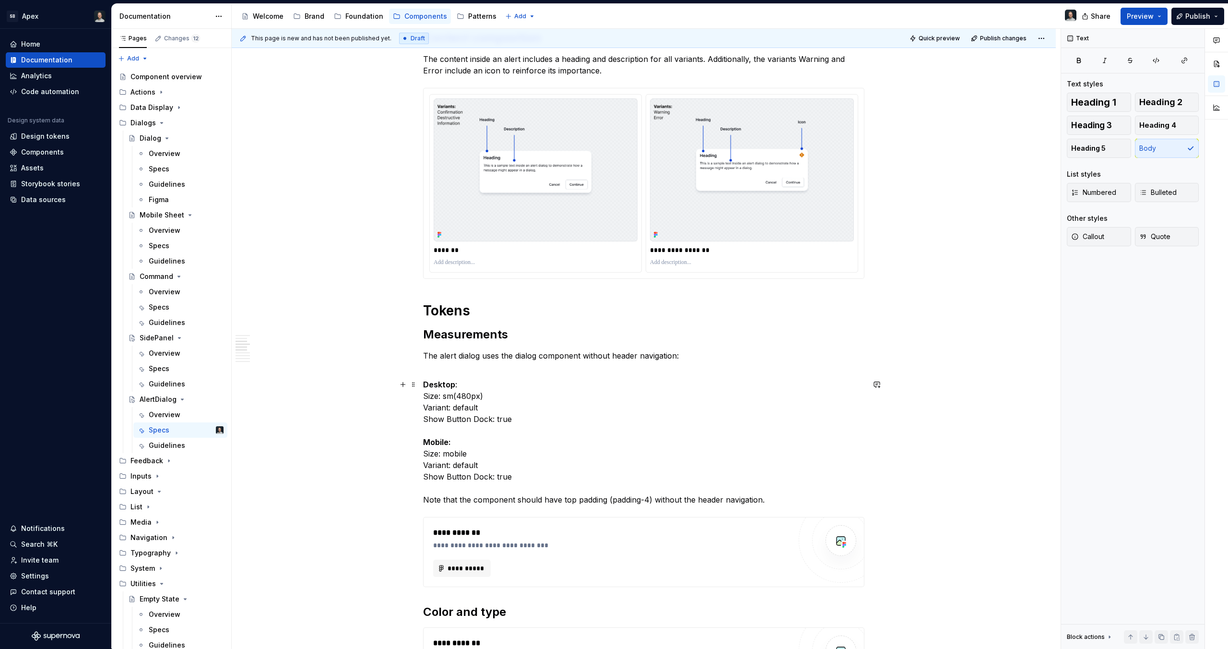
click at [560, 489] on p "Desktop : Size: sm(480px) Variant: default Show Button Dock: true Mobile: Size:…" at bounding box center [643, 442] width 441 height 127
click at [452, 498] on p "Desktop : Size: sm(480px) Variant: default Show Button Dock: true Mobile: Size:…" at bounding box center [643, 442] width 441 height 127
click at [452, 499] on p "Desktop : Size: sm(480px) Variant: default Show Button Dock: true Mobile: Size:…" at bounding box center [643, 442] width 441 height 127
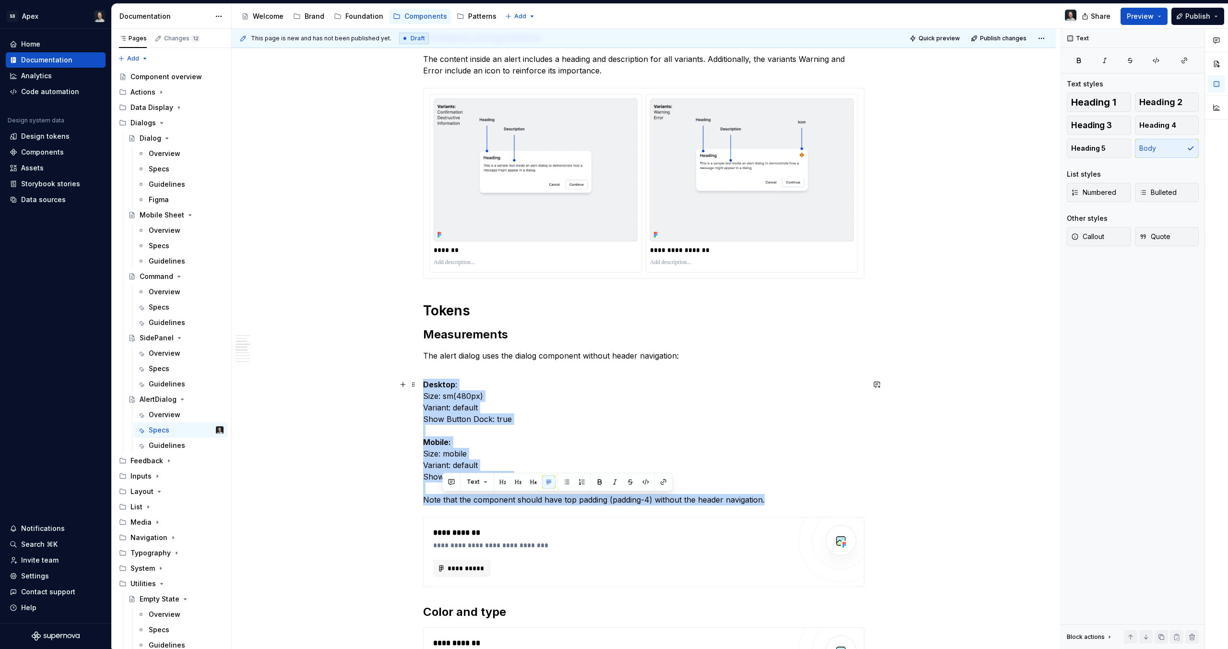
click at [452, 499] on p "Desktop : Size: sm(480px) Variant: default Show Button Dock: true Mobile: Size:…" at bounding box center [643, 442] width 441 height 127
click at [423, 495] on p "Desktop : Size: sm(480px) Variant: default Show Button Dock: true Mobile: Size:…" at bounding box center [643, 442] width 441 height 127
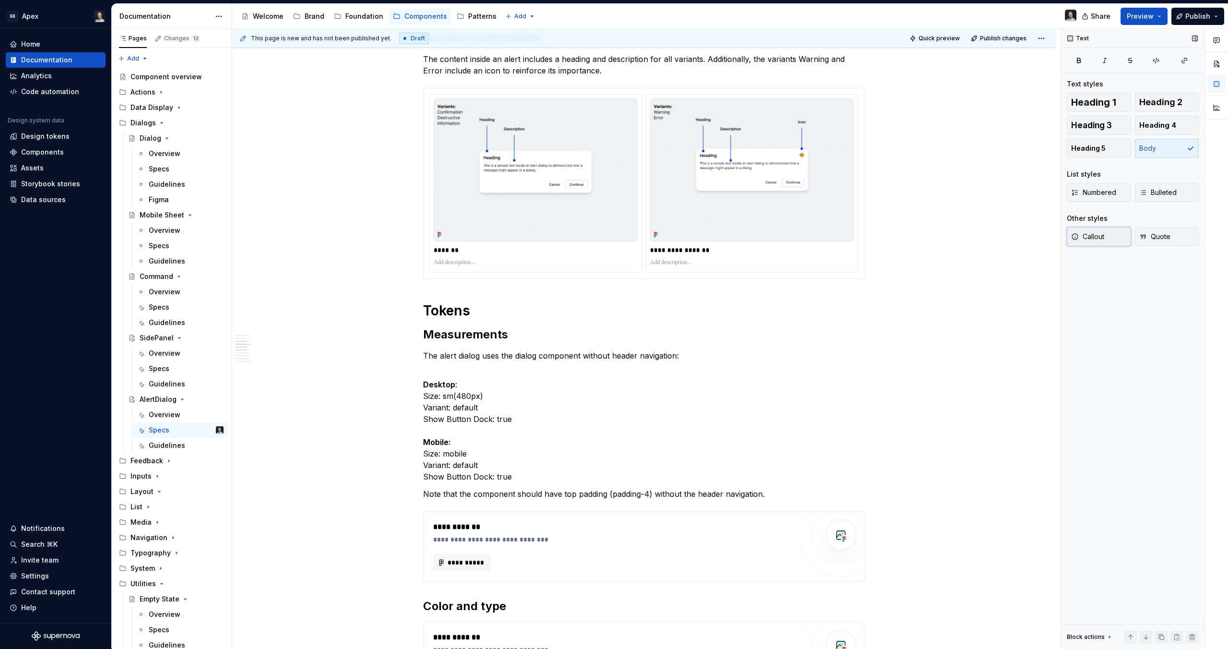
click at [1096, 235] on span "Callout" at bounding box center [1087, 237] width 33 height 10
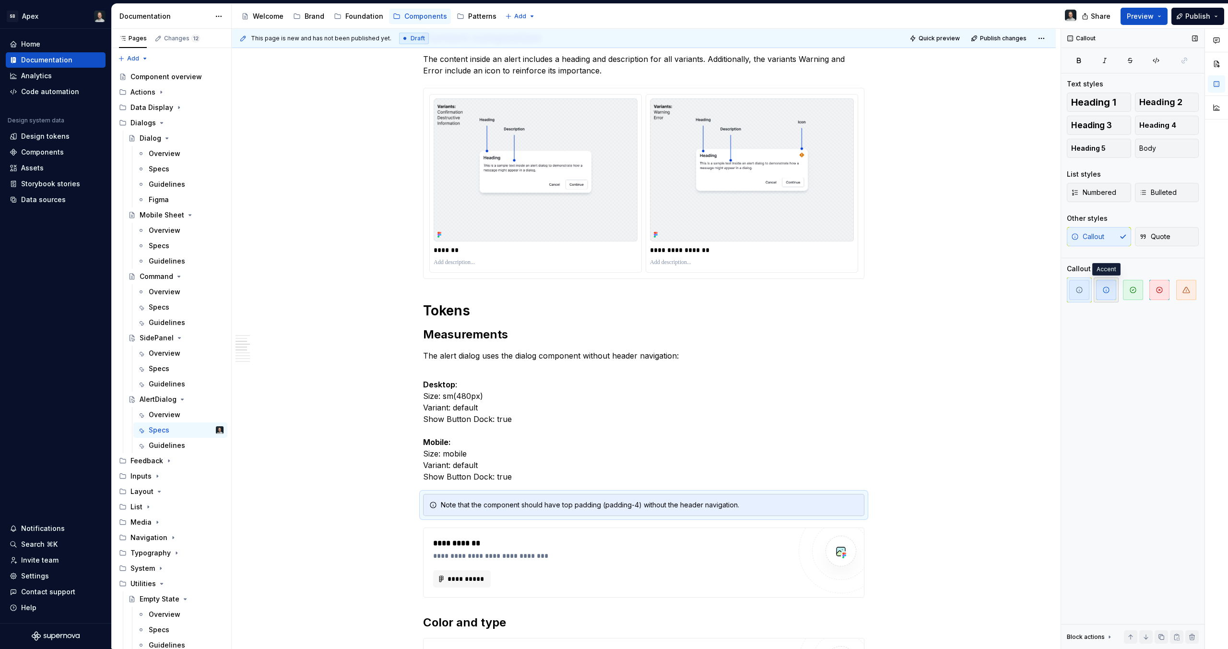
type textarea "*"
click at [1107, 292] on icon "button" at bounding box center [1107, 290] width 6 height 6
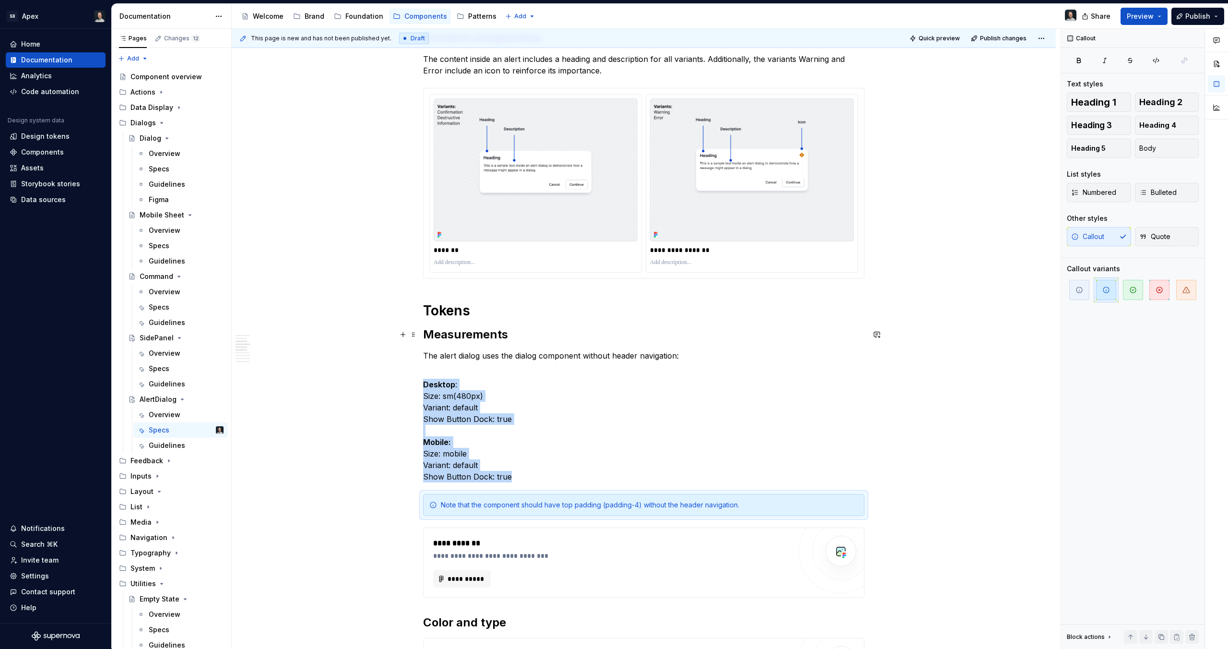
click at [919, 347] on div "**********" at bounding box center [644, 430] width 824 height 1429
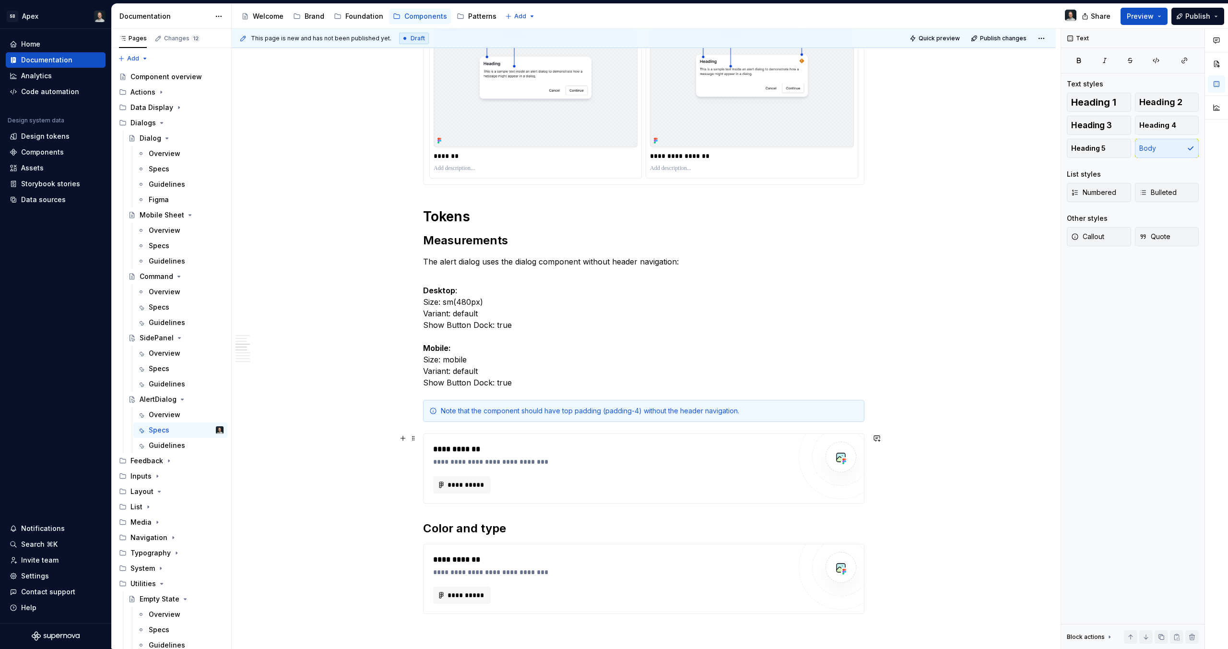
scroll to position [566, 0]
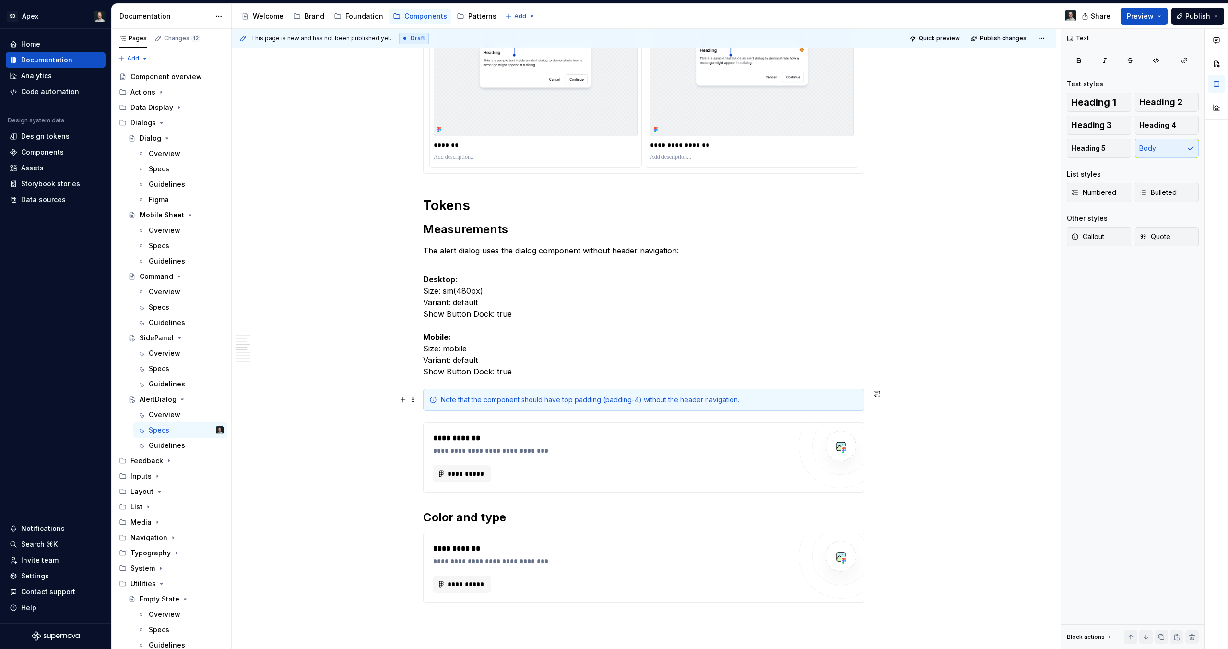
click at [690, 394] on div "Note that the component should have top padding (padding-4) without the header …" at bounding box center [643, 400] width 441 height 22
click at [415, 399] on span at bounding box center [414, 399] width 8 height 13
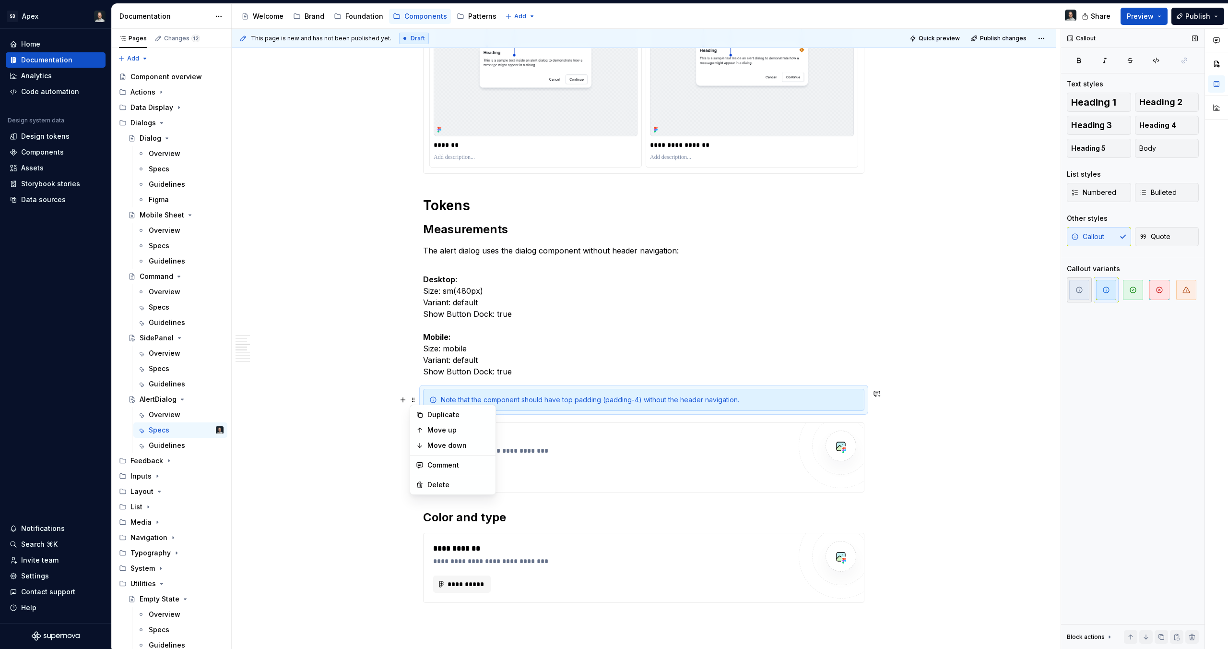
click at [1070, 289] on span "button" at bounding box center [1080, 290] width 20 height 20
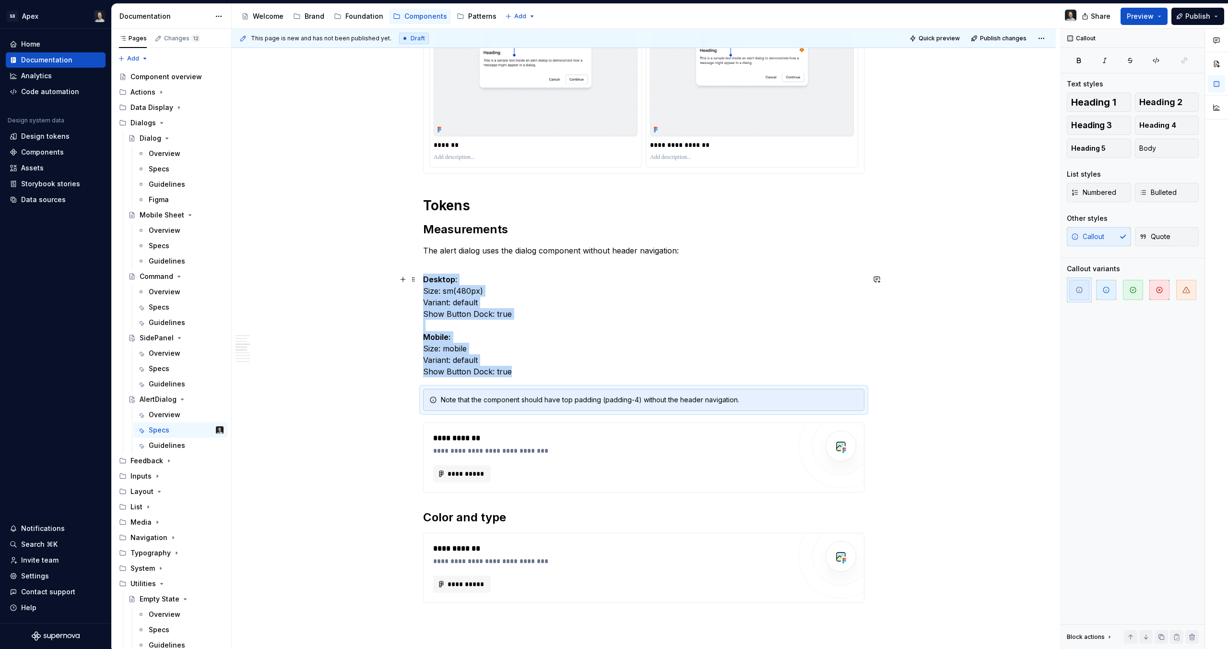
click at [901, 322] on div "**********" at bounding box center [644, 325] width 824 height 1429
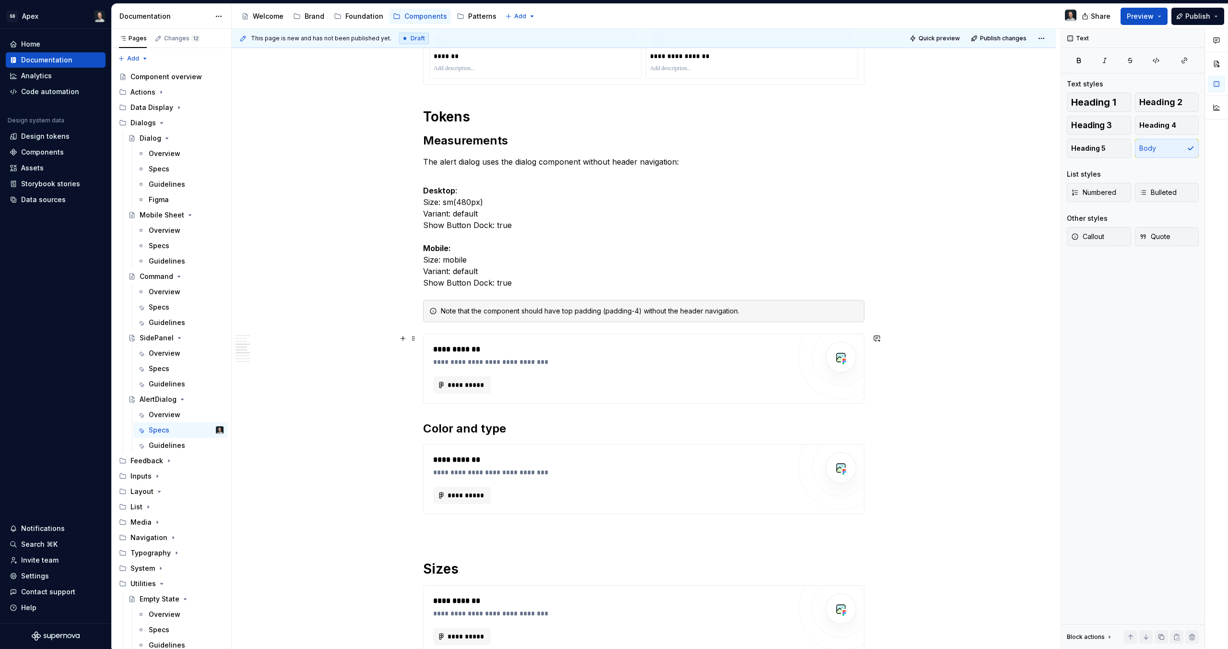
scroll to position [690, 0]
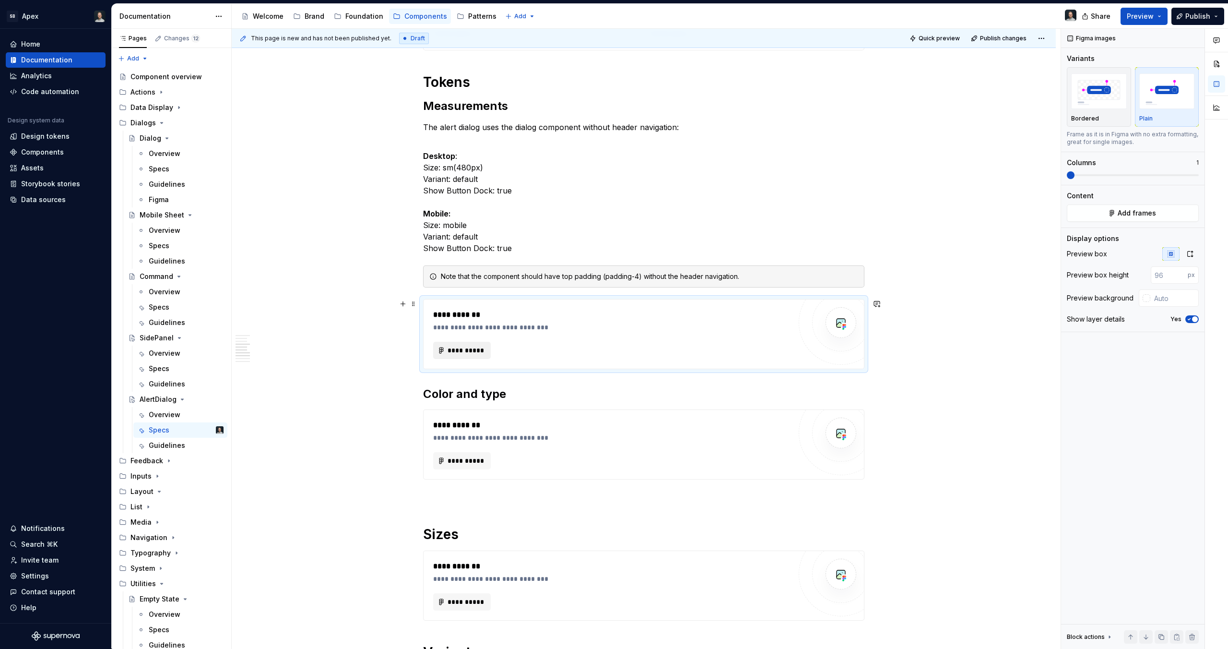
click at [455, 351] on span "**********" at bounding box center [465, 350] width 37 height 10
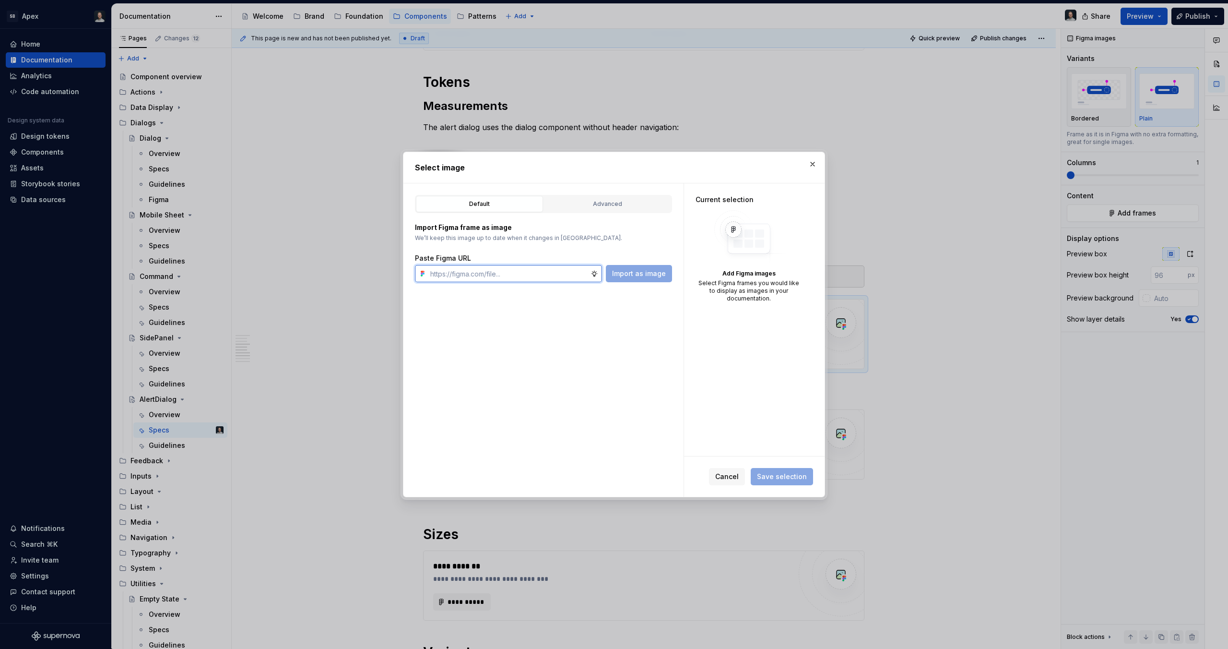
paste input "[URL][DOMAIN_NAME]"
type input "[URL][DOMAIN_NAME]"
type textarea "*"
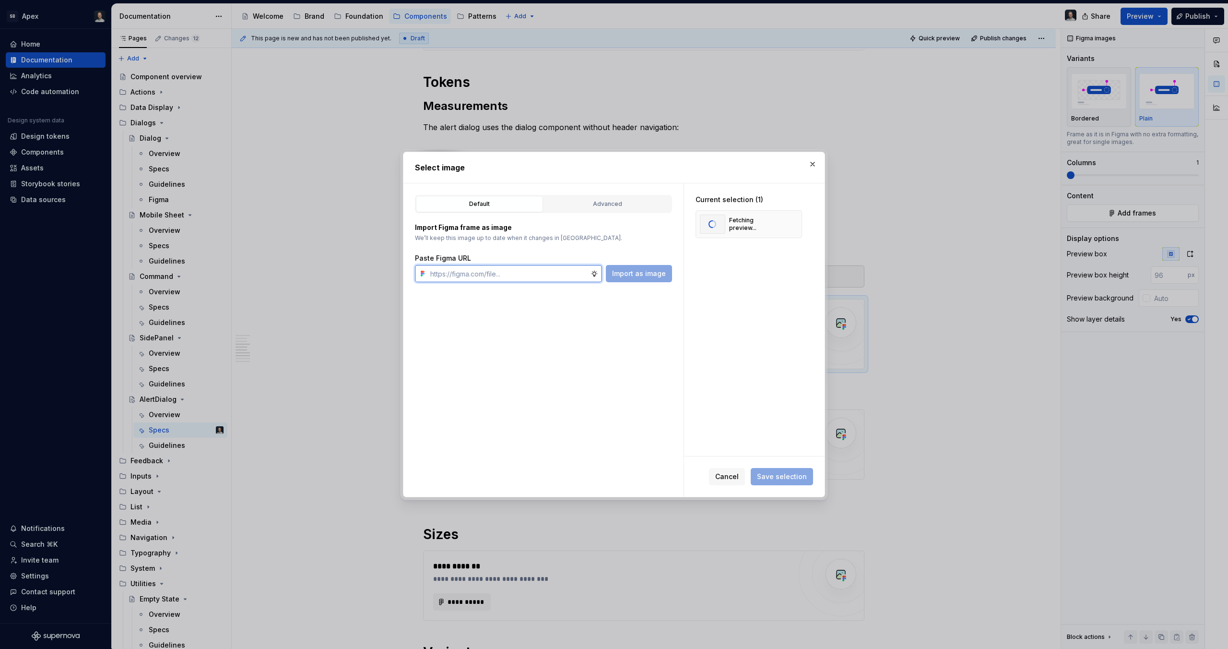
paste input "[URL][DOMAIN_NAME]"
type input "[URL][DOMAIN_NAME]"
click at [782, 481] on button "Save selection" at bounding box center [782, 476] width 62 height 17
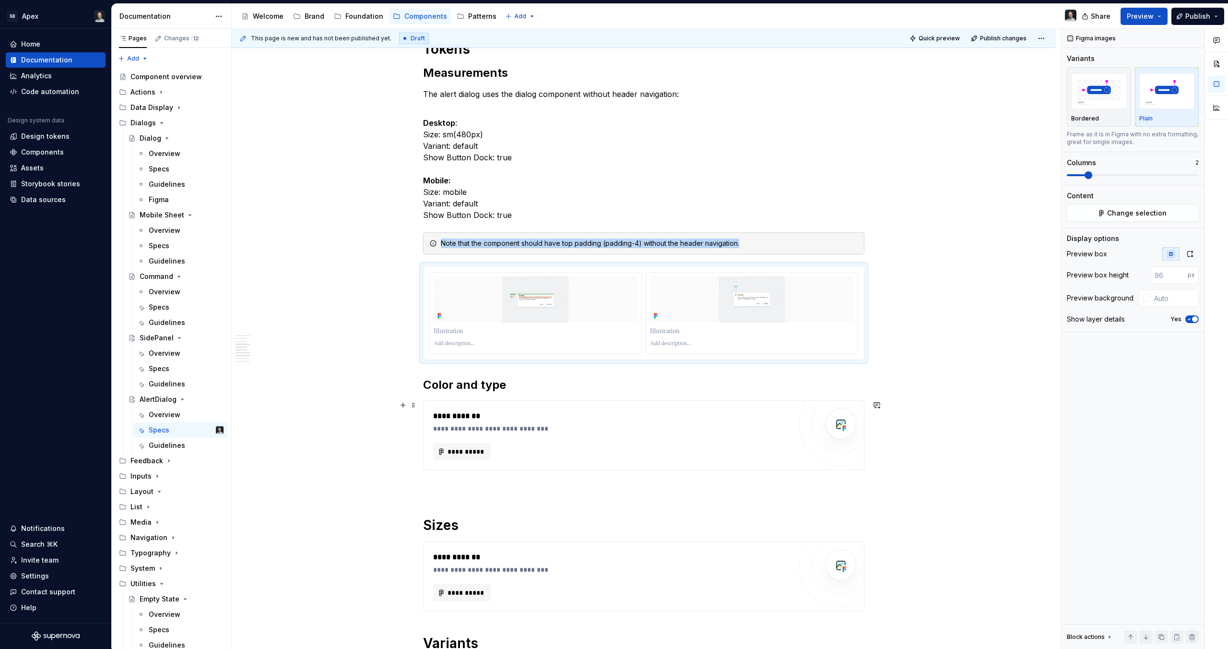
scroll to position [724, 0]
click at [1189, 256] on icon "button" at bounding box center [1190, 254] width 5 height 6
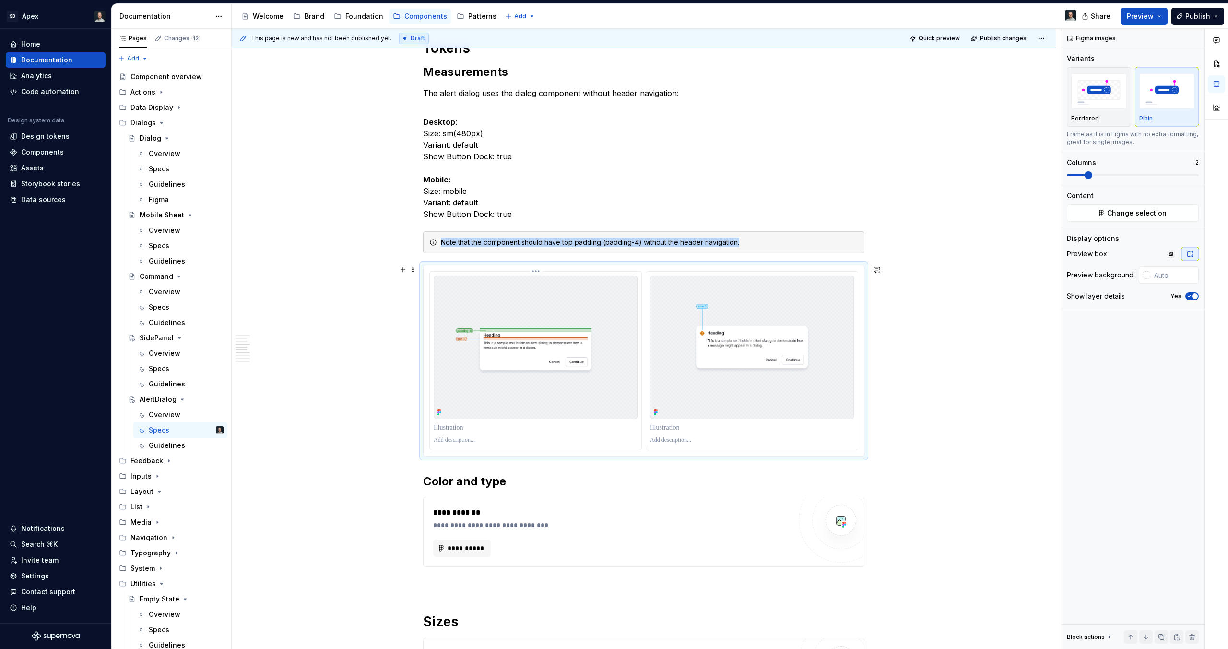
scroll to position [725, 0]
click at [470, 430] on p at bounding box center [536, 426] width 204 height 10
click at [1189, 297] on icon "button" at bounding box center [1190, 296] width 8 height 6
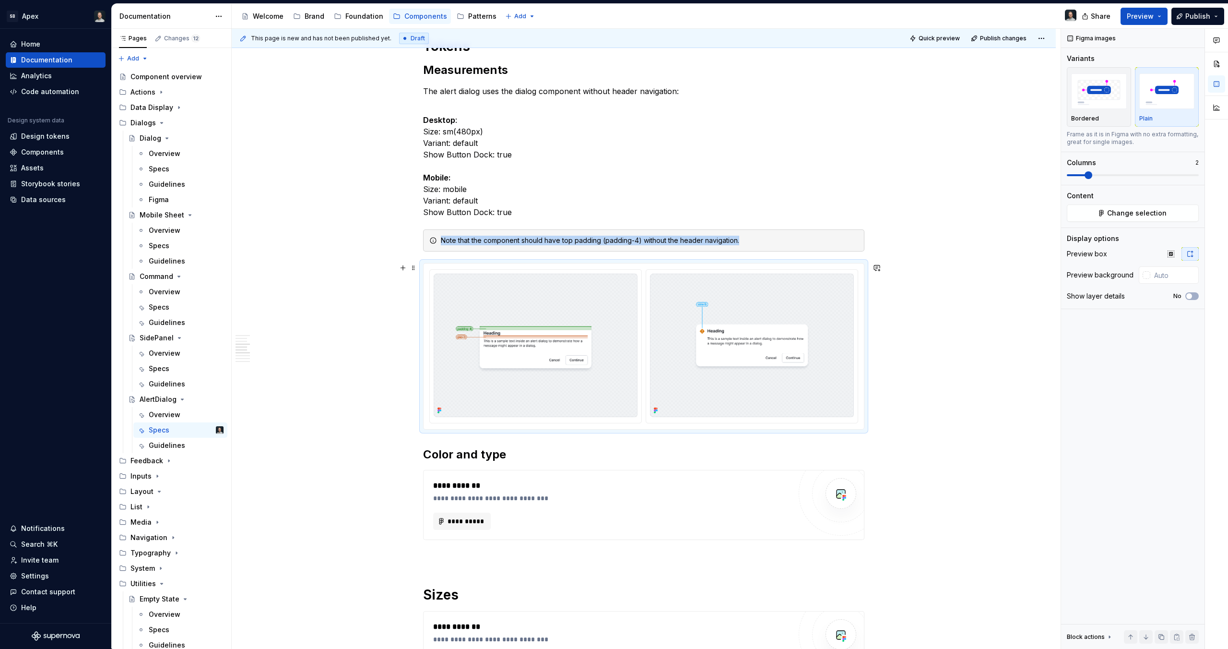
click at [876, 291] on div "**********" at bounding box center [644, 214] width 824 height 1525
click at [883, 369] on div "**********" at bounding box center [644, 214] width 824 height 1525
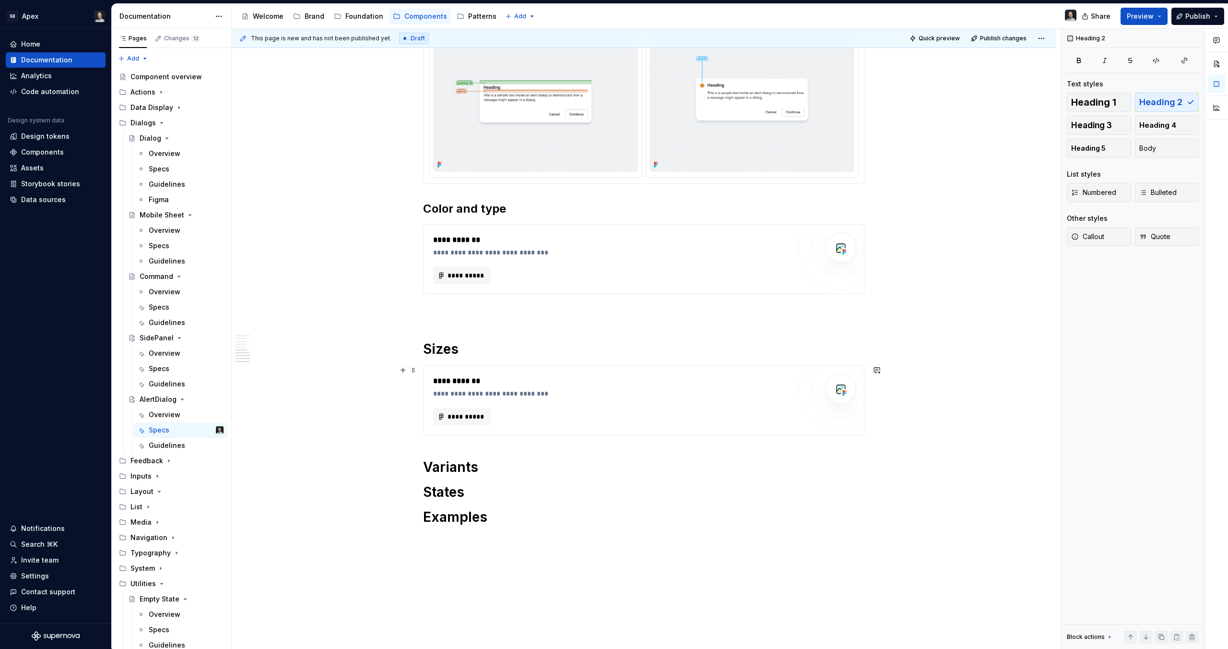
scroll to position [972, 0]
click at [453, 308] on p at bounding box center [643, 311] width 441 height 12
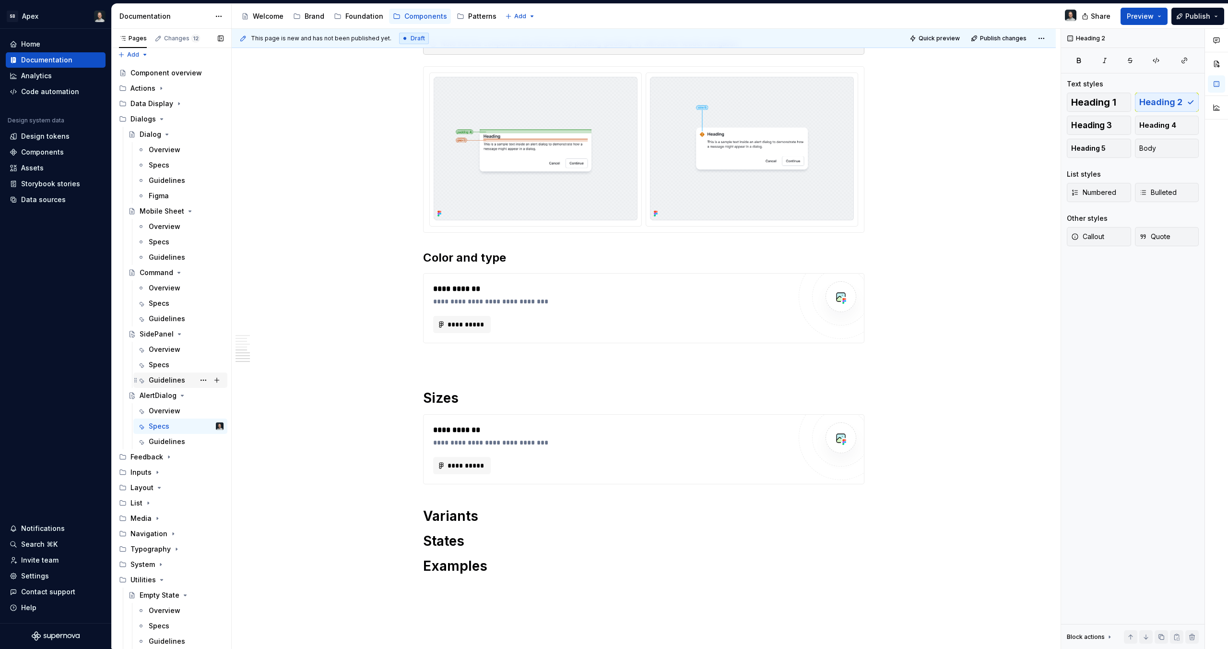
scroll to position [4, 0]
click at [453, 326] on span "**********" at bounding box center [465, 325] width 37 height 10
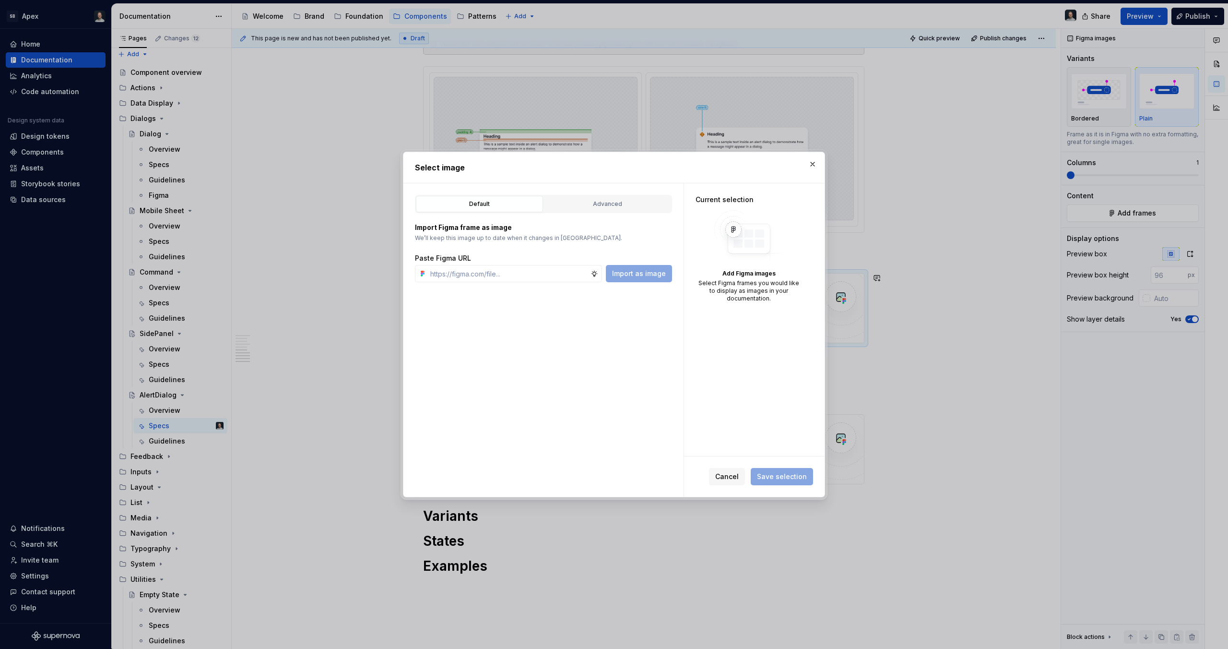
type textarea "*"
click at [605, 205] on div "Advanced" at bounding box center [607, 204] width 120 height 10
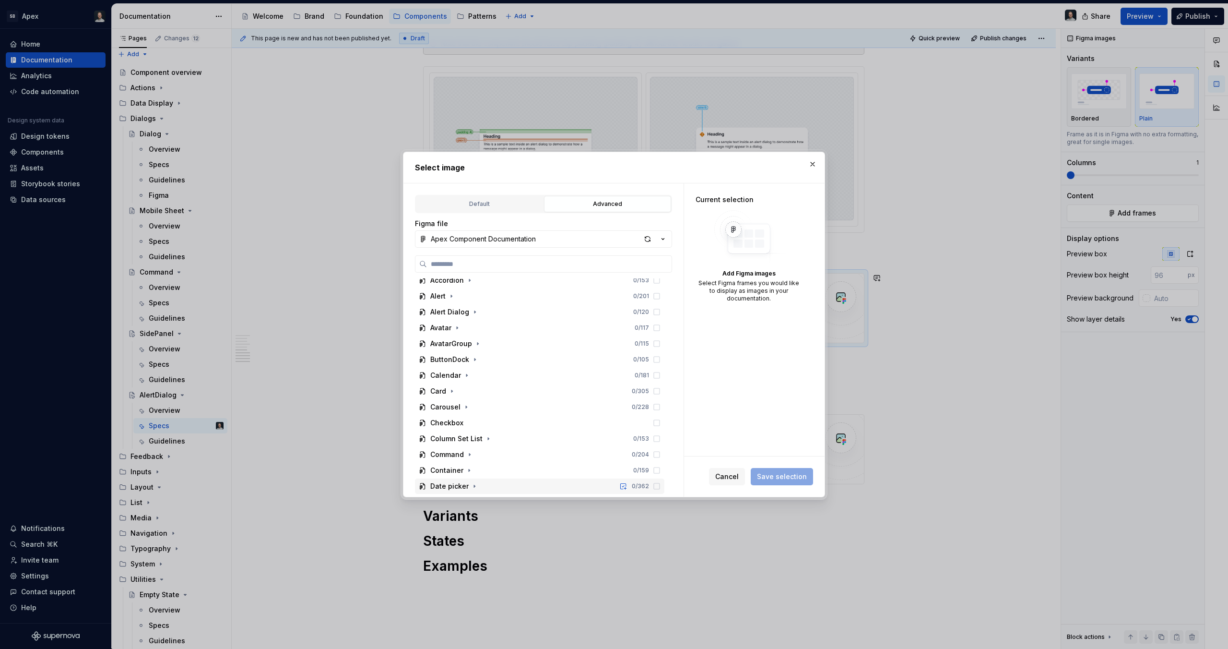
scroll to position [0, 0]
click at [471, 364] on icon "button" at bounding box center [475, 365] width 8 height 8
click at [465, 396] on icon "button" at bounding box center [465, 397] width 1 height 2
click at [476, 428] on icon "button" at bounding box center [480, 429] width 8 height 8
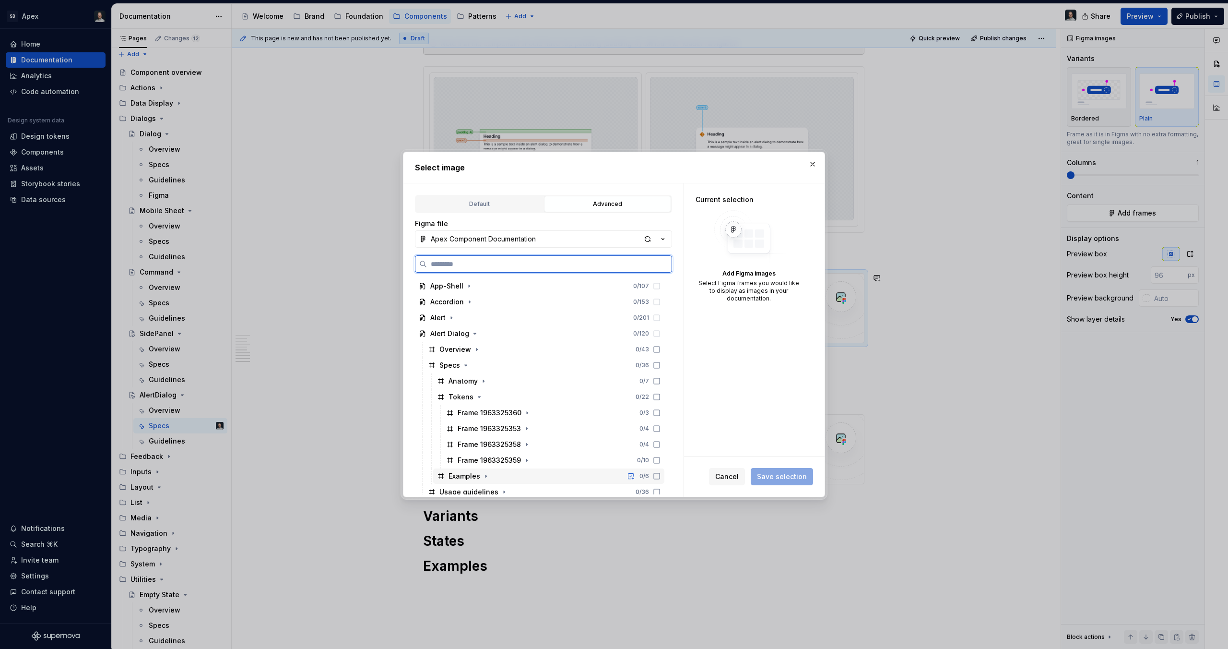
scroll to position [79, 0]
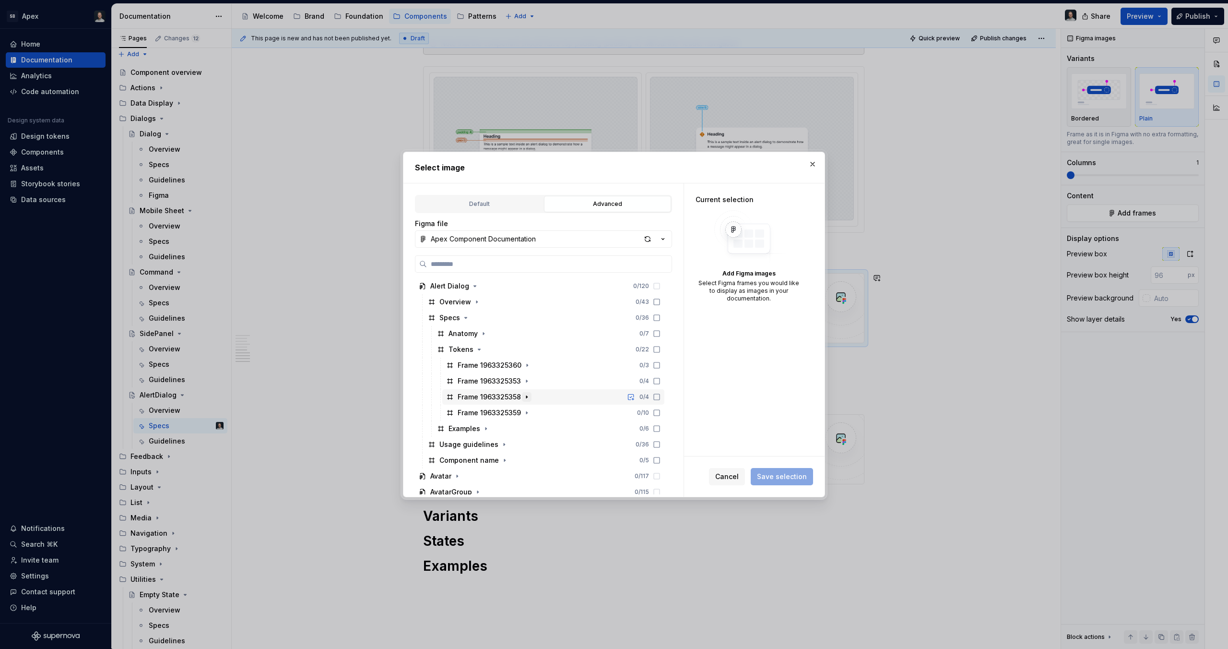
click at [525, 400] on icon "button" at bounding box center [527, 397] width 8 height 8
click at [527, 380] on icon "button" at bounding box center [527, 381] width 8 height 8
click at [533, 396] on icon "button" at bounding box center [537, 397] width 8 height 8
click at [527, 444] on icon "button" at bounding box center [527, 444] width 8 height 8
click at [526, 462] on icon "button" at bounding box center [527, 460] width 8 height 8
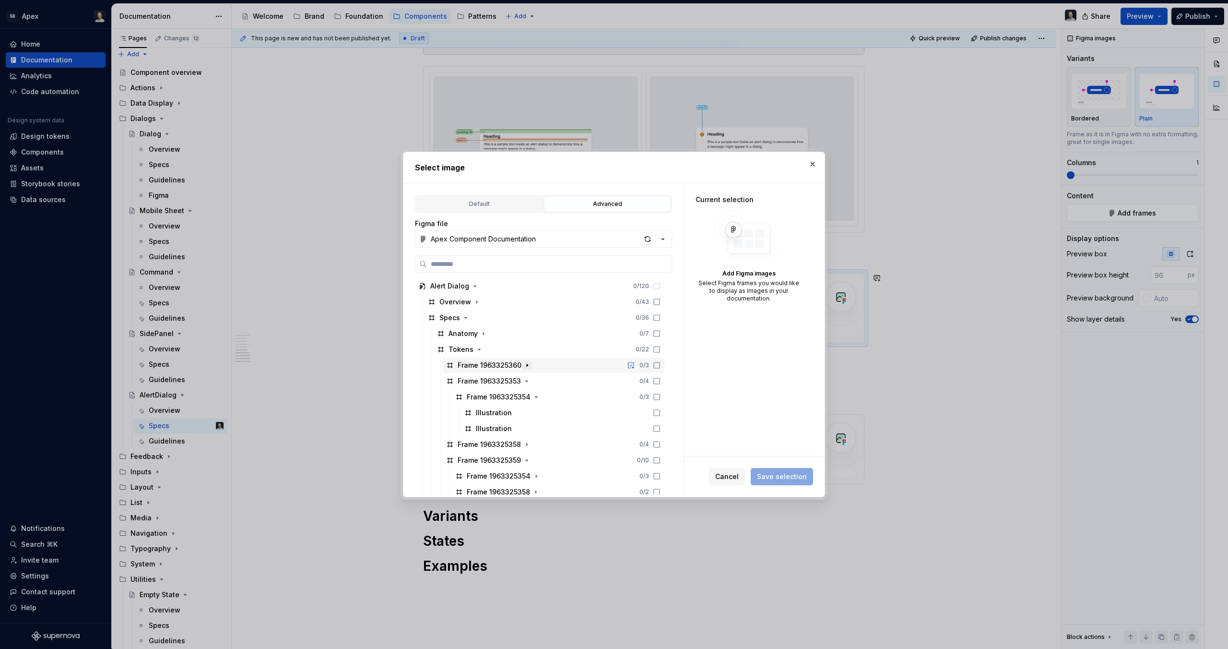
click at [529, 367] on icon "button" at bounding box center [527, 365] width 8 height 8
click at [483, 349] on div "Tokens 0 / 22" at bounding box center [548, 349] width 231 height 15
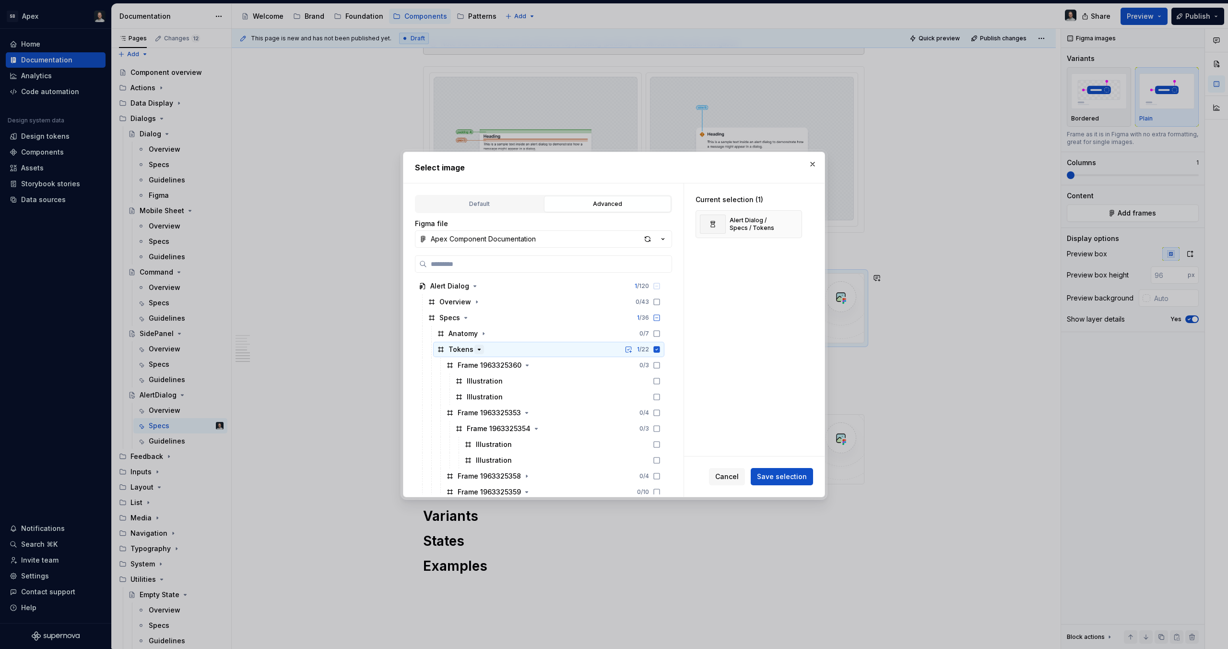
click at [476, 347] on icon "button" at bounding box center [480, 349] width 8 height 8
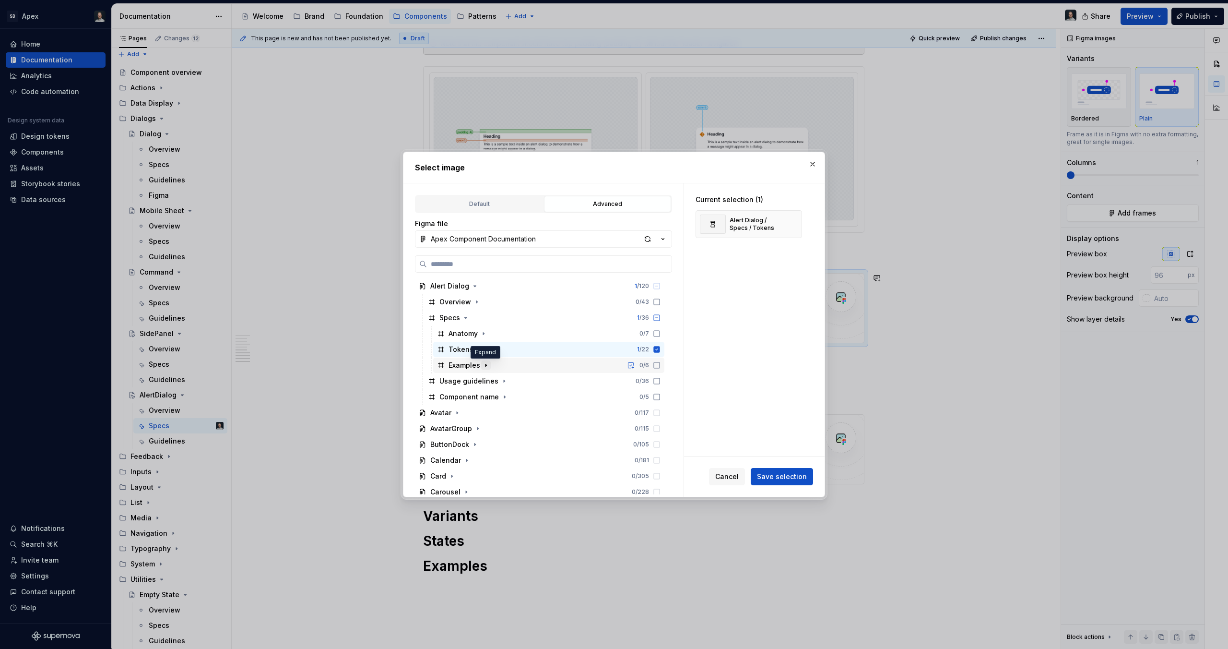
click at [485, 369] on button "button" at bounding box center [486, 365] width 10 height 10
click at [486, 369] on icon "button" at bounding box center [486, 365] width 8 height 8
click at [654, 349] on icon at bounding box center [657, 349] width 6 height 6
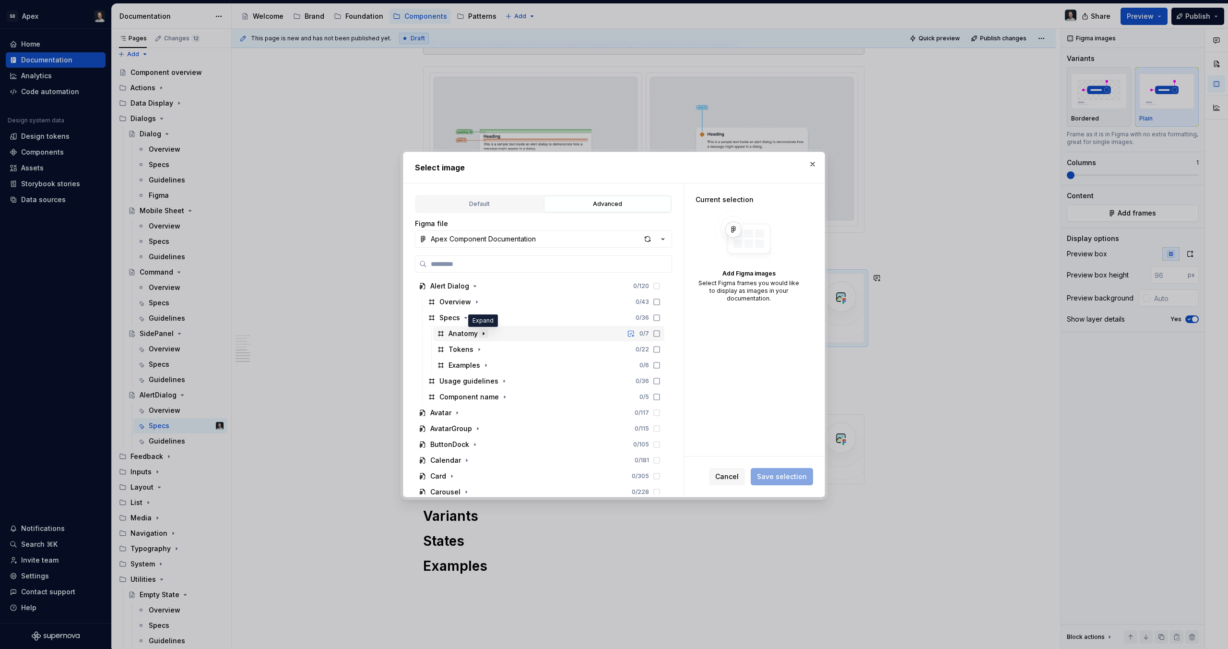
click at [481, 332] on icon "button" at bounding box center [484, 334] width 8 height 8
click at [523, 346] on icon "button" at bounding box center [527, 349] width 8 height 8
click at [524, 347] on icon "button" at bounding box center [527, 349] width 8 height 8
click at [523, 365] on icon "button" at bounding box center [527, 365] width 8 height 8
click at [480, 414] on icon "button" at bounding box center [480, 413] width 8 height 8
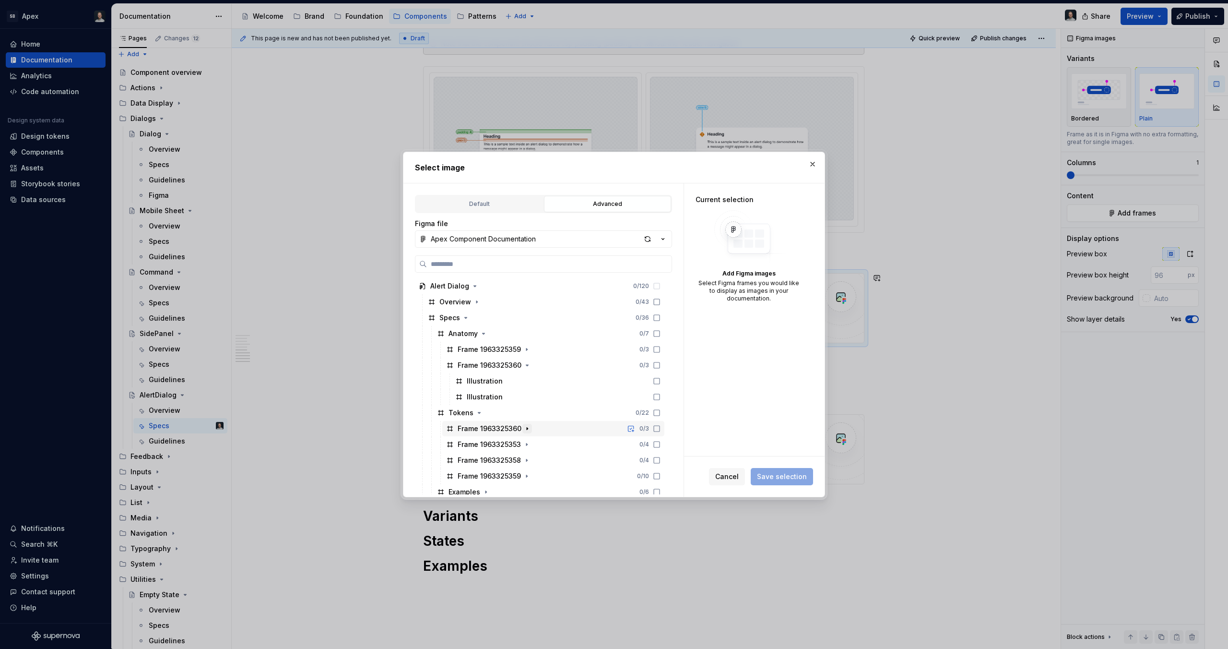
click at [523, 425] on icon "button" at bounding box center [527, 429] width 8 height 8
click at [528, 463] on icon "button" at bounding box center [527, 464] width 8 height 8
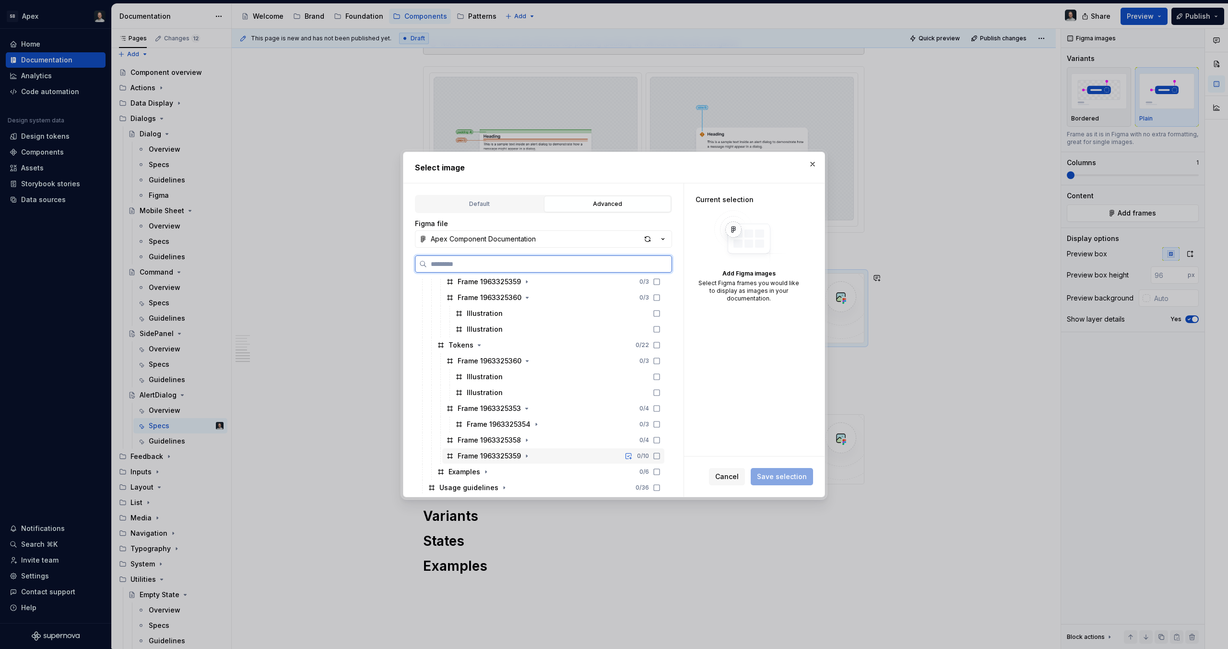
scroll to position [150, 0]
click at [525, 434] on icon "button" at bounding box center [527, 437] width 8 height 8
click at [525, 453] on icon "button" at bounding box center [527, 456] width 8 height 8
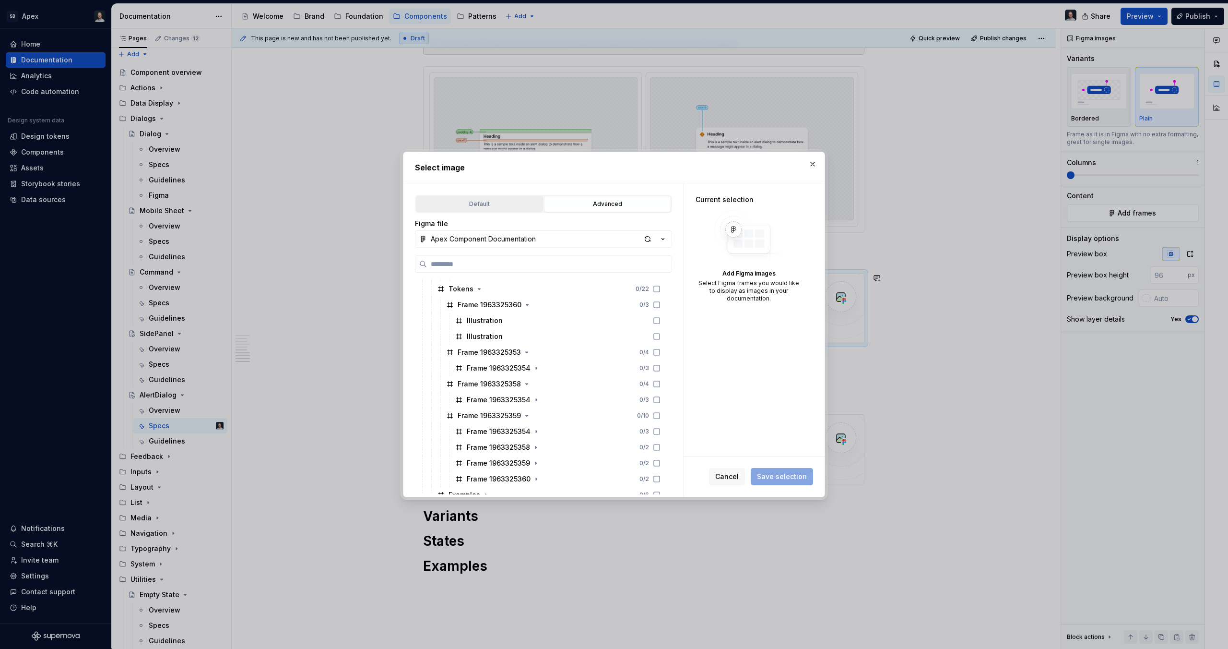
click at [497, 200] on div "Default" at bounding box center [479, 204] width 120 height 10
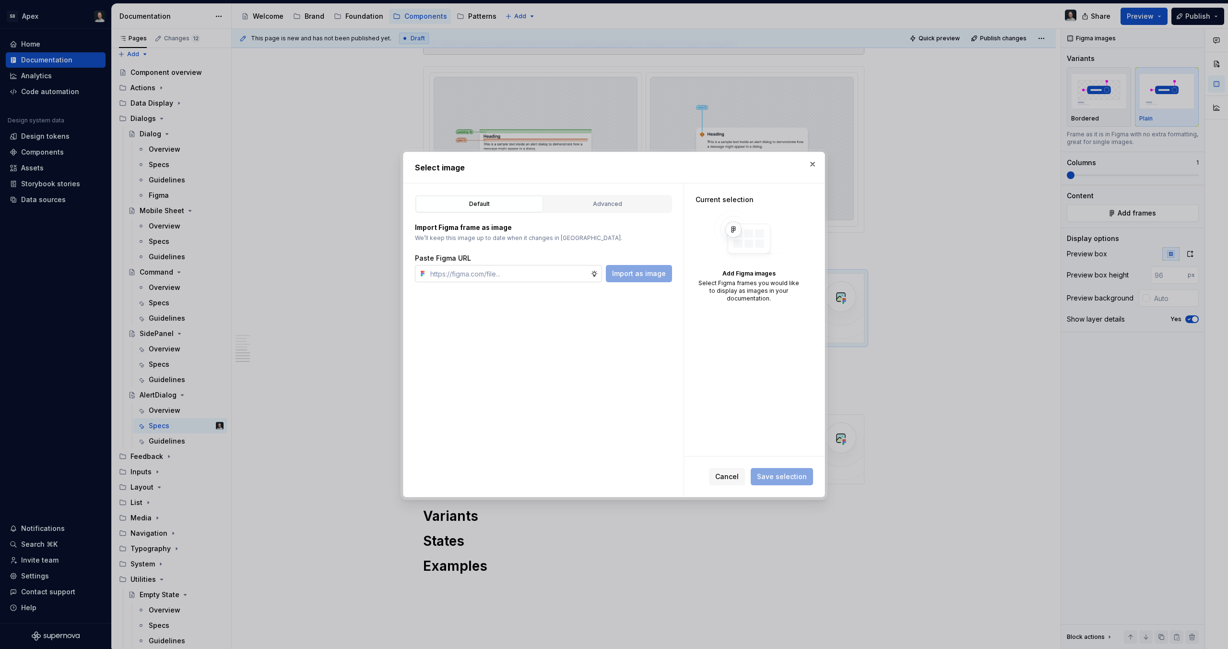
click at [510, 274] on input "text" at bounding box center [509, 273] width 164 height 17
paste input "[URL][DOMAIN_NAME]"
type input "[URL][DOMAIN_NAME]"
click at [629, 273] on span "Import as image" at bounding box center [639, 274] width 54 height 10
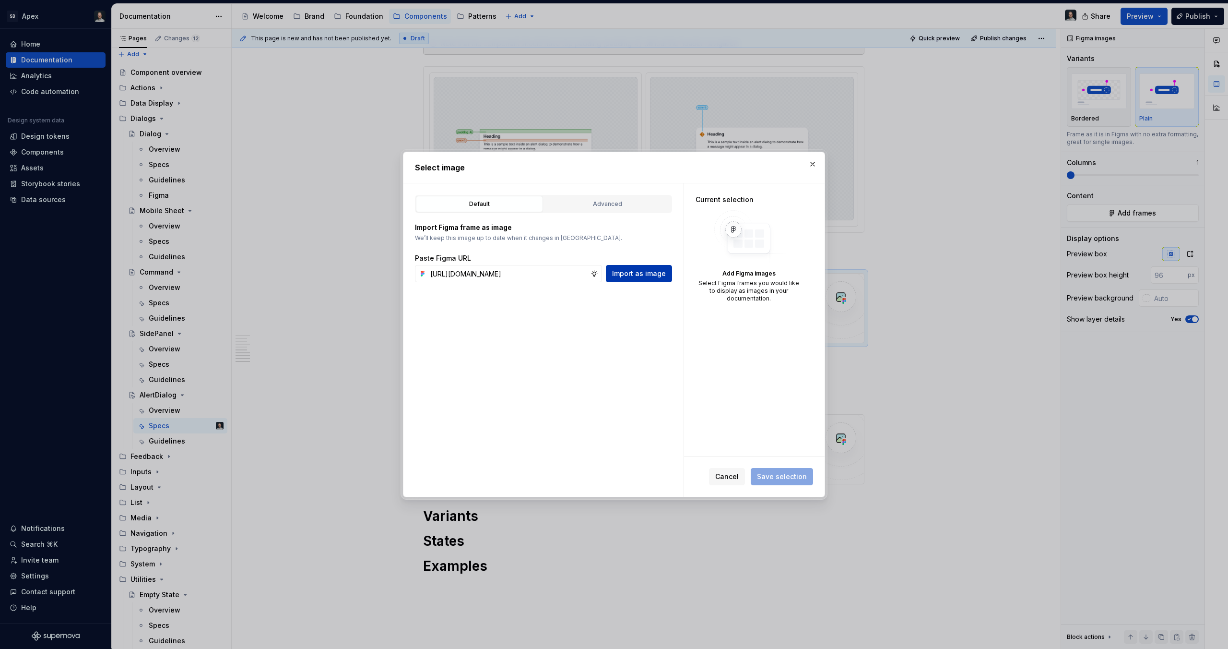
scroll to position [0, 0]
click at [458, 274] on input "text" at bounding box center [509, 273] width 164 height 17
paste input "[URL][DOMAIN_NAME]"
type input "[URL][DOMAIN_NAME]"
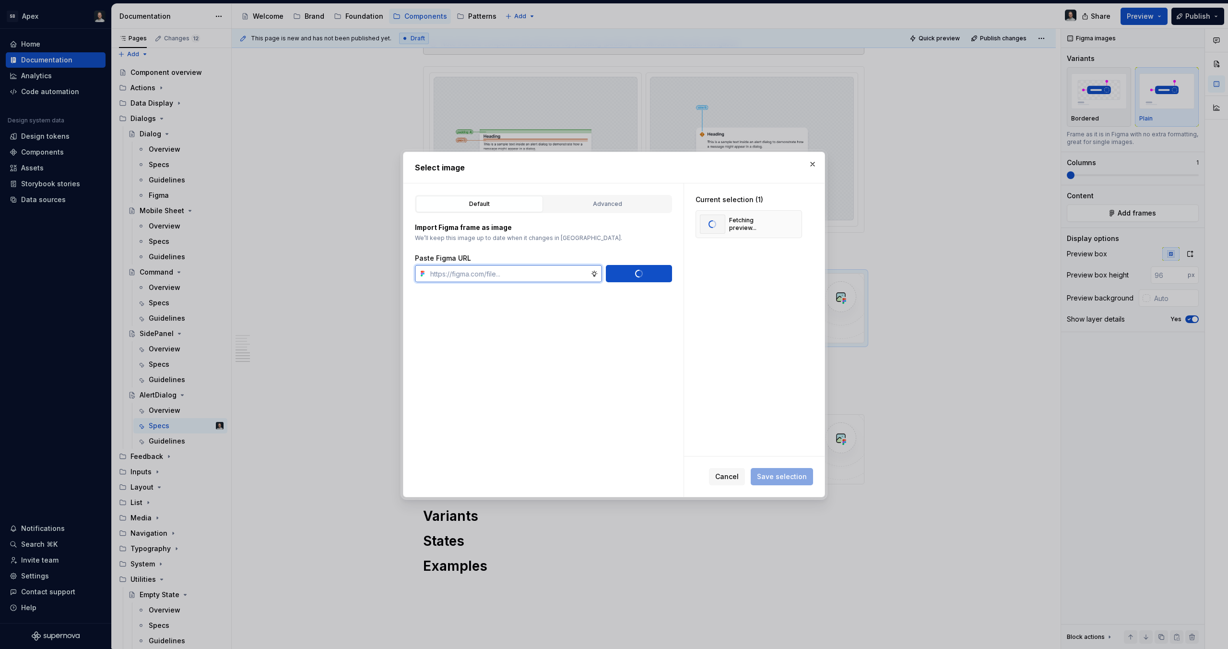
scroll to position [0, 0]
type textarea "*"
click at [794, 254] on button "button" at bounding box center [791, 253] width 13 height 13
click at [527, 277] on input "text" at bounding box center [509, 273] width 164 height 17
paste input "[URL][DOMAIN_NAME]"
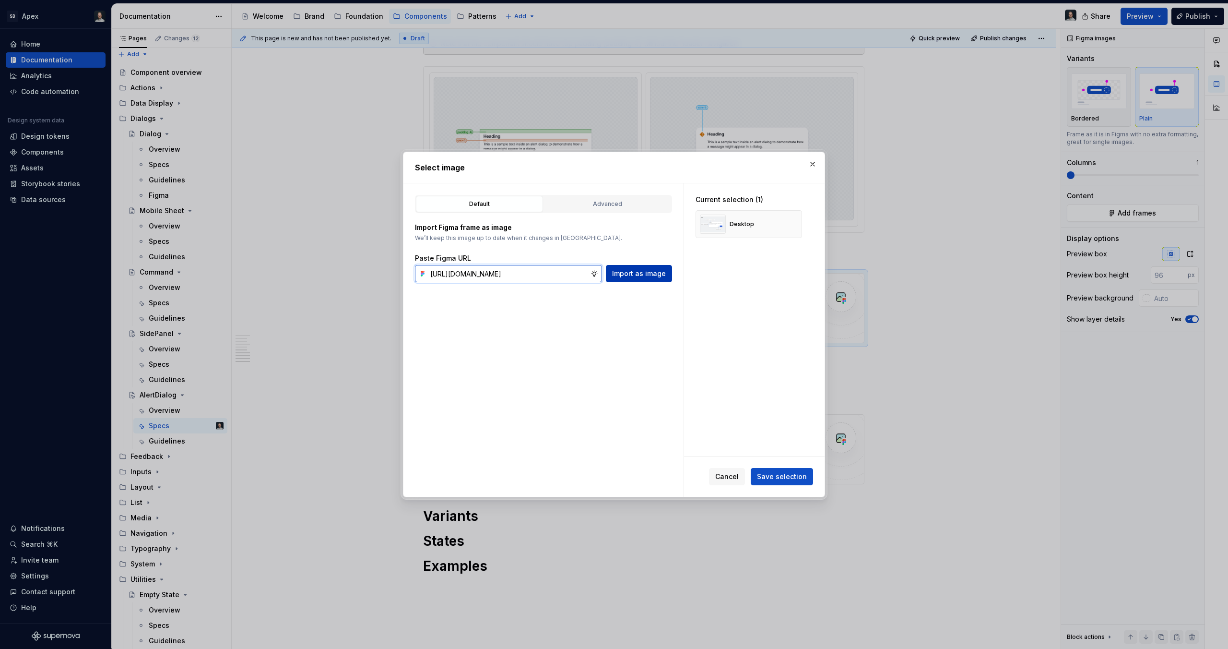
scroll to position [0, 280]
type input "[URL][DOMAIN_NAME]"
click at [641, 274] on span "Import as image" at bounding box center [639, 274] width 54 height 10
click at [780, 480] on span "Save selection" at bounding box center [782, 477] width 50 height 10
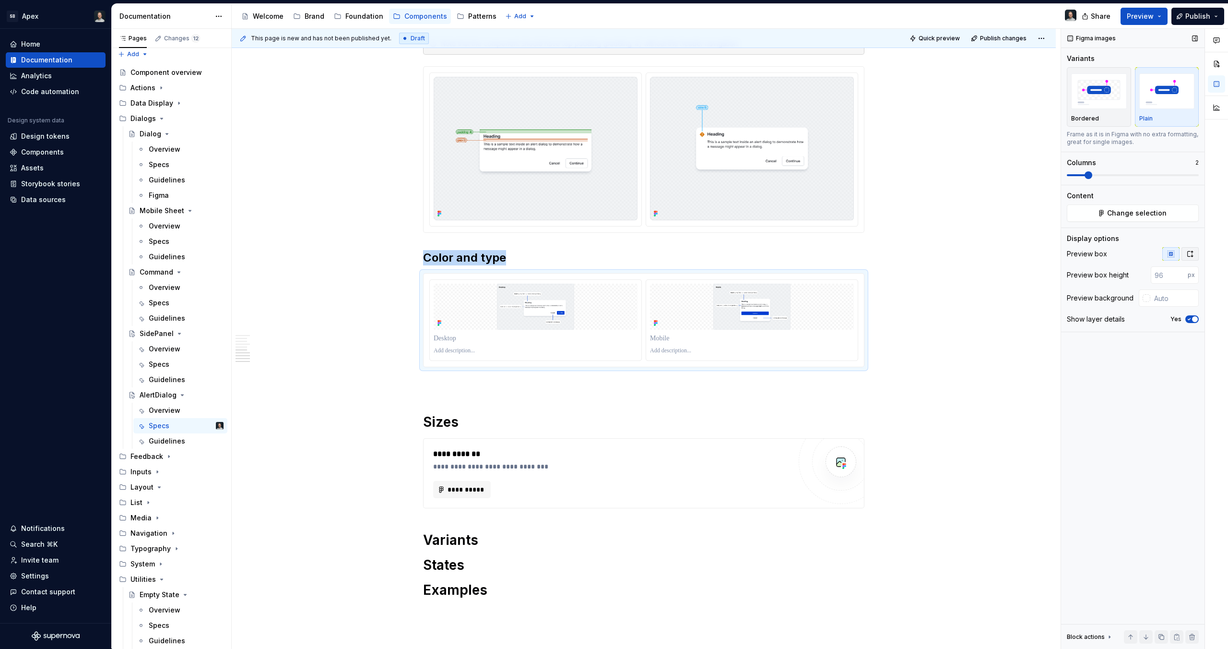
click at [1193, 251] on icon "button" at bounding box center [1191, 254] width 8 height 8
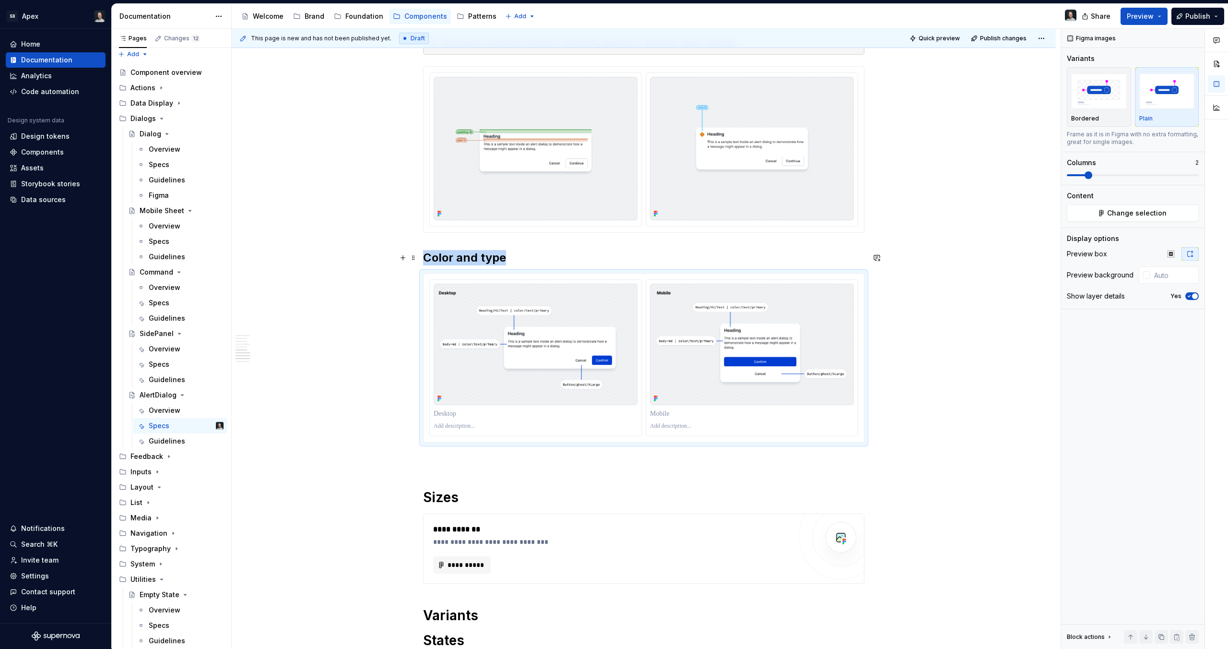
click at [673, 262] on h2 "Color and type" at bounding box center [643, 257] width 441 height 15
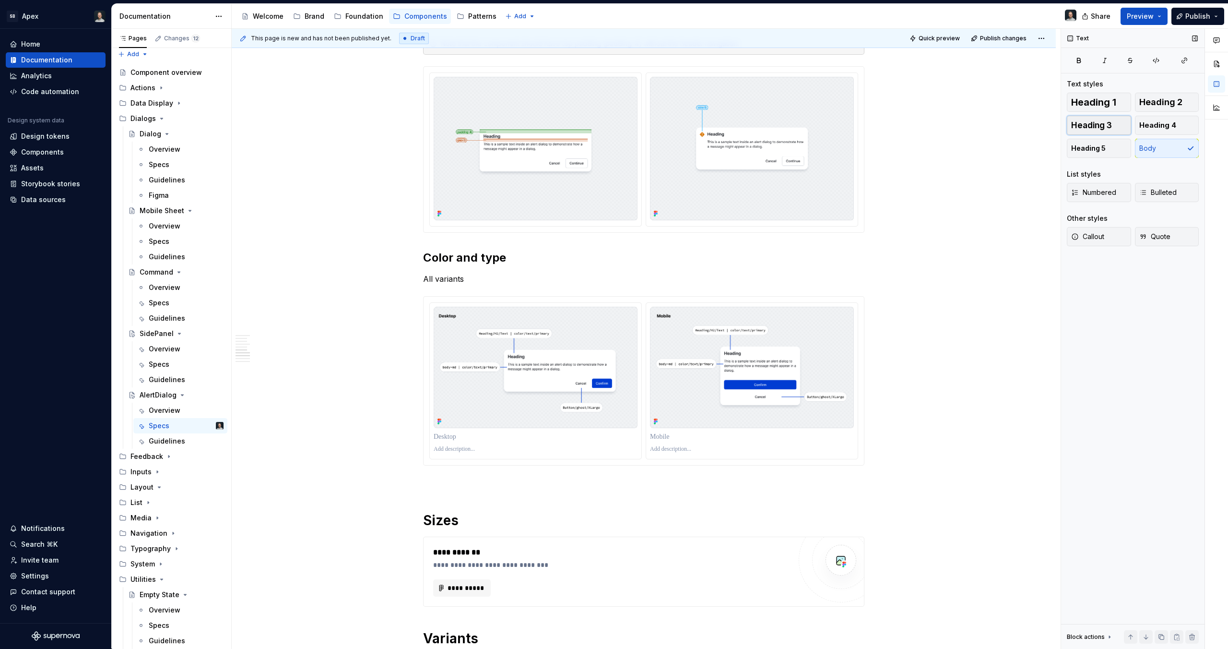
click at [1115, 128] on button "Heading 3" at bounding box center [1099, 125] width 64 height 19
click at [489, 262] on h2 "Color and type" at bounding box center [643, 257] width 441 height 15
click at [480, 279] on h3 "All variants" at bounding box center [643, 279] width 441 height 13
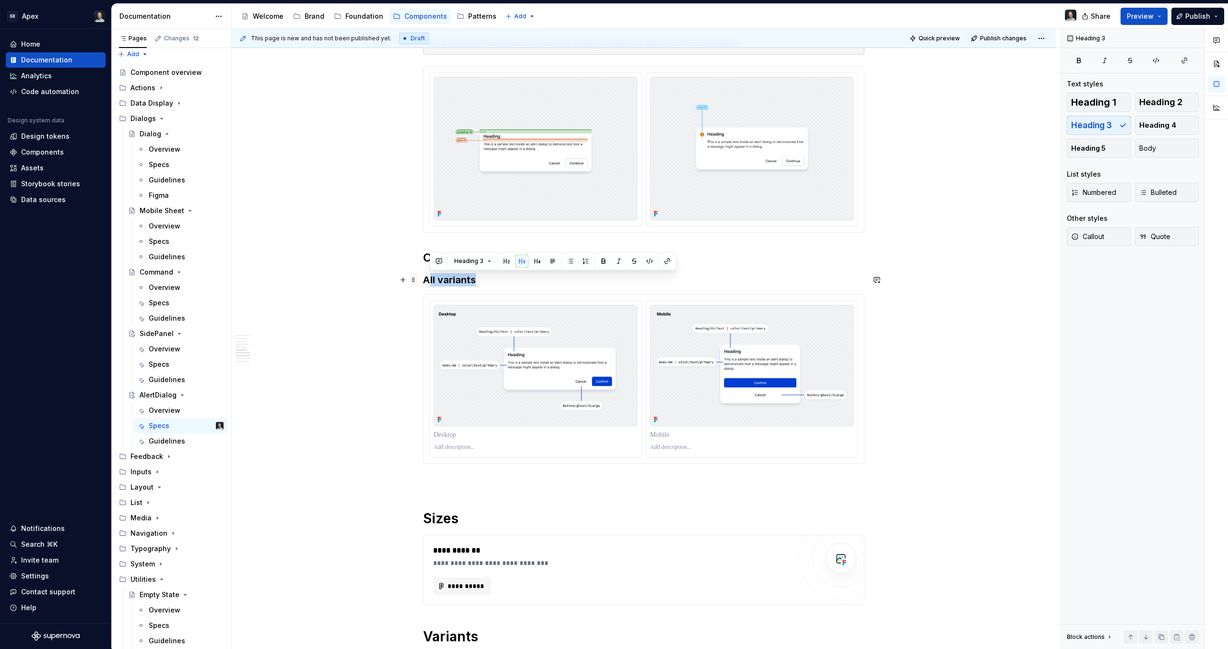
drag, startPoint x: 479, startPoint y: 282, endPoint x: 409, endPoint y: 276, distance: 70.3
click at [416, 278] on span at bounding box center [414, 279] width 8 height 13
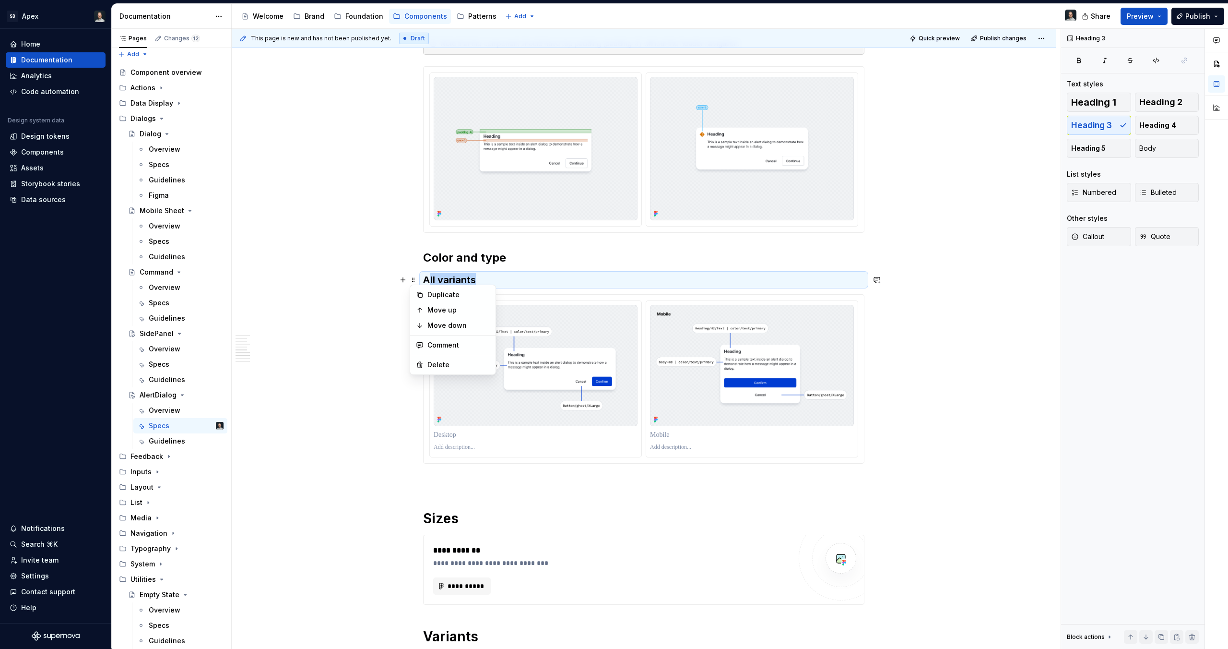
click at [469, 276] on h3 "All variants" at bounding box center [643, 279] width 441 height 13
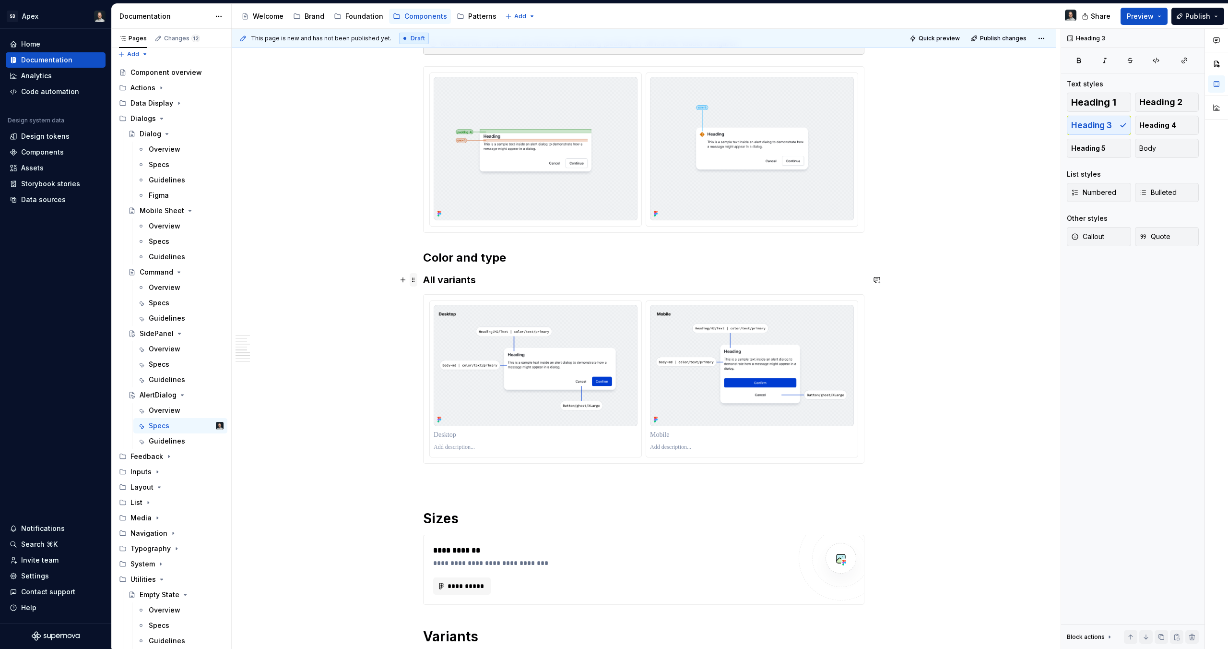
click at [414, 276] on span at bounding box center [414, 279] width 8 height 13
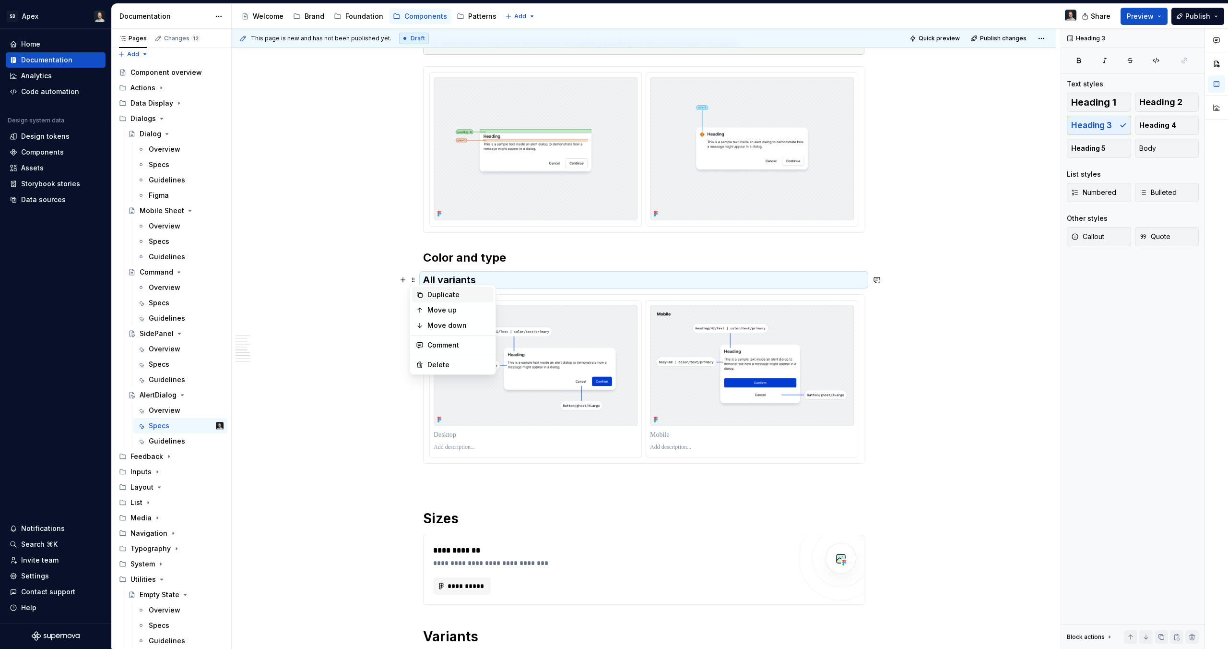
click at [430, 291] on div "Duplicate" at bounding box center [459, 295] width 62 height 10
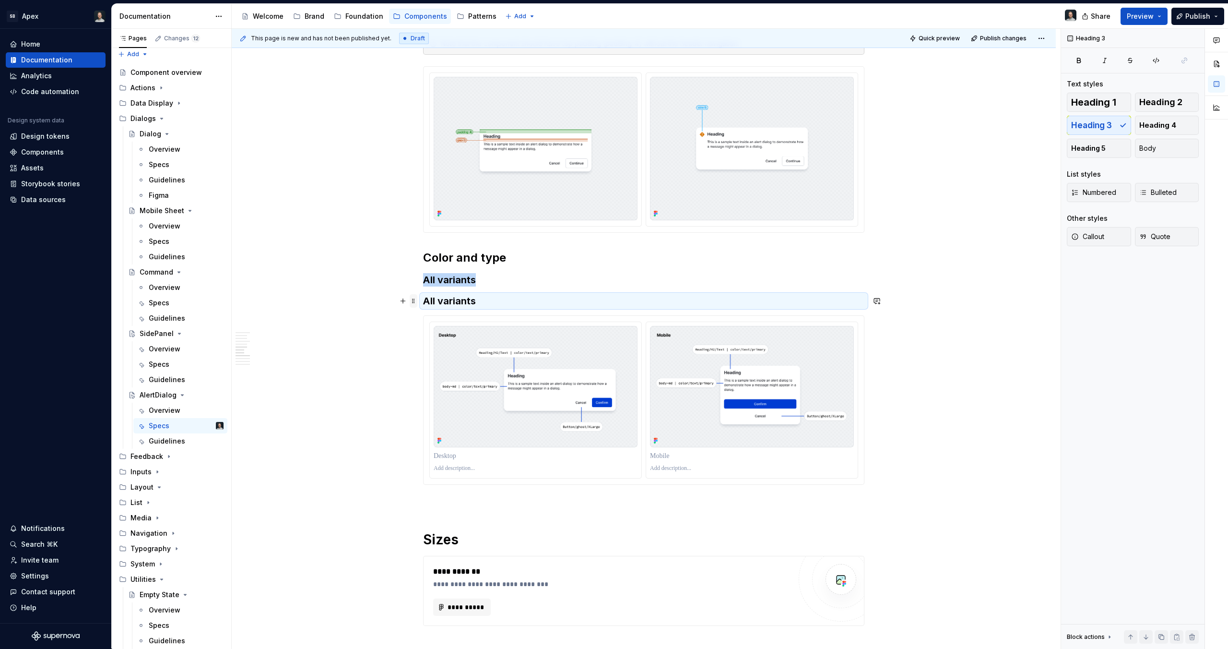
click at [416, 302] on span at bounding box center [414, 300] width 8 height 13
click at [445, 312] on div "Duplicate" at bounding box center [459, 316] width 62 height 10
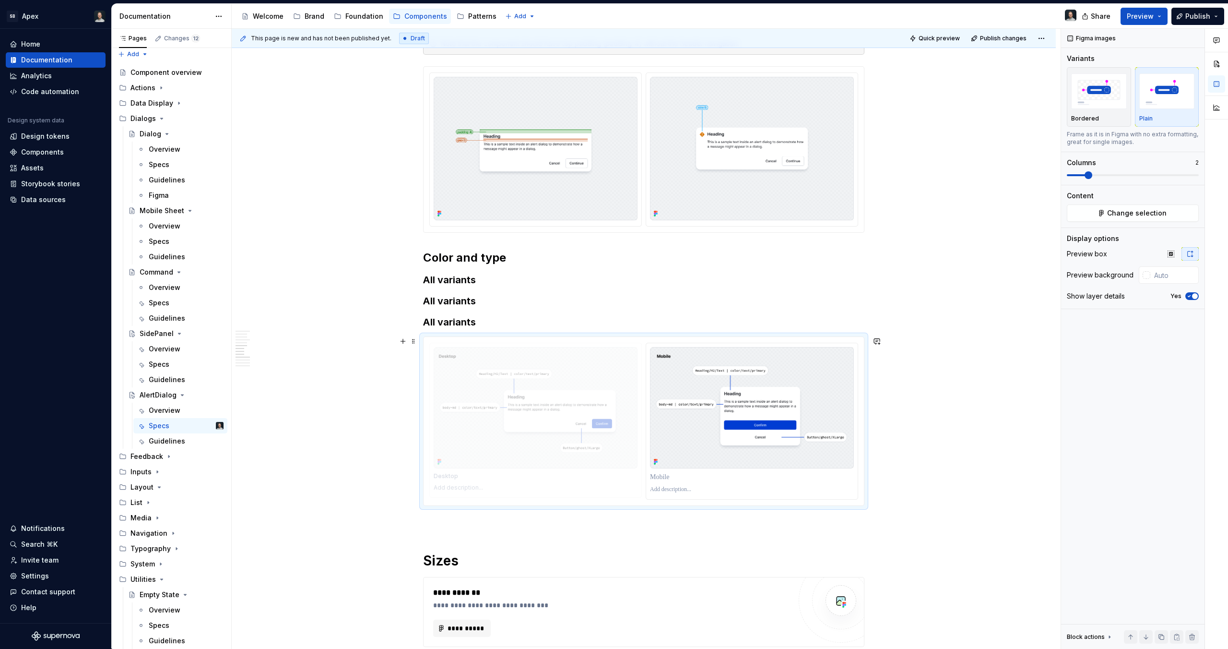
drag, startPoint x: 472, startPoint y: 375, endPoint x: 468, endPoint y: 366, distance: 10.1
click at [470, 361] on body "SB Apex Home Documentation Analytics Code automation Design system data Design …" at bounding box center [614, 324] width 1228 height 649
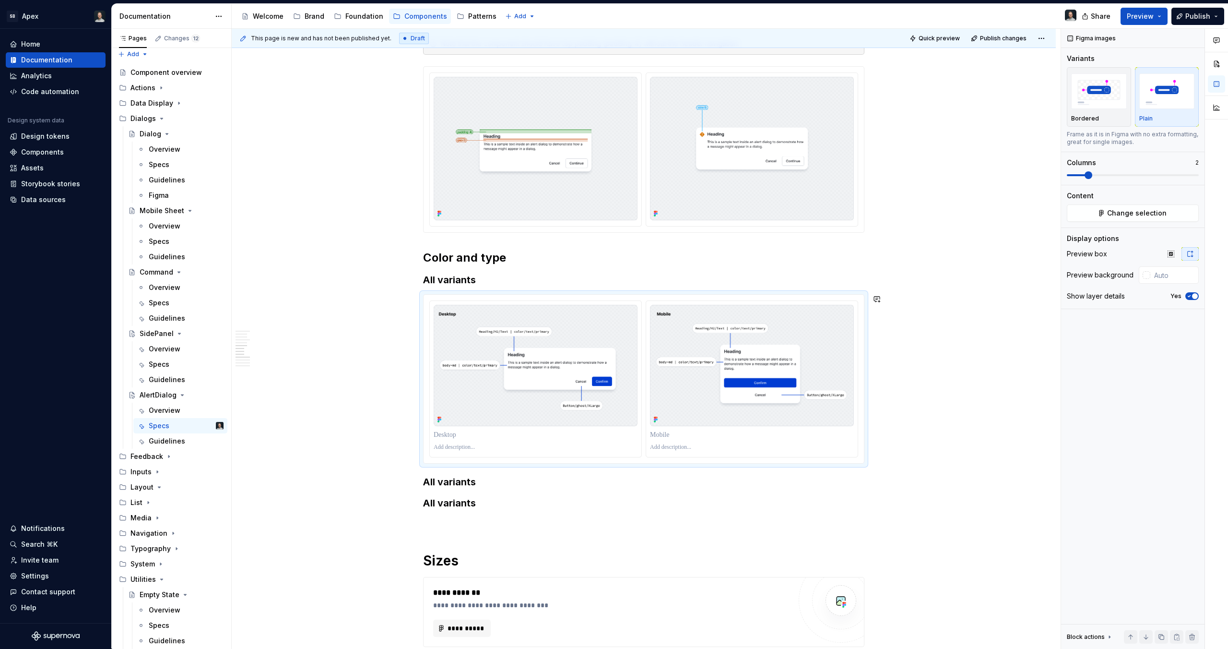
click at [452, 479] on h3 "All variants" at bounding box center [643, 481] width 441 height 13
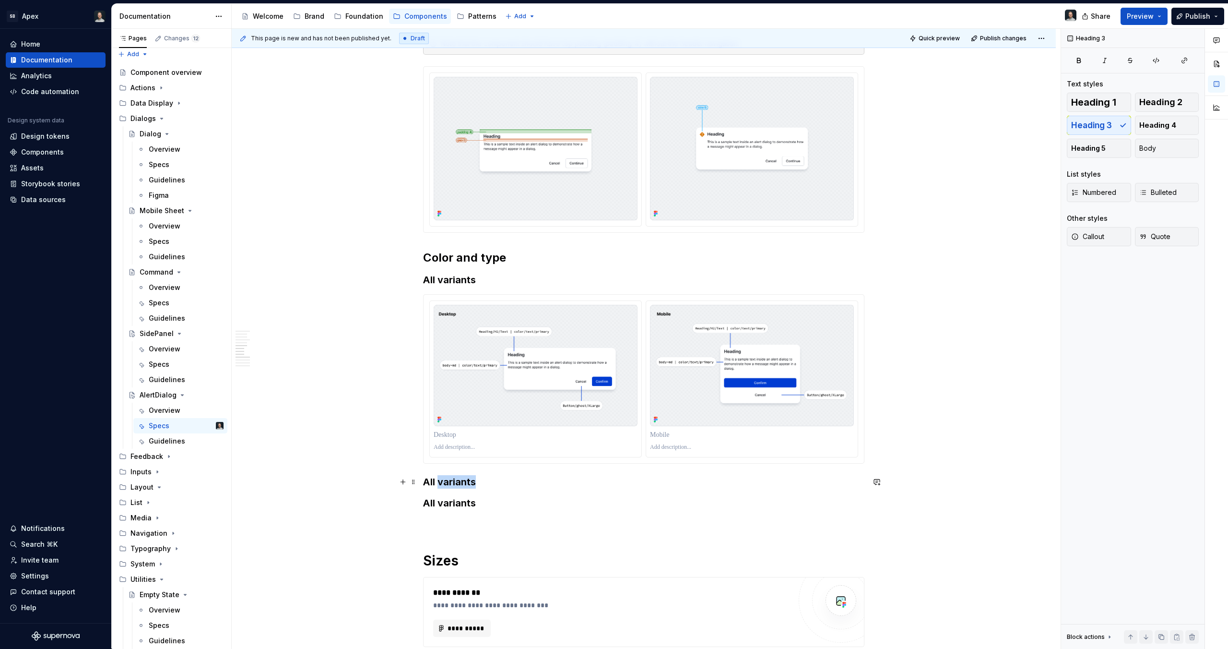
click at [452, 479] on h3 "All variants" at bounding box center [643, 481] width 441 height 13
click at [1123, 126] on div "Heading 1 Heading 2 Heading 3 Heading 4 Heading 5 Body" at bounding box center [1133, 125] width 132 height 65
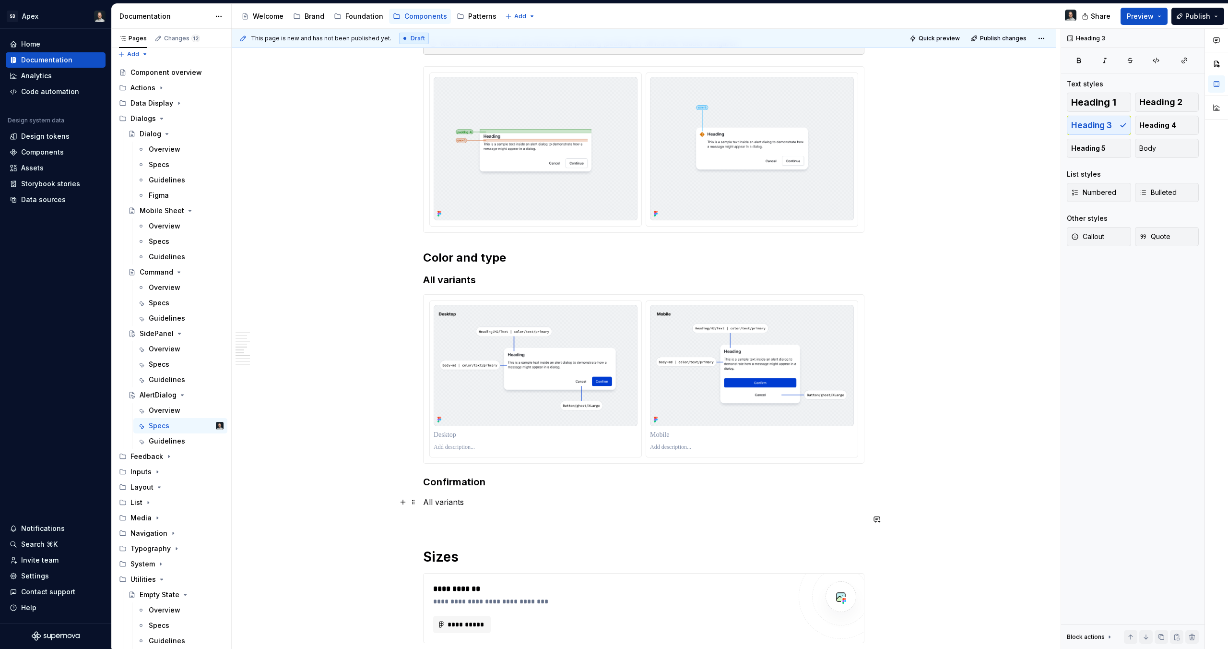
click at [467, 505] on p "All variants" at bounding box center [643, 502] width 441 height 12
click at [442, 506] on p "All variants" at bounding box center [643, 502] width 441 height 12
click at [443, 504] on p "All variants" at bounding box center [643, 502] width 441 height 12
click at [443, 503] on p "All variants" at bounding box center [643, 502] width 441 height 12
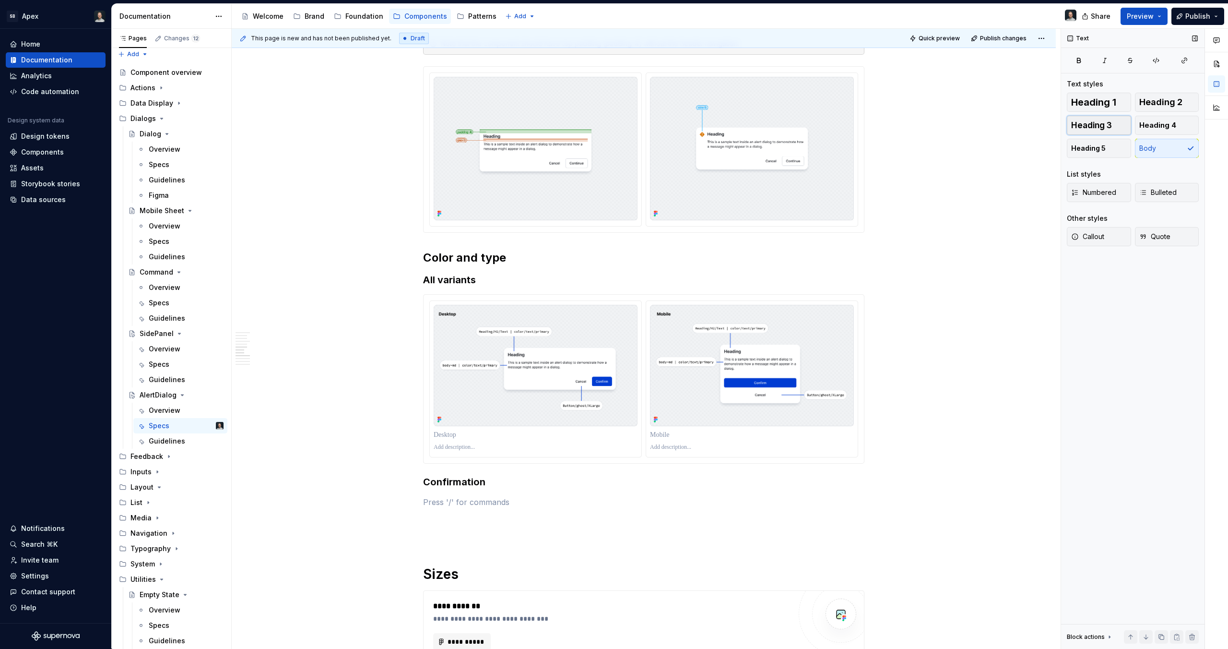
click at [1104, 130] on span "Heading 3" at bounding box center [1091, 125] width 41 height 10
click at [475, 501] on h3 at bounding box center [643, 502] width 441 height 13
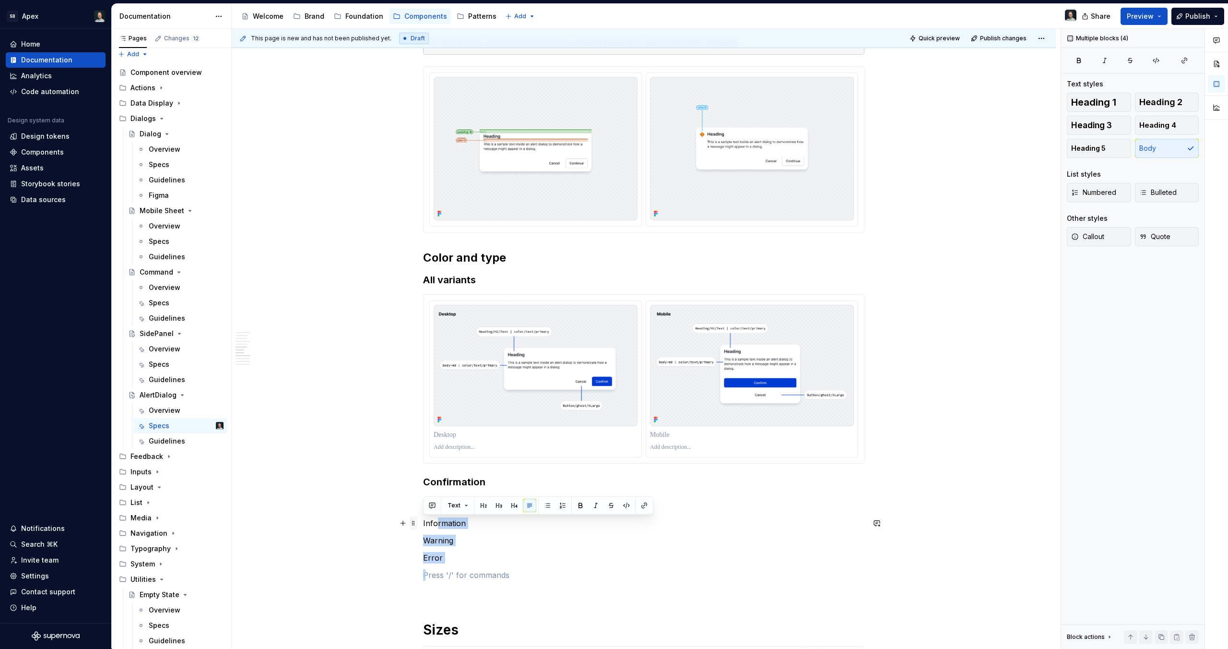
drag, startPoint x: 456, startPoint y: 570, endPoint x: 415, endPoint y: 524, distance: 61.2
click at [423, 524] on div "**********" at bounding box center [643, 47] width 441 height 1539
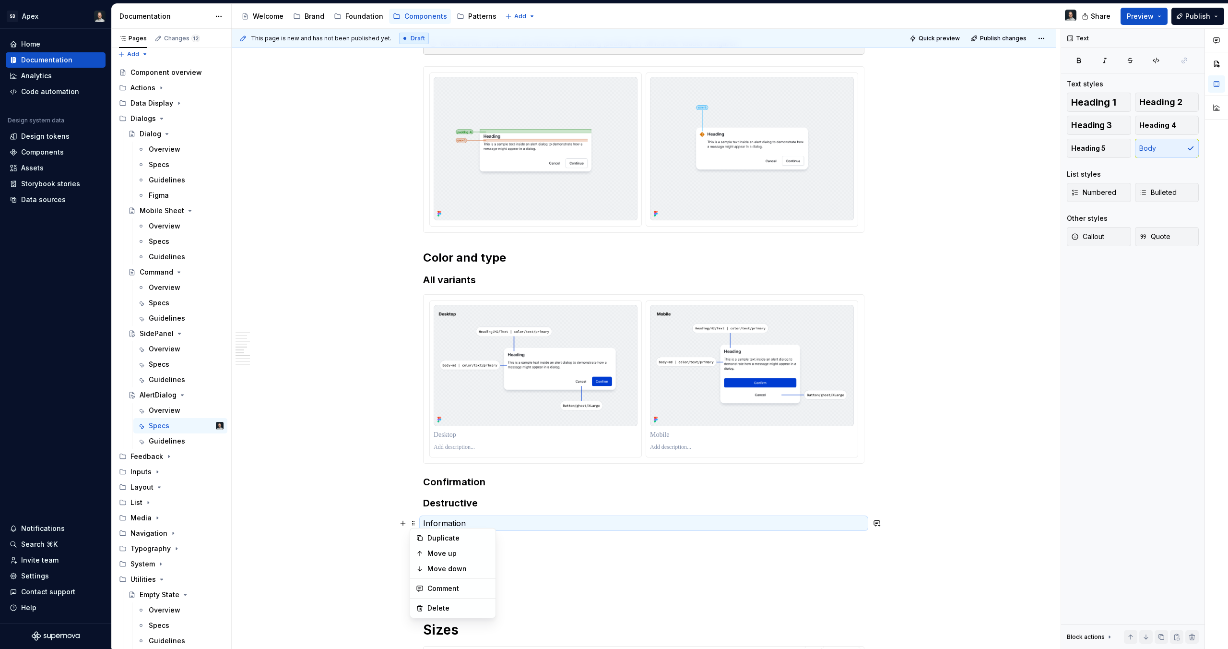
click at [517, 582] on div "**********" at bounding box center [643, 42] width 441 height 1528
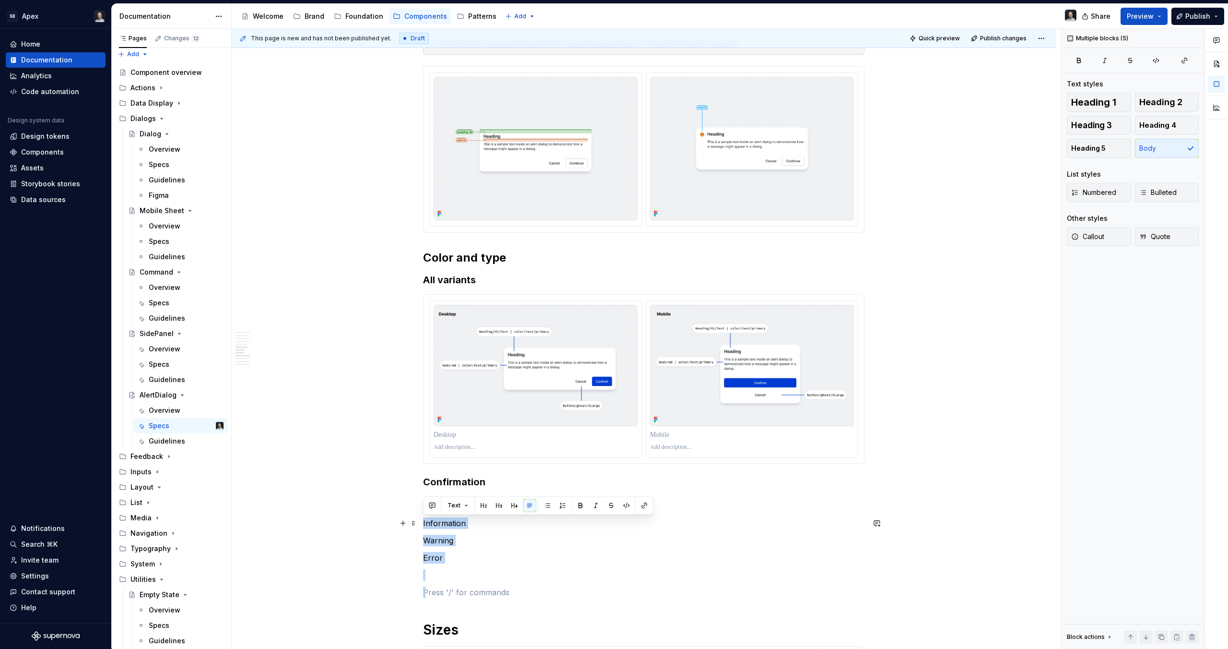
drag, startPoint x: 475, startPoint y: 589, endPoint x: 490, endPoint y: 510, distance: 80.6
click at [418, 520] on div "**********" at bounding box center [644, 133] width 824 height 1757
click at [1119, 126] on button "Heading 3" at bounding box center [1099, 125] width 64 height 19
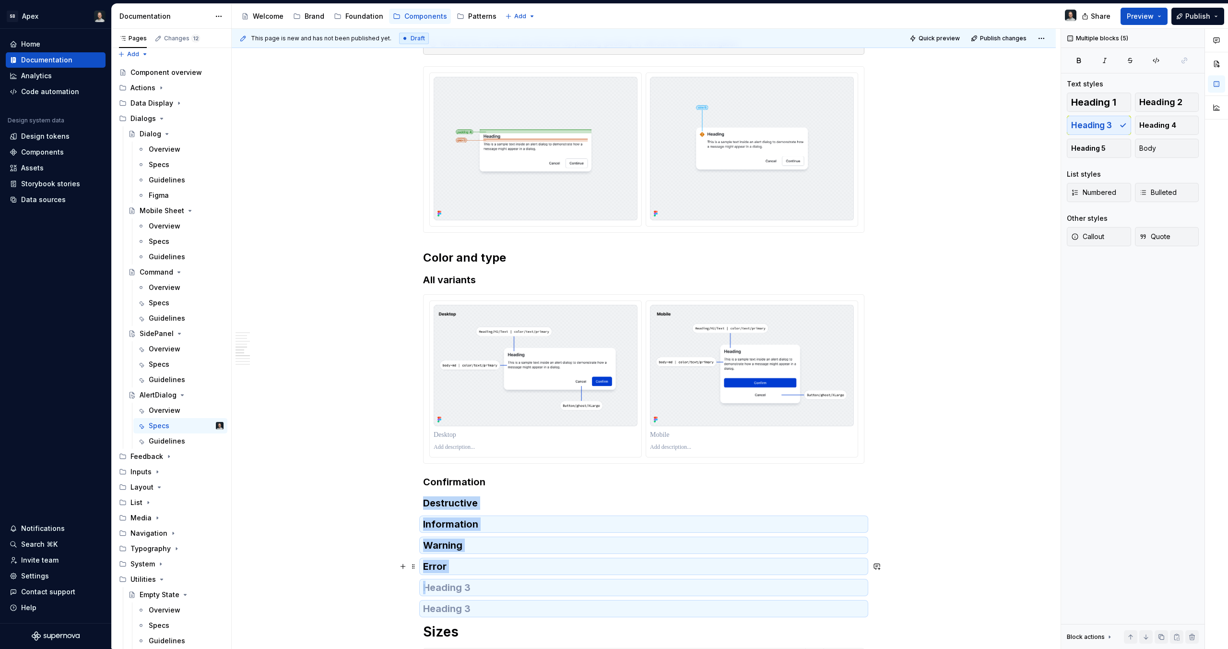
click at [440, 569] on h3 "Error" at bounding box center [643, 565] width 441 height 13
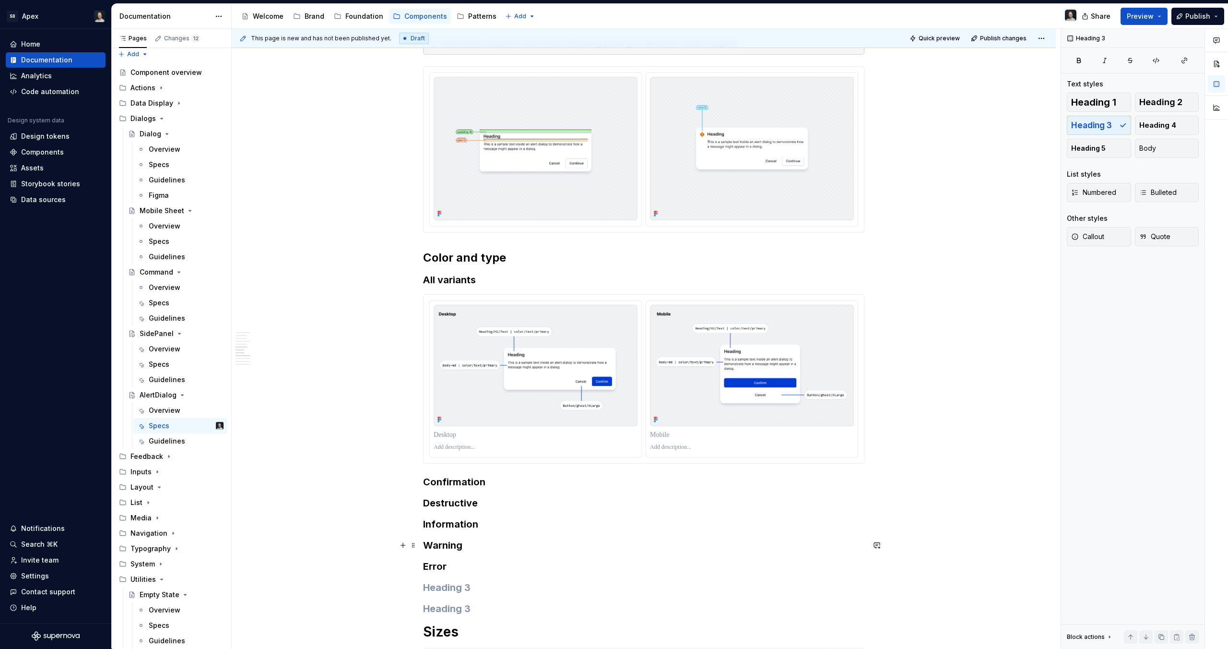
click at [461, 562] on h3 "Error" at bounding box center [643, 565] width 441 height 13
drag, startPoint x: 490, startPoint y: 608, endPoint x: 427, endPoint y: 595, distance: 64.6
click at [427, 595] on div "**********" at bounding box center [643, 43] width 441 height 1530
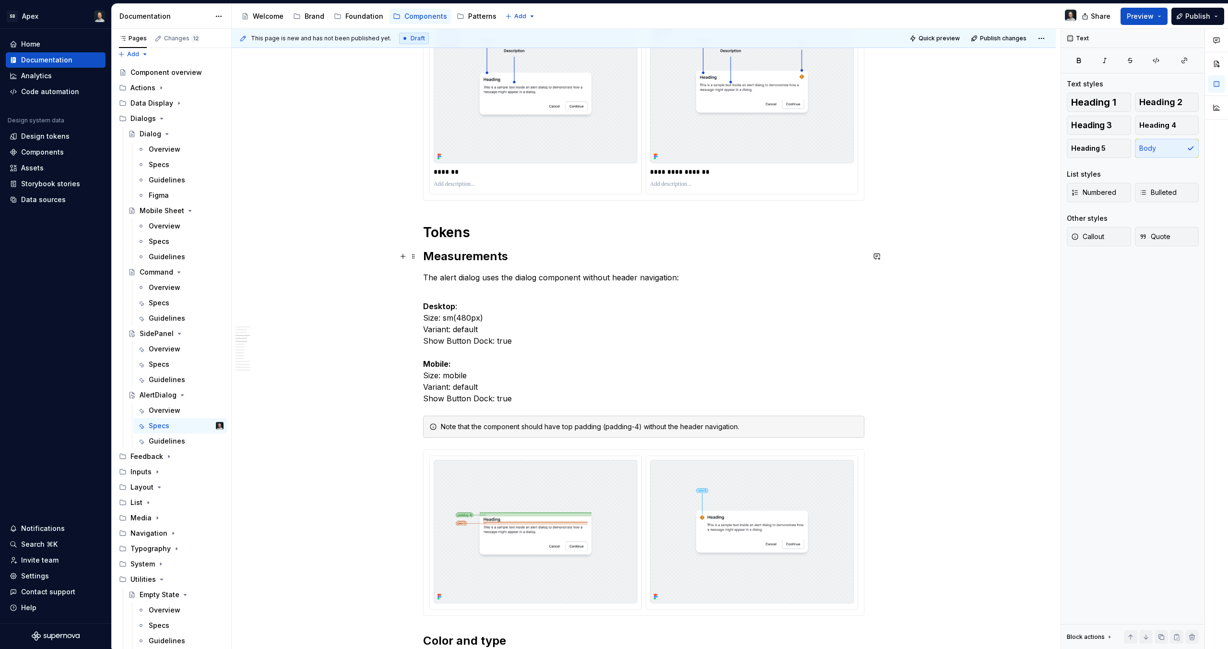
scroll to position [540, 0]
click at [465, 282] on p "The alert dialog uses the dialog component without header navigation:" at bounding box center [643, 282] width 441 height 23
click at [465, 289] on p "The alert dialog uses the dialog component without header navigation:" at bounding box center [643, 282] width 441 height 23
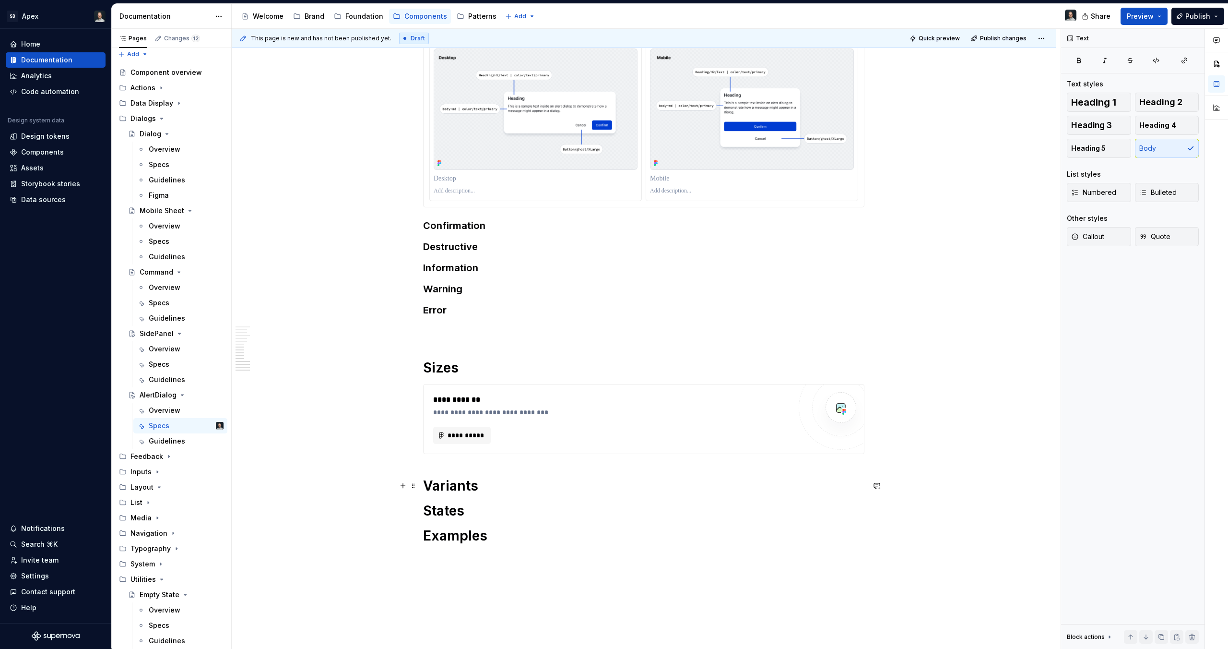
scroll to position [1269, 0]
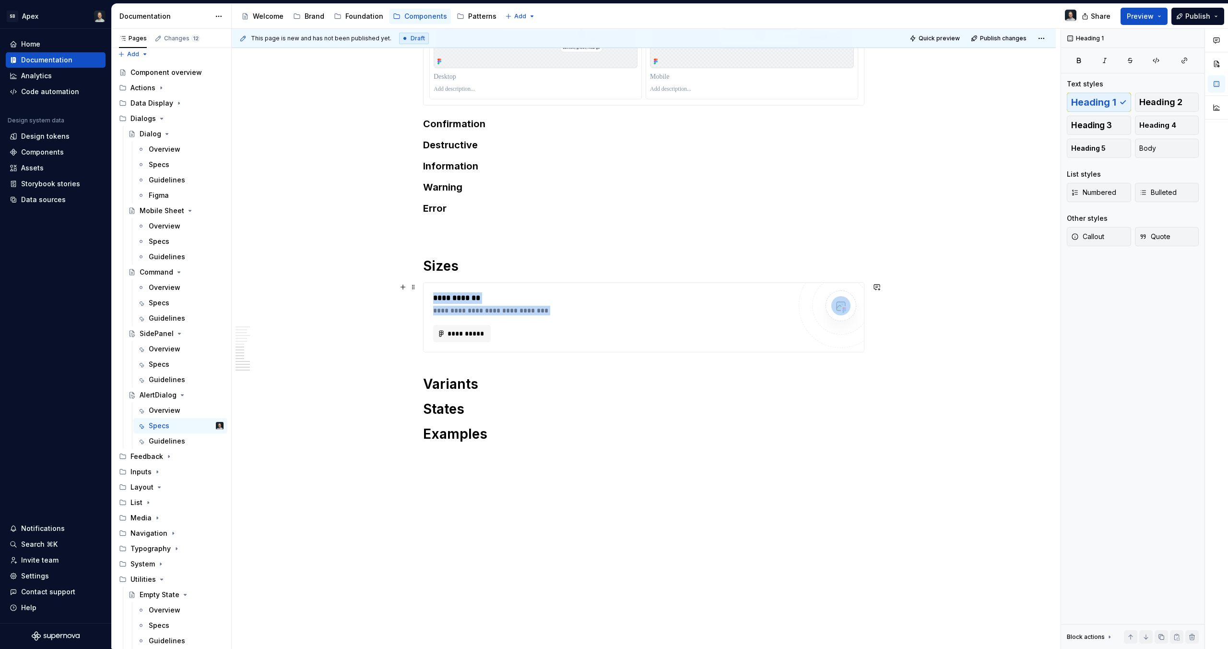
drag, startPoint x: 584, startPoint y: 365, endPoint x: 436, endPoint y: 293, distance: 165.2
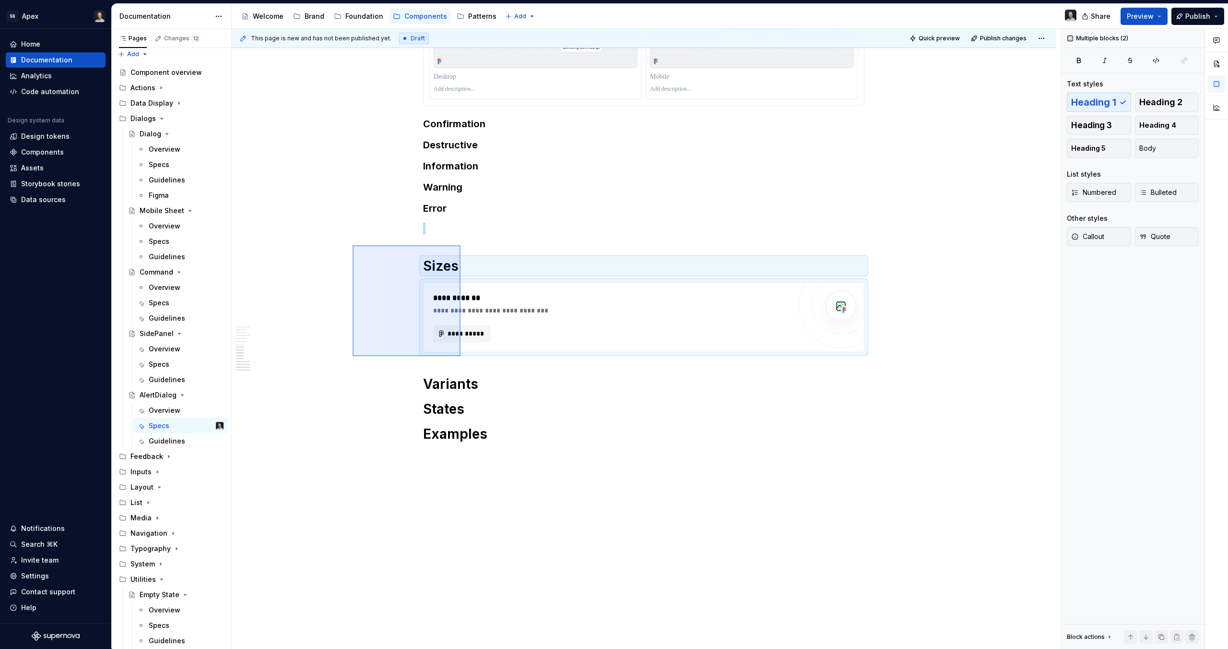
drag, startPoint x: 353, startPoint y: 245, endPoint x: 461, endPoint y: 356, distance: 154.7
click at [461, 356] on div "**********" at bounding box center [646, 339] width 829 height 620
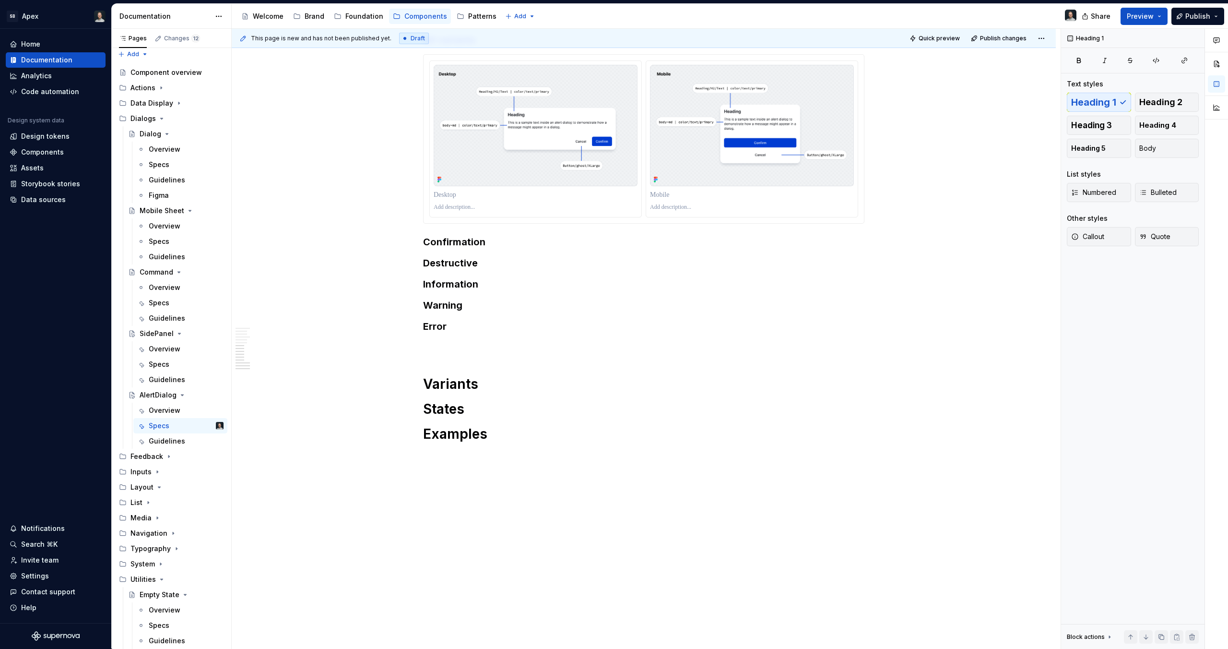
scroll to position [4, 0]
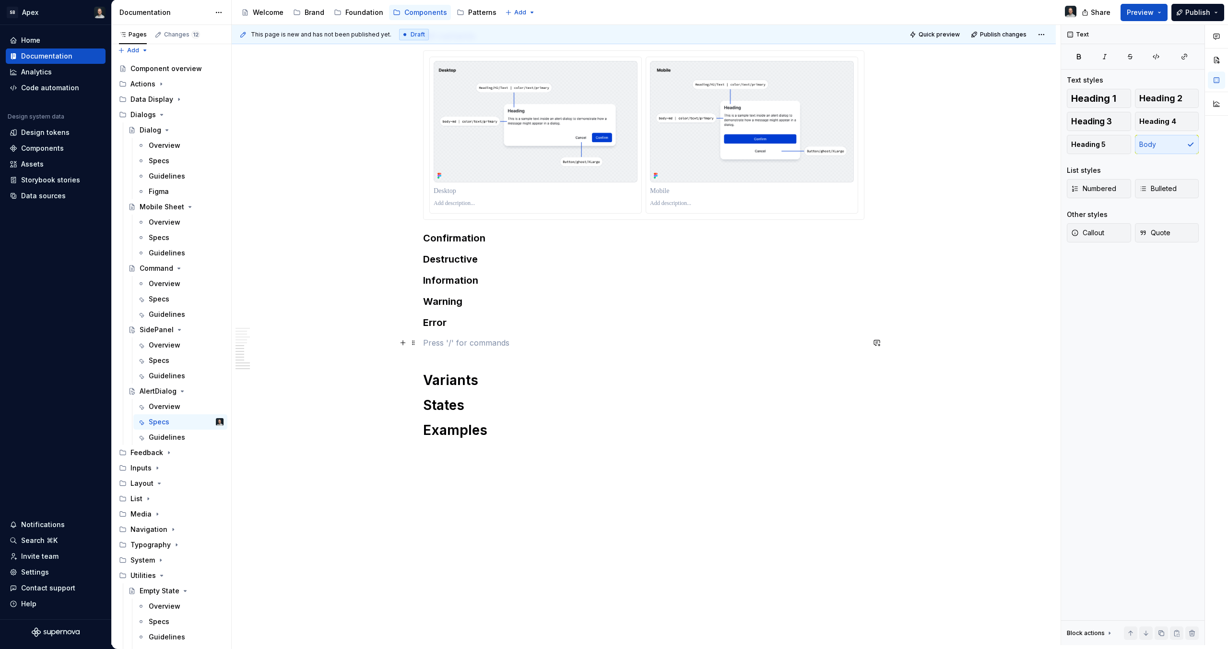
click at [461, 342] on p at bounding box center [643, 343] width 441 height 12
drag, startPoint x: 479, startPoint y: 385, endPoint x: 407, endPoint y: 377, distance: 72.4
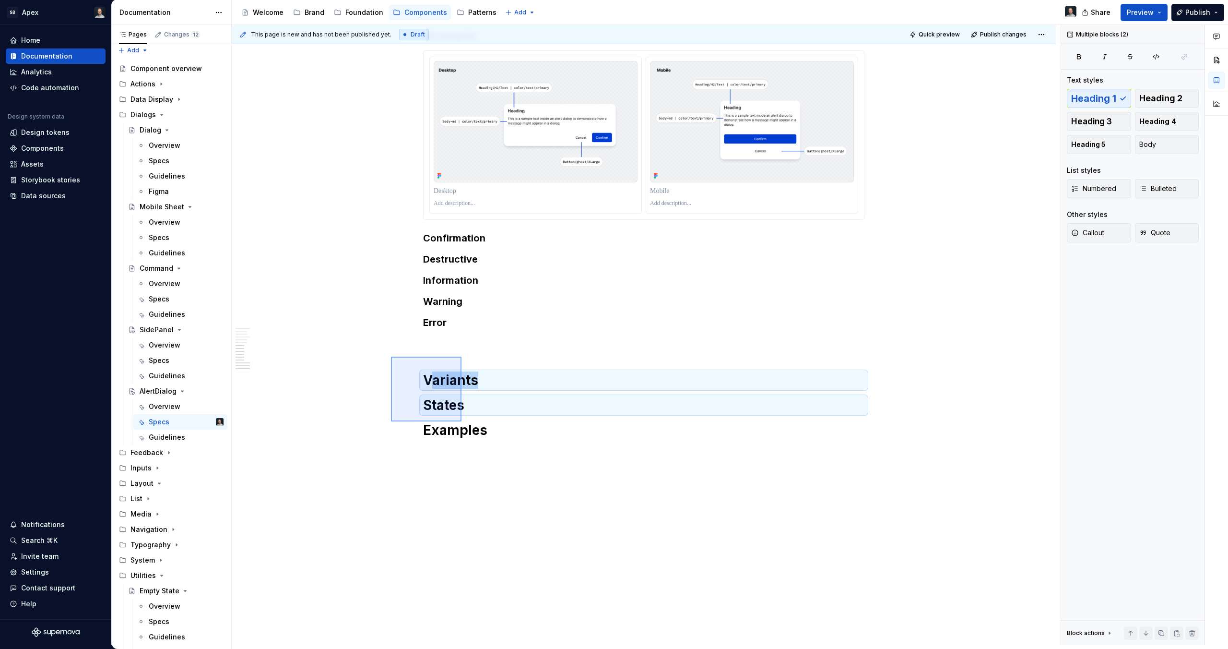
drag, startPoint x: 391, startPoint y: 357, endPoint x: 462, endPoint y: 421, distance: 96.1
click at [462, 421] on div "**********" at bounding box center [646, 335] width 829 height 620
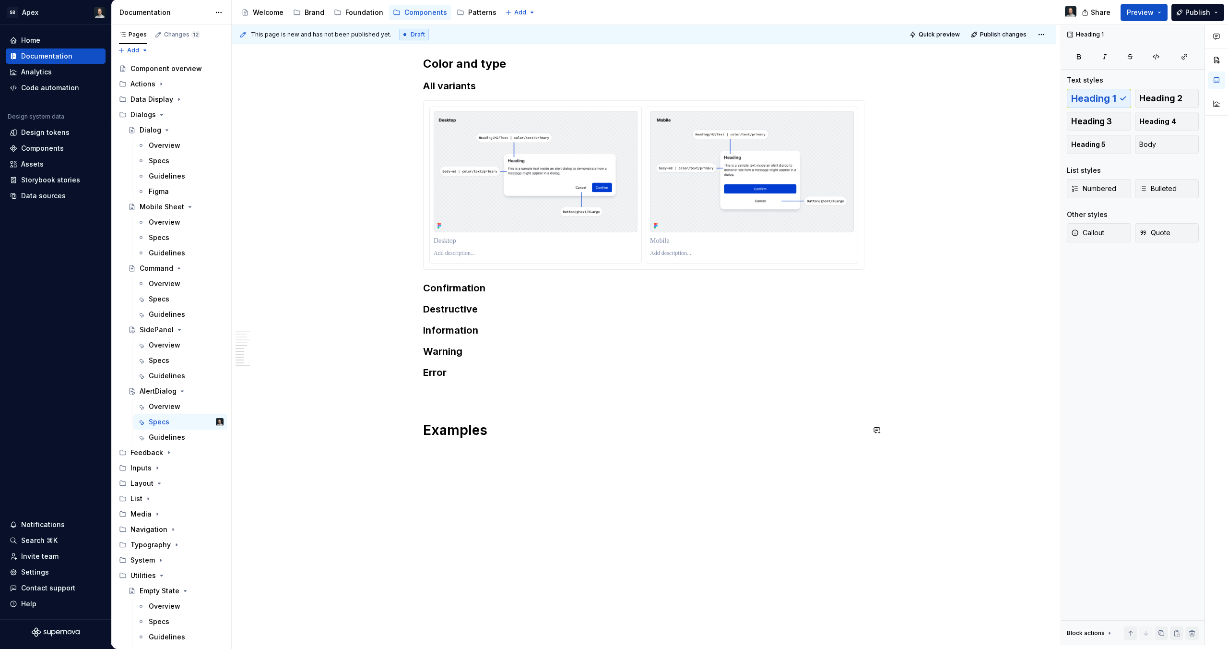
scroll to position [1101, 0]
click at [468, 438] on h1 "Examples" at bounding box center [643, 429] width 441 height 17
click at [498, 436] on h1 "Examples" at bounding box center [643, 429] width 441 height 17
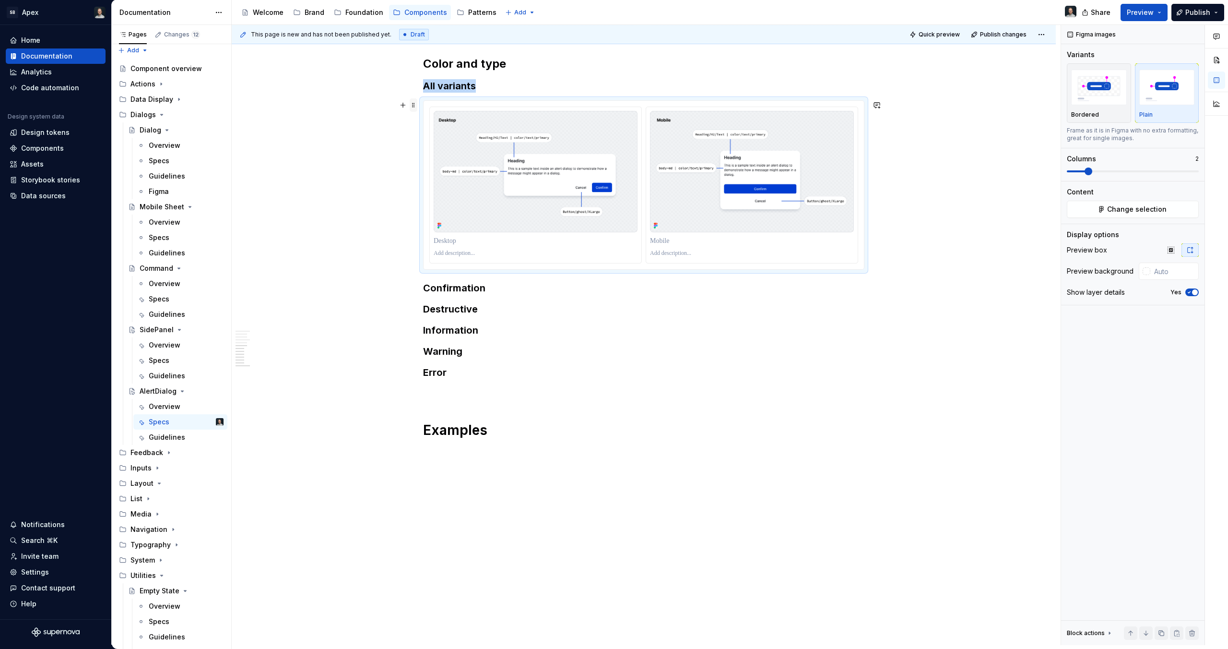
click at [411, 107] on span at bounding box center [414, 104] width 8 height 13
click at [432, 118] on div "Duplicate" at bounding box center [459, 120] width 62 height 10
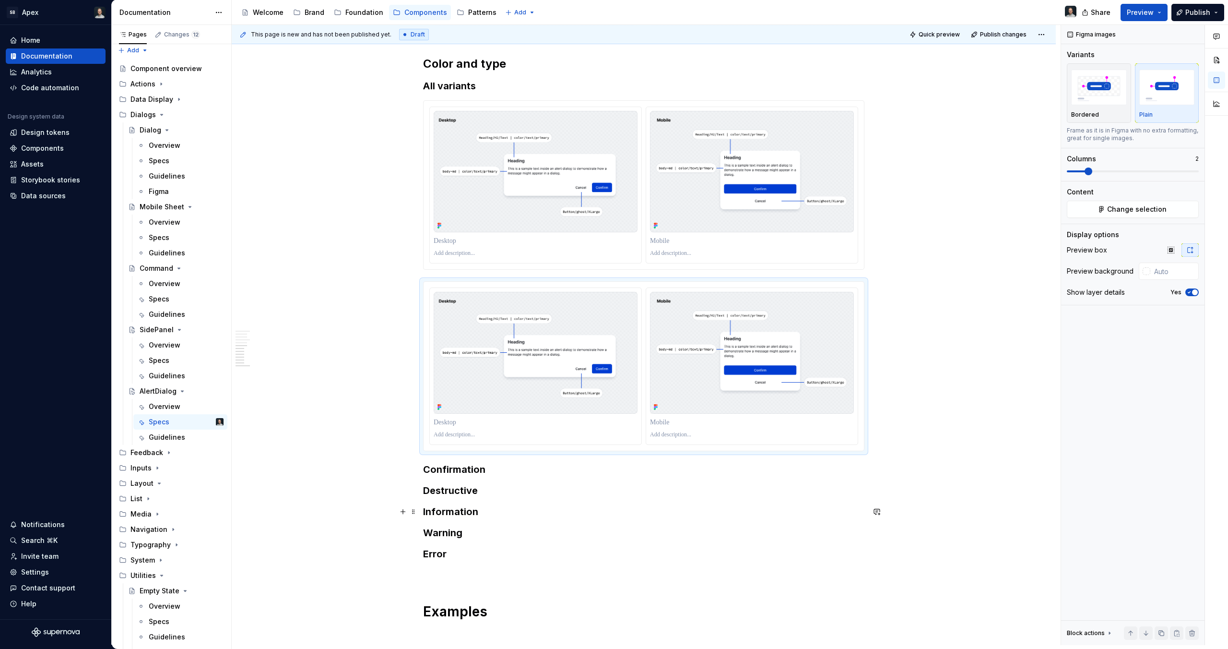
drag, startPoint x: 597, startPoint y: 285, endPoint x: 552, endPoint y: 518, distance: 237.9
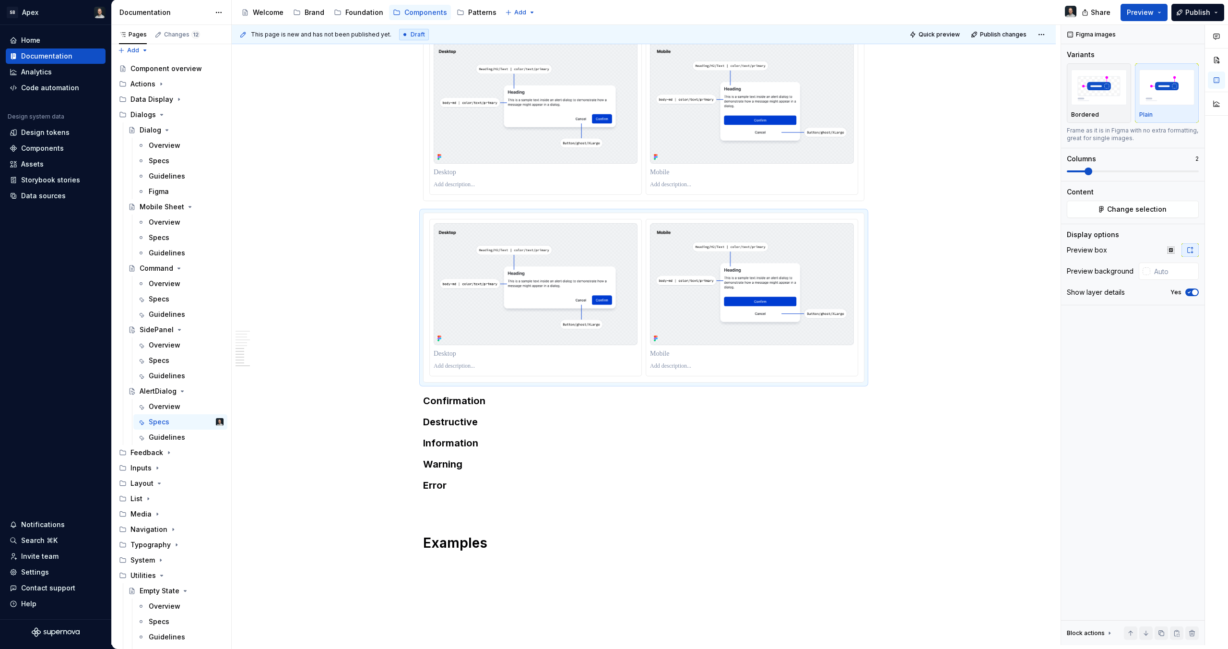
click at [435, 602] on div "**********" at bounding box center [646, 335] width 829 height 620
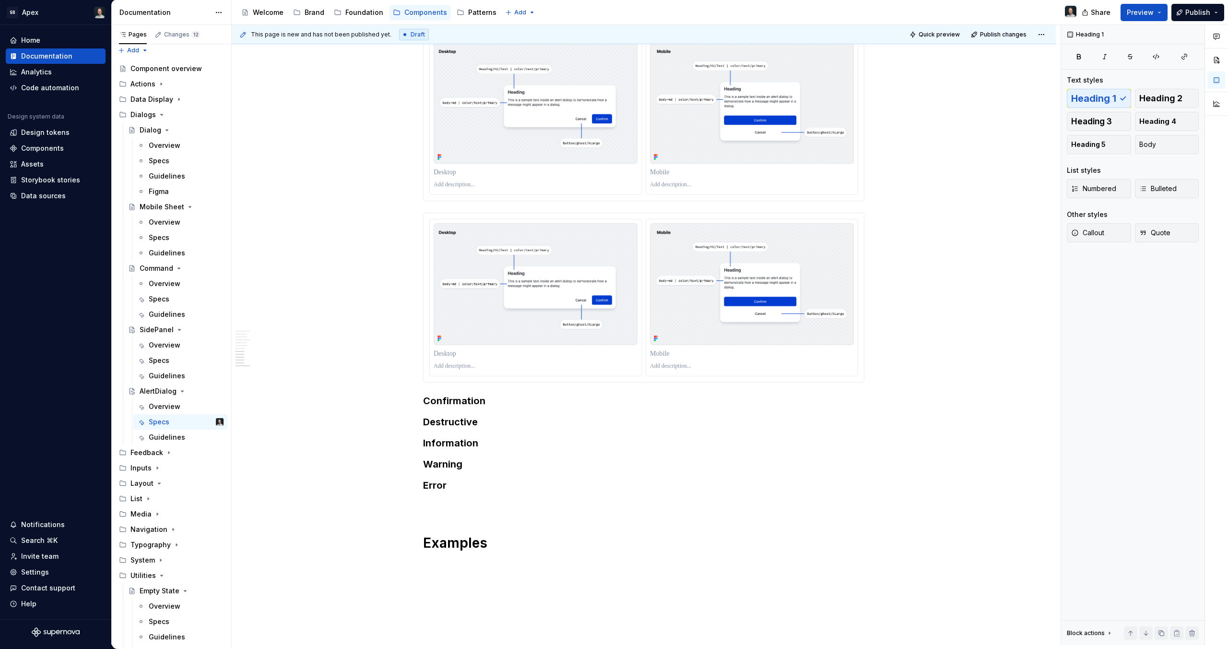
scroll to position [1169, 0]
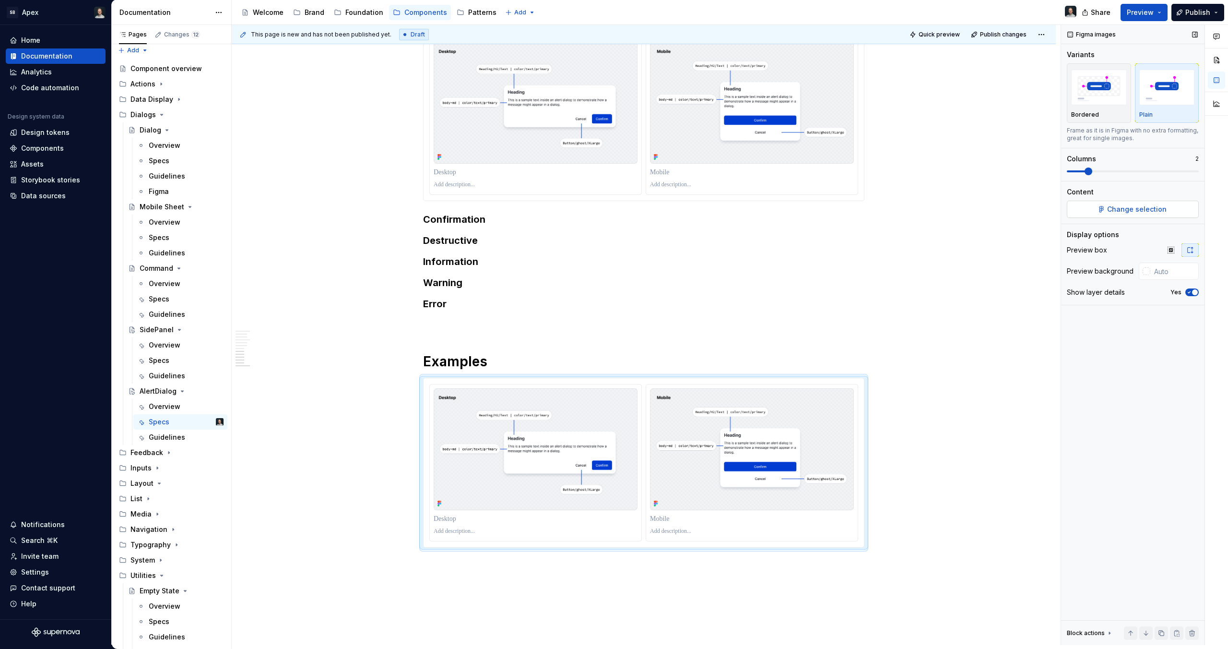
click at [1137, 207] on span "Change selection" at bounding box center [1136, 209] width 59 height 10
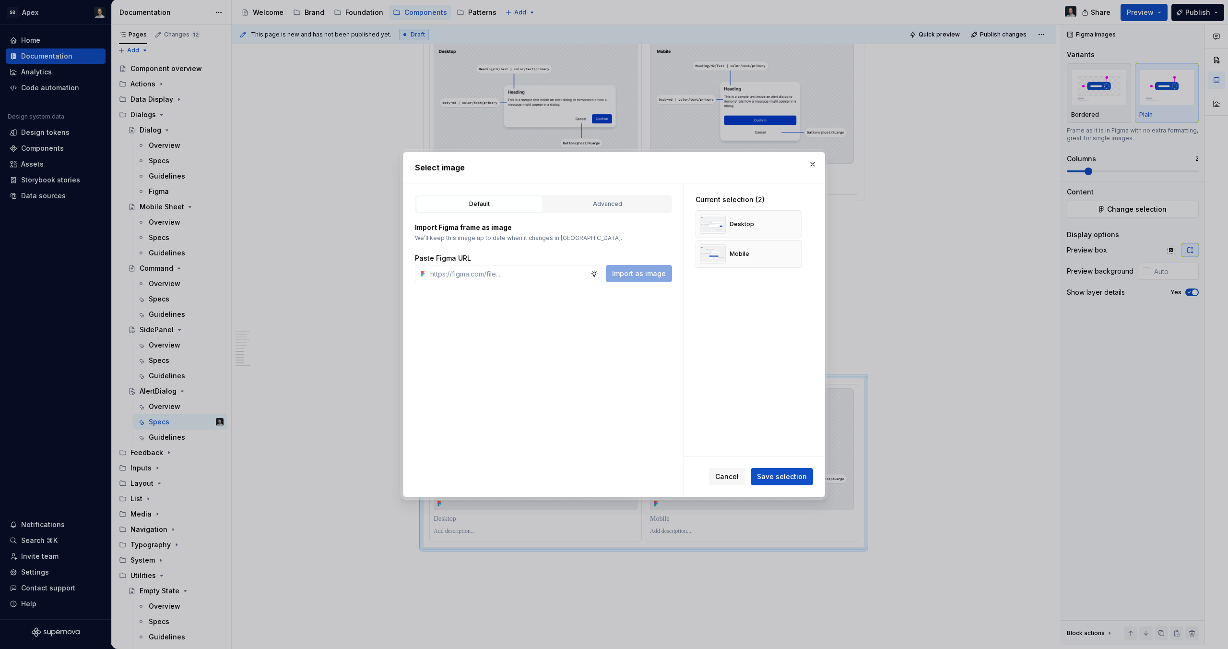
type textarea "*"
paste input "[URL][DOMAIN_NAME]"
type input "[URL][DOMAIN_NAME]"
click at [786, 223] on button "button" at bounding box center [791, 223] width 13 height 13
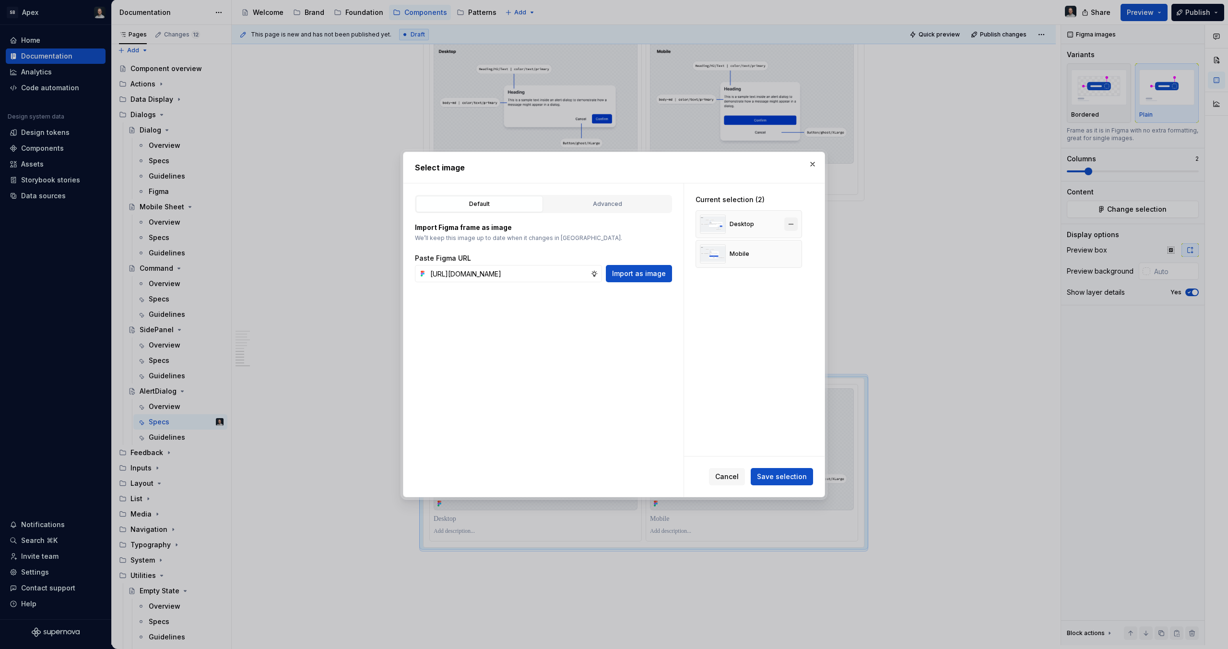
scroll to position [0, 0]
click at [786, 223] on button "button" at bounding box center [791, 223] width 13 height 13
click at [645, 273] on span "Import as image" at bounding box center [639, 274] width 54 height 10
click at [469, 276] on input "text" at bounding box center [509, 273] width 164 height 17
paste input "[URL][DOMAIN_NAME]"
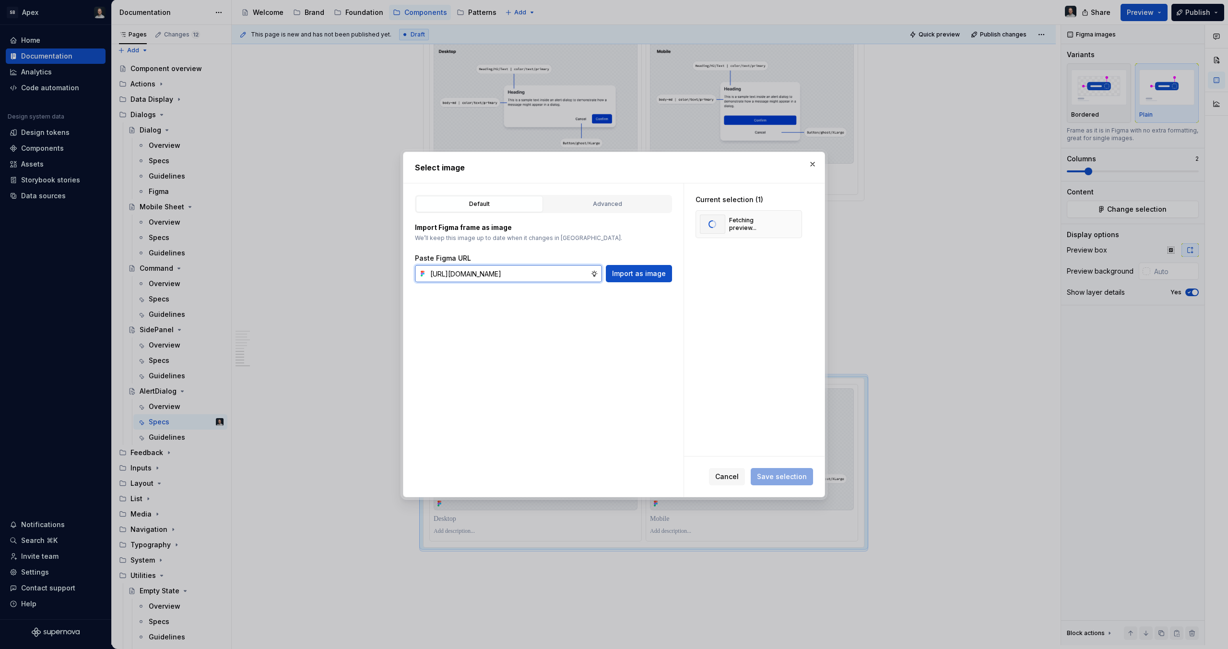
scroll to position [0, 277]
type input "[URL][DOMAIN_NAME]"
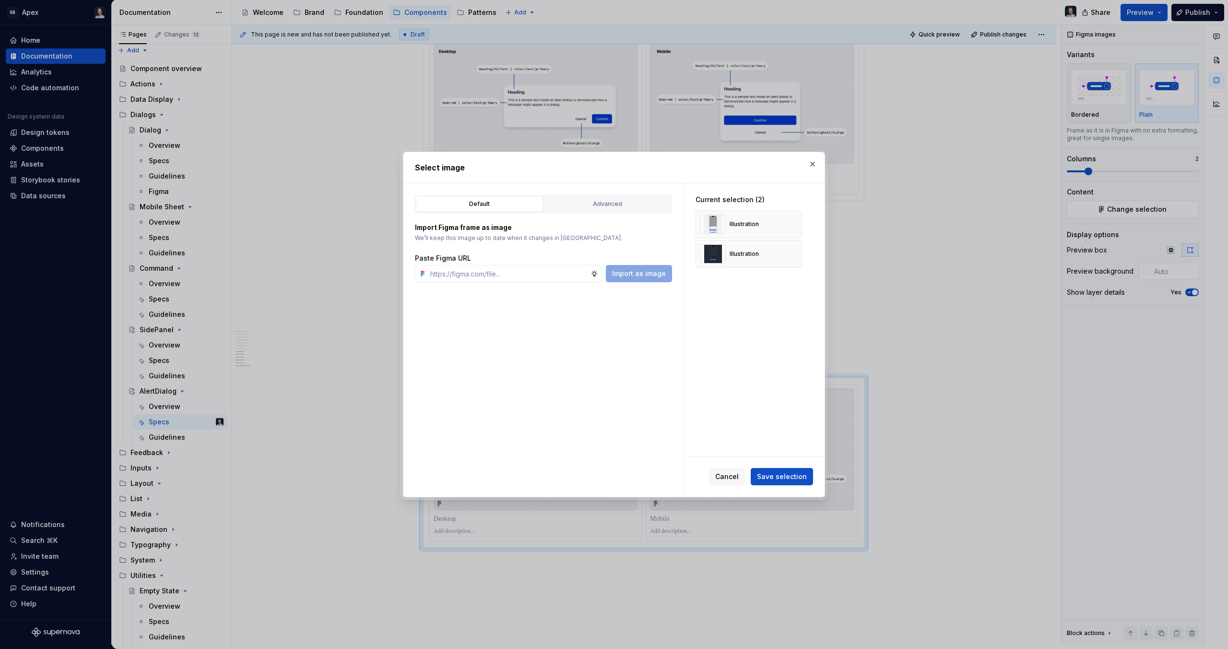
type textarea "*"
click at [782, 476] on span "Save selection" at bounding box center [782, 477] width 50 height 10
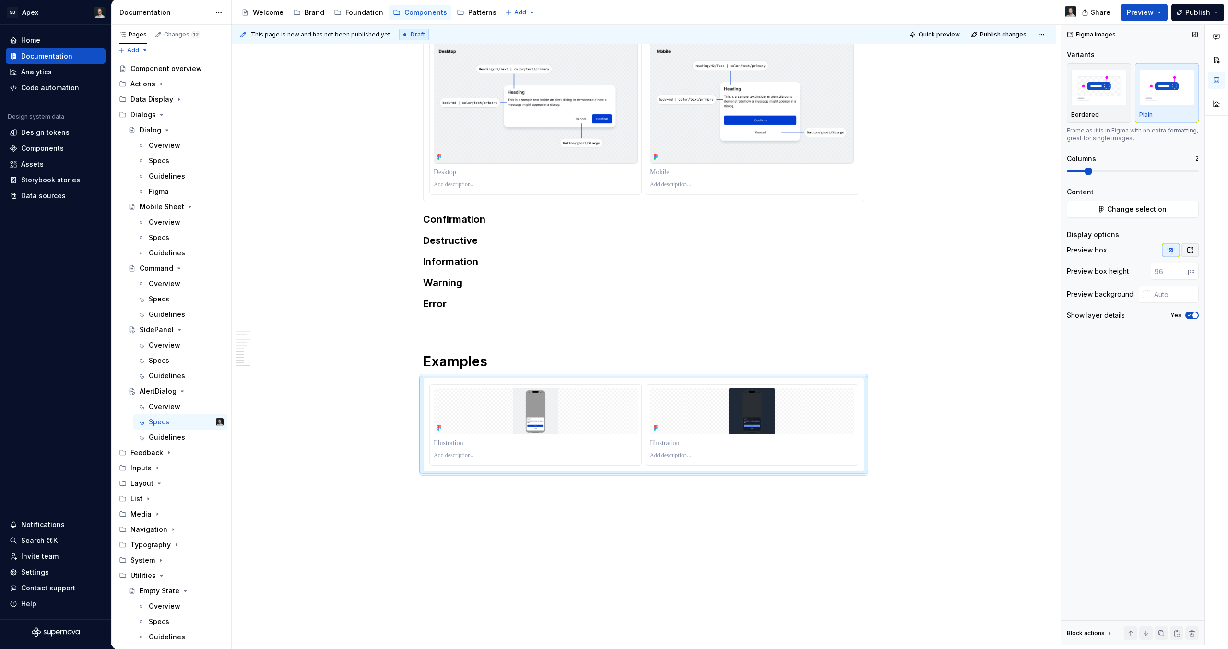
click at [1191, 253] on icon "button" at bounding box center [1191, 250] width 8 height 8
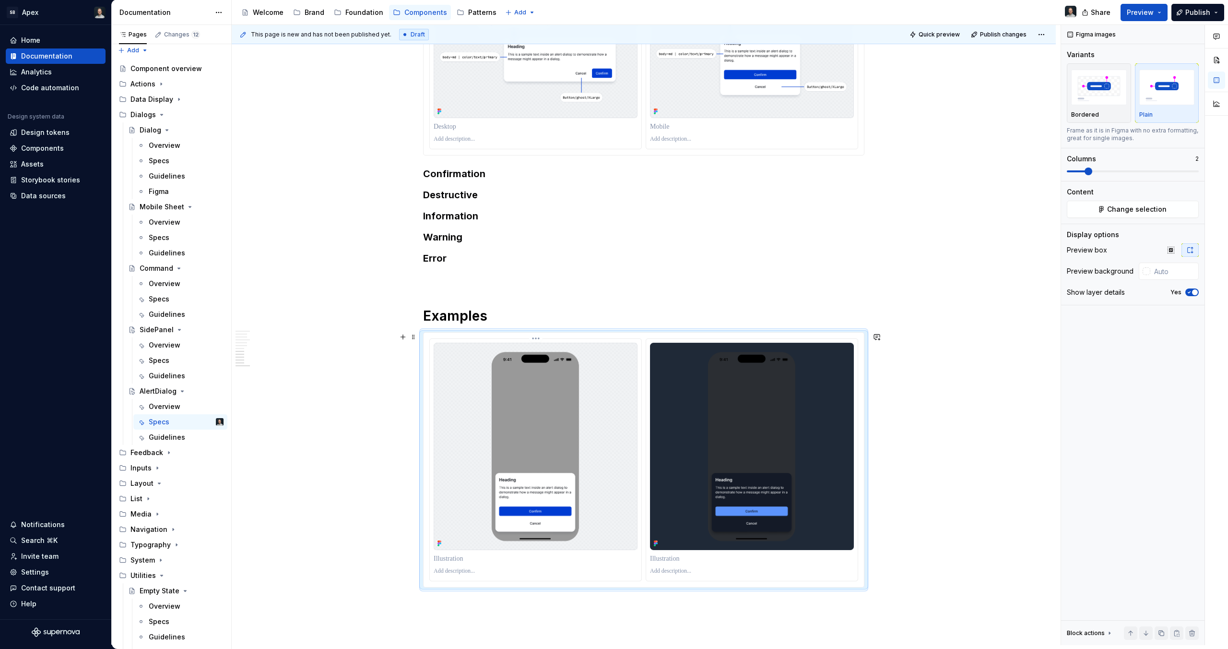
scroll to position [1223, 0]
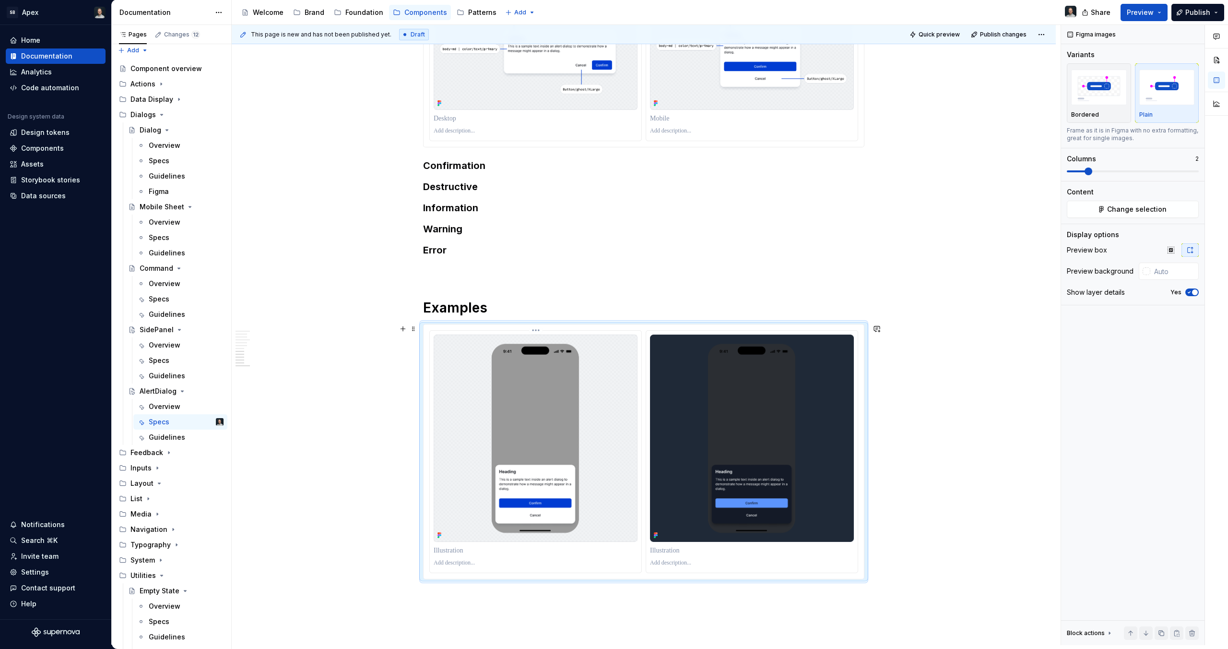
click at [473, 556] on div at bounding box center [536, 550] width 204 height 13
click at [474, 550] on p at bounding box center [536, 551] width 204 height 10
click at [670, 547] on p at bounding box center [752, 551] width 204 height 10
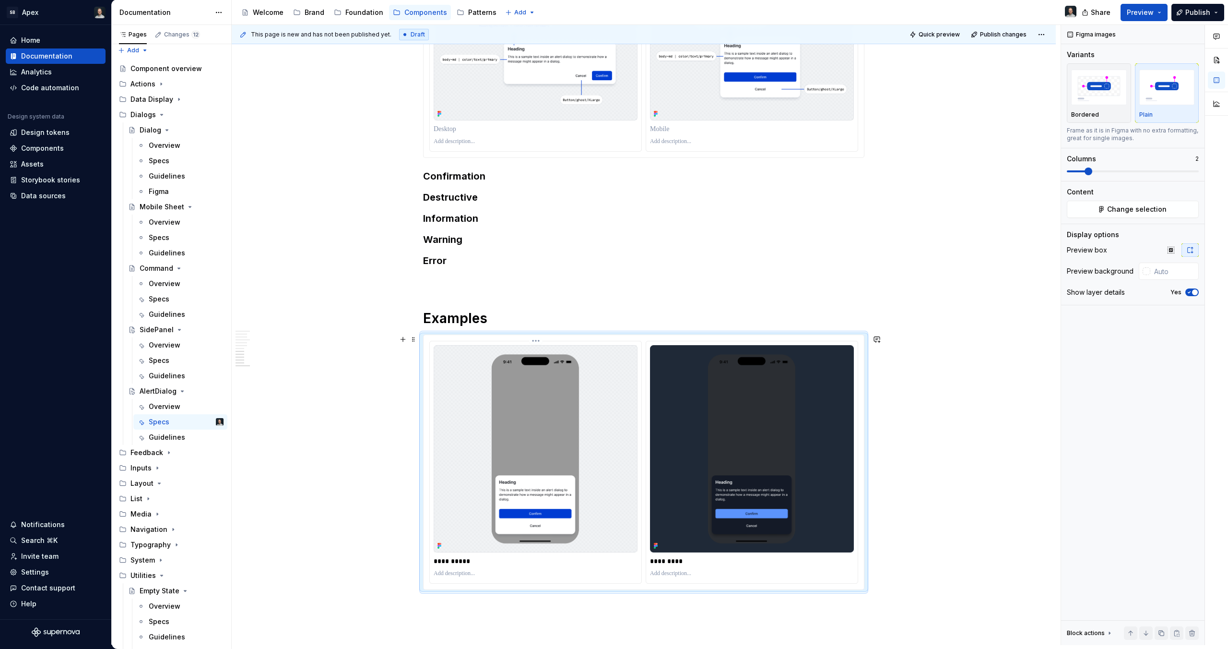
scroll to position [1212, 0]
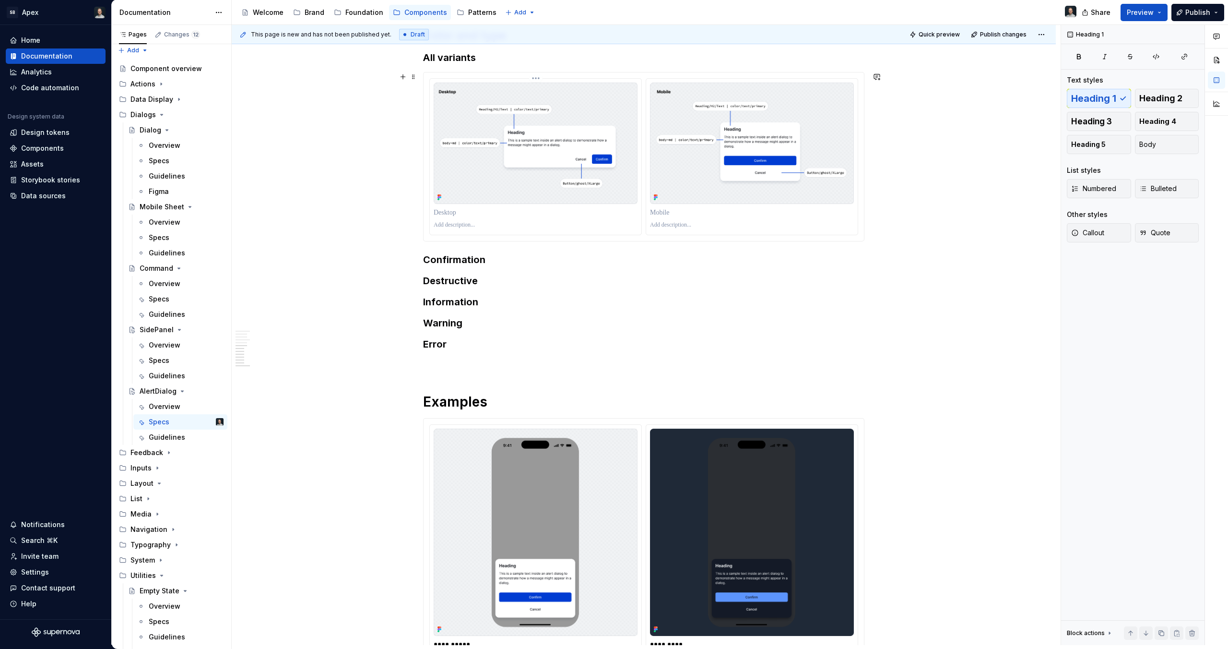
scroll to position [1001, 0]
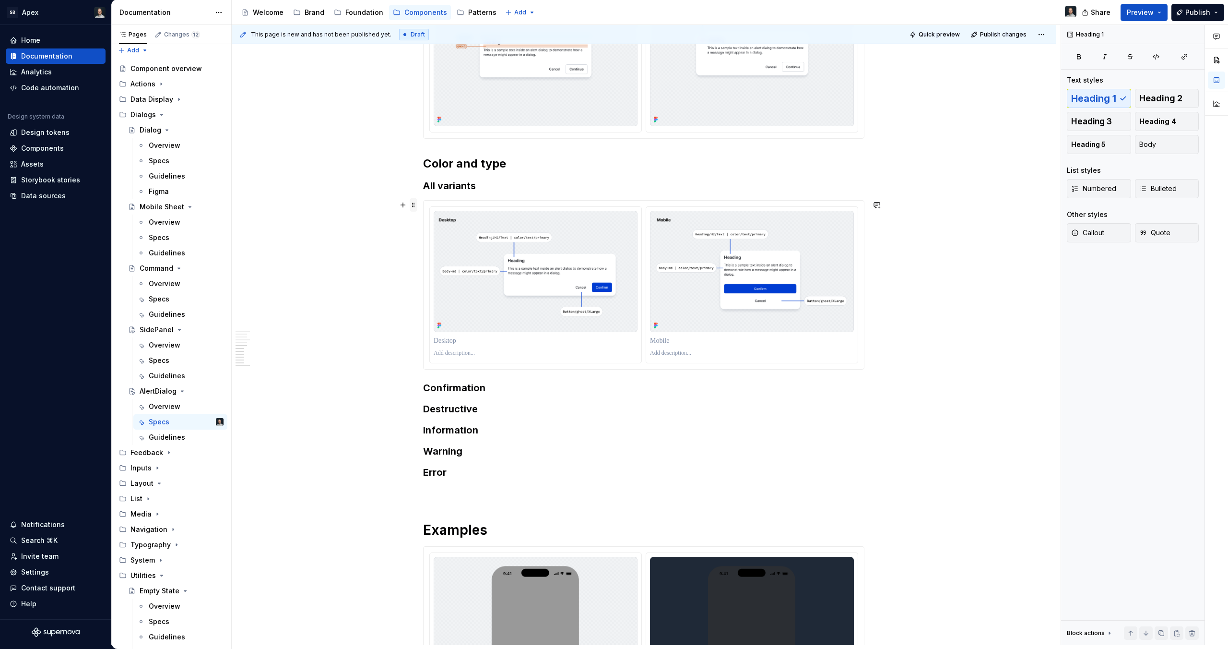
click at [415, 204] on span at bounding box center [414, 204] width 8 height 13
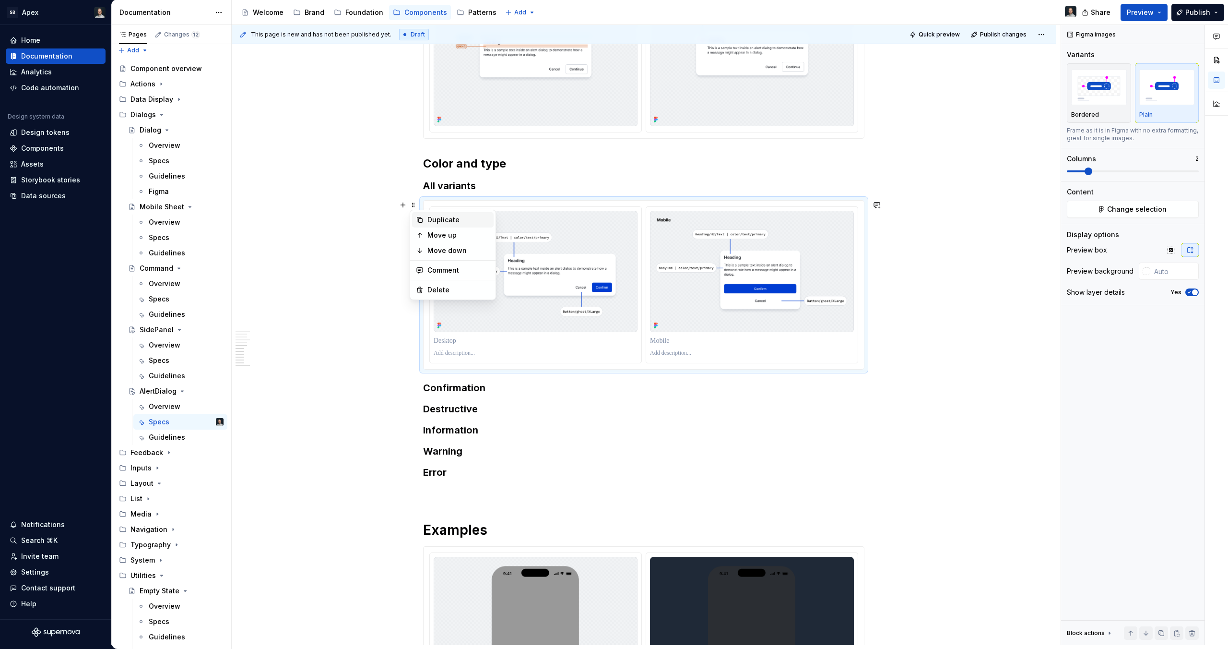
click at [430, 216] on div "Duplicate" at bounding box center [459, 220] width 62 height 10
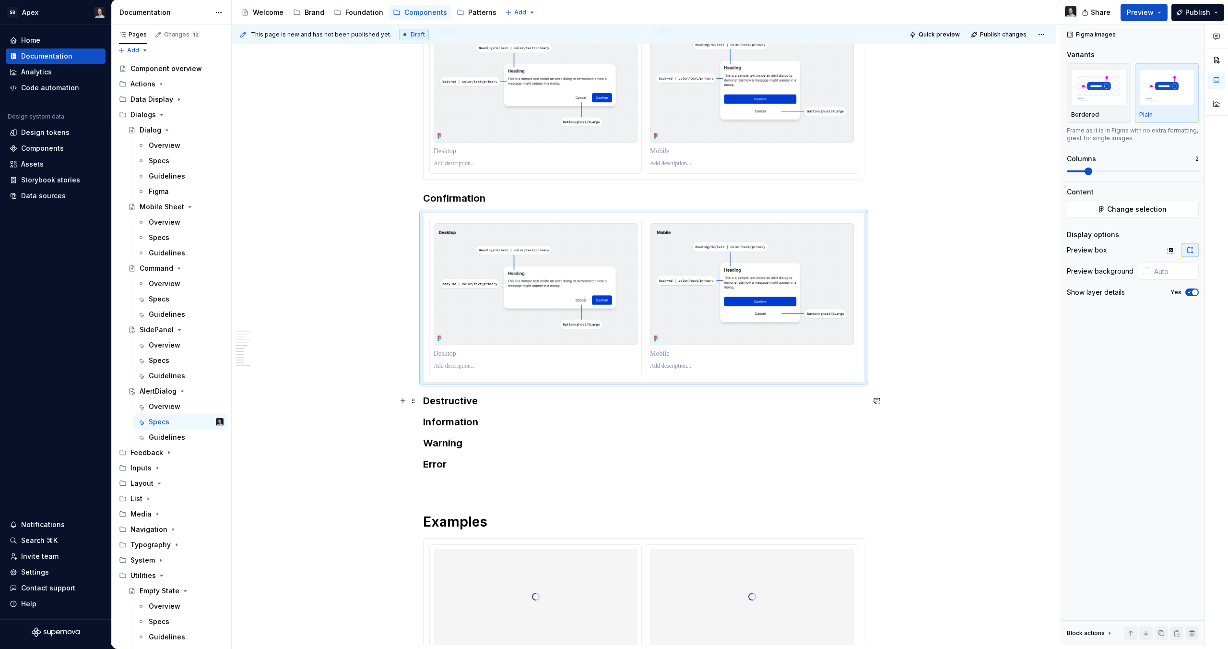
scroll to position [1207, 0]
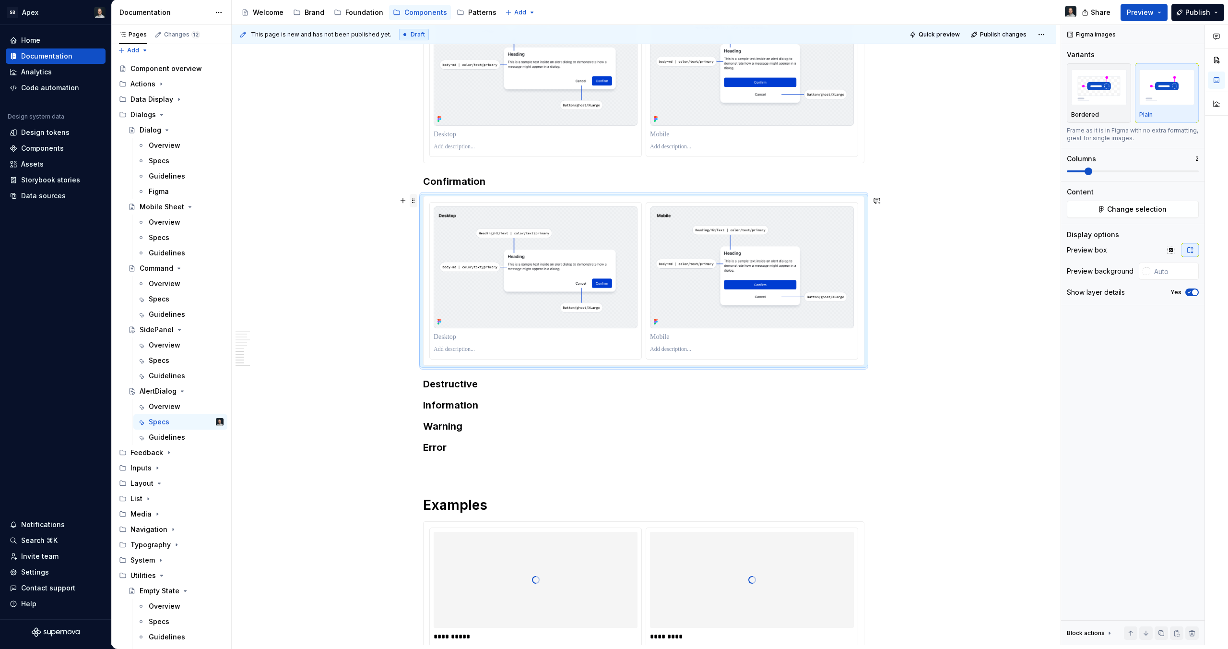
click at [412, 200] on span at bounding box center [414, 200] width 8 height 13
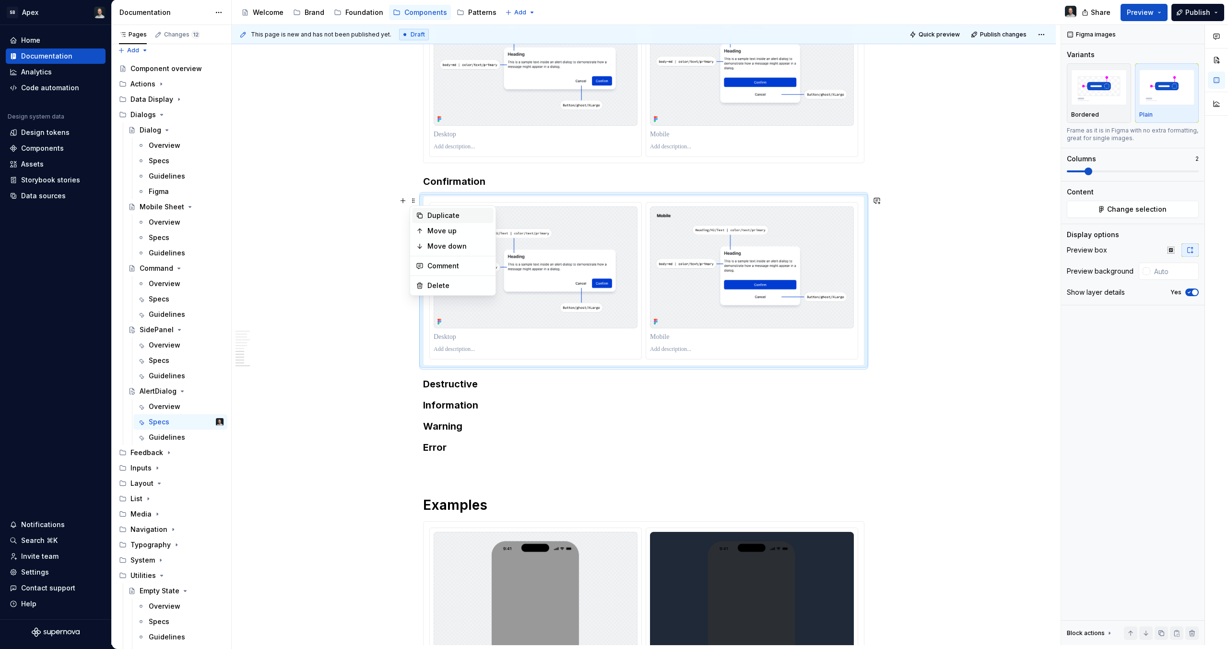
click at [422, 218] on icon at bounding box center [420, 216] width 8 height 8
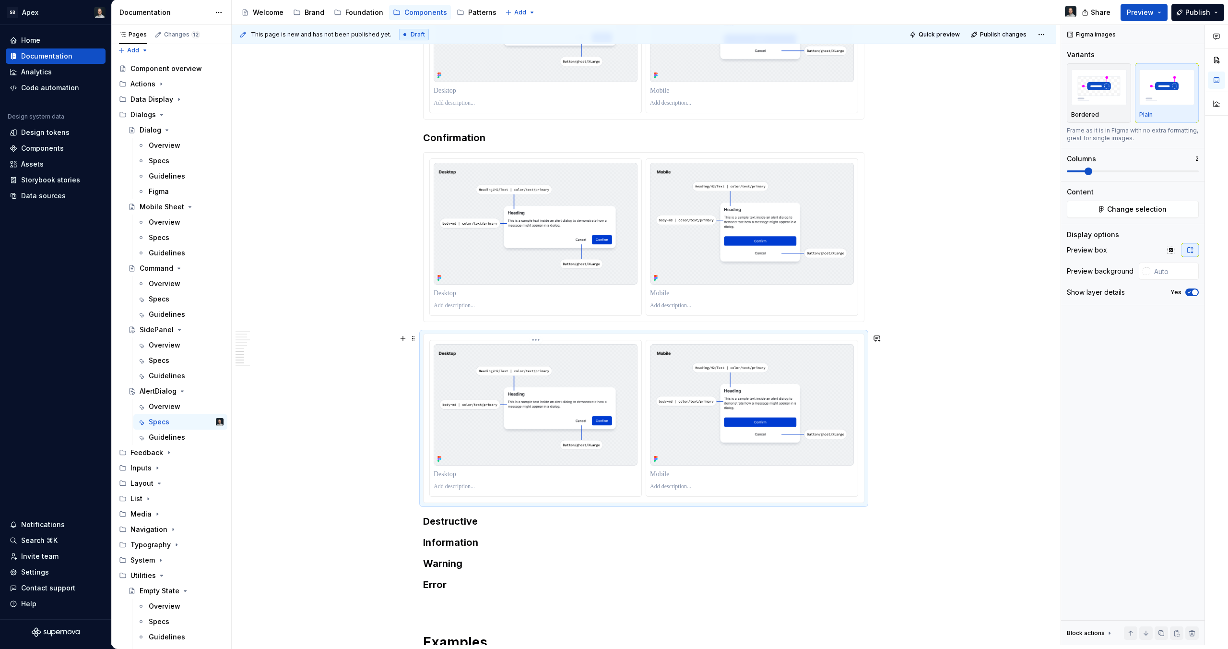
scroll to position [1267, 0]
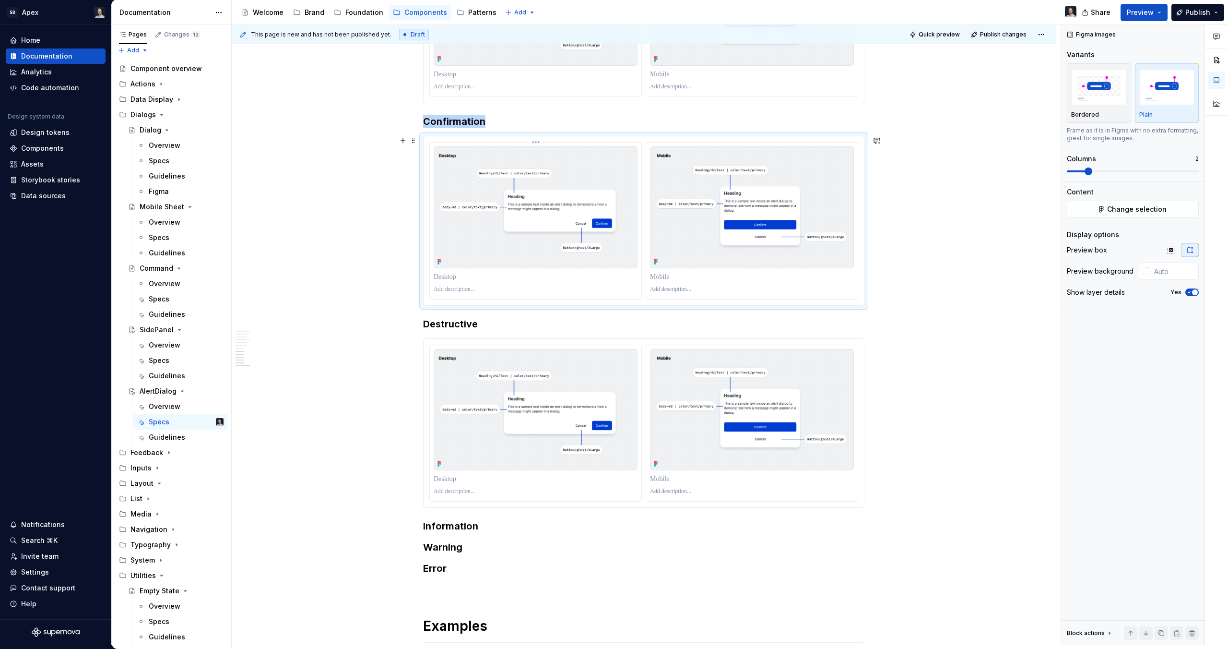
click at [545, 209] on img at bounding box center [536, 207] width 204 height 122
click at [1174, 206] on button "Change selection" at bounding box center [1133, 209] width 132 height 17
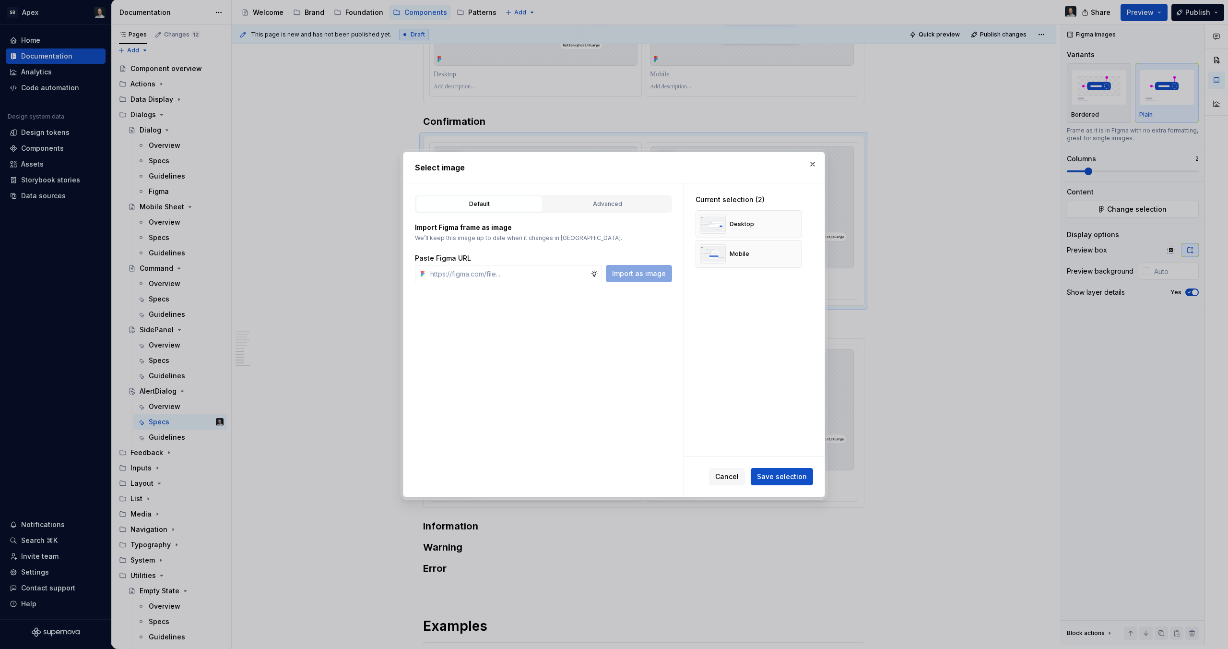
type textarea "*"
click at [788, 225] on button "button" at bounding box center [791, 223] width 13 height 13
click at [516, 267] on input "text" at bounding box center [509, 273] width 164 height 17
paste input "[URL][DOMAIN_NAME]"
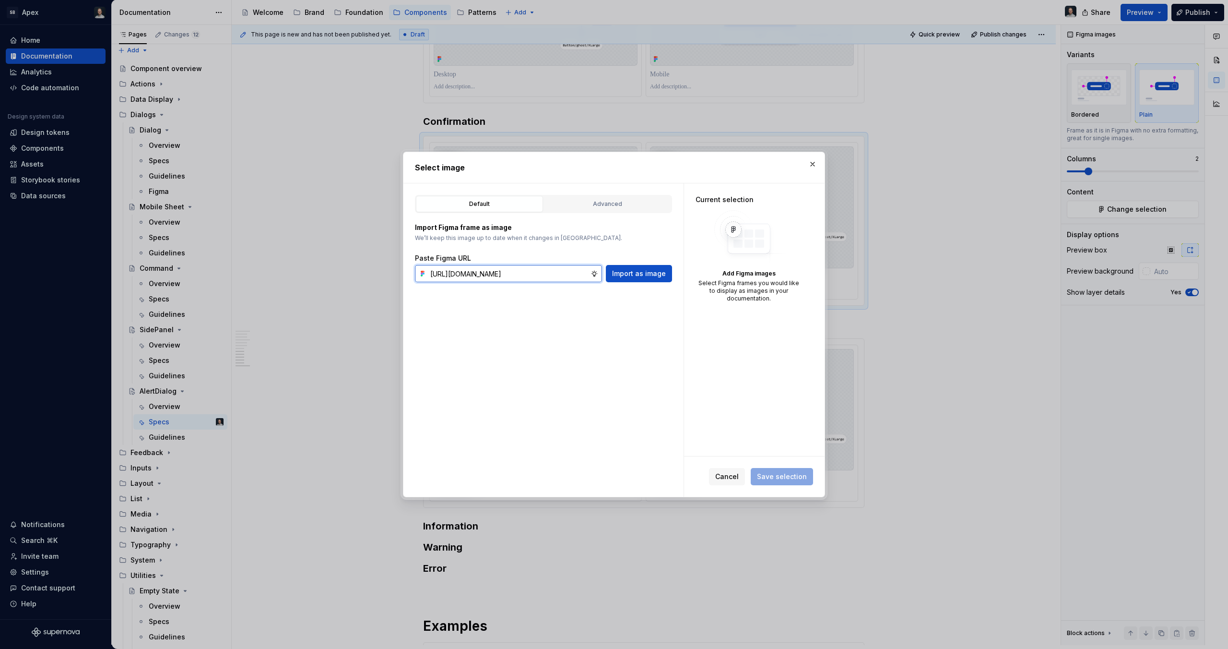
scroll to position [0, 280]
type input "[URL][DOMAIN_NAME]"
paste input "[URL][DOMAIN_NAME]"
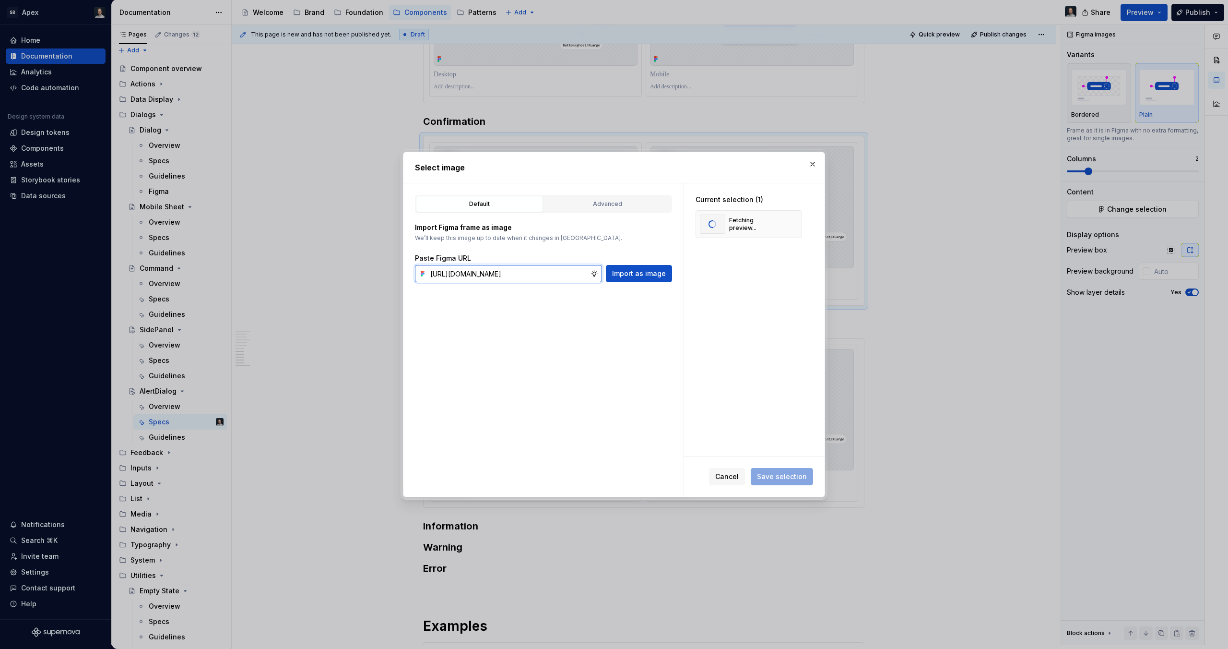
type input "[URL][DOMAIN_NAME]"
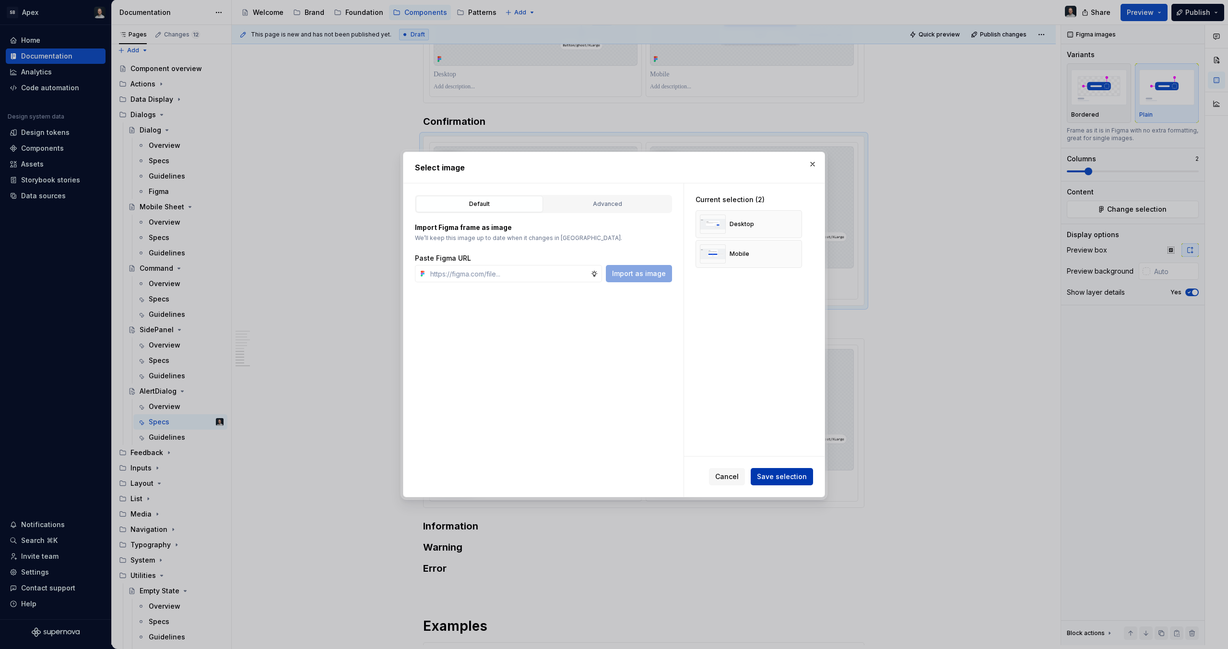
click at [778, 483] on button "Save selection" at bounding box center [782, 476] width 62 height 17
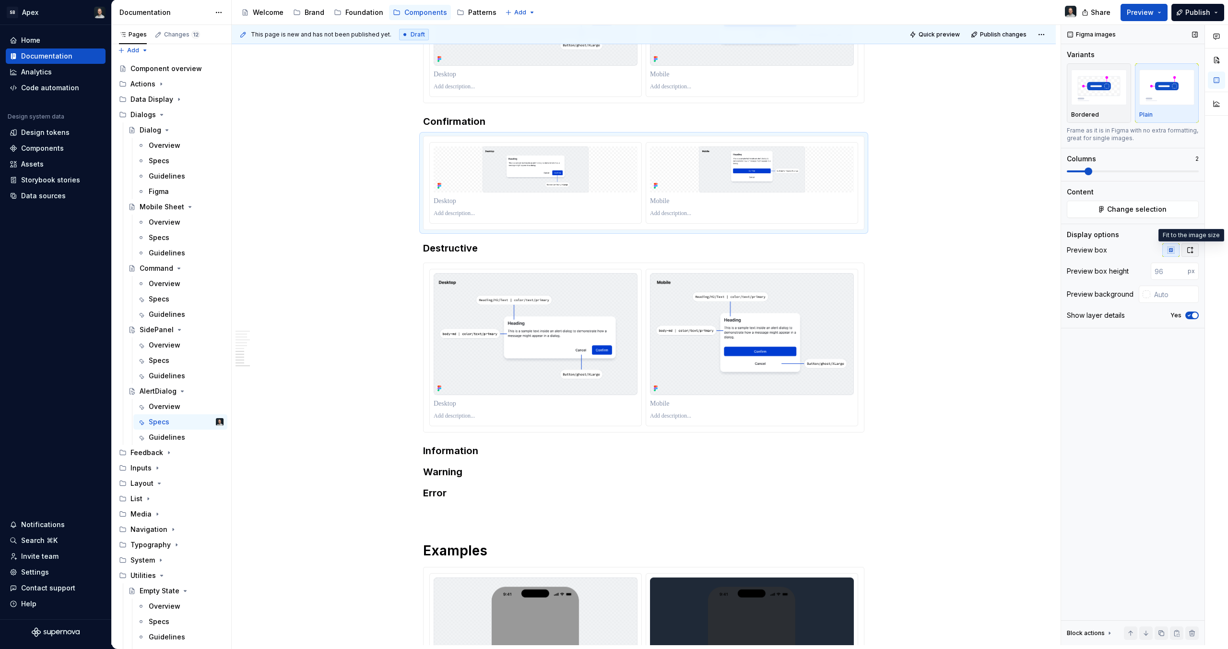
click at [1191, 249] on icon "button" at bounding box center [1191, 250] width 8 height 8
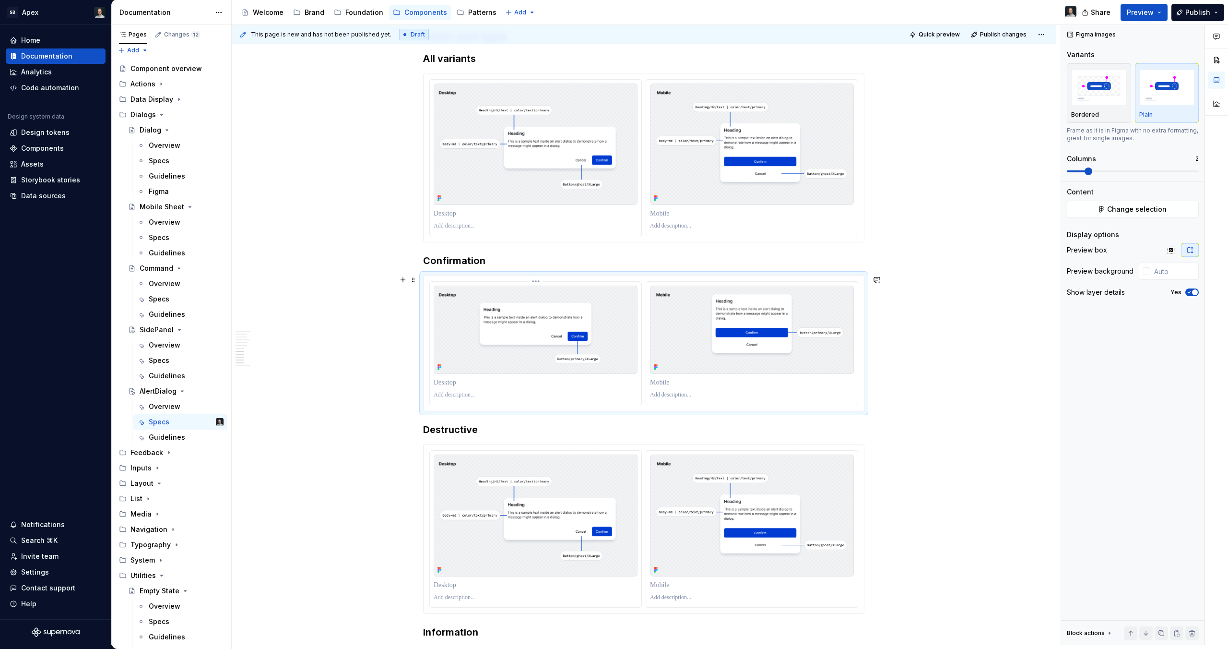
scroll to position [1181, 0]
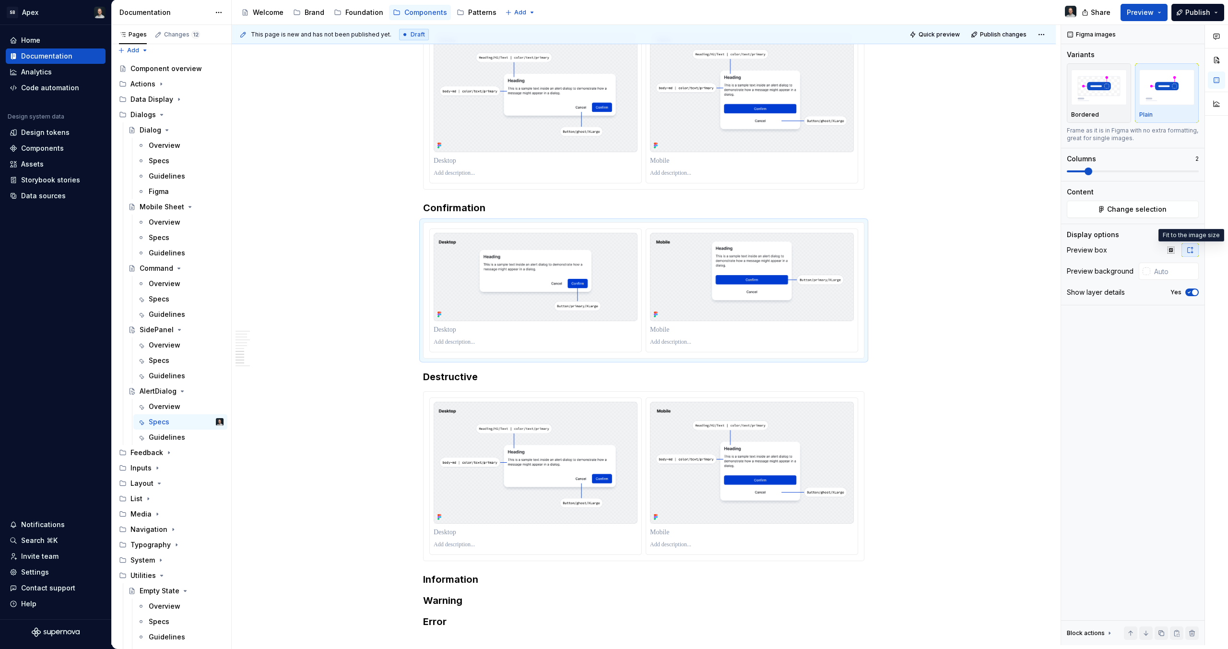
click at [491, 428] on img at bounding box center [536, 463] width 204 height 122
click at [1161, 214] on button "Change selection" at bounding box center [1133, 209] width 132 height 17
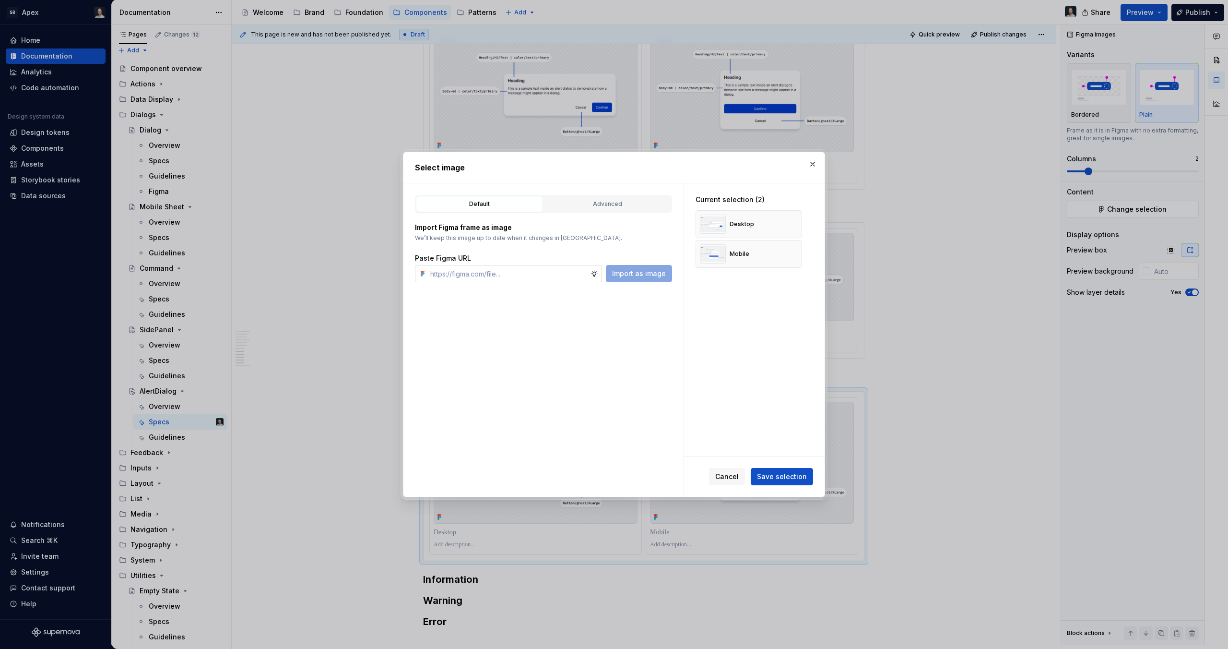
type textarea "*"
click at [786, 222] on button "button" at bounding box center [791, 223] width 13 height 13
click at [792, 224] on button "button" at bounding box center [791, 223] width 13 height 13
click at [485, 273] on input "text" at bounding box center [509, 273] width 164 height 17
paste input "[URL][DOMAIN_NAME]"
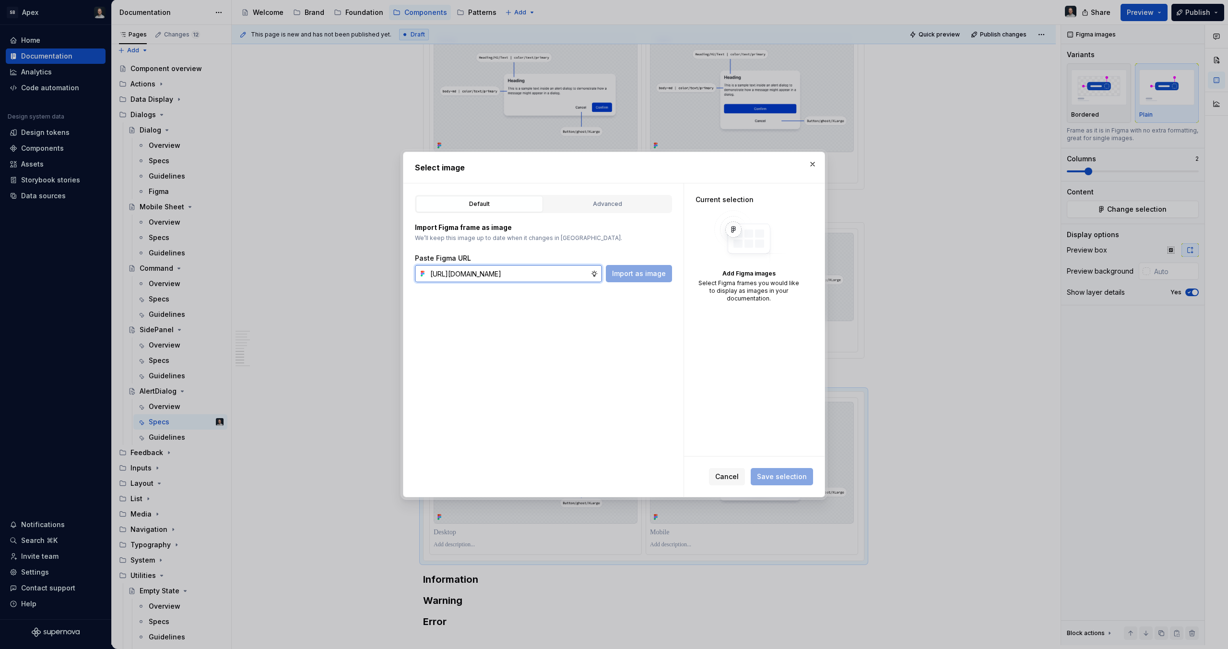
scroll to position [0, 280]
type input "[URL][DOMAIN_NAME]"
paste input "[URL][DOMAIN_NAME]"
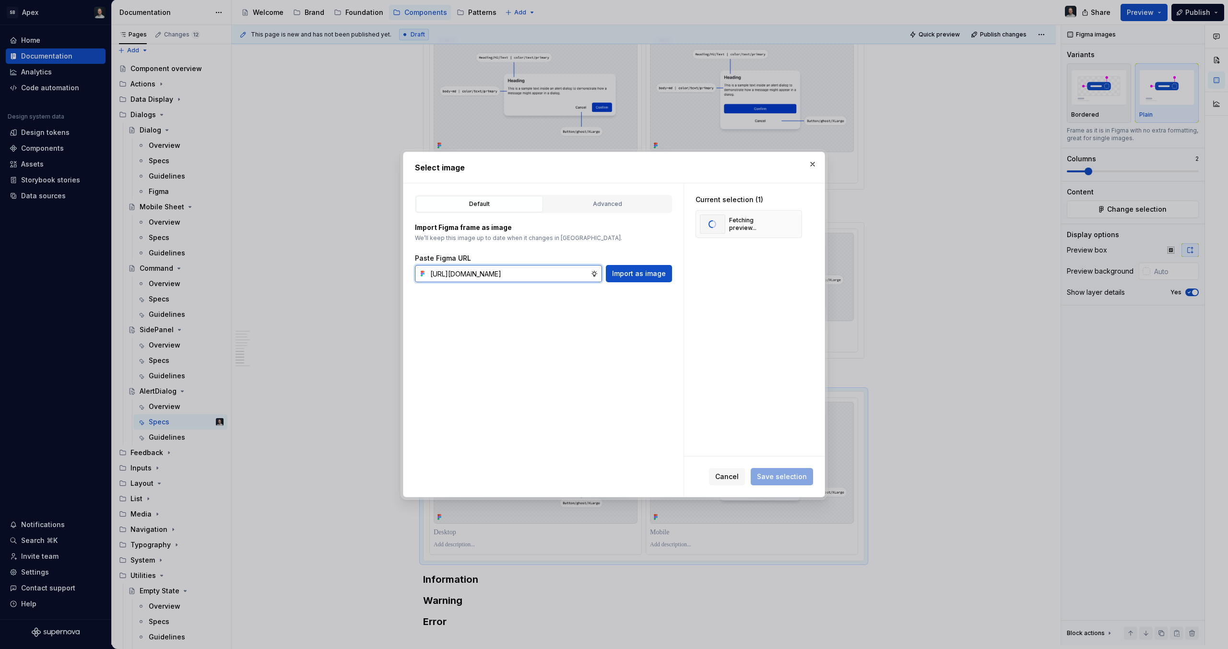
type input "[URL][DOMAIN_NAME]"
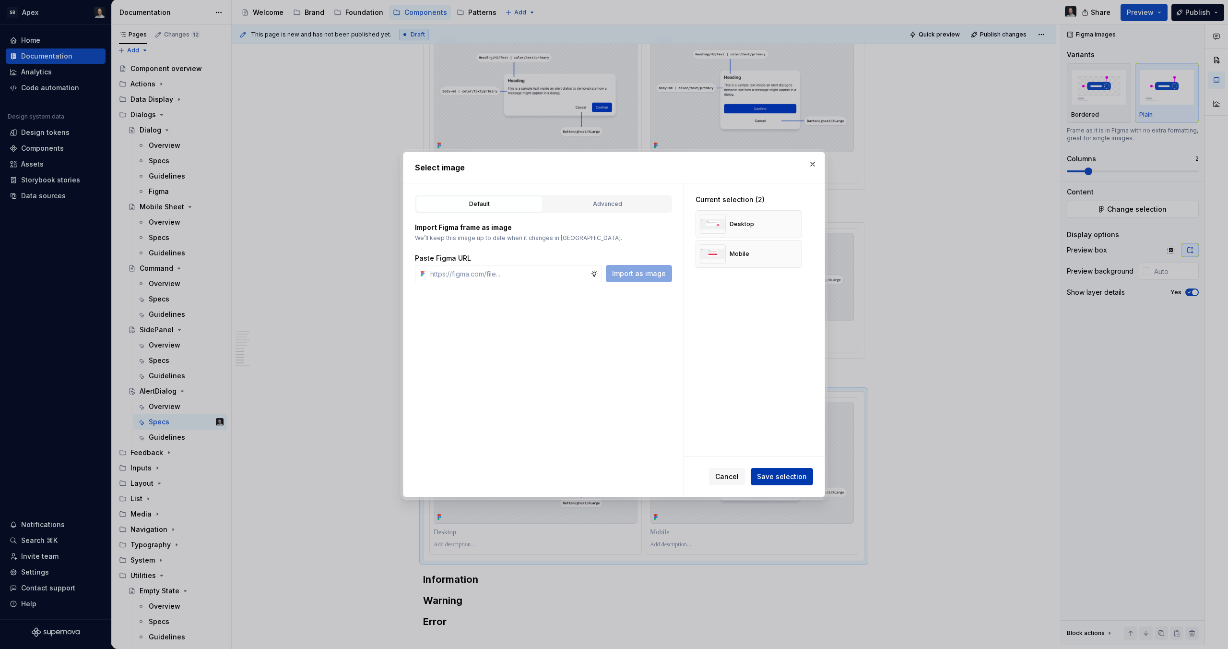
click at [789, 481] on span "Save selection" at bounding box center [782, 477] width 50 height 10
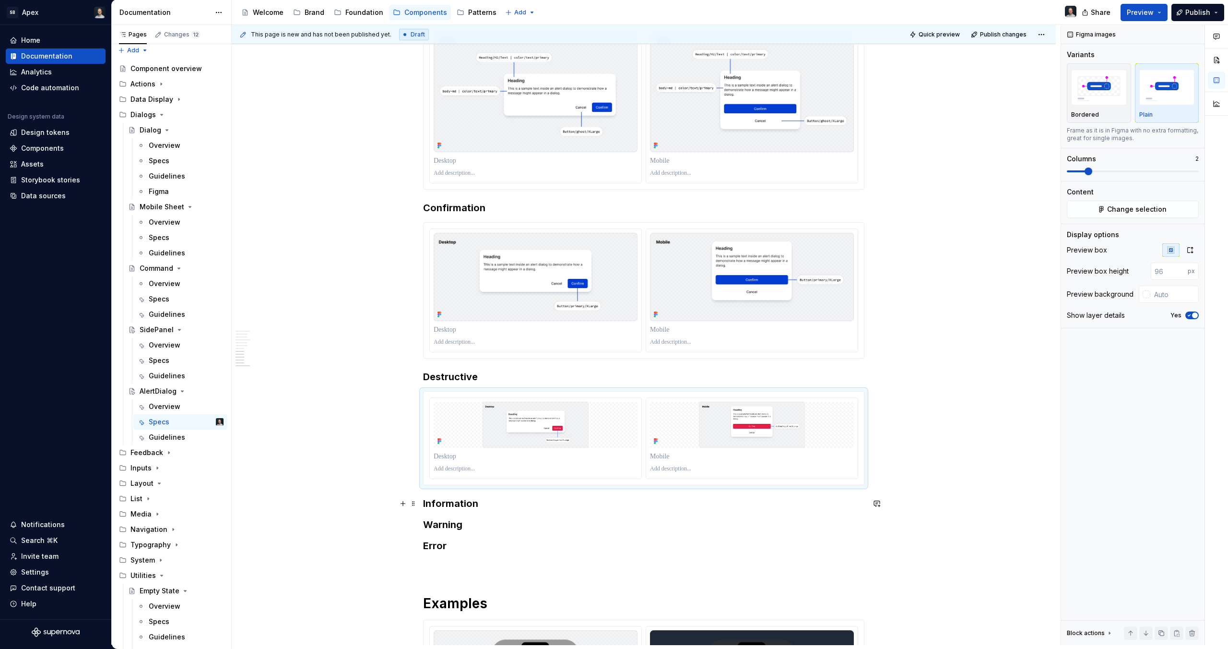
click at [487, 503] on h3 "Information" at bounding box center [643, 503] width 441 height 13
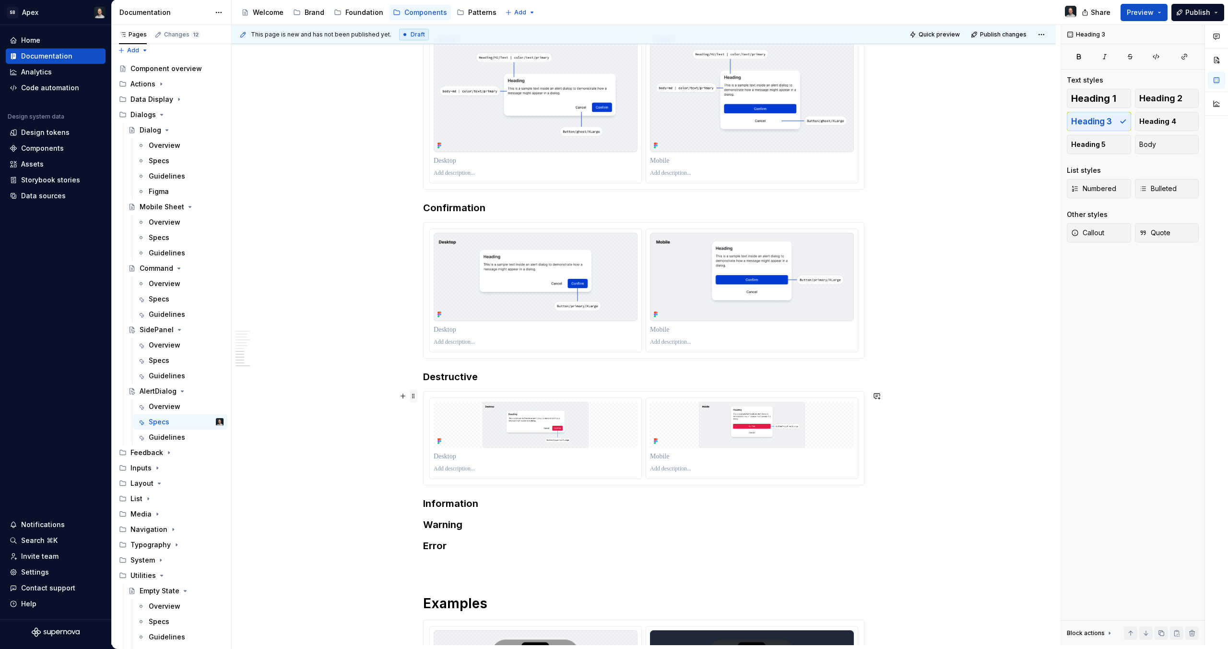
click at [411, 395] on span at bounding box center [414, 395] width 8 height 13
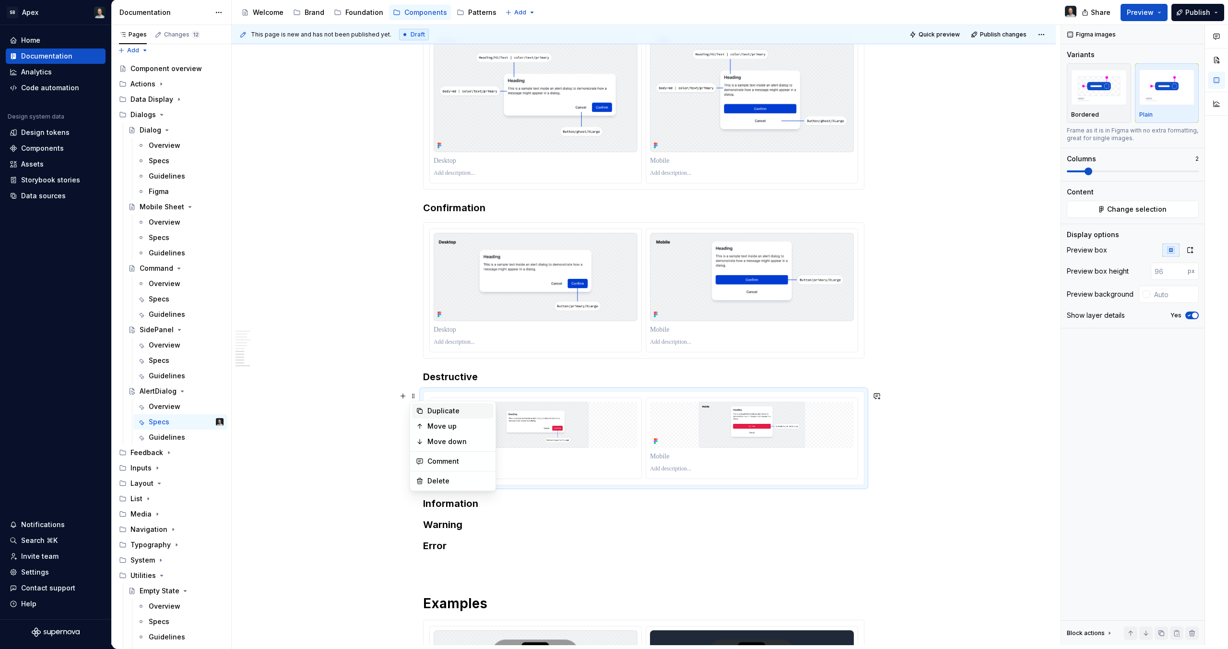
click at [429, 411] on div "Duplicate" at bounding box center [459, 411] width 62 height 10
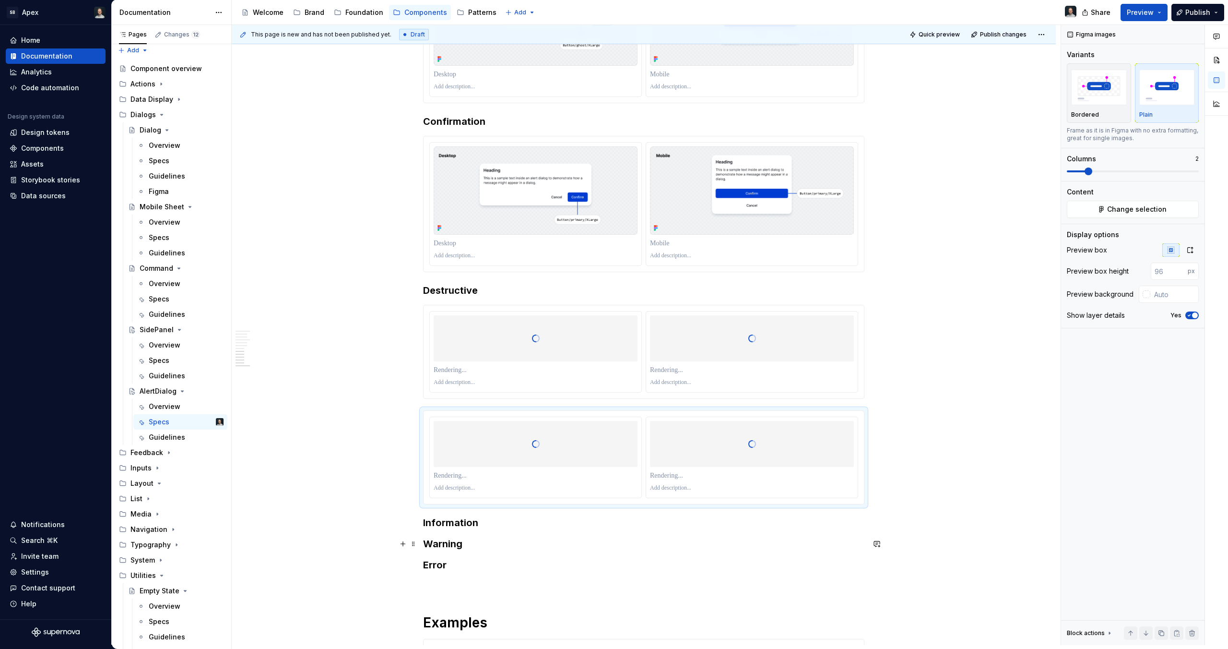
scroll to position [1313, 0]
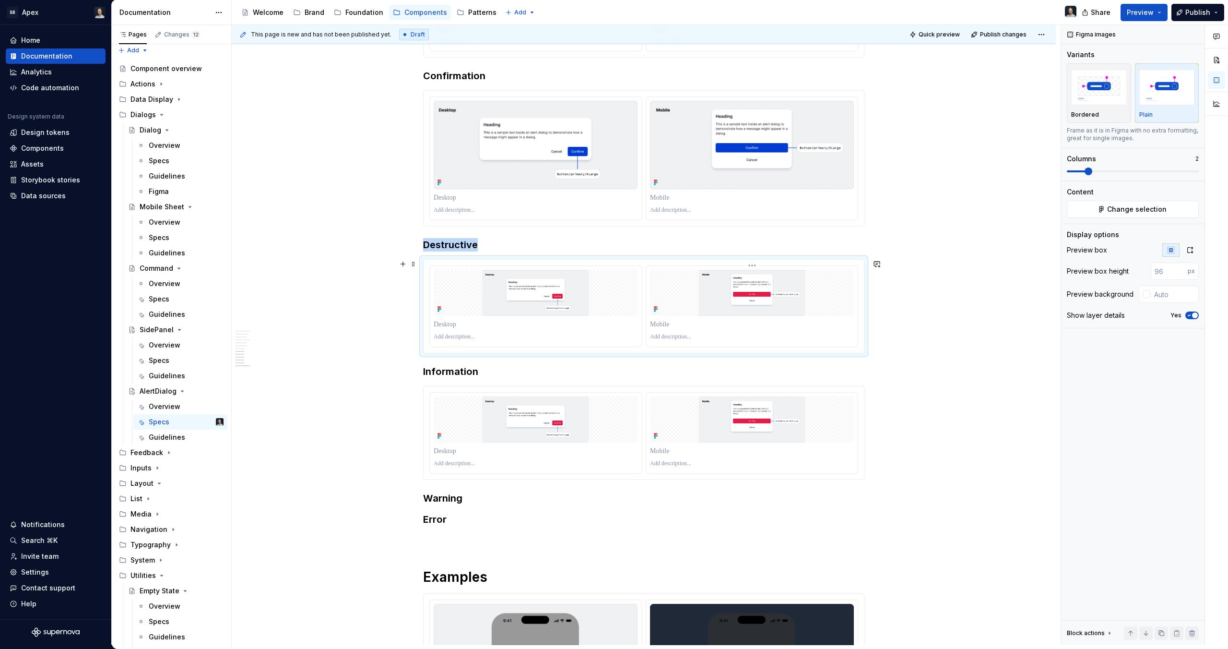
click at [658, 317] on div at bounding box center [752, 306] width 212 height 81
click at [1188, 248] on icon "button" at bounding box center [1190, 250] width 5 height 6
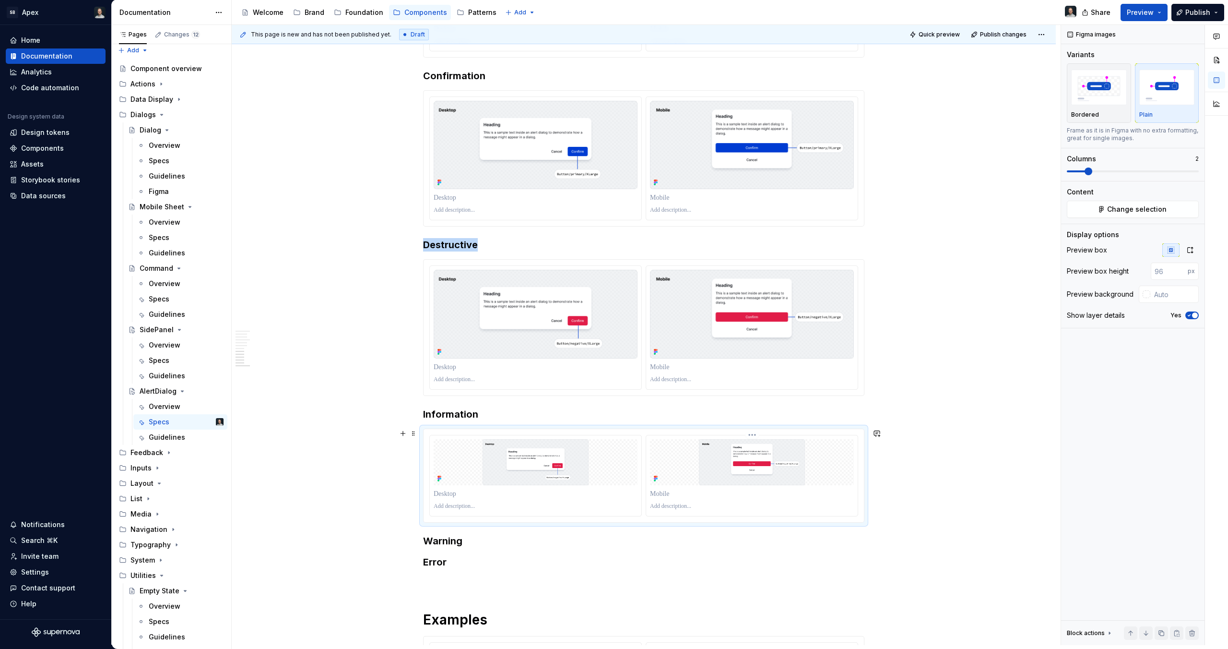
click at [714, 443] on img at bounding box center [752, 462] width 204 height 46
click at [1189, 247] on icon "button" at bounding box center [1191, 250] width 8 height 8
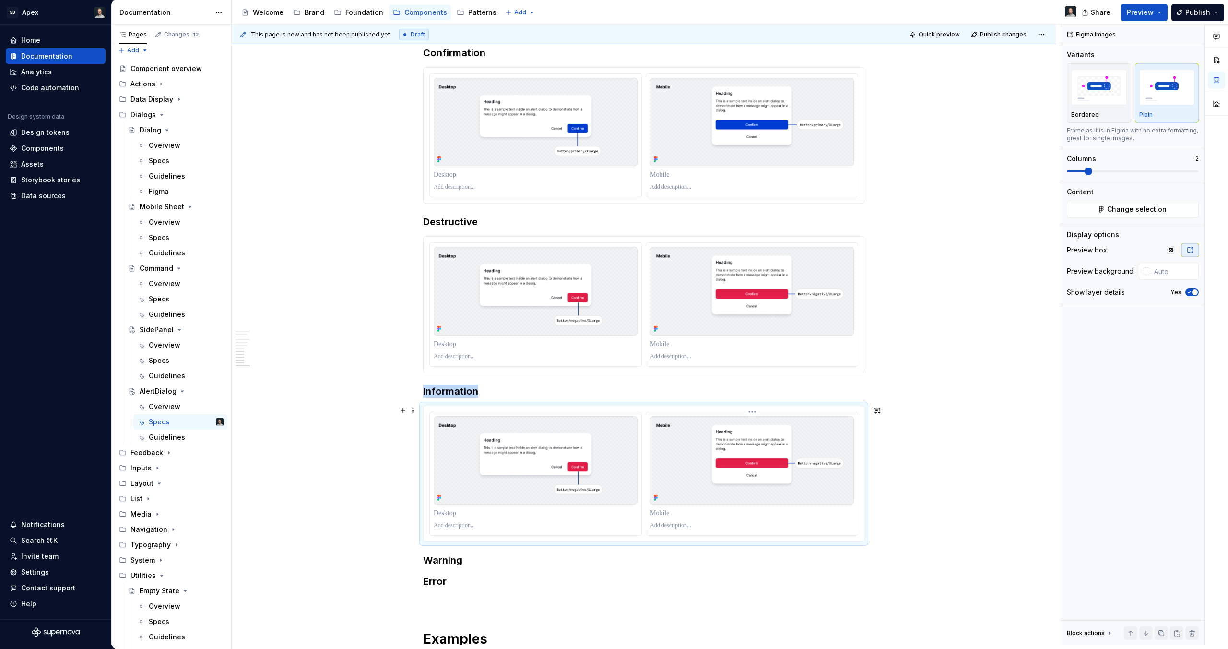
scroll to position [1378, 0]
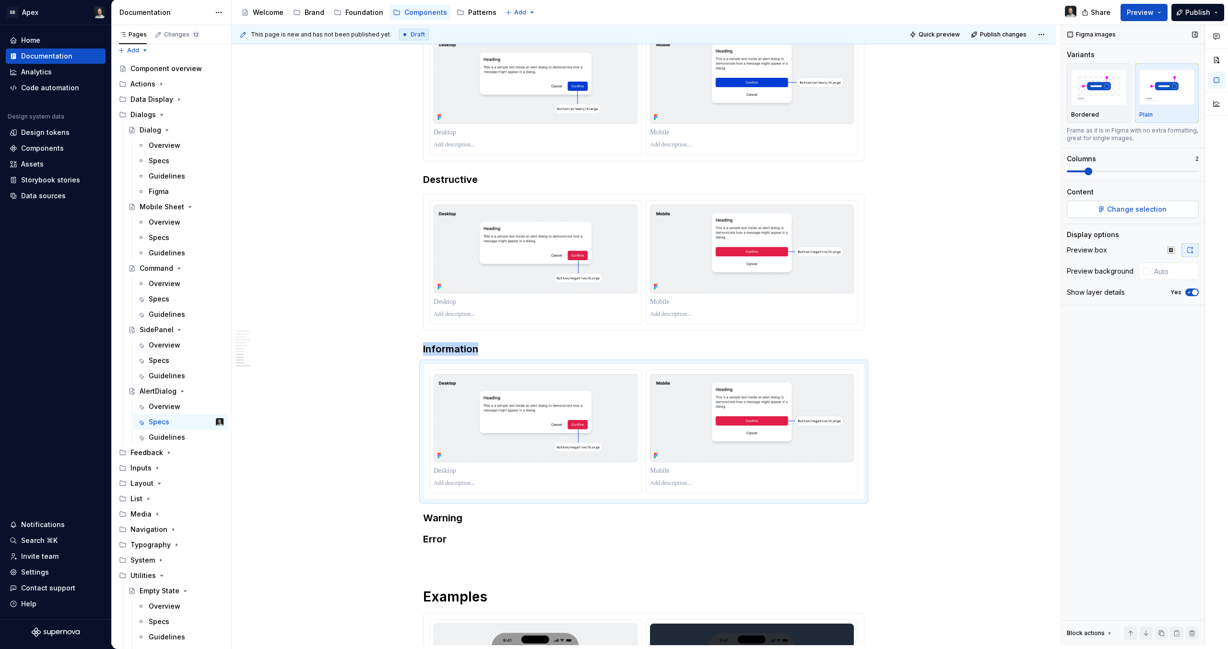
click at [1146, 208] on span "Change selection" at bounding box center [1136, 209] width 59 height 10
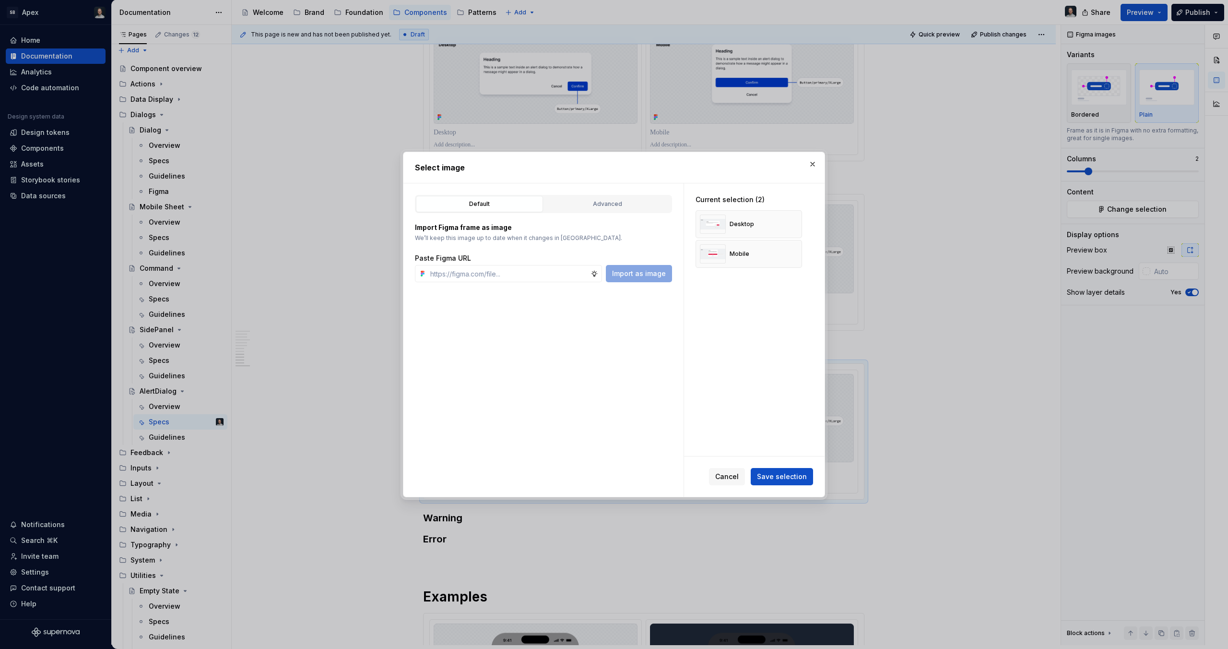
type textarea "*"
click at [788, 228] on button "button" at bounding box center [791, 223] width 13 height 13
click at [512, 274] on input "text" at bounding box center [509, 273] width 164 height 17
paste input "[URL][DOMAIN_NAME]"
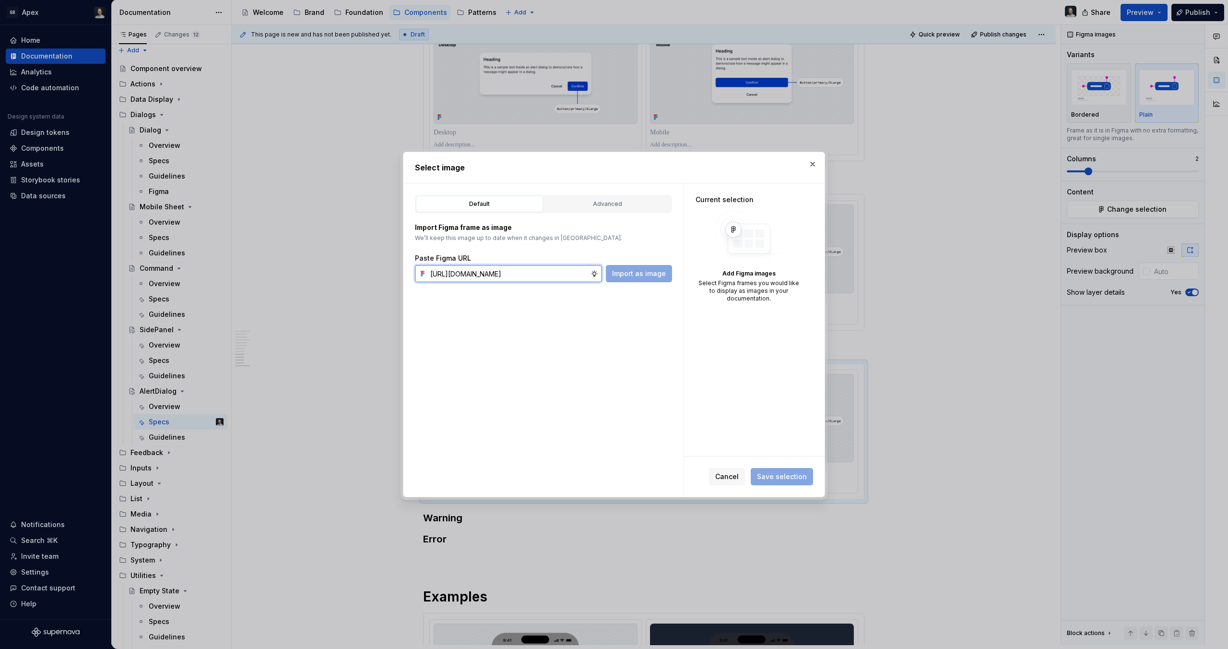
scroll to position [0, 280]
type input "[URL][DOMAIN_NAME]"
click at [541, 268] on input "text" at bounding box center [509, 273] width 164 height 17
paste input "[URL][DOMAIN_NAME]"
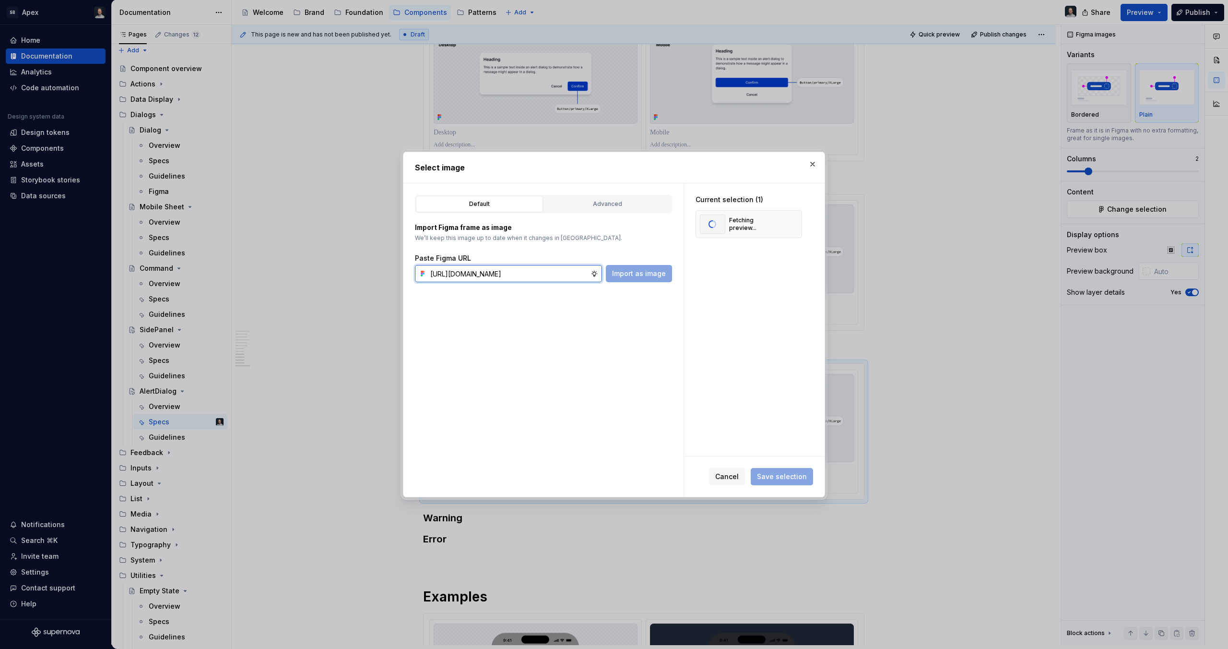
scroll to position [0, 280]
type input "[URL][DOMAIN_NAME]"
click at [649, 269] on span "Import as image" at bounding box center [639, 274] width 54 height 10
click at [782, 479] on span "Save selection" at bounding box center [782, 477] width 50 height 10
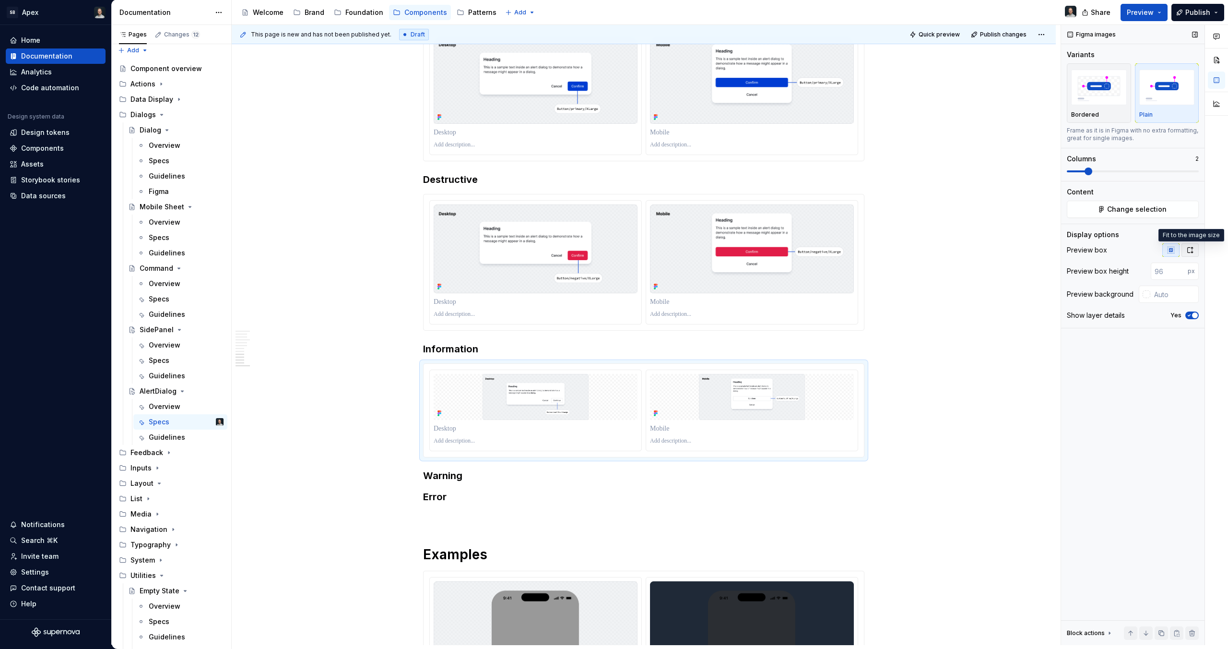
click at [1194, 249] on button "button" at bounding box center [1190, 249] width 17 height 13
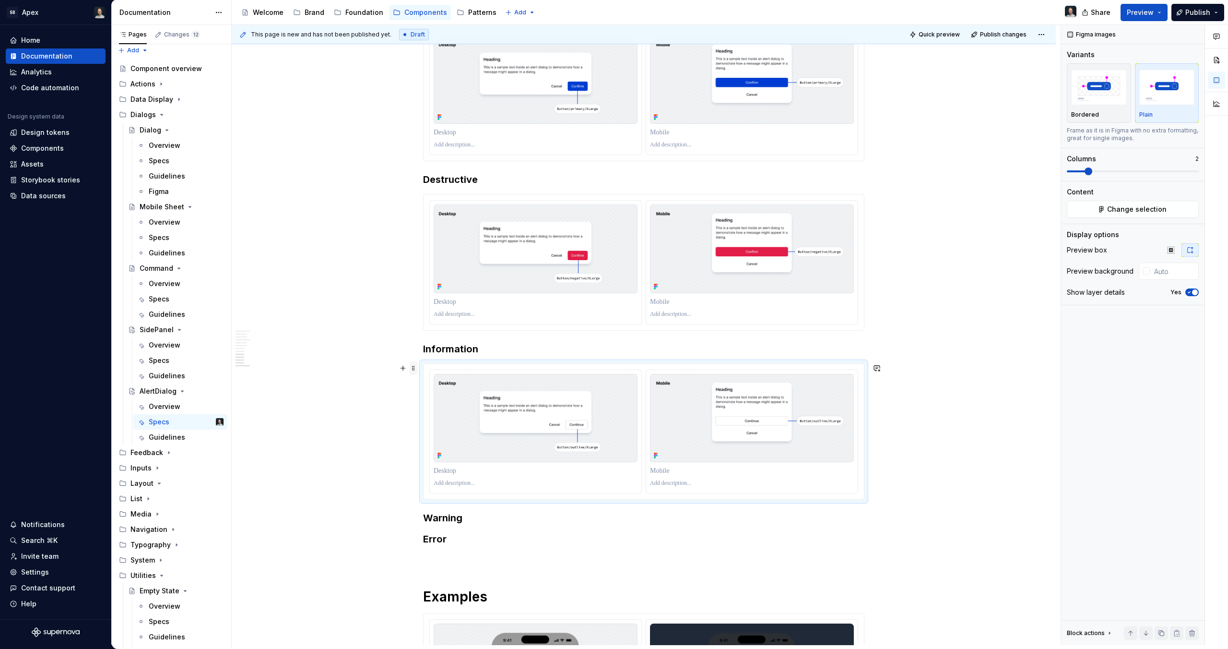
click at [412, 369] on span at bounding box center [414, 367] width 8 height 13
click at [452, 387] on div "Duplicate" at bounding box center [459, 383] width 62 height 10
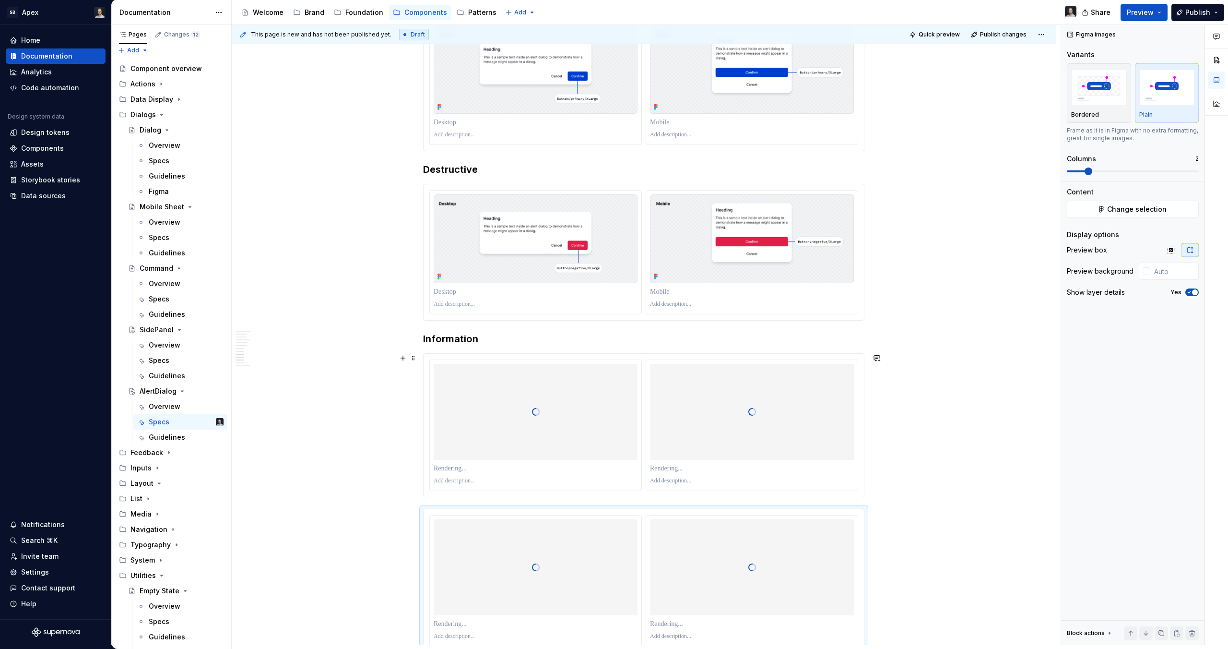
scroll to position [1560, 0]
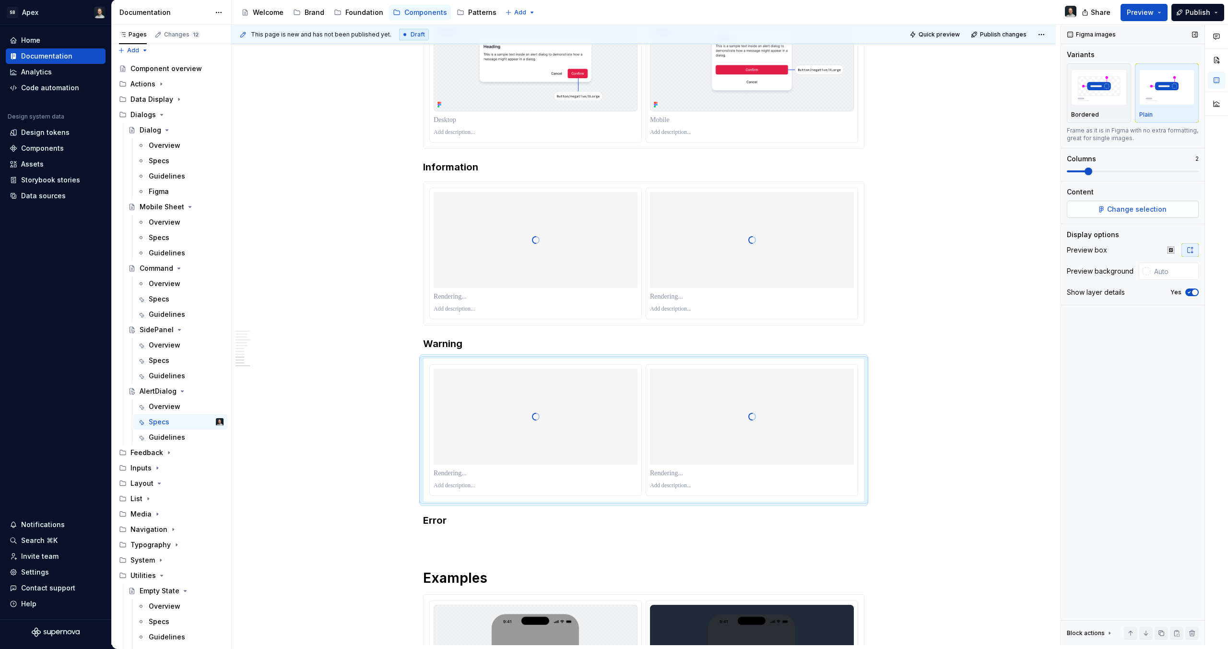
click at [1167, 203] on button "Change selection" at bounding box center [1133, 209] width 132 height 17
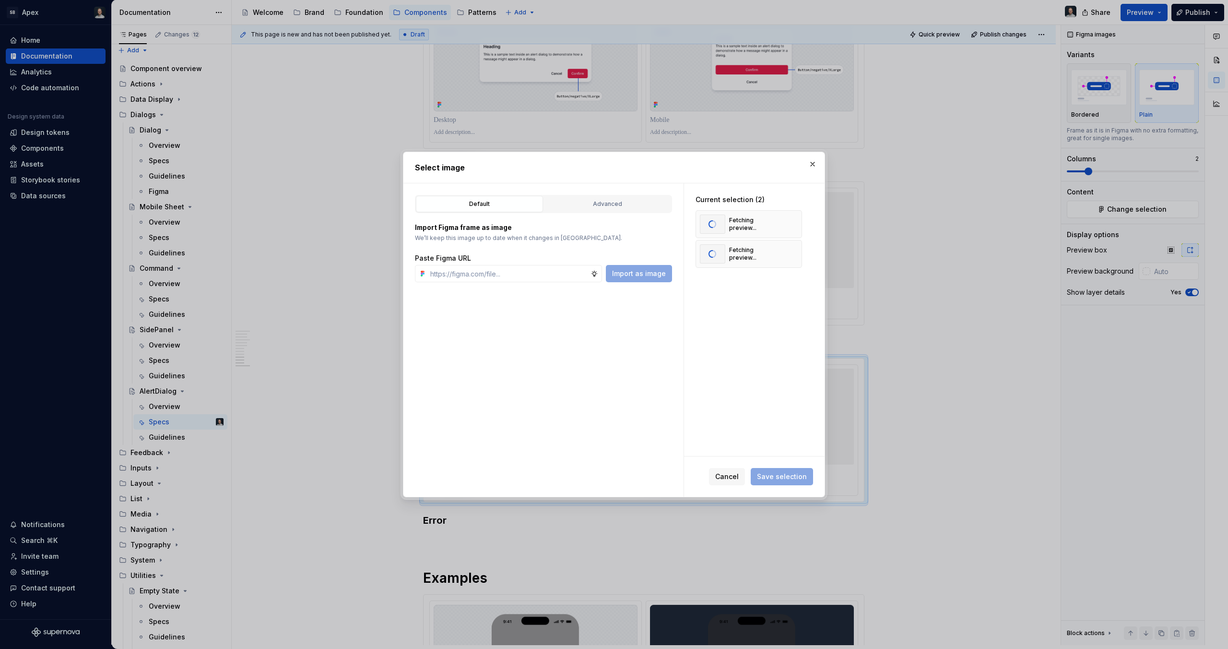
type textarea "*"
click at [789, 223] on button "button" at bounding box center [791, 223] width 13 height 13
click at [523, 270] on input "text" at bounding box center [509, 273] width 164 height 17
paste input "[URL][DOMAIN_NAME]"
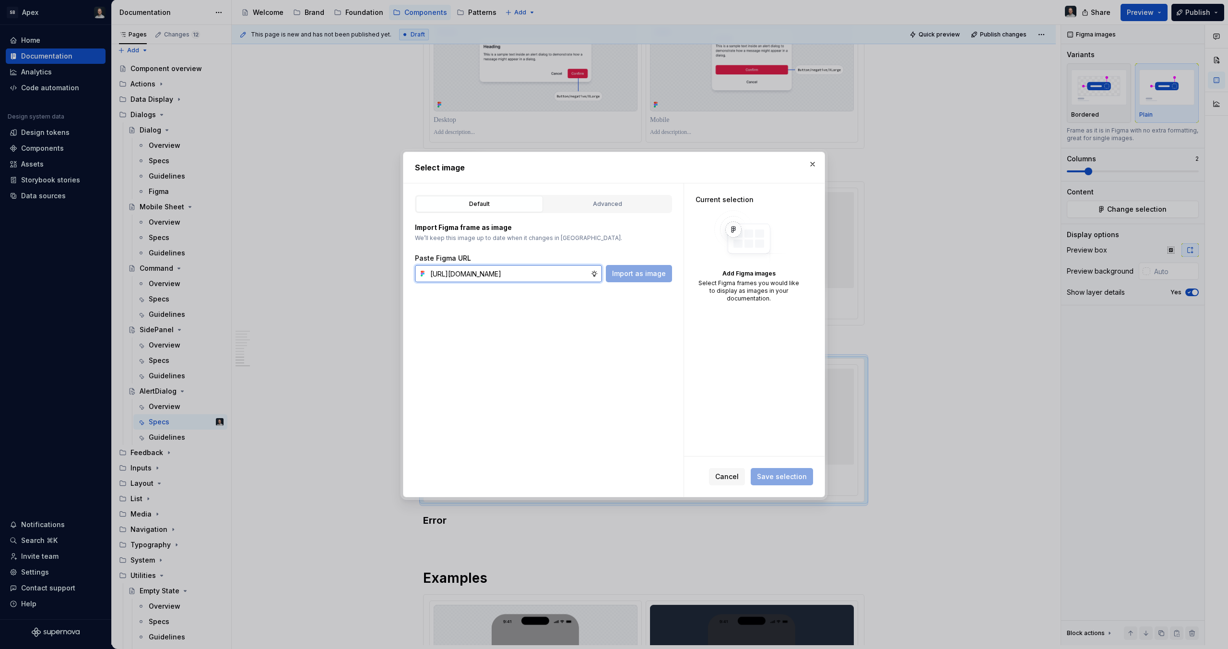
scroll to position [0, 280]
type input "[URL][DOMAIN_NAME]"
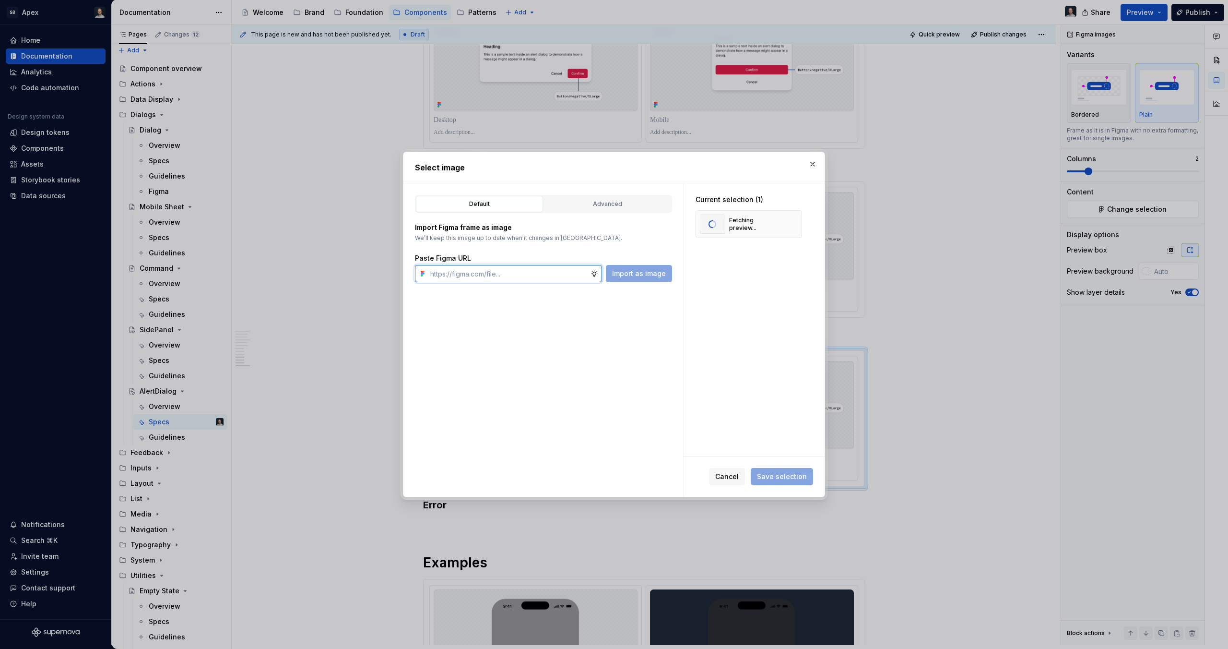
paste input "[URL][DOMAIN_NAME]"
type input "[URL][DOMAIN_NAME]"
type textarea "*"
